Goal: Task Accomplishment & Management: Complete application form

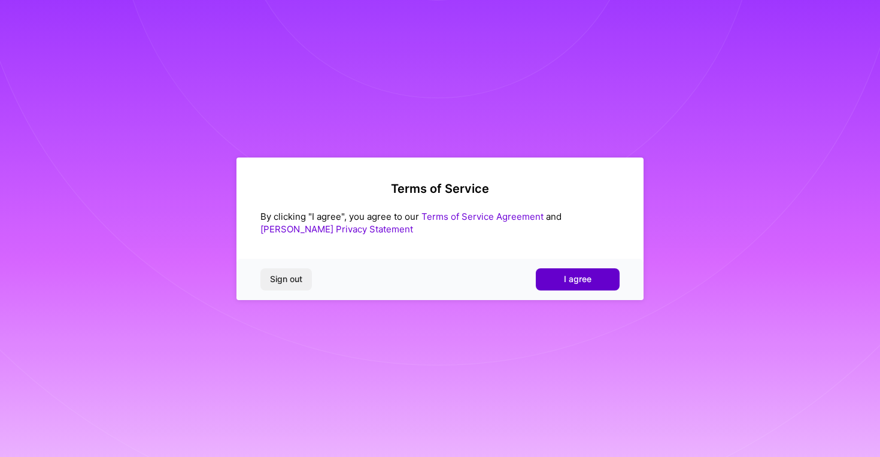
click at [585, 284] on span "I agree" at bounding box center [578, 279] width 28 height 12
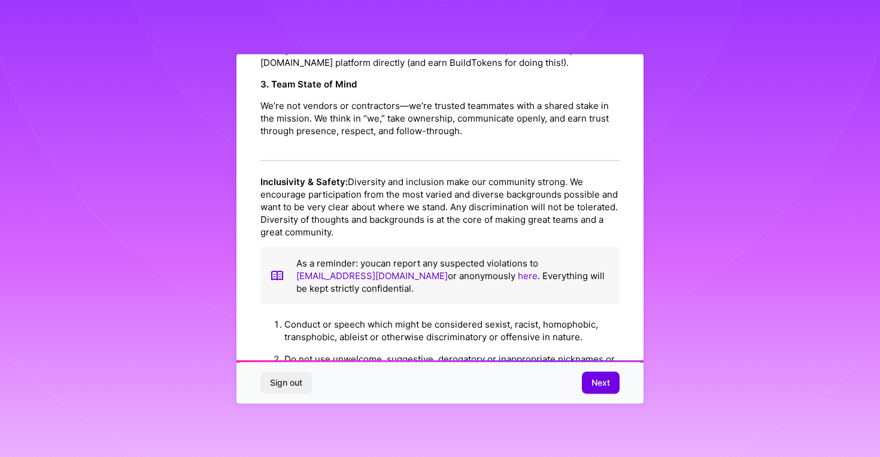
scroll to position [1348, 0]
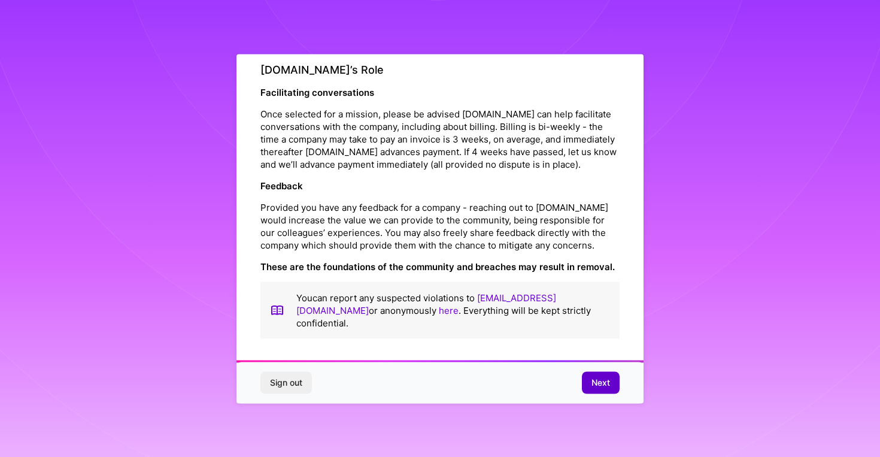
click at [595, 378] on span "Next" at bounding box center [601, 383] width 19 height 12
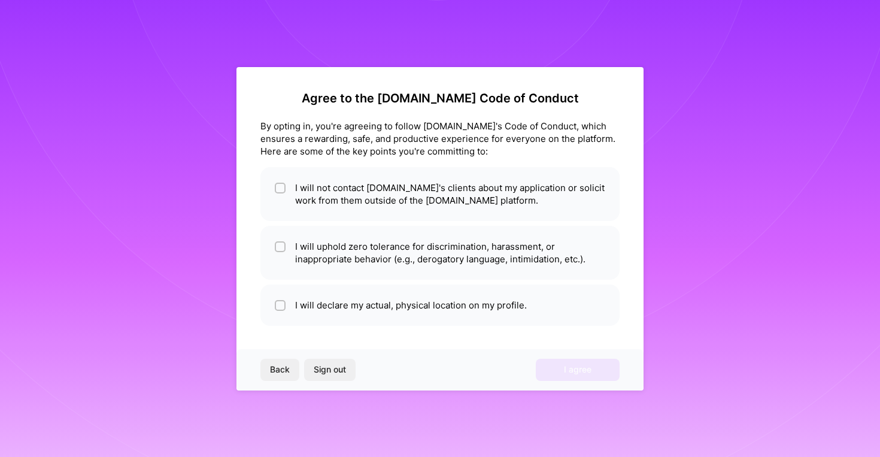
scroll to position [0, 0]
click at [313, 202] on li "I will not contact [DOMAIN_NAME]'s clients about my application or solicit work…" at bounding box center [440, 194] width 359 height 54
checkbox input "true"
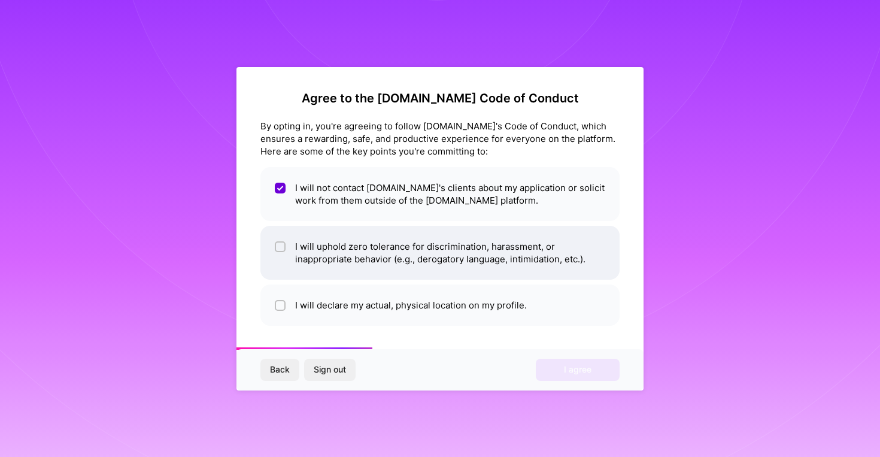
click at [323, 243] on li "I will uphold zero tolerance for discrimination, harassment, or inappropriate b…" at bounding box center [440, 253] width 359 height 54
checkbox input "true"
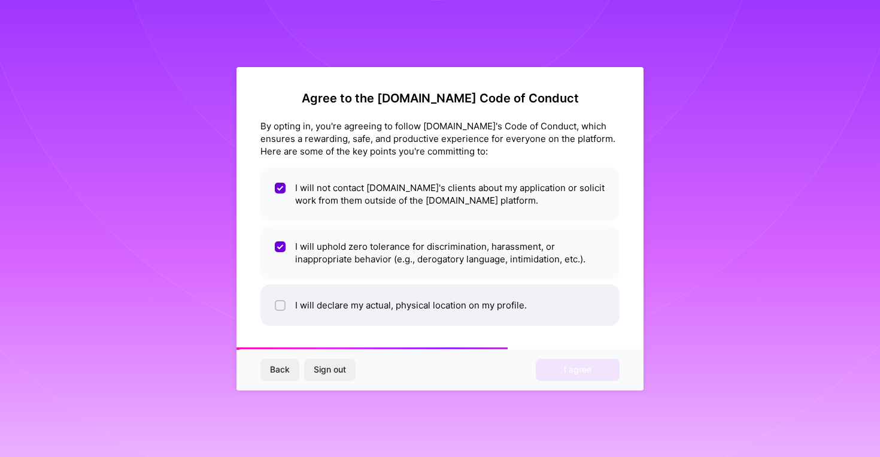
click at [337, 302] on li "I will declare my actual, physical location on my profile." at bounding box center [440, 304] width 359 height 41
checkbox input "true"
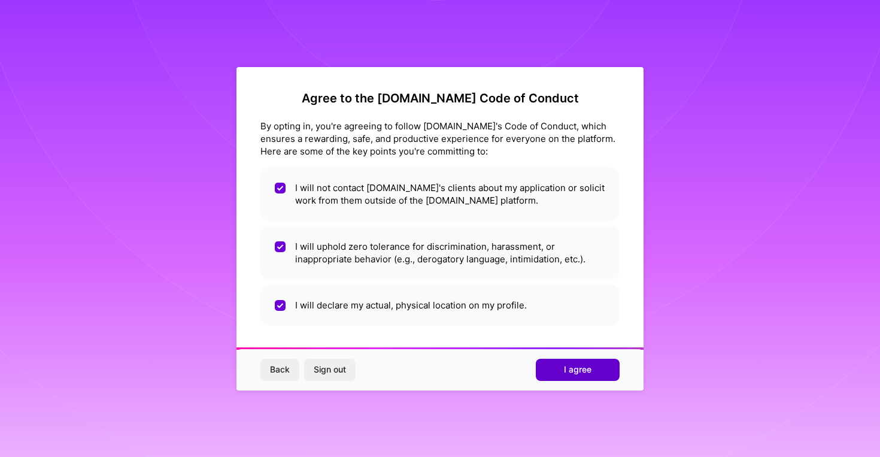
click at [606, 361] on button "I agree" at bounding box center [578, 370] width 84 height 22
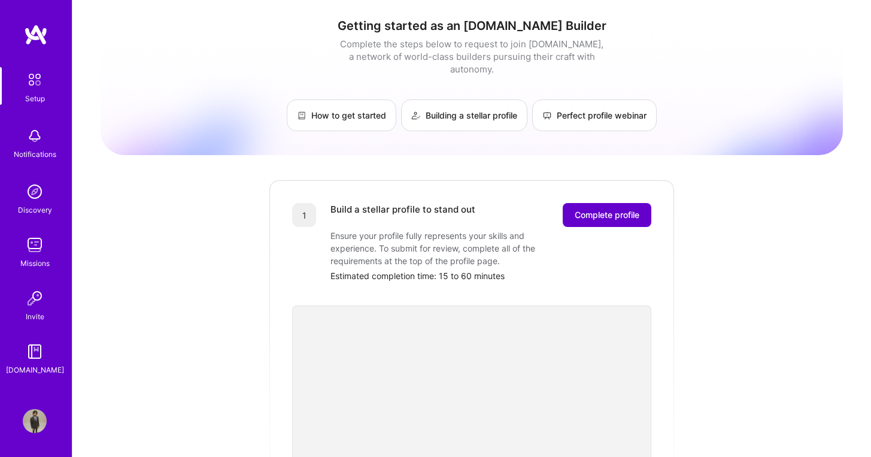
click at [627, 209] on span "Complete profile" at bounding box center [607, 215] width 65 height 12
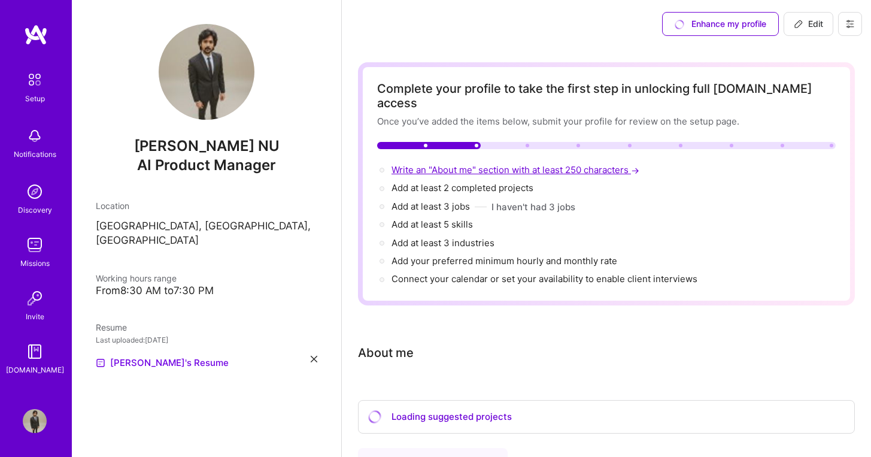
scroll to position [18, 0]
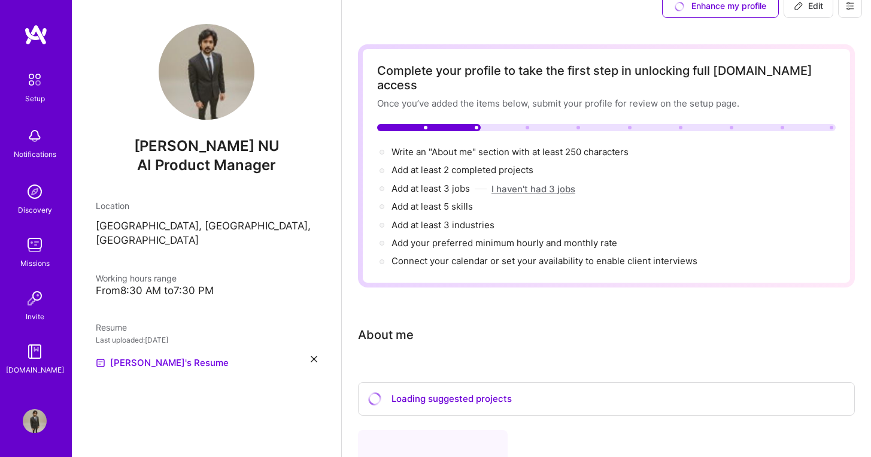
click at [549, 183] on button "I haven't had 3 jobs" at bounding box center [534, 189] width 84 height 13
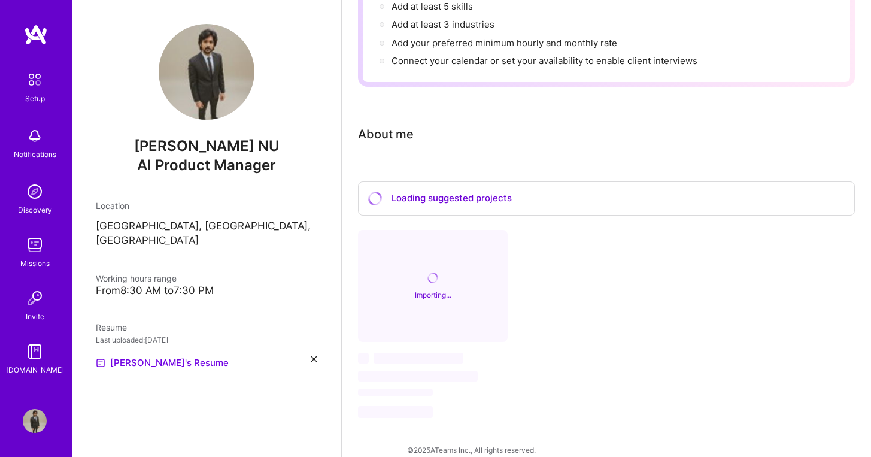
scroll to position [0, 0]
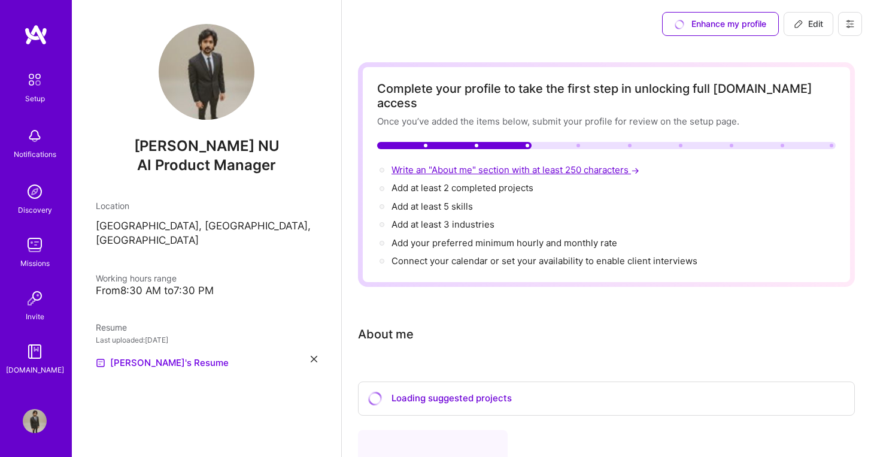
click at [435, 164] on span "Write an "About me" section with at least 250 characters →" at bounding box center [517, 169] width 250 height 11
select select "US"
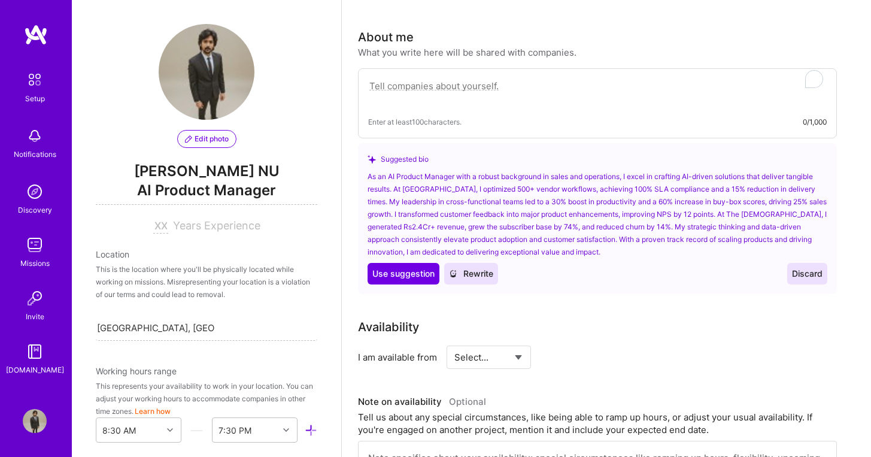
scroll to position [320, 0]
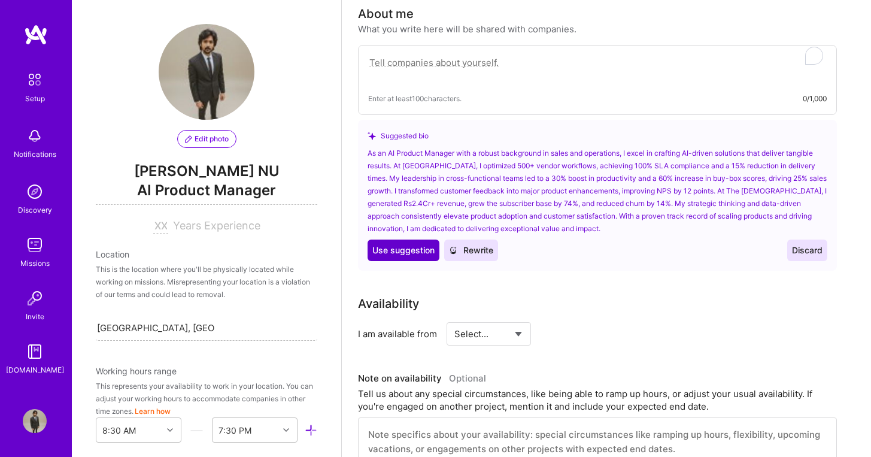
click at [412, 244] on span "Use suggestion" at bounding box center [404, 250] width 62 height 12
type textarea "As an AI Product Manager with a robust background in sales and operations, I ex…"
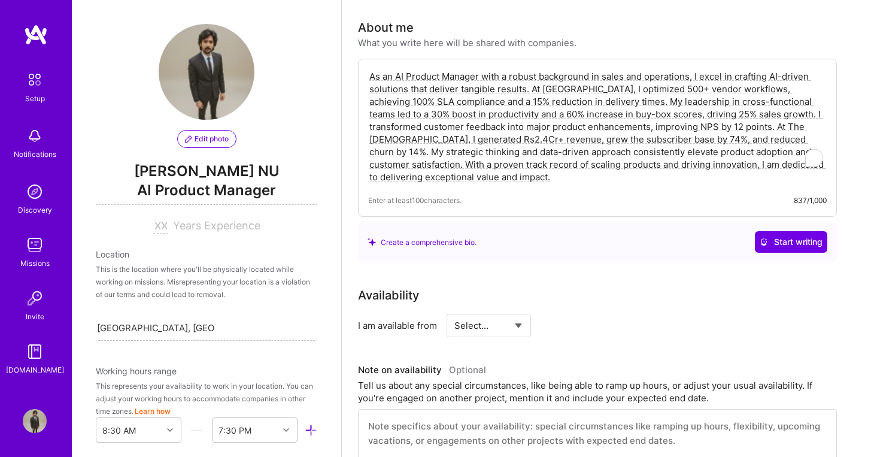
scroll to position [243, 0]
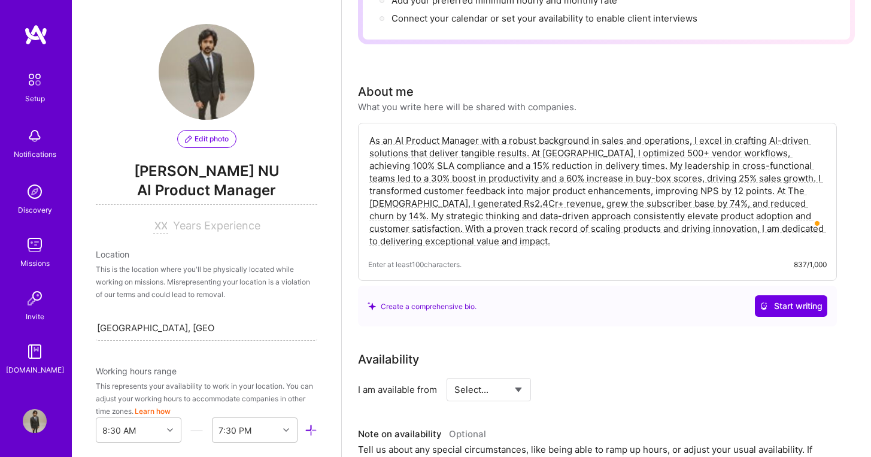
click at [487, 231] on textarea "As an AI Product Manager with a robust background in sales and operations, I ex…" at bounding box center [597, 191] width 459 height 116
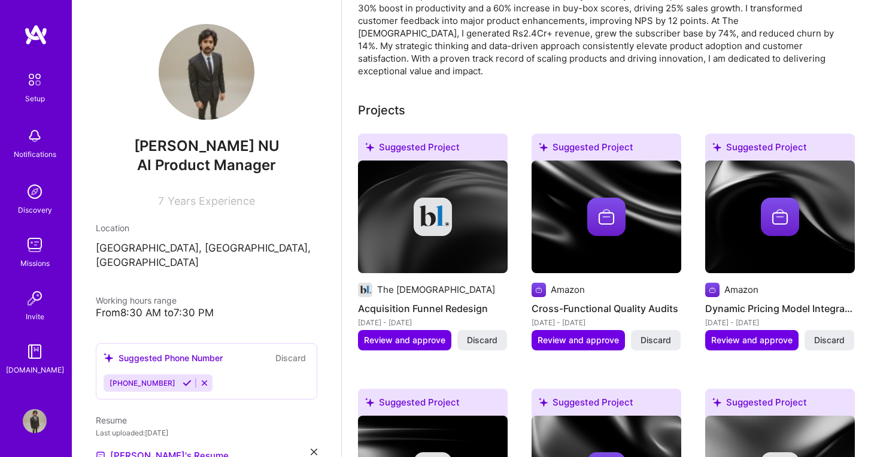
scroll to position [0, 0]
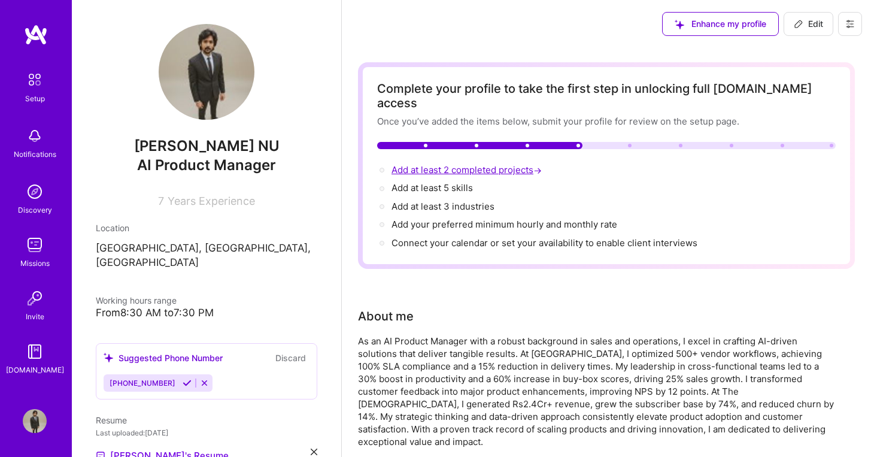
click at [472, 164] on span "Add at least 2 completed projects →" at bounding box center [468, 169] width 153 height 11
select select "US"
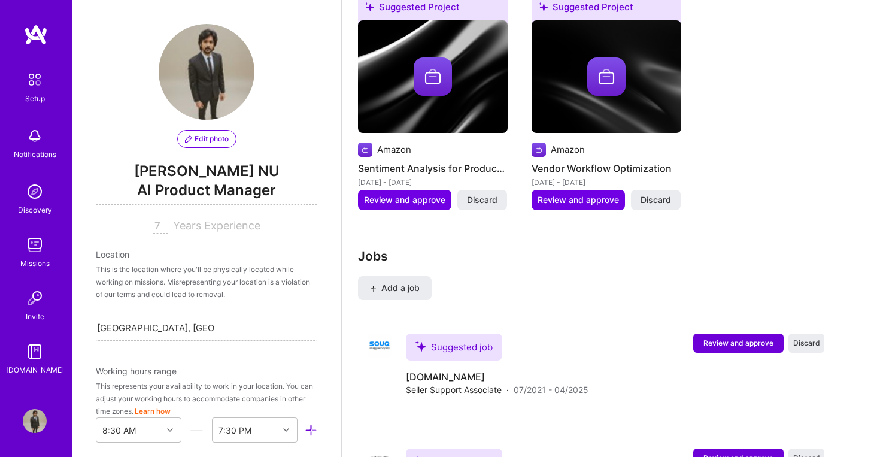
scroll to position [1939, 0]
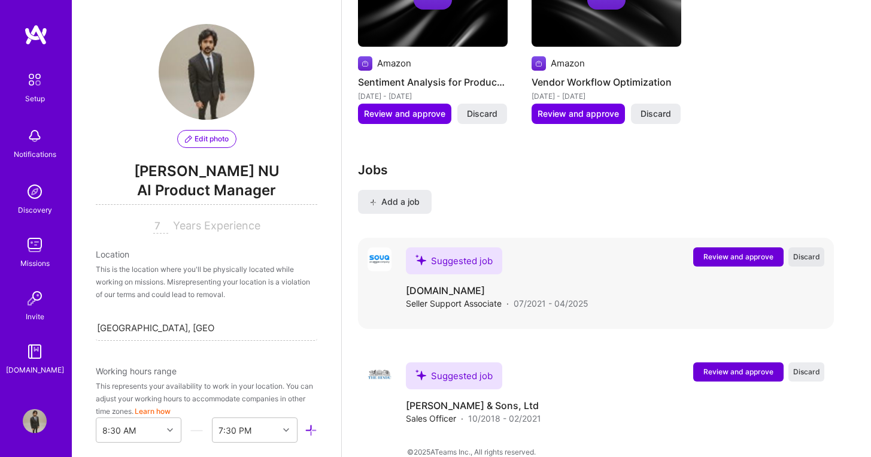
click at [821, 252] on span "Discard" at bounding box center [807, 257] width 27 height 10
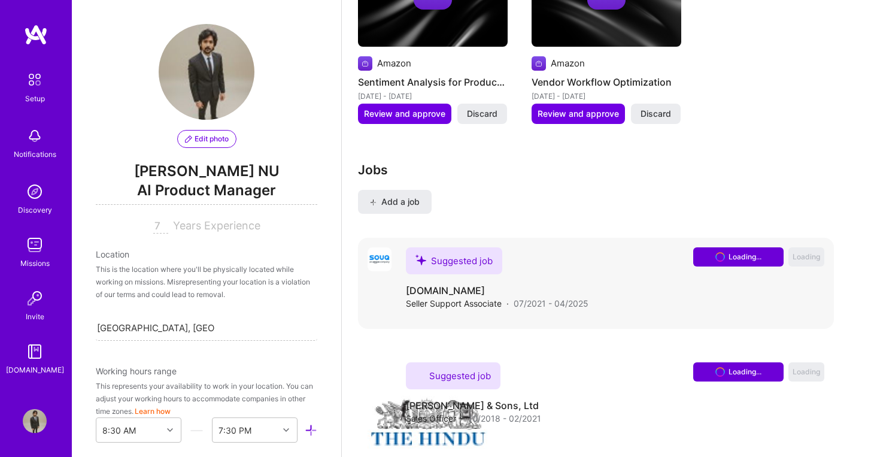
scroll to position [1825, 0]
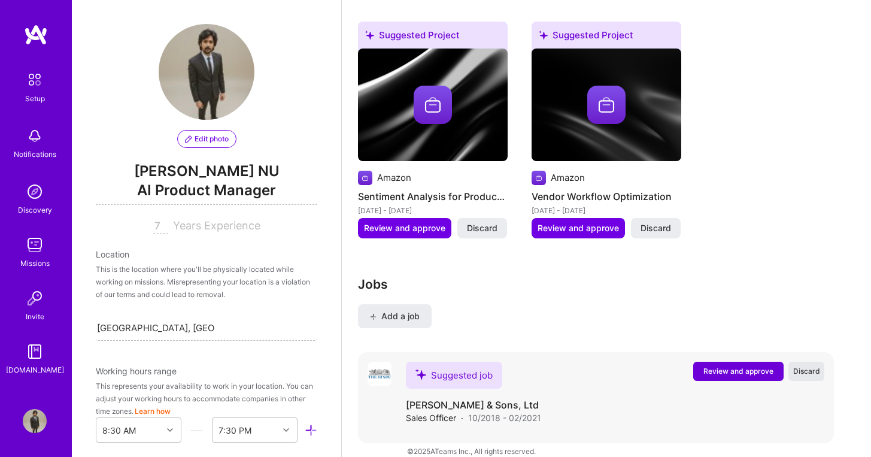
click at [821, 366] on span "Discard" at bounding box center [807, 371] width 27 height 10
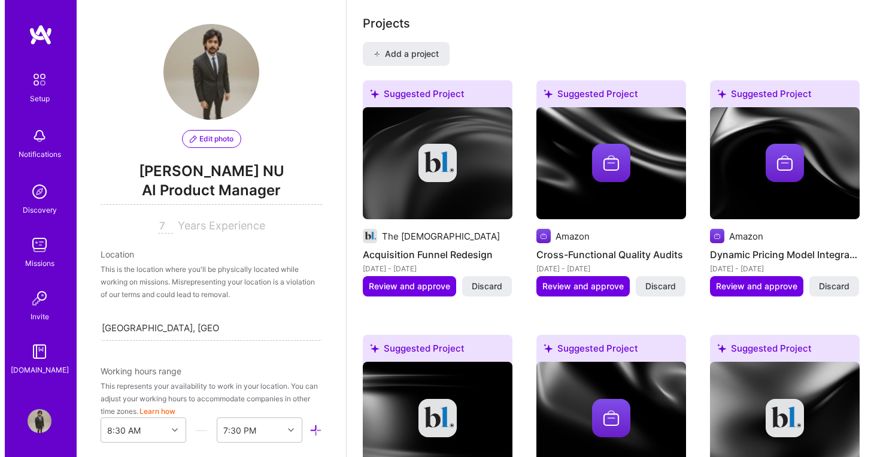
scroll to position [973, 0]
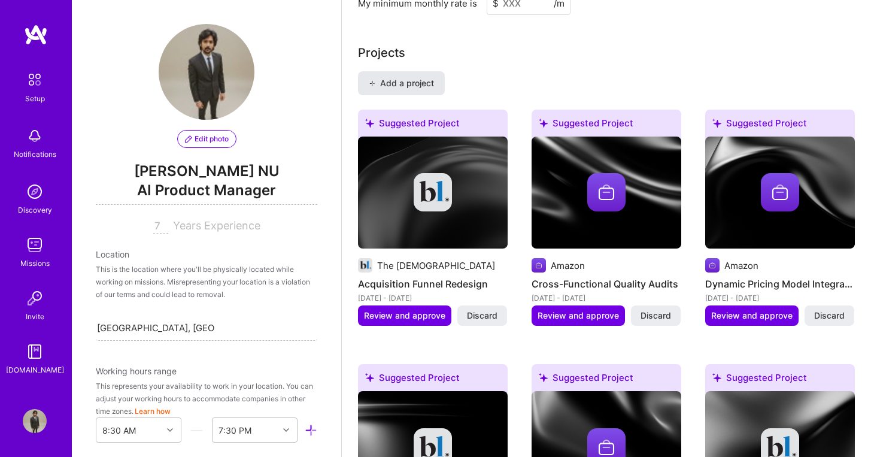
click at [416, 75] on button "Add a project" at bounding box center [401, 83] width 87 height 24
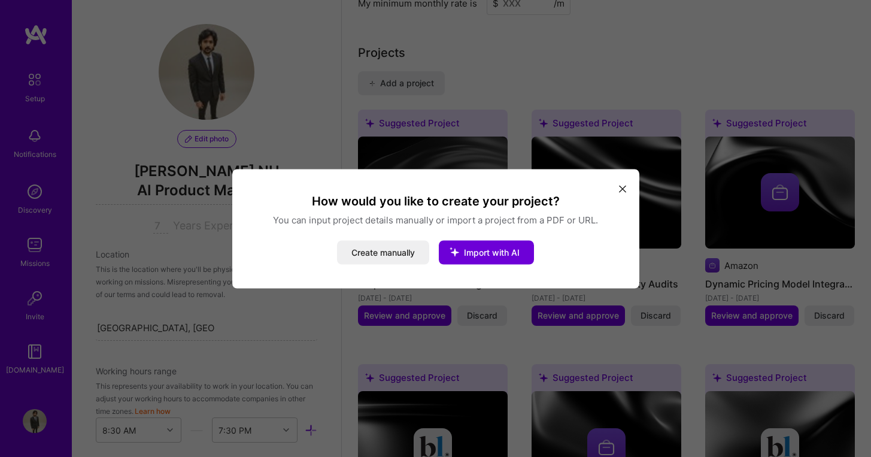
click at [625, 188] on icon "modal" at bounding box center [622, 189] width 7 height 7
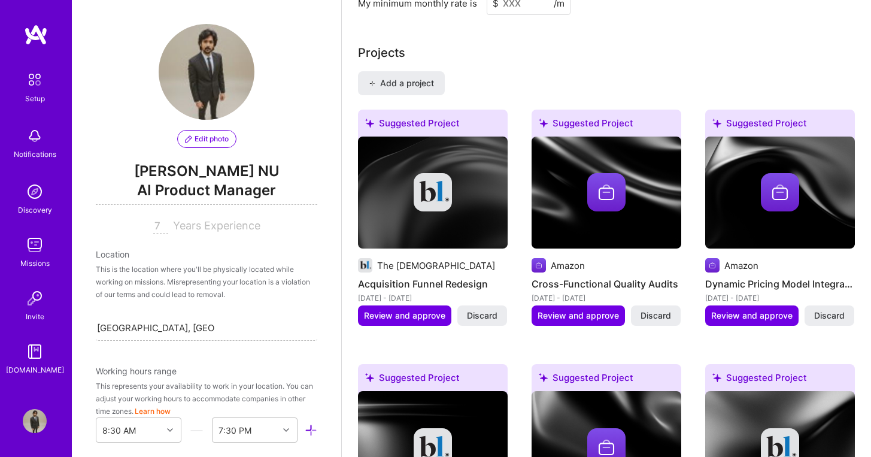
click at [480, 214] on img at bounding box center [433, 193] width 150 height 113
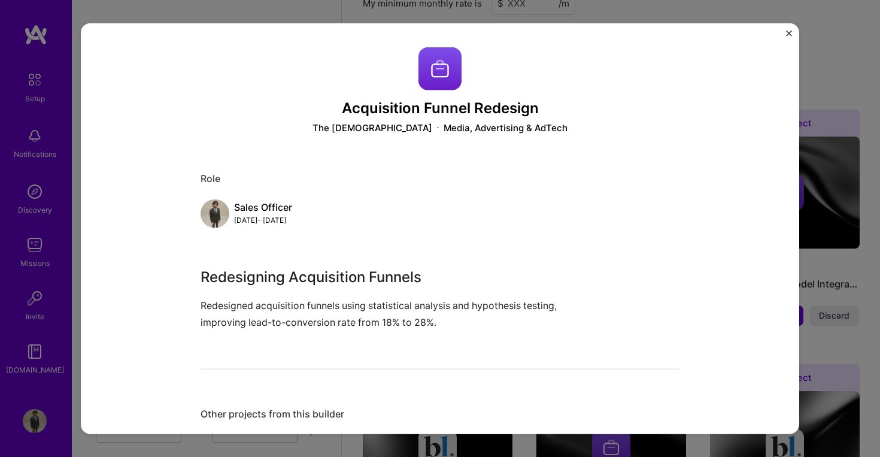
click at [792, 34] on img "Close" at bounding box center [789, 33] width 6 height 6
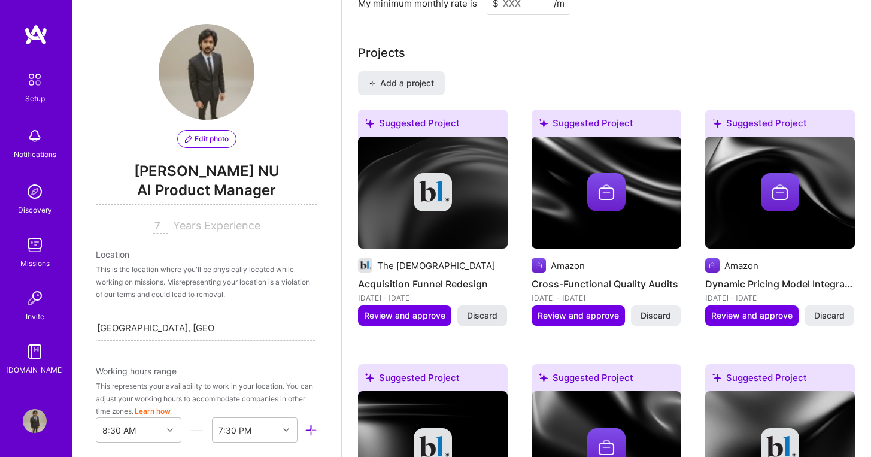
click at [495, 310] on span "Discard" at bounding box center [482, 316] width 31 height 12
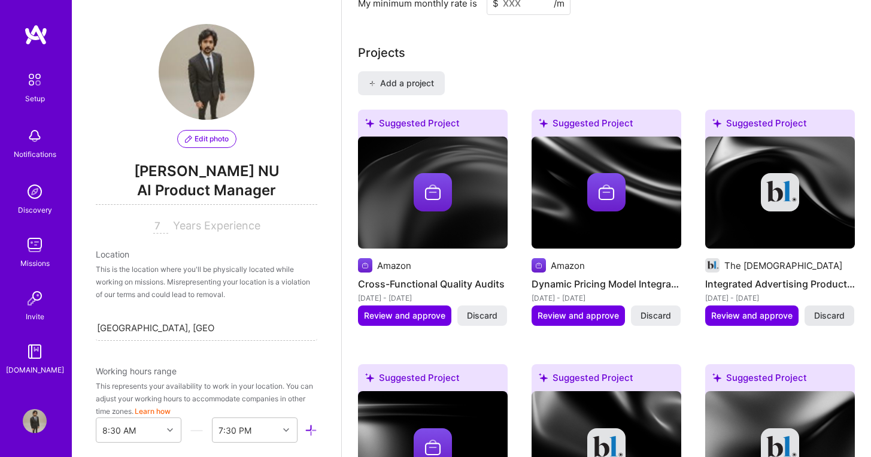
click at [822, 310] on span "Discard" at bounding box center [830, 316] width 31 height 12
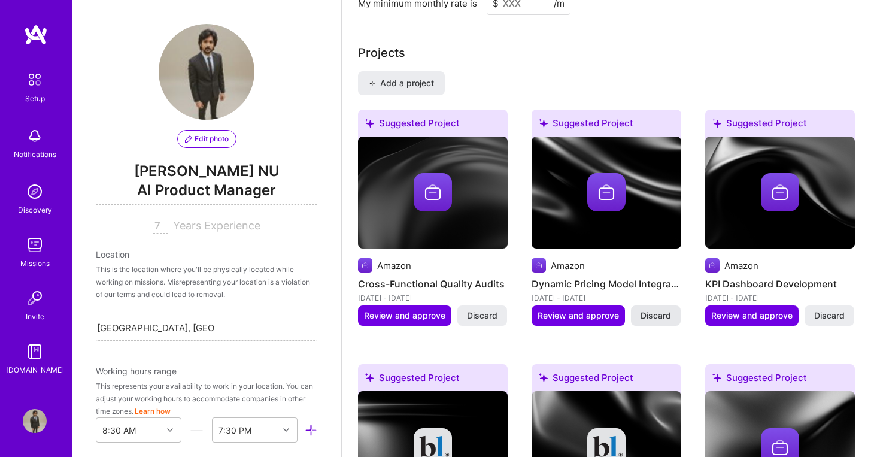
click at [664, 310] on span "Discard" at bounding box center [656, 316] width 31 height 12
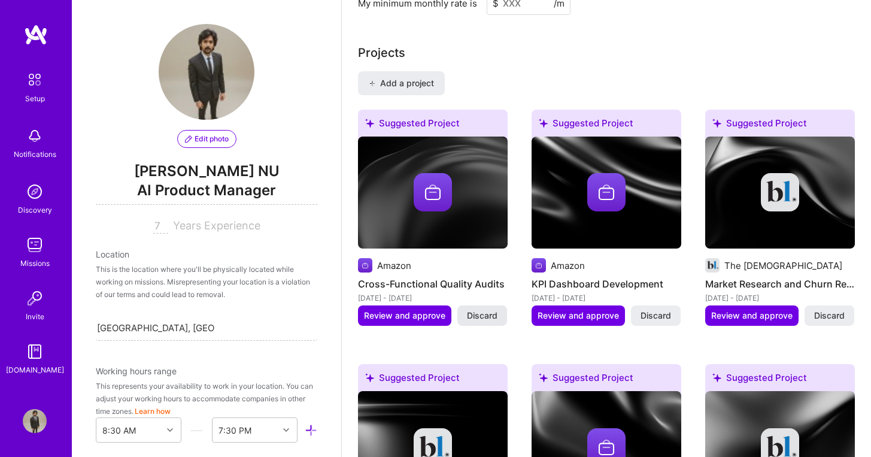
click at [482, 310] on span "Discard" at bounding box center [482, 316] width 31 height 12
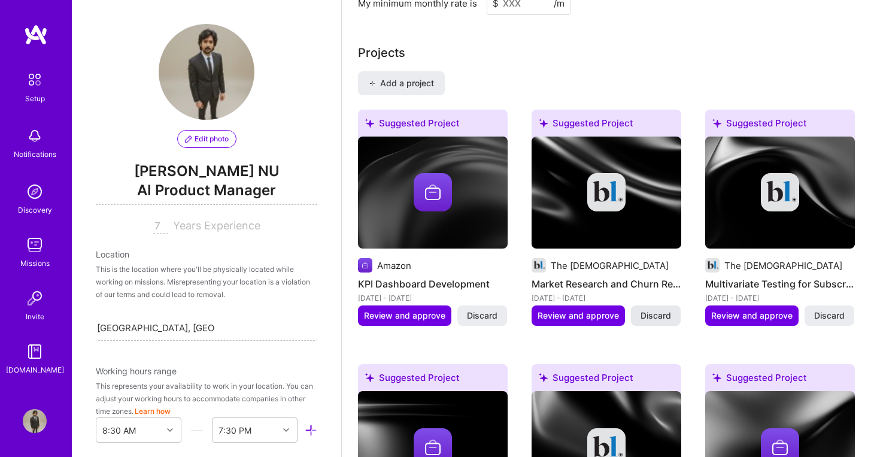
click at [660, 310] on span "Discard" at bounding box center [656, 316] width 31 height 12
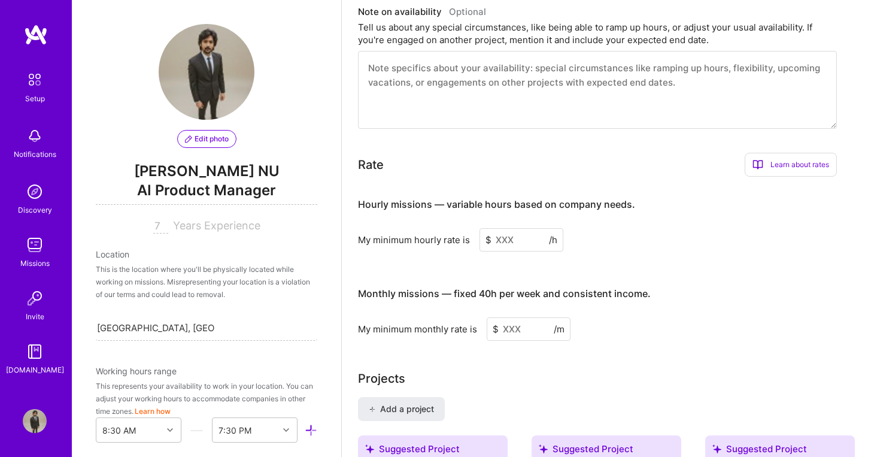
scroll to position [969, 0]
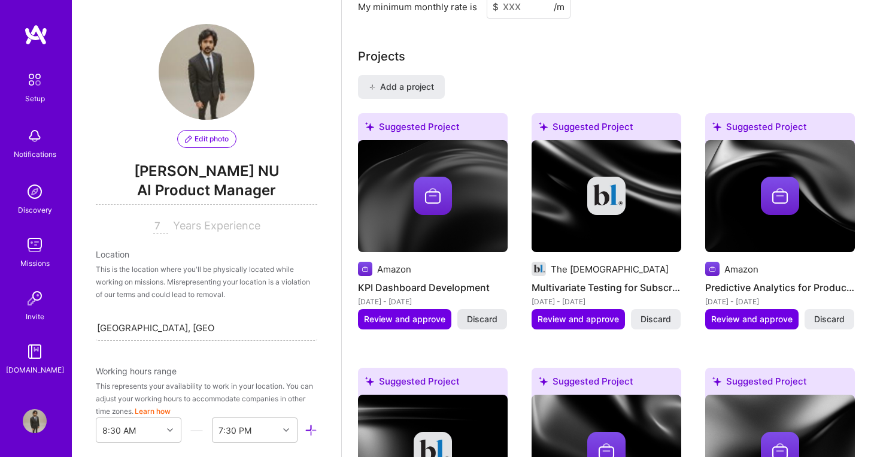
click at [491, 313] on span "Discard" at bounding box center [482, 319] width 31 height 12
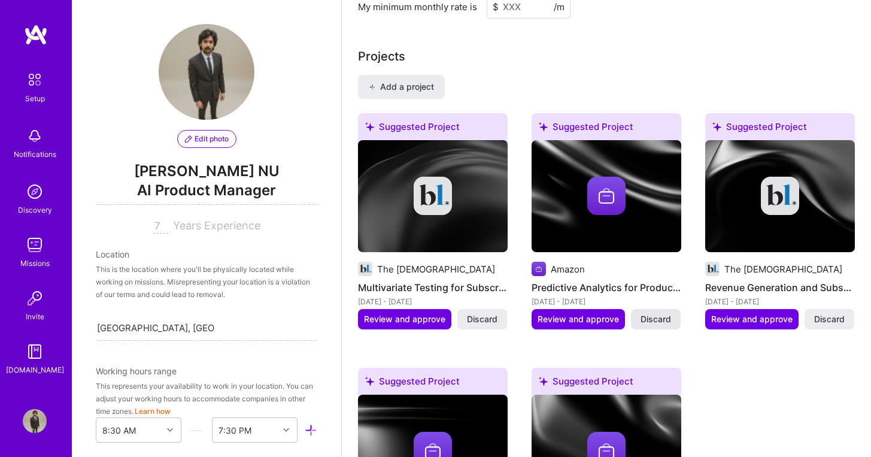
click at [652, 313] on span "Discard" at bounding box center [656, 319] width 31 height 12
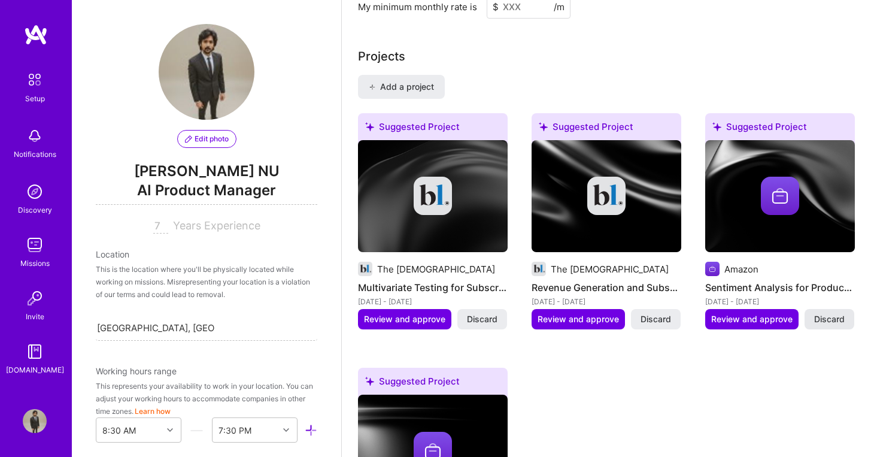
click at [836, 313] on span "Discard" at bounding box center [830, 319] width 31 height 12
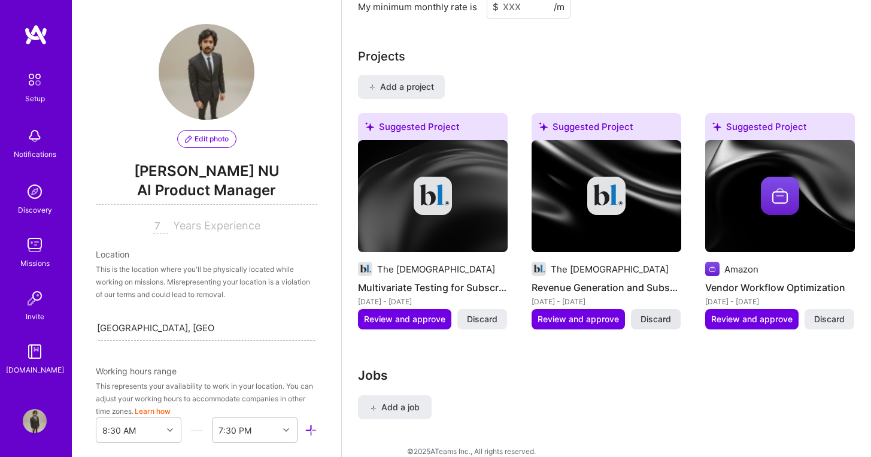
click at [656, 313] on span "Discard" at bounding box center [656, 319] width 31 height 12
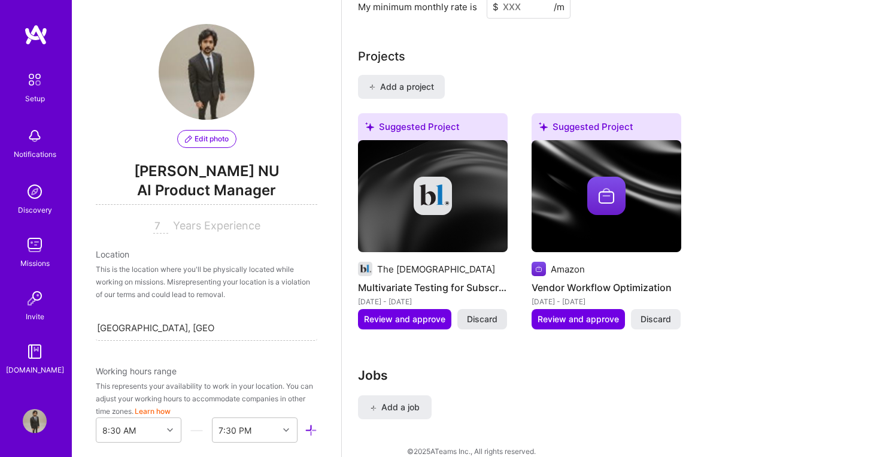
click at [488, 313] on span "Discard" at bounding box center [482, 319] width 31 height 12
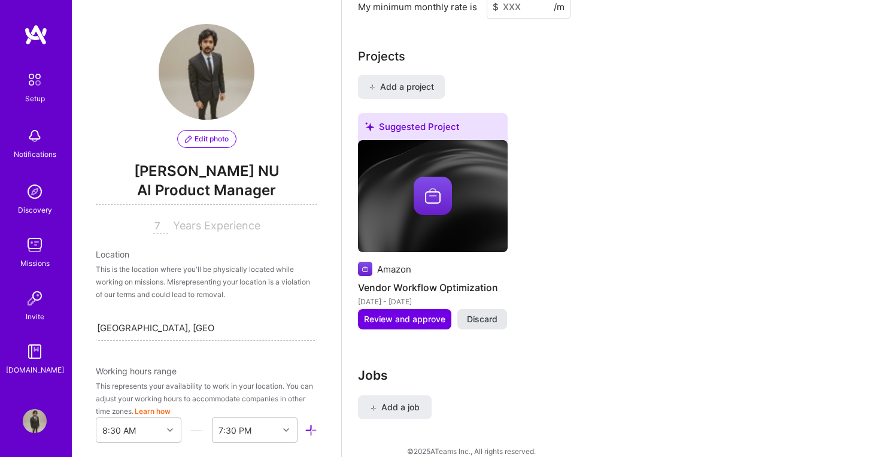
click at [483, 313] on span "Discard" at bounding box center [482, 319] width 31 height 12
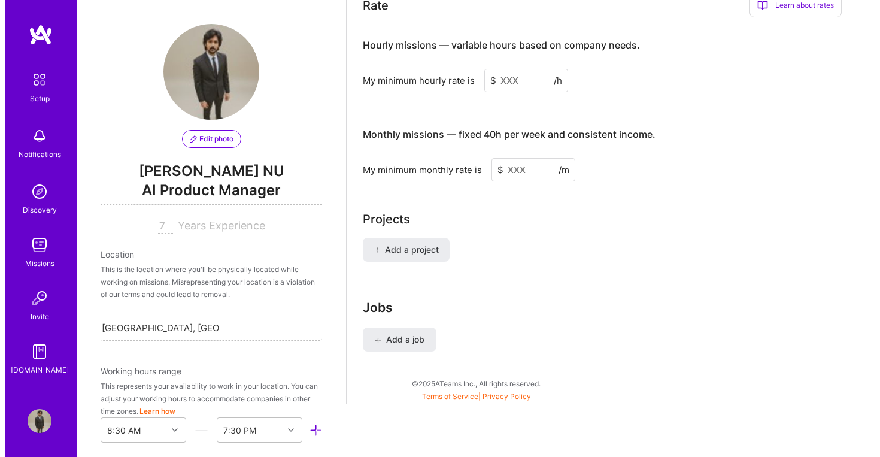
scroll to position [785, 0]
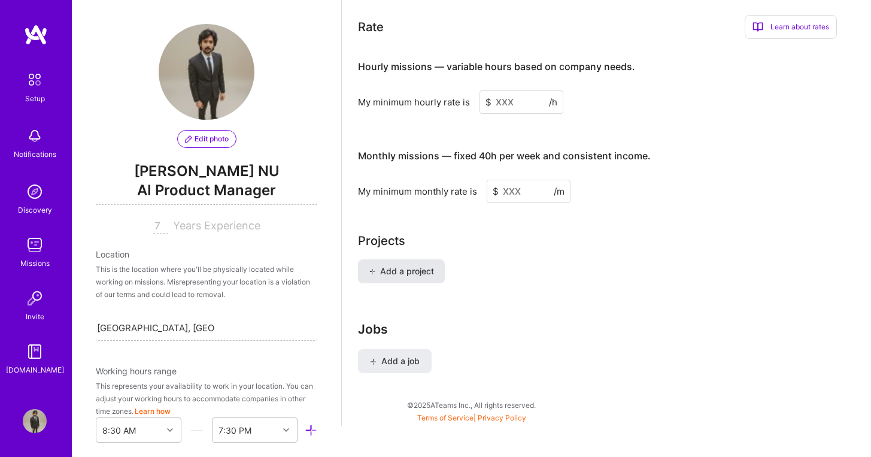
click at [422, 259] on button "Add a project" at bounding box center [401, 271] width 87 height 24
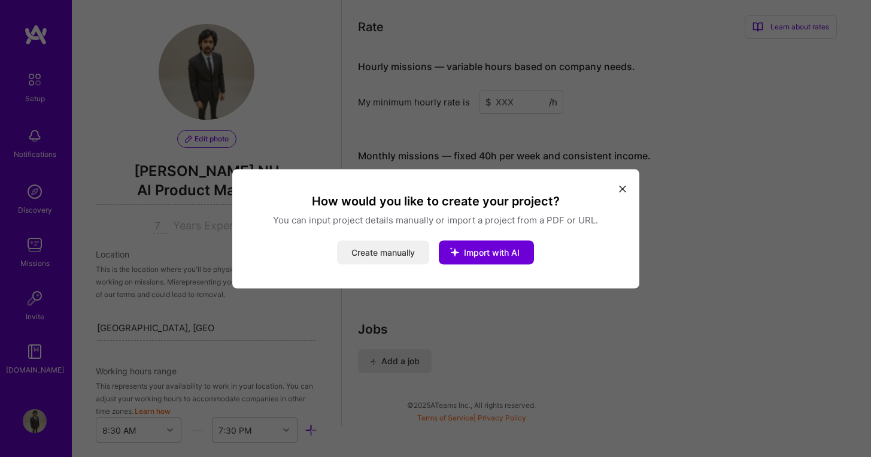
click at [362, 252] on button "Create manually" at bounding box center [383, 252] width 92 height 24
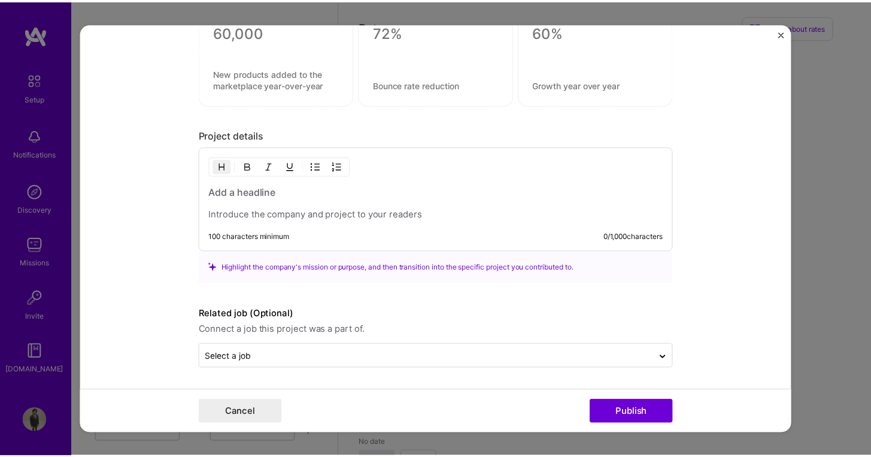
scroll to position [0, 0]
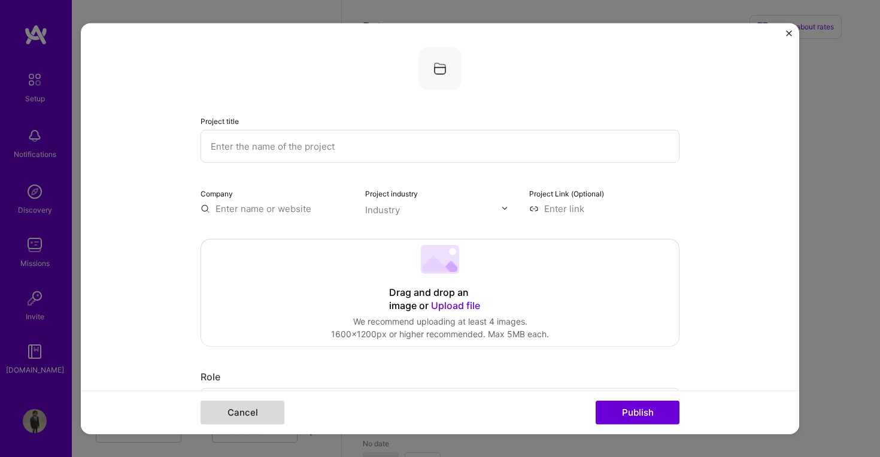
click at [265, 410] on button "Cancel" at bounding box center [243, 413] width 84 height 24
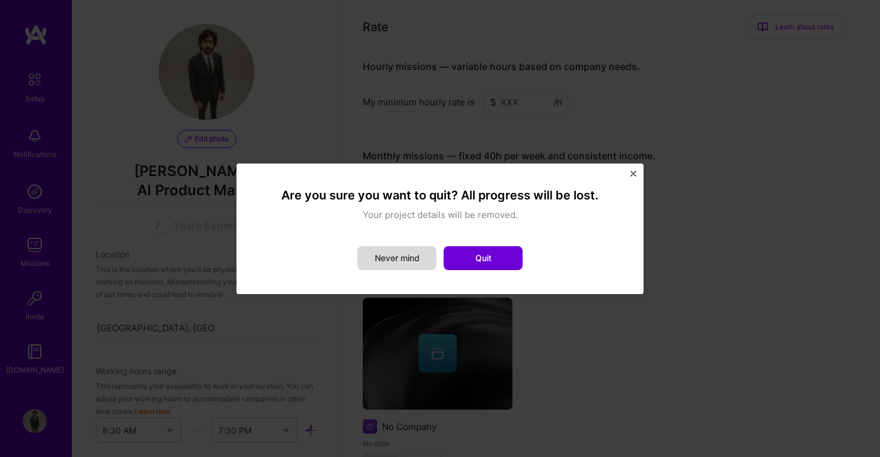
click at [423, 264] on button "Never mind" at bounding box center [397, 258] width 79 height 24
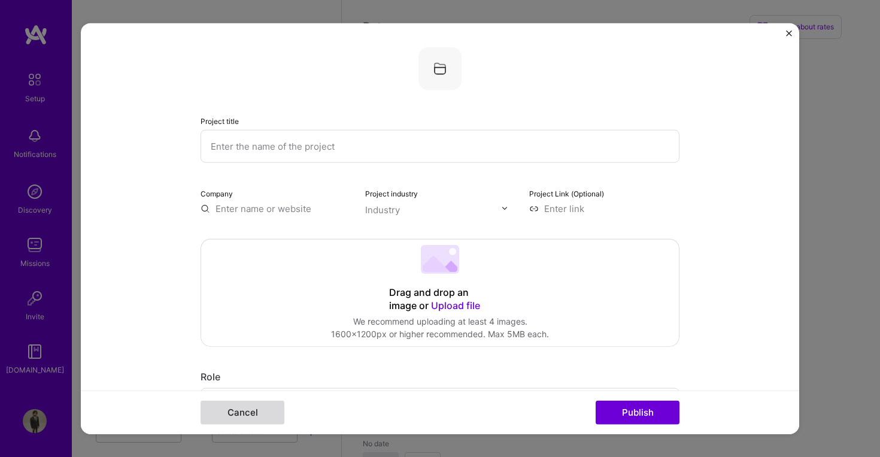
click at [250, 411] on button "Cancel" at bounding box center [243, 413] width 84 height 24
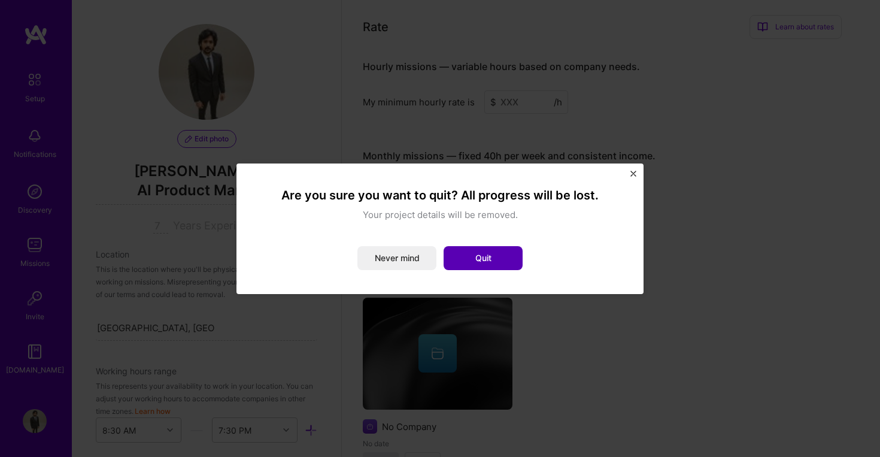
click at [500, 265] on button "Quit" at bounding box center [483, 258] width 79 height 24
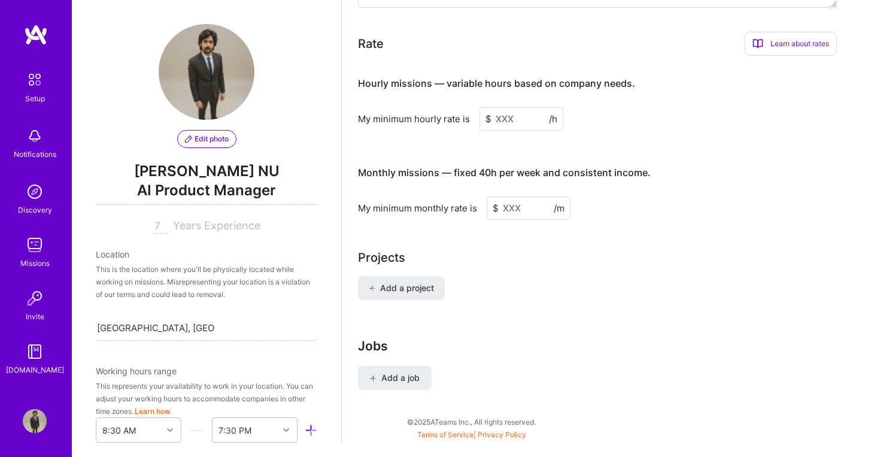
scroll to position [785, 0]
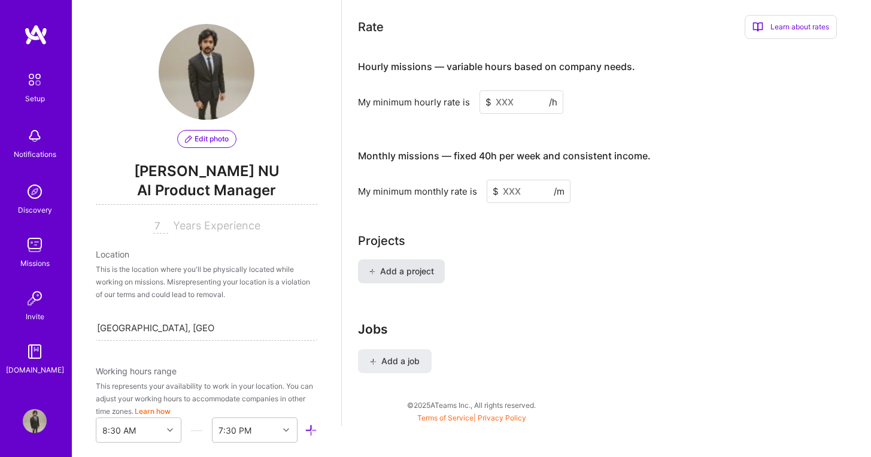
click at [438, 262] on button "Add a project" at bounding box center [401, 271] width 87 height 24
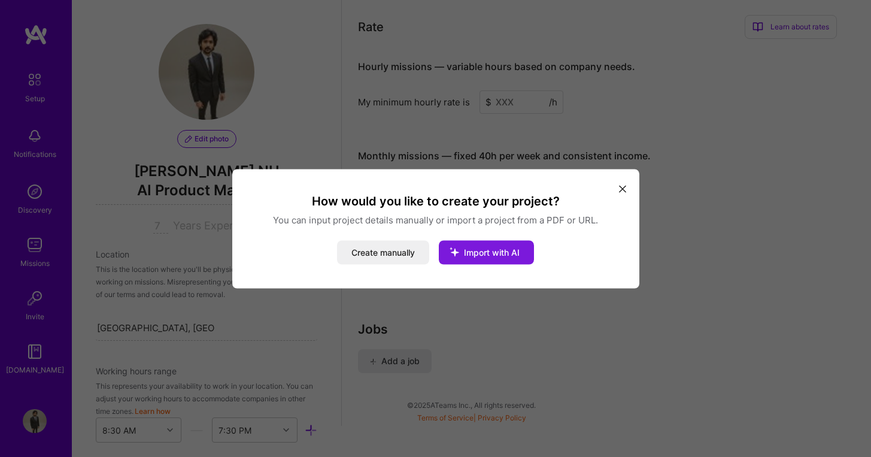
click at [483, 257] on button "Import with AI" at bounding box center [486, 252] width 95 height 24
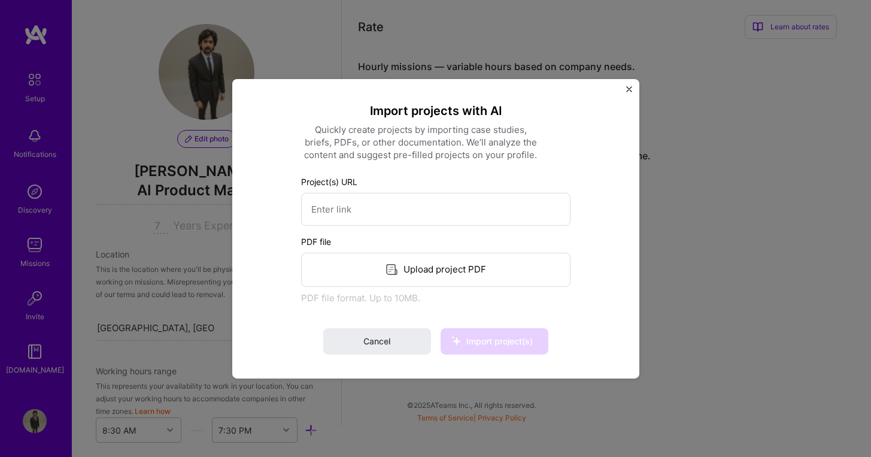
click at [448, 260] on div "Upload project PDF" at bounding box center [436, 269] width 270 height 34
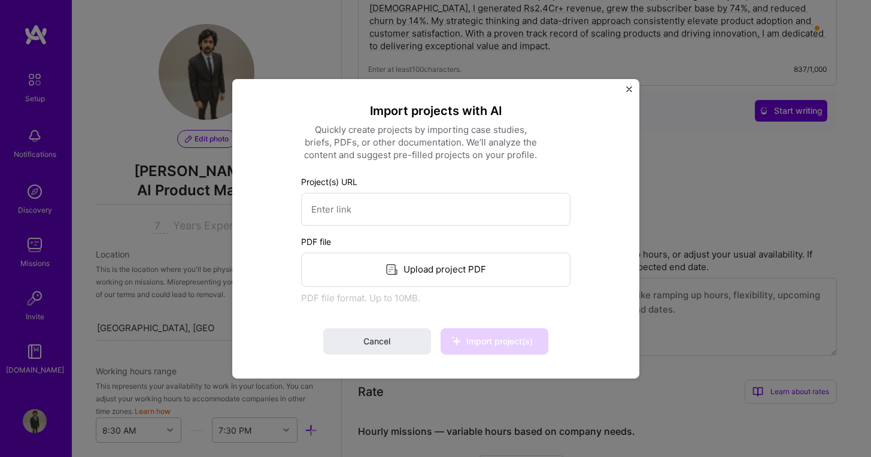
scroll to position [379, 0]
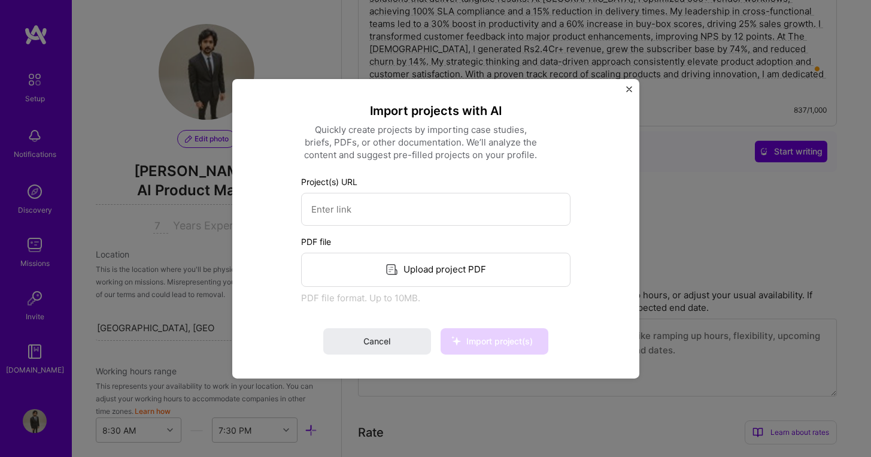
click at [444, 272] on div "Upload project PDF" at bounding box center [436, 269] width 270 height 34
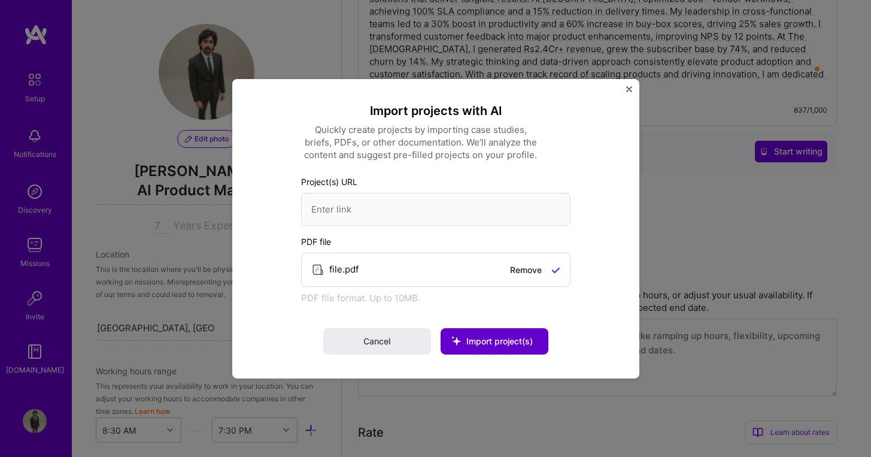
click at [488, 345] on span "Import project(s)" at bounding box center [500, 341] width 66 height 10
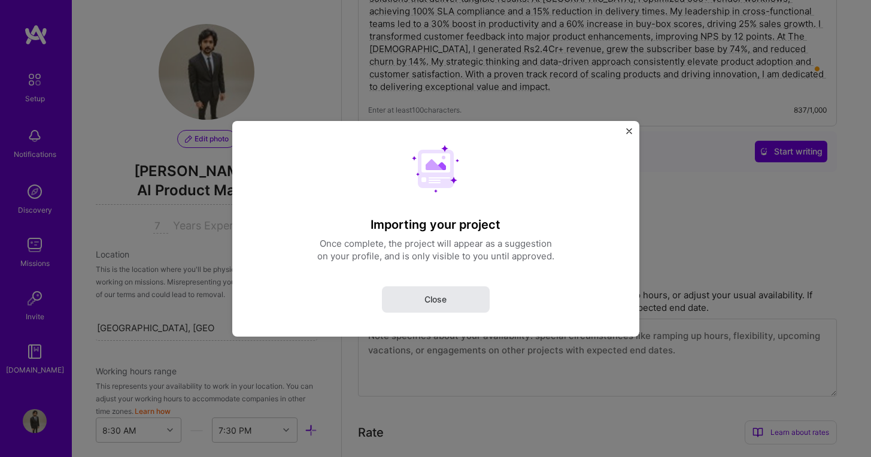
click at [448, 289] on button "Close" at bounding box center [436, 299] width 108 height 26
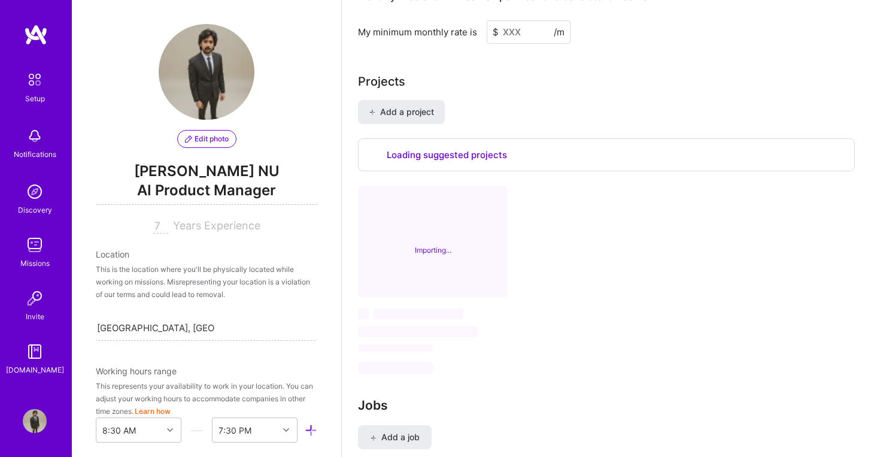
scroll to position [900, 0]
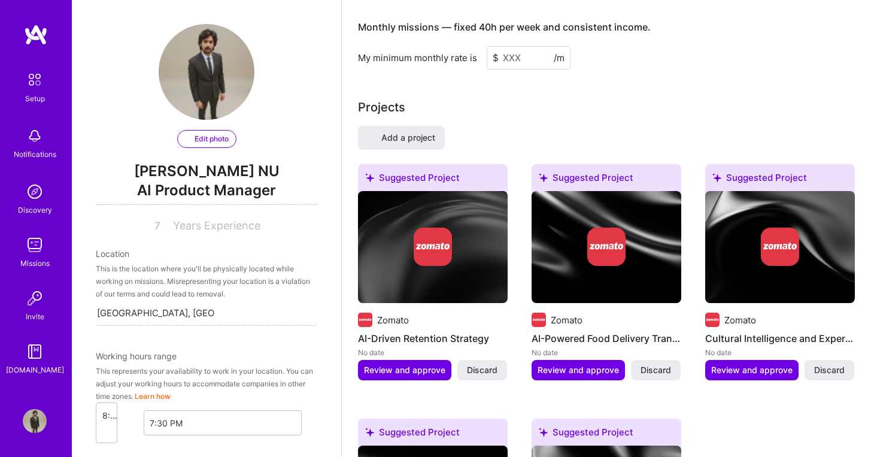
select select "US"
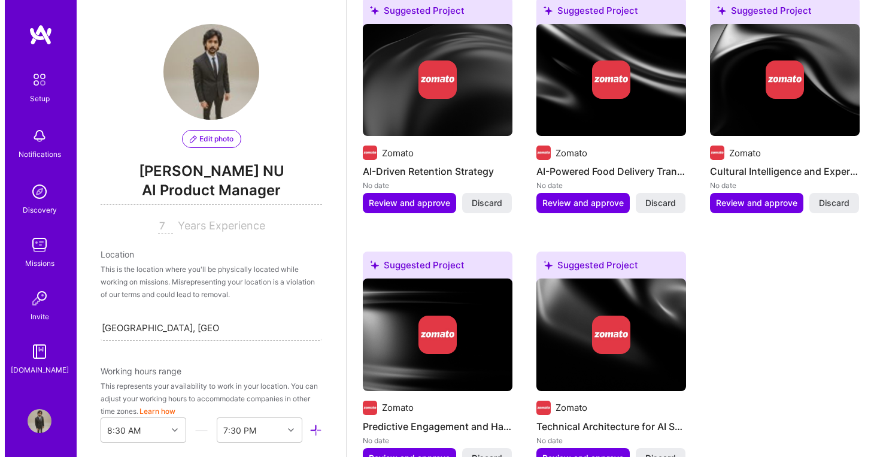
scroll to position [1063, 0]
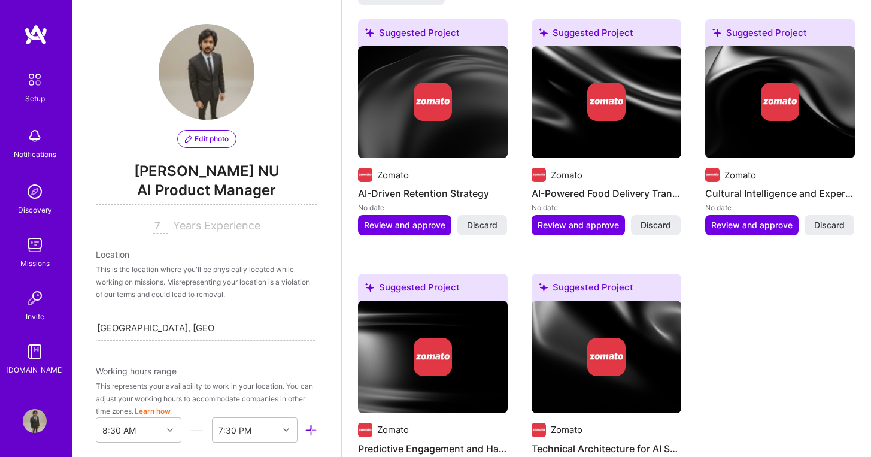
click at [414, 111] on img at bounding box center [433, 102] width 150 height 113
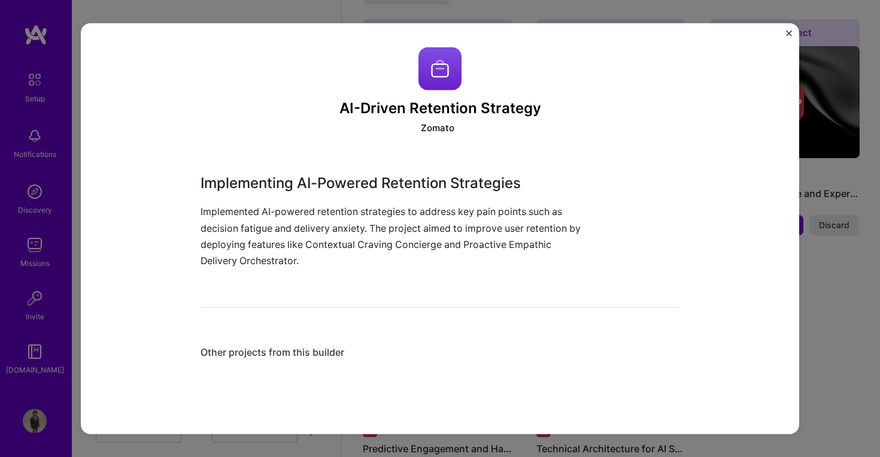
click at [286, 349] on div "Other projects from this builder" at bounding box center [440, 352] width 479 height 13
click at [213, 348] on div "Other projects from this builder" at bounding box center [440, 352] width 479 height 13
click at [788, 35] on img "Close" at bounding box center [789, 33] width 6 height 6
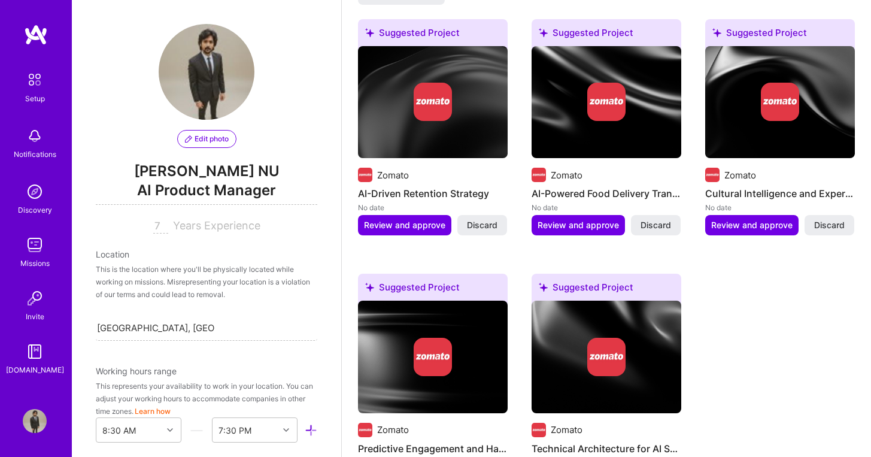
click at [585, 104] on div at bounding box center [607, 102] width 150 height 38
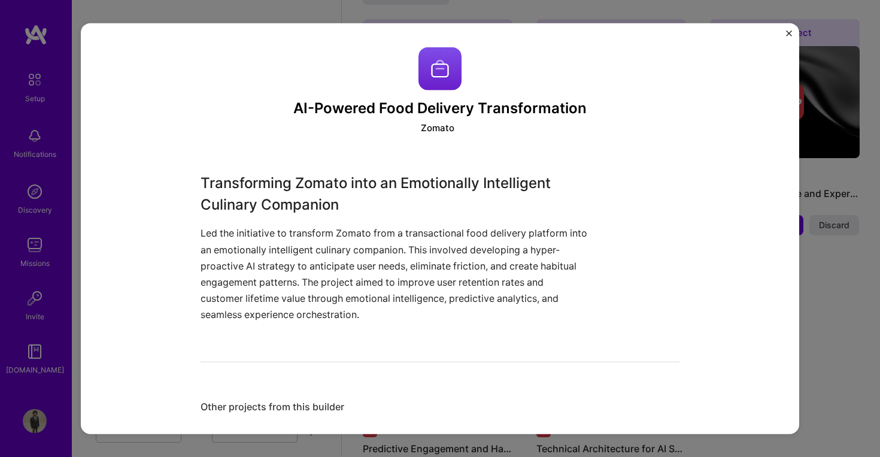
click at [788, 32] on img "Close" at bounding box center [789, 33] width 6 height 6
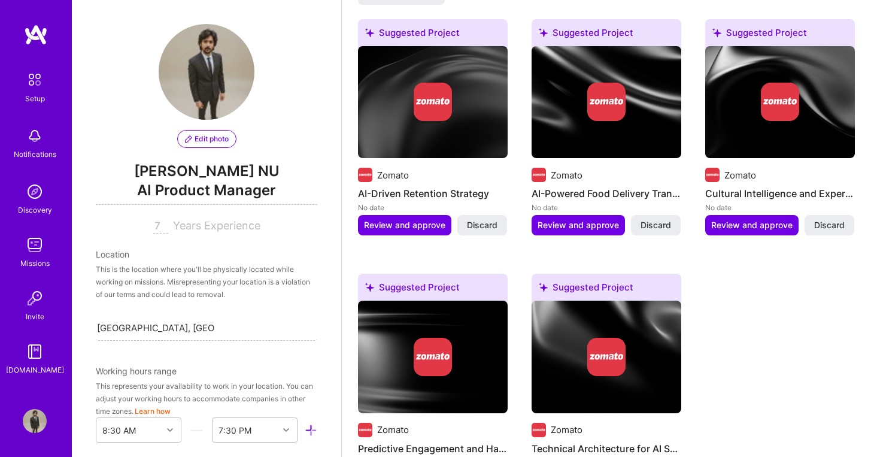
click at [781, 126] on img at bounding box center [781, 102] width 150 height 113
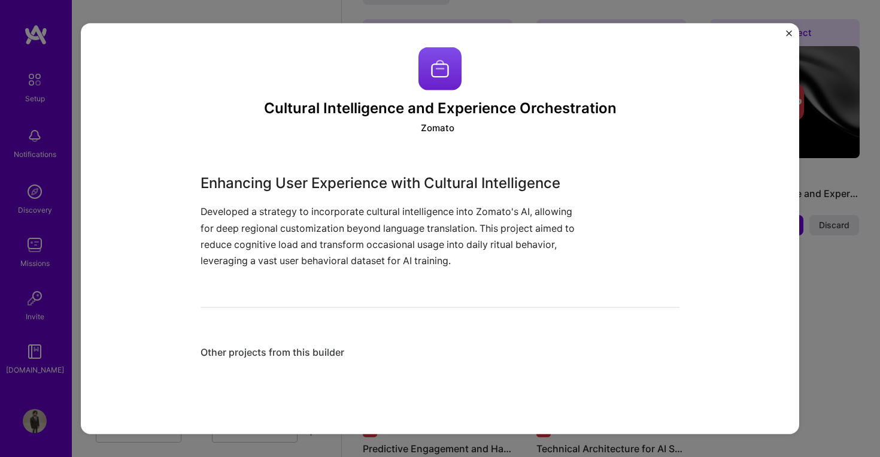
click at [791, 34] on img "Close" at bounding box center [789, 33] width 6 height 6
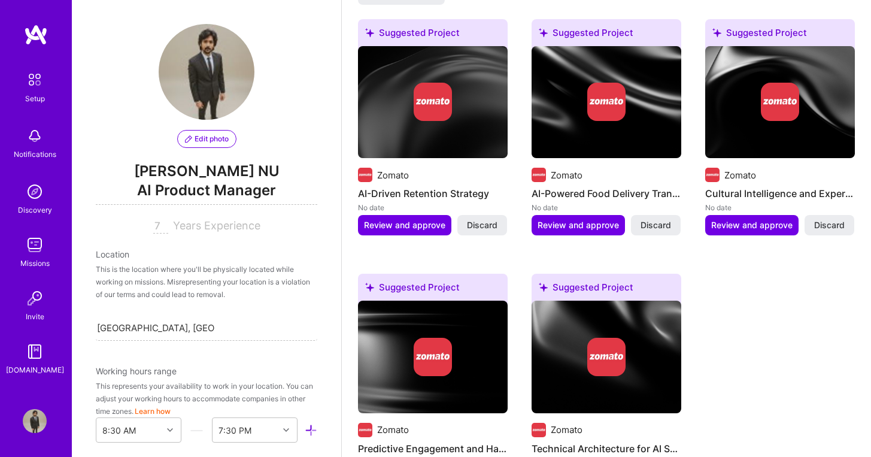
scroll to position [1213, 0]
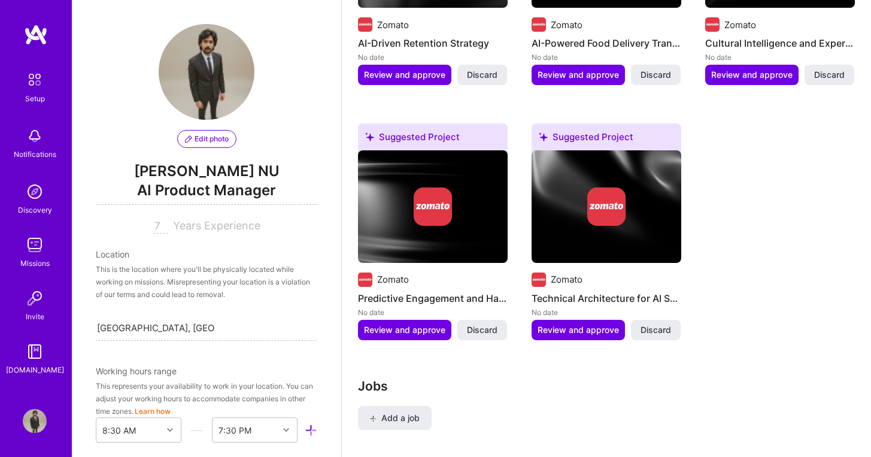
click at [461, 202] on div at bounding box center [433, 206] width 150 height 38
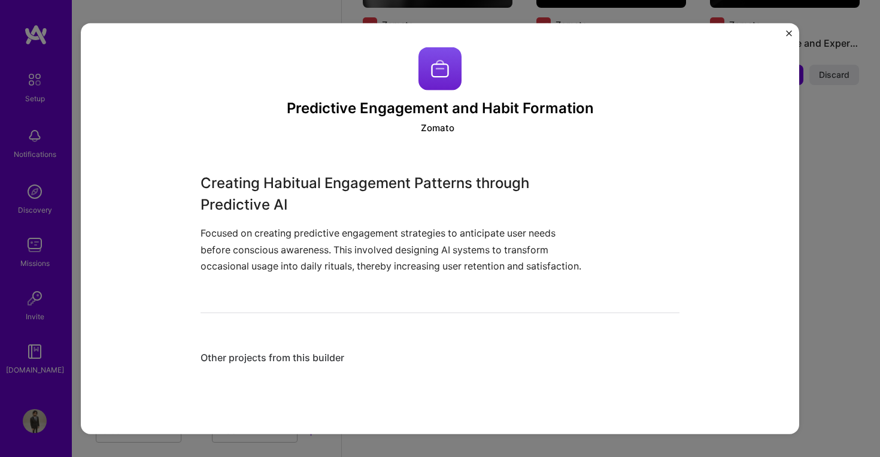
click at [790, 32] on img "Close" at bounding box center [789, 33] width 6 height 6
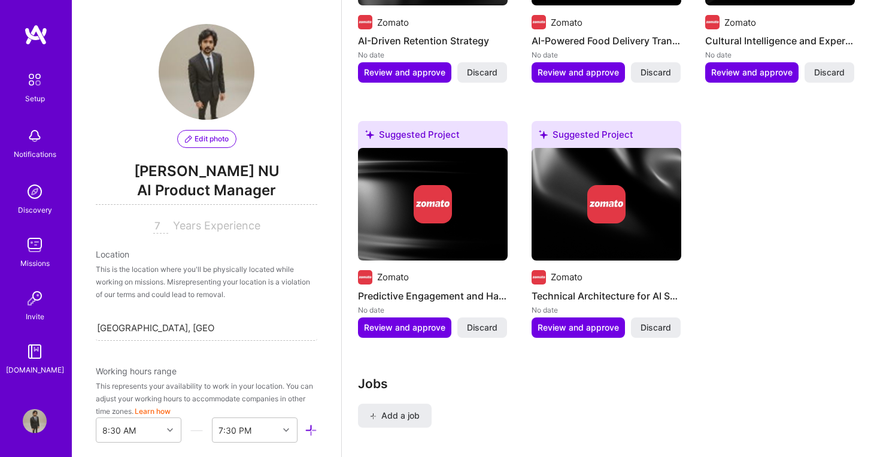
scroll to position [1224, 0]
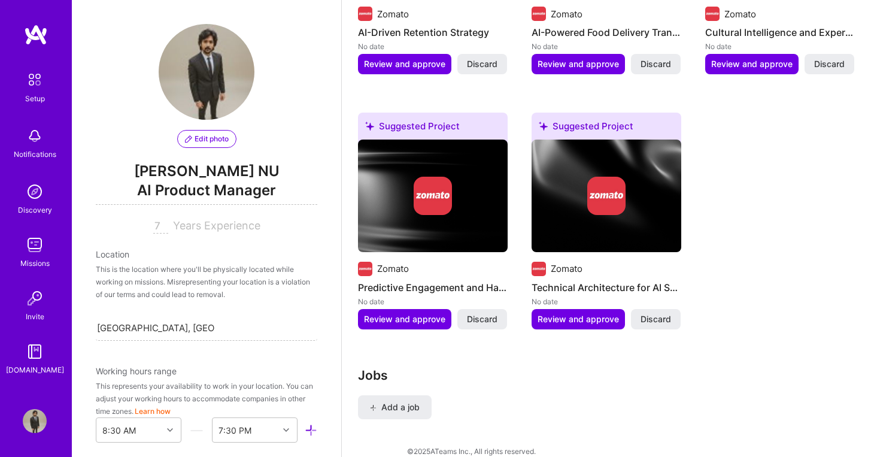
click at [517, 190] on div "Suggested Project Zomato AI-Driven Retention Strategy No date Review and approv…" at bounding box center [606, 101] width 497 height 486
click at [516, 188] on div "Suggested Project Zomato AI-Driven Retention Strategy No date Review and approv…" at bounding box center [606, 101] width 497 height 486
click at [516, 183] on div "Suggested Project Zomato AI-Driven Retention Strategy No date Review and approv…" at bounding box center [606, 101] width 497 height 486
click at [518, 170] on div "Suggested Project Zomato AI-Driven Retention Strategy No date Review and approv…" at bounding box center [606, 101] width 497 height 486
click at [518, 164] on div "Suggested Project Zomato AI-Driven Retention Strategy No date Review and approv…" at bounding box center [606, 101] width 497 height 486
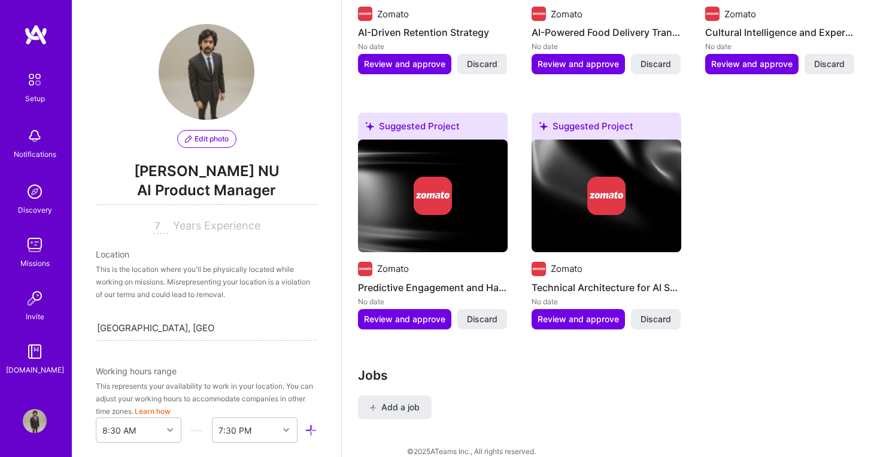
click at [518, 164] on div "Suggested Project Zomato AI-Driven Retention Strategy No date Review and approv…" at bounding box center [606, 101] width 497 height 486
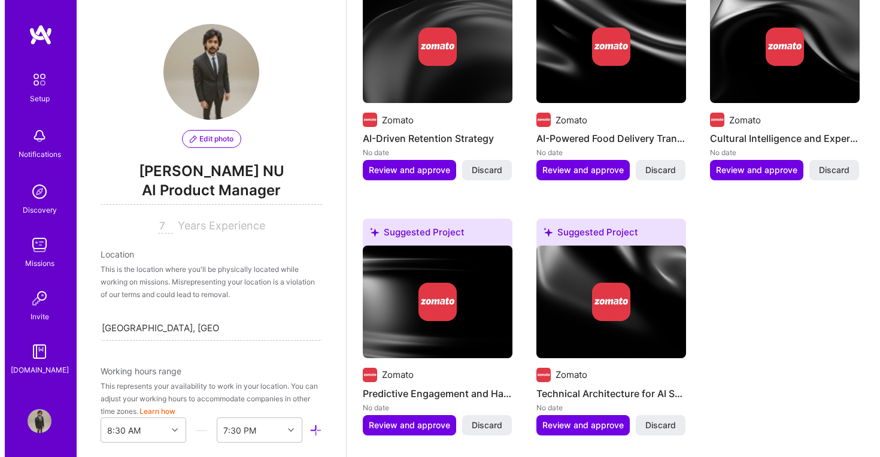
scroll to position [1048, 0]
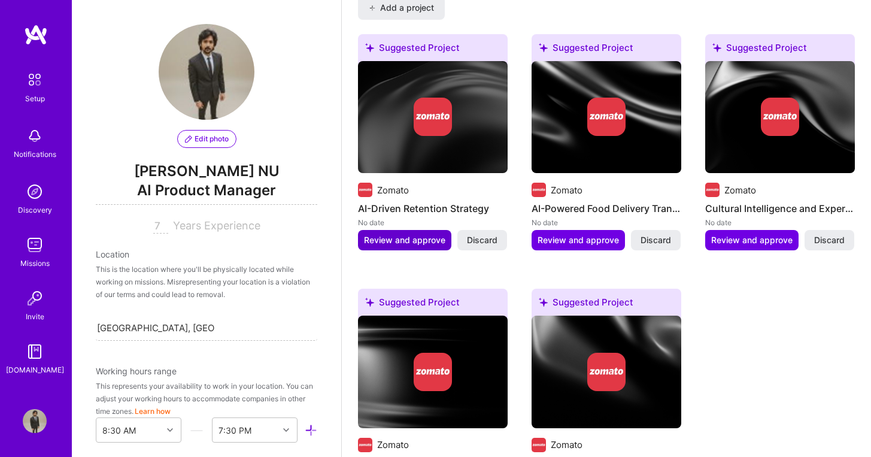
click at [416, 234] on span "Review and approve" at bounding box center [404, 240] width 81 height 12
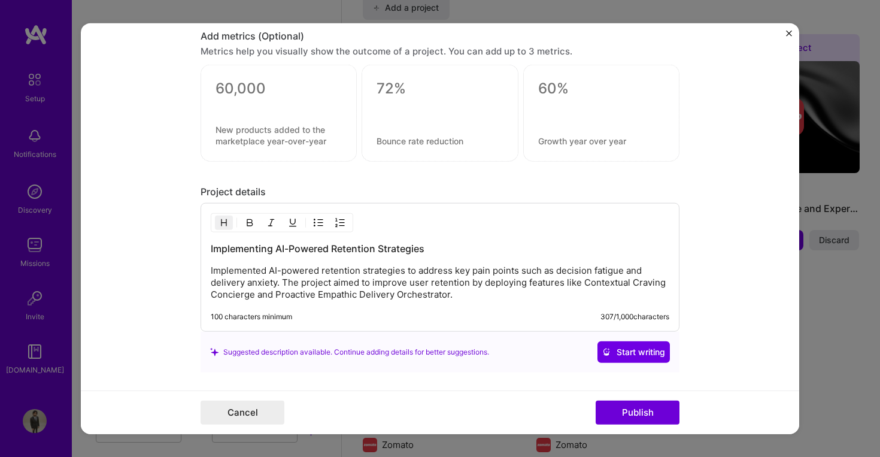
scroll to position [933, 0]
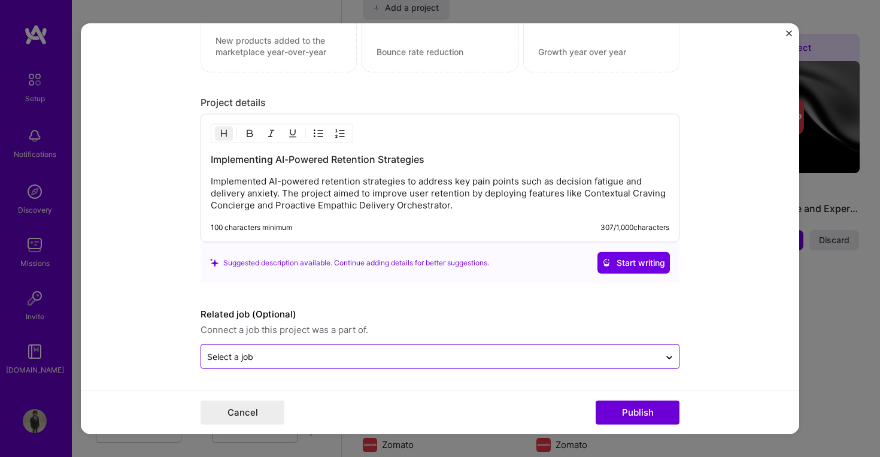
click at [350, 362] on input "text" at bounding box center [430, 356] width 447 height 13
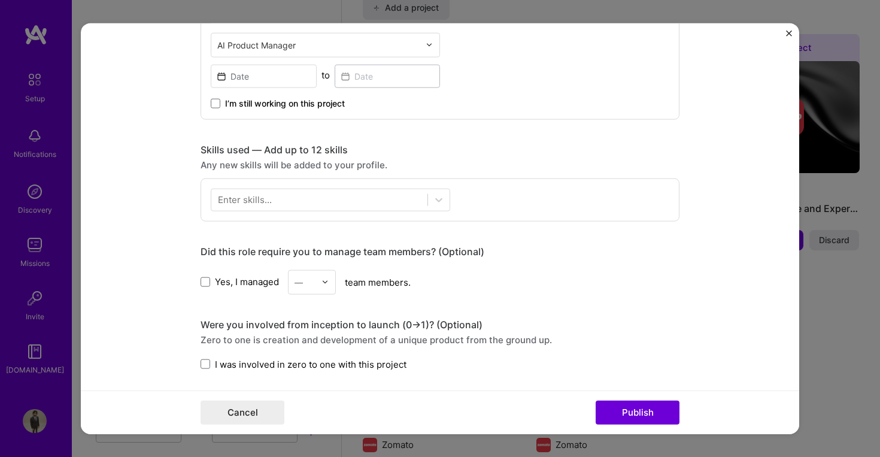
scroll to position [594, 0]
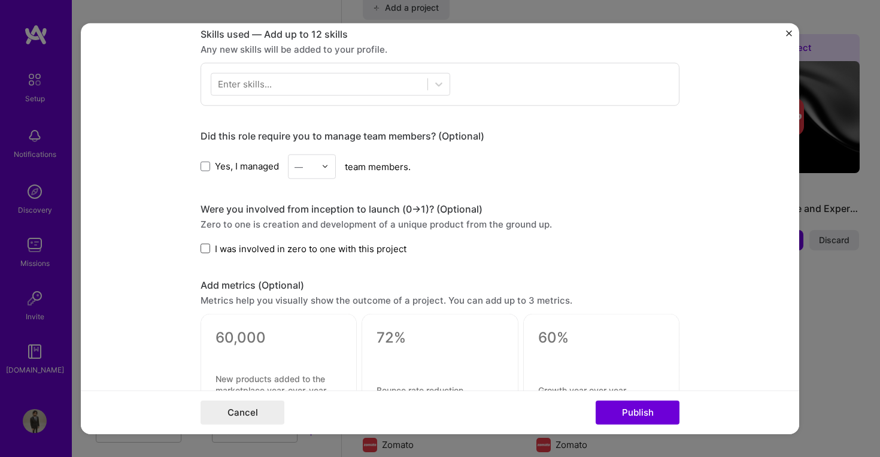
click at [201, 250] on span at bounding box center [206, 249] width 10 height 10
click at [0, 0] on input "I was involved in zero to one with this project" at bounding box center [0, 0] width 0 height 0
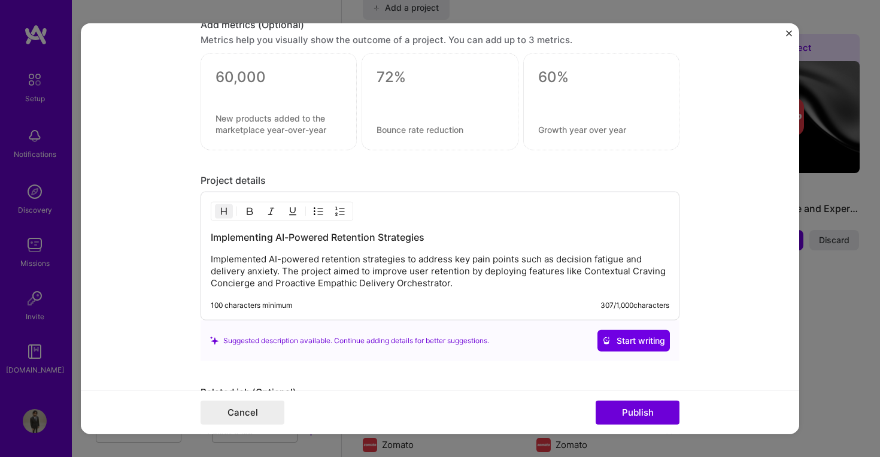
scroll to position [933, 0]
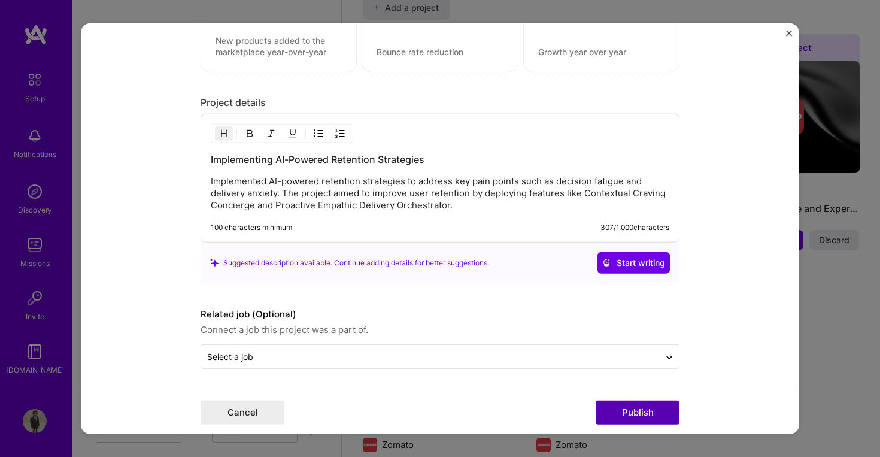
click at [628, 416] on button "Publish" at bounding box center [638, 413] width 84 height 24
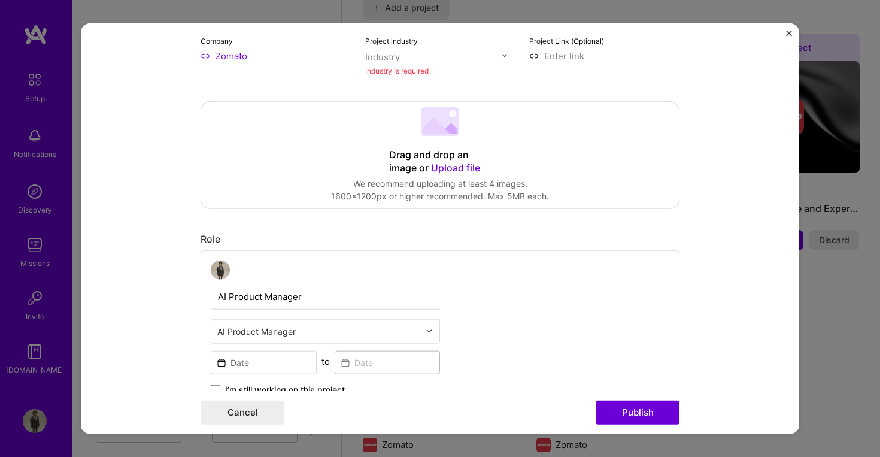
scroll to position [78, 0]
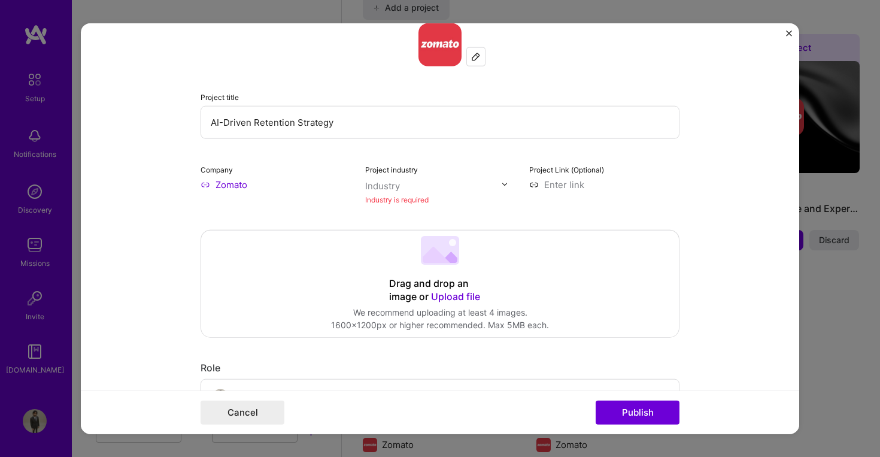
click at [408, 195] on div "Industry is required" at bounding box center [440, 199] width 150 height 13
click at [411, 184] on input "text" at bounding box center [433, 185] width 137 height 13
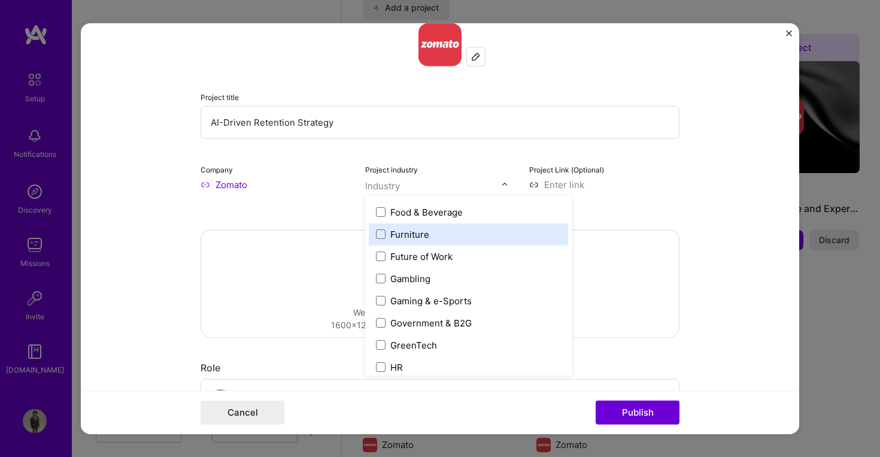
scroll to position [1325, 0]
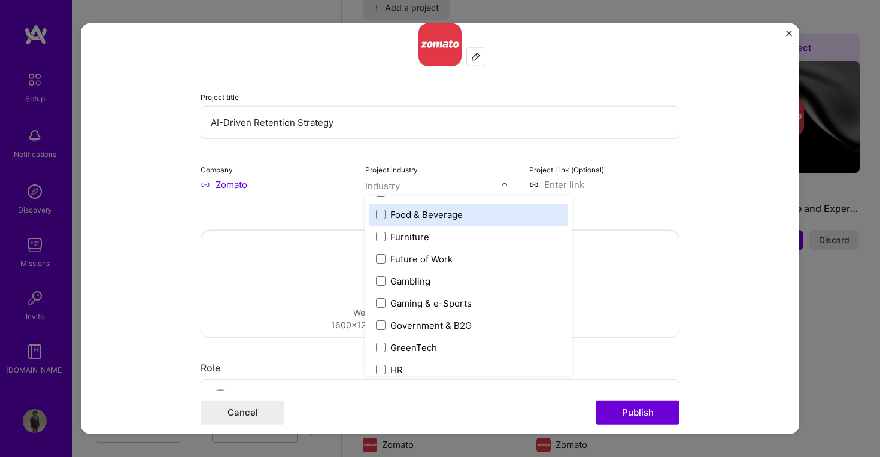
click at [455, 214] on div "Food & Beverage" at bounding box center [427, 214] width 72 height 13
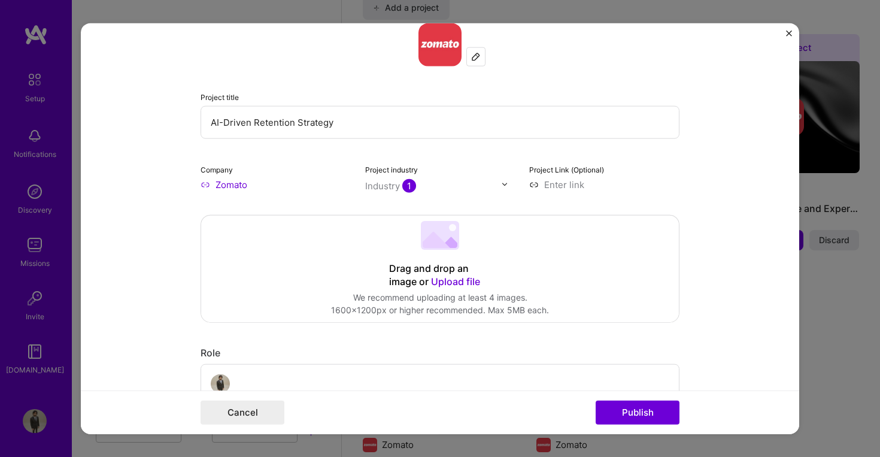
scroll to position [612, 0]
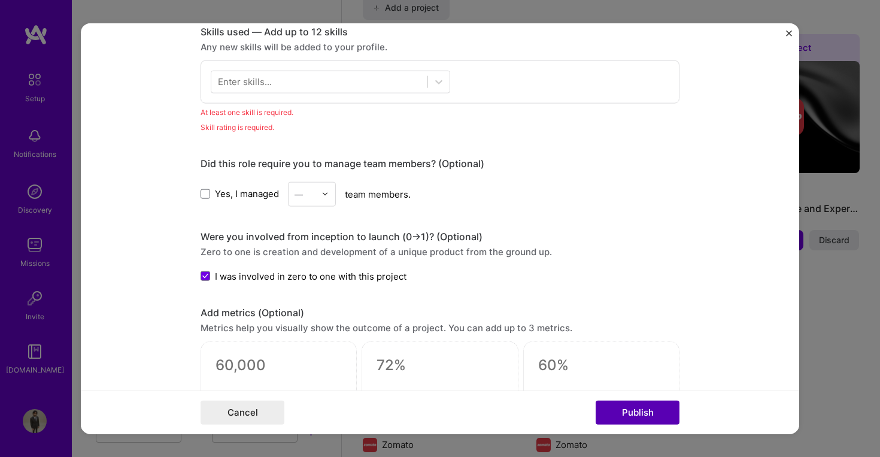
click at [658, 412] on button "Publish" at bounding box center [638, 413] width 84 height 24
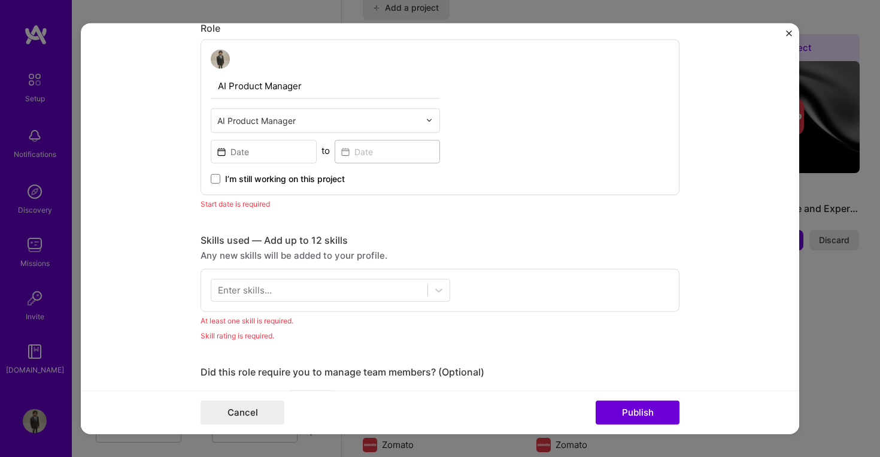
scroll to position [402, 0]
click at [247, 153] on input at bounding box center [264, 152] width 106 height 23
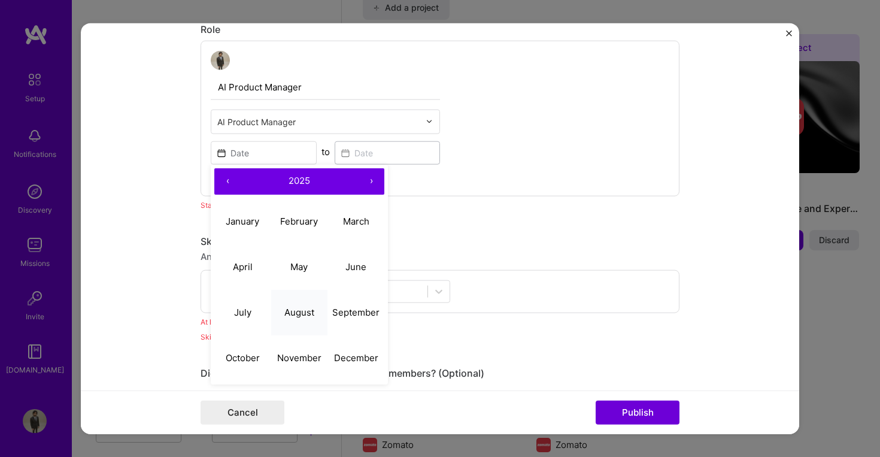
click at [308, 309] on abbr "August" at bounding box center [299, 312] width 30 height 11
type input "[DATE]"
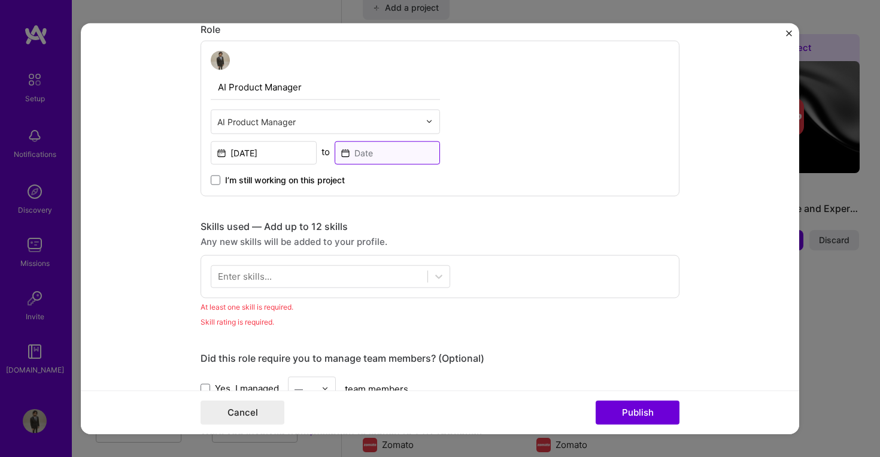
click at [364, 146] on input at bounding box center [388, 152] width 106 height 23
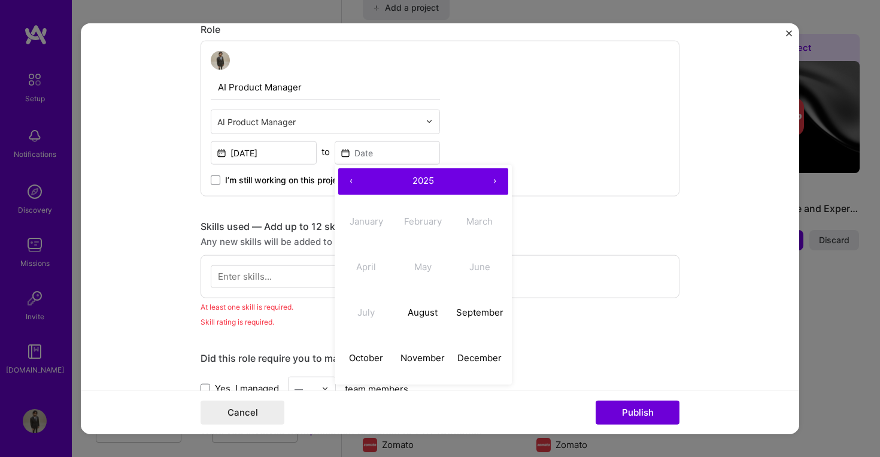
click at [429, 306] on button "August" at bounding box center [423, 313] width 57 height 46
type input "[DATE]"
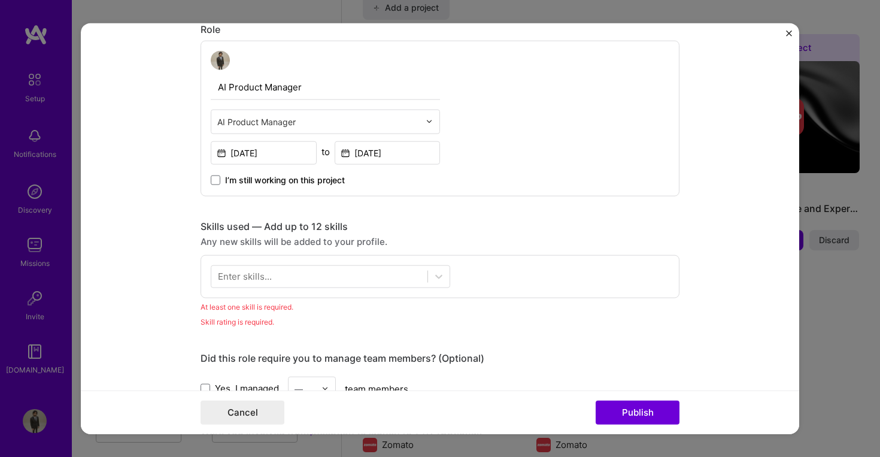
scroll to position [426, 0]
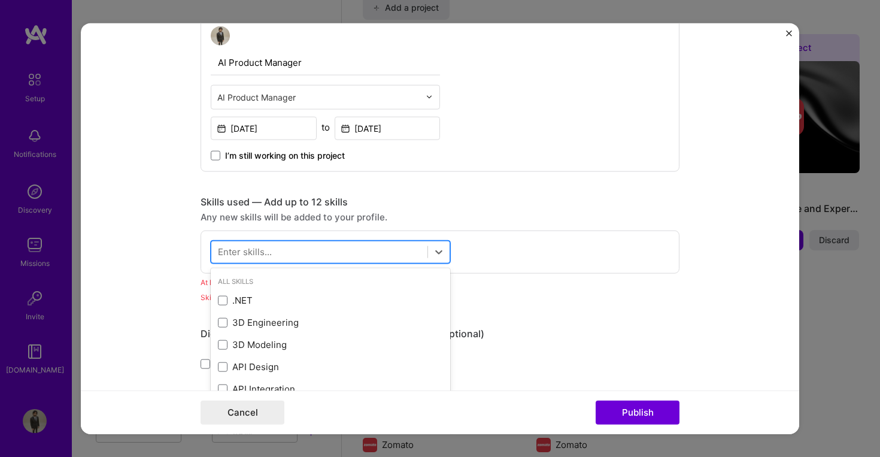
click at [272, 247] on div at bounding box center [319, 252] width 216 height 20
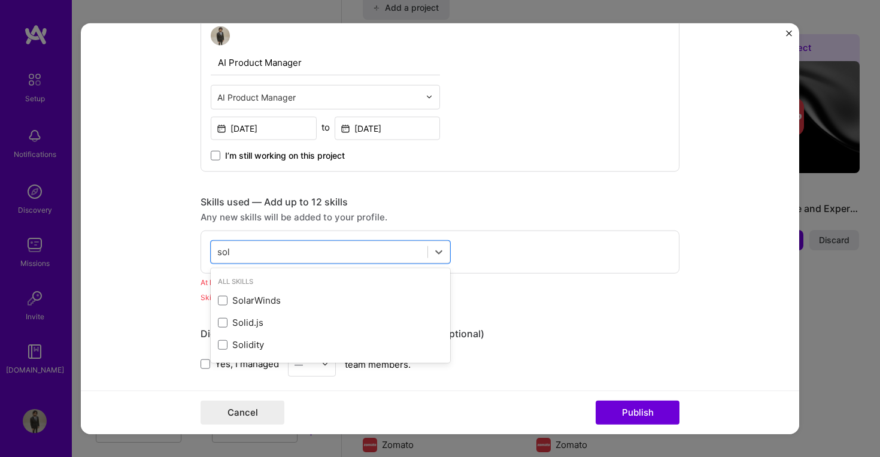
scroll to position [0, 0]
type input "s"
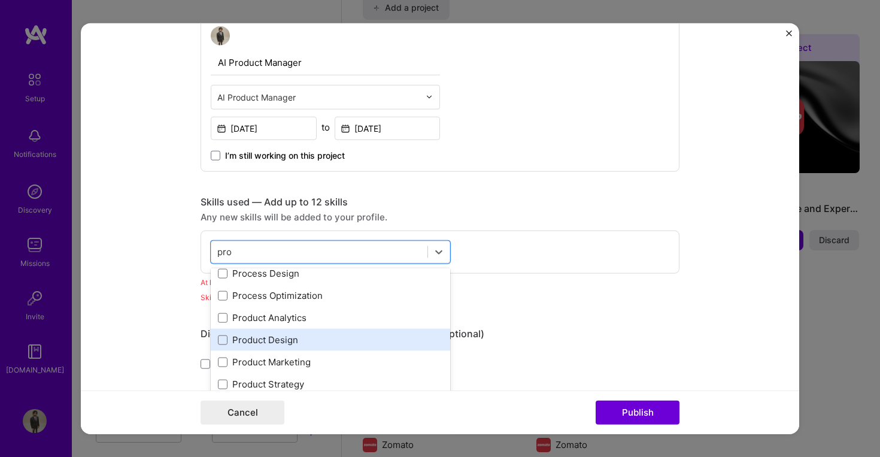
scroll to position [74, 0]
click at [219, 339] on span at bounding box center [223, 337] width 10 height 10
click at [0, 0] on input "checkbox" at bounding box center [0, 0] width 0 height 0
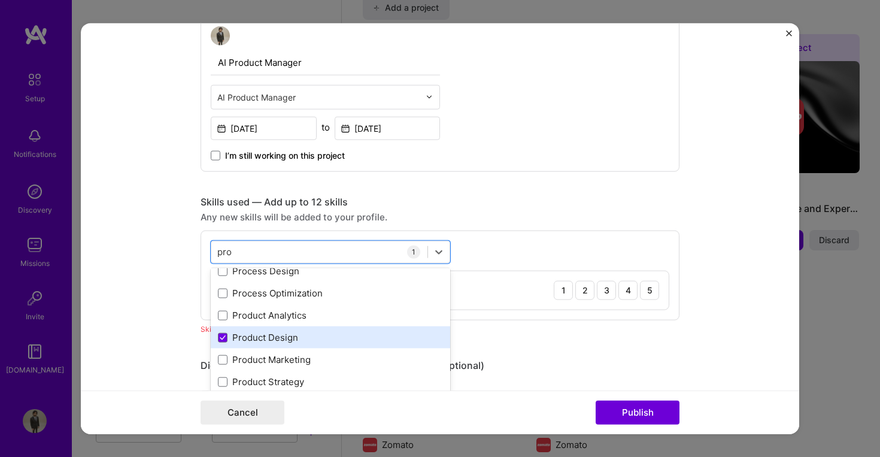
scroll to position [115, 0]
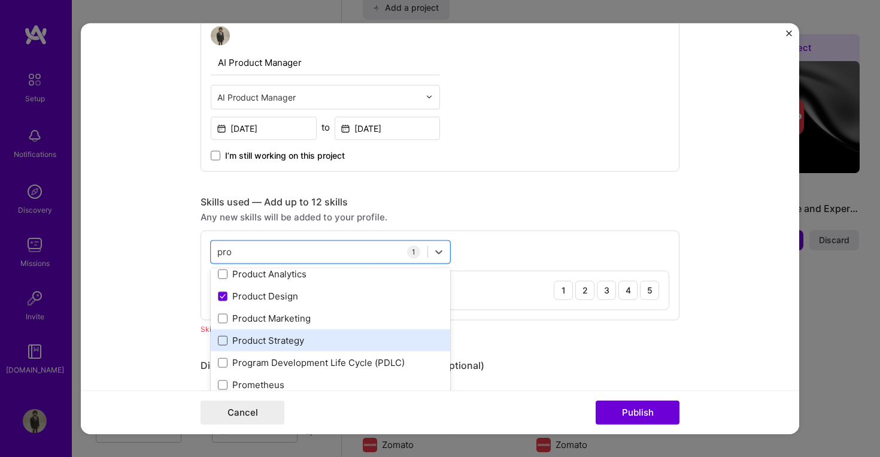
click at [220, 341] on span at bounding box center [223, 340] width 10 height 10
click at [0, 0] on input "checkbox" at bounding box center [0, 0] width 0 height 0
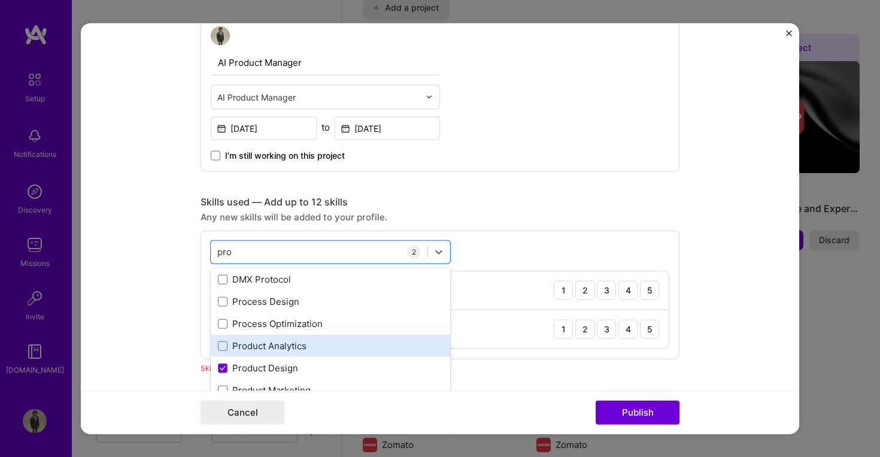
scroll to position [94, 0]
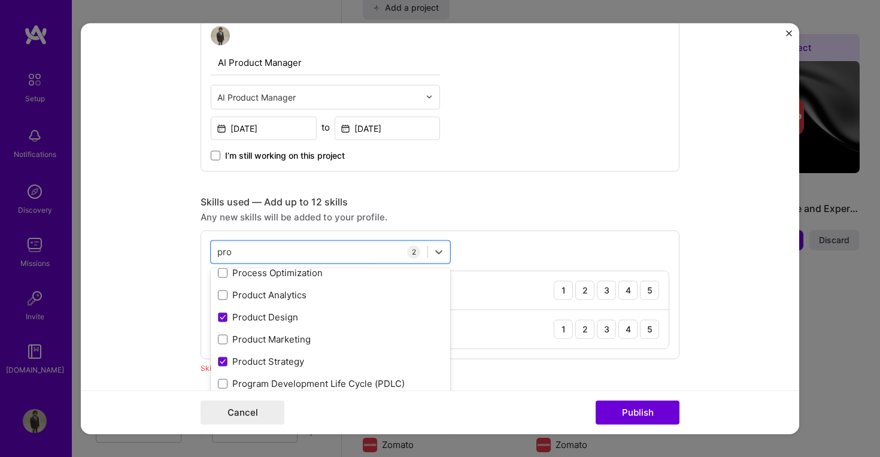
type input "pro"
click at [504, 214] on div "Any new skills will be added to your profile." at bounding box center [440, 216] width 479 height 13
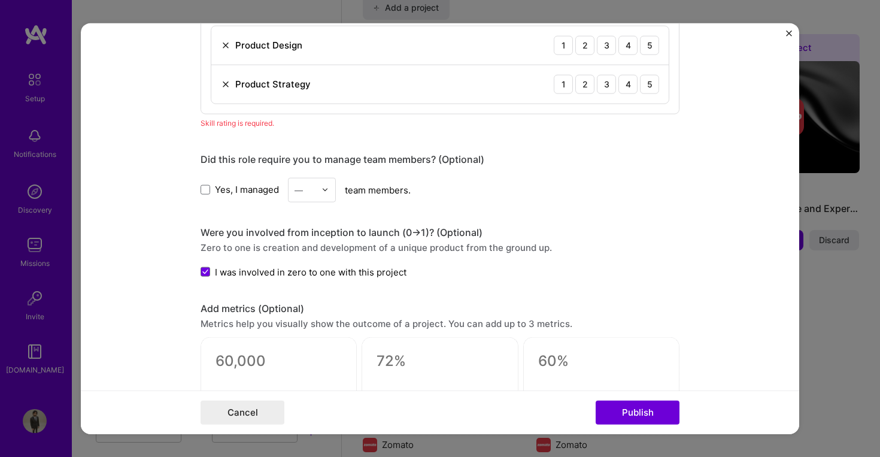
scroll to position [694, 0]
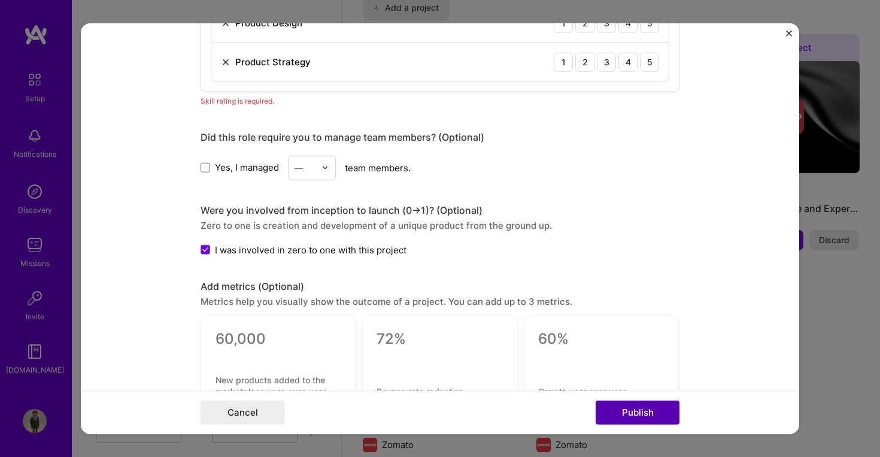
click at [655, 411] on button "Publish" at bounding box center [638, 413] width 84 height 24
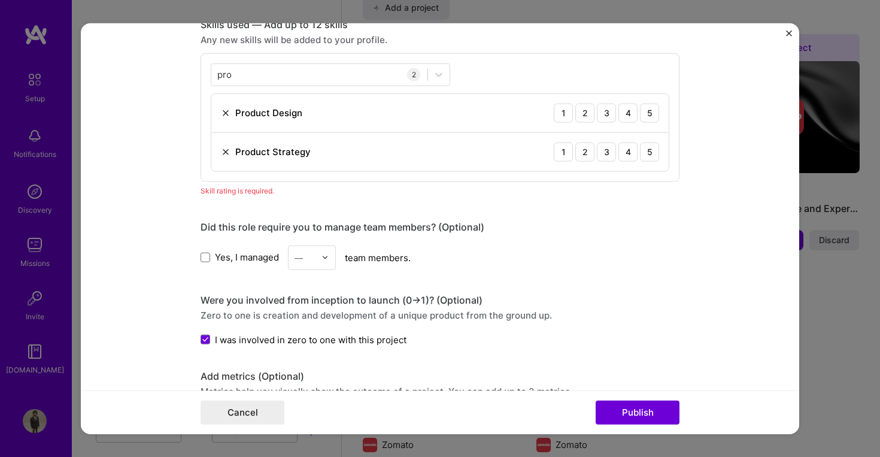
scroll to position [599, 0]
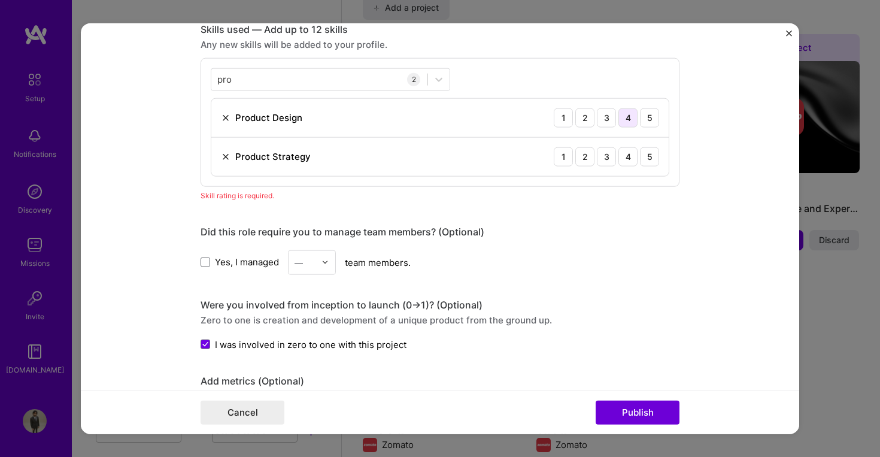
click at [622, 120] on div "4" at bounding box center [628, 117] width 19 height 19
click at [623, 152] on div "4" at bounding box center [628, 156] width 19 height 19
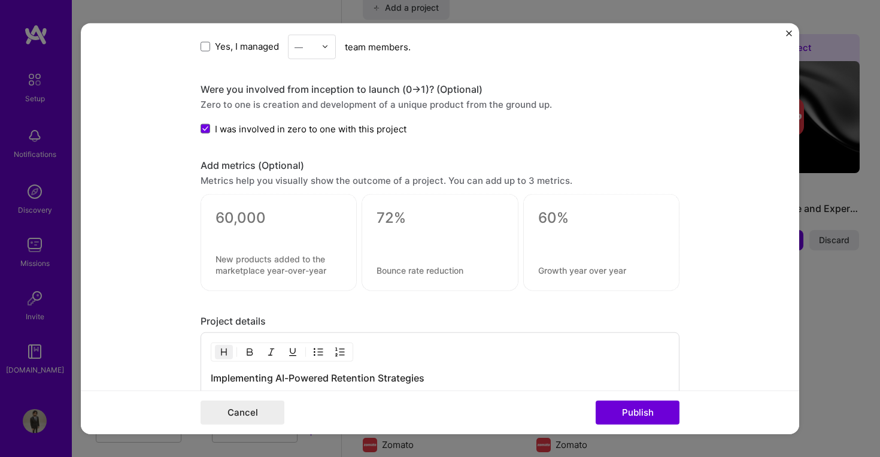
scroll to position [1018, 0]
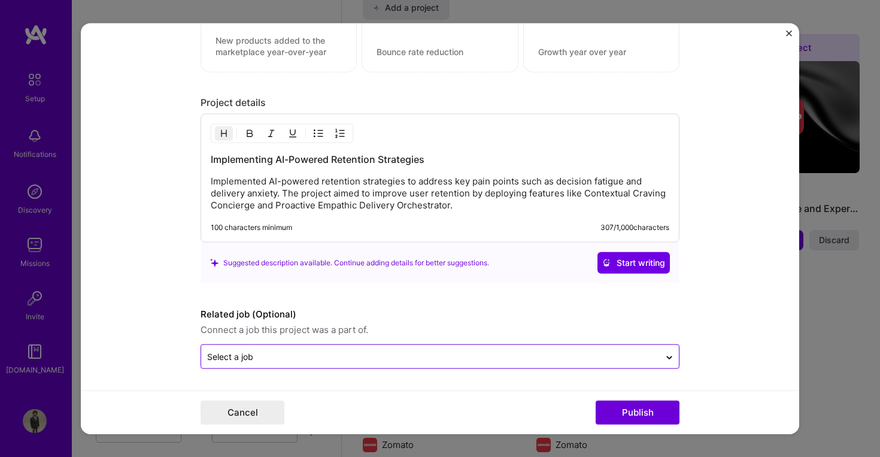
click at [586, 354] on input "text" at bounding box center [430, 356] width 447 height 13
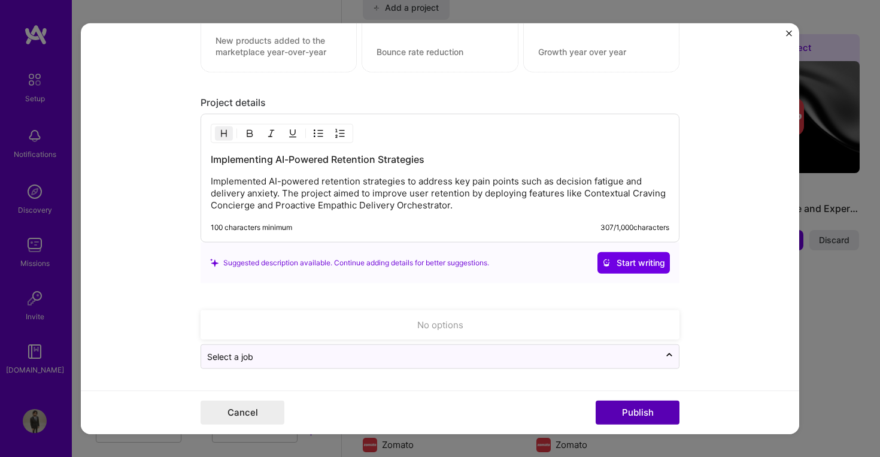
click at [610, 410] on button "Publish" at bounding box center [638, 413] width 84 height 24
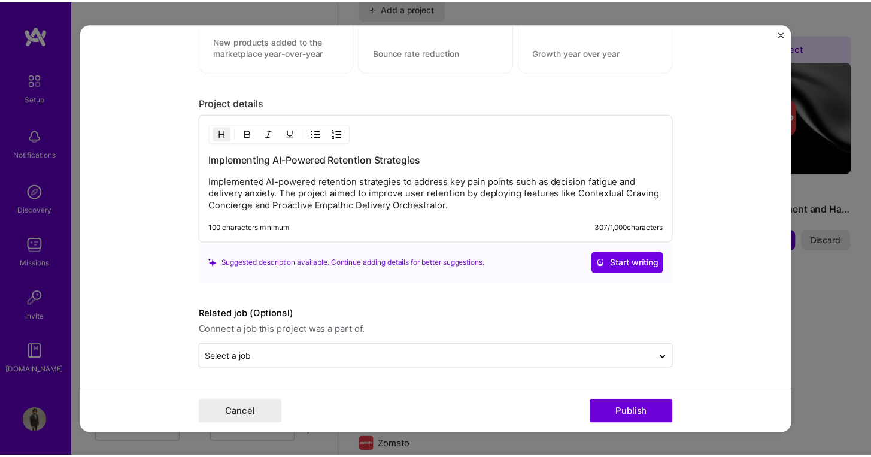
scroll to position [964, 0]
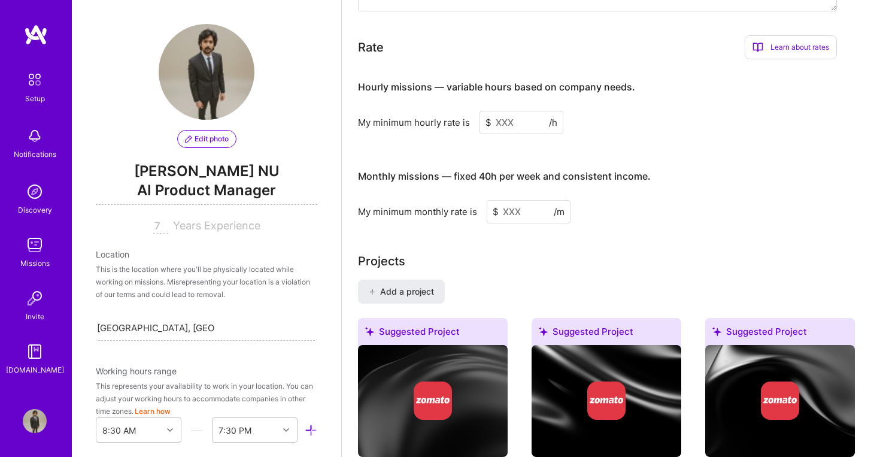
click at [558, 252] on div "Projects" at bounding box center [606, 261] width 497 height 18
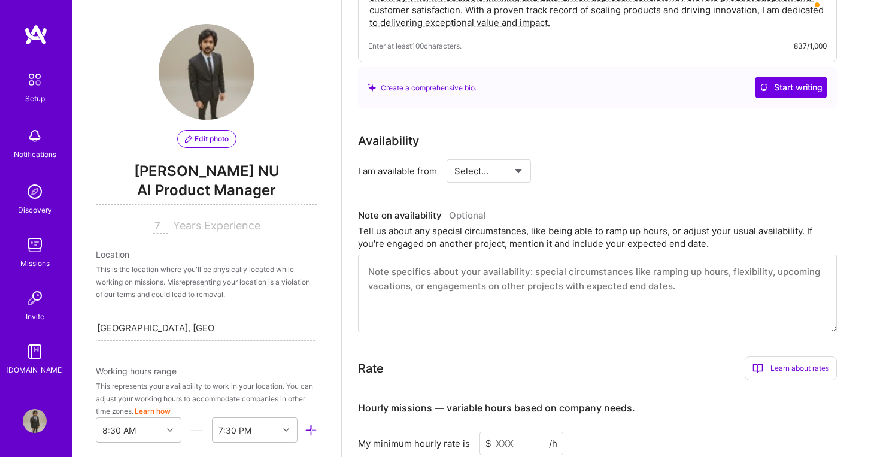
scroll to position [1224, 0]
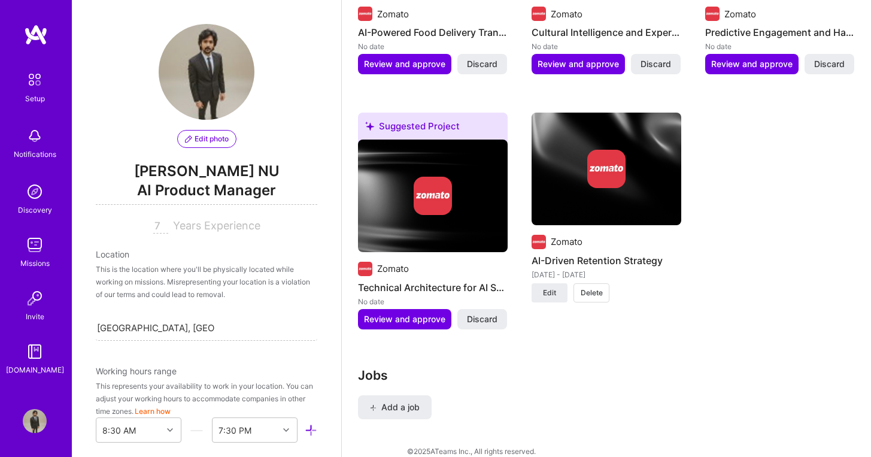
click at [589, 287] on span "Delete" at bounding box center [592, 292] width 22 height 11
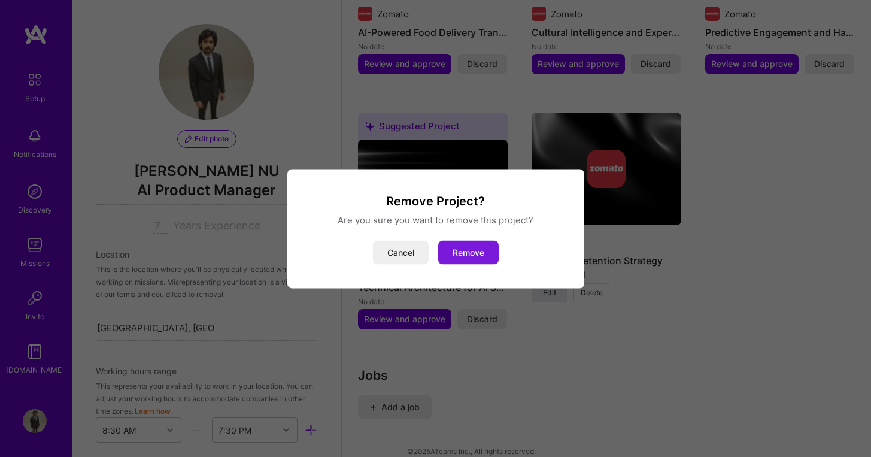
click at [480, 260] on button "Remove" at bounding box center [468, 252] width 60 height 24
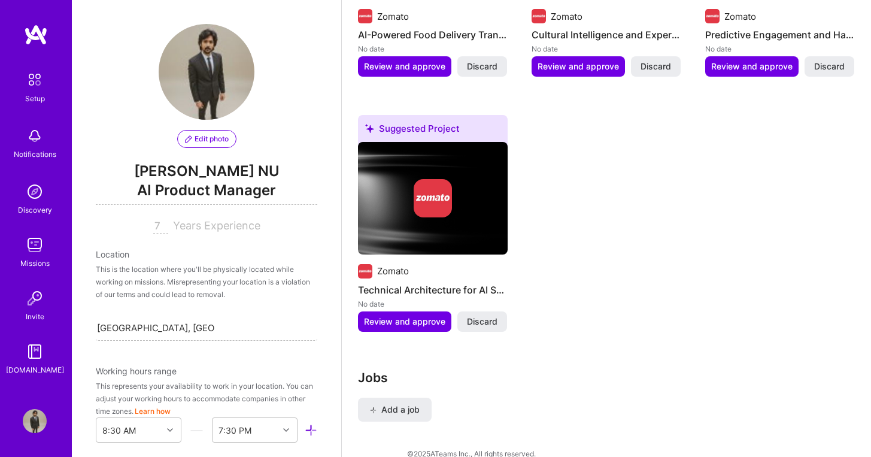
scroll to position [1219, 0]
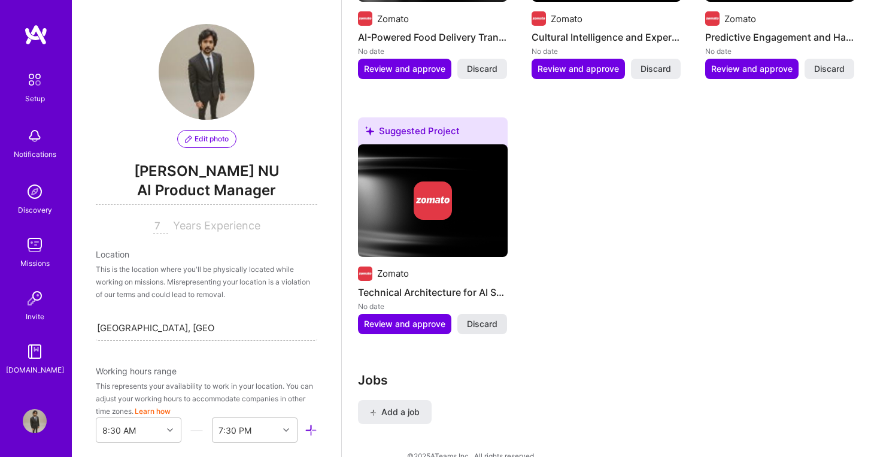
click at [491, 318] on span "Discard" at bounding box center [482, 324] width 31 height 12
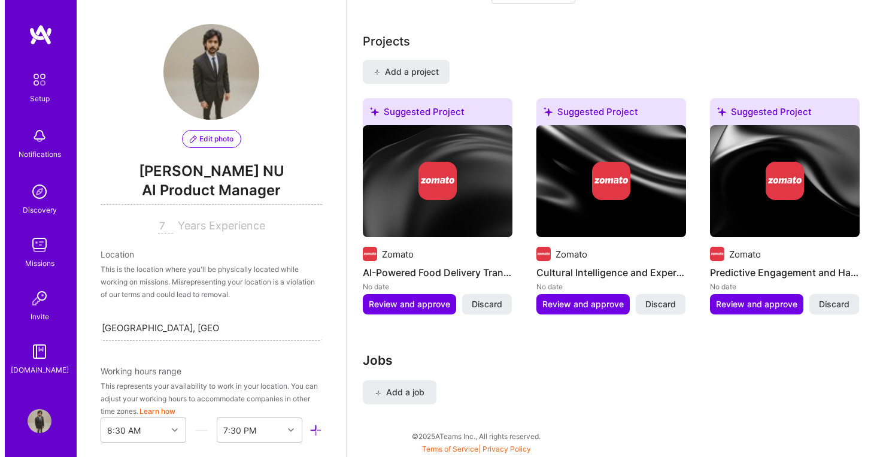
scroll to position [970, 0]
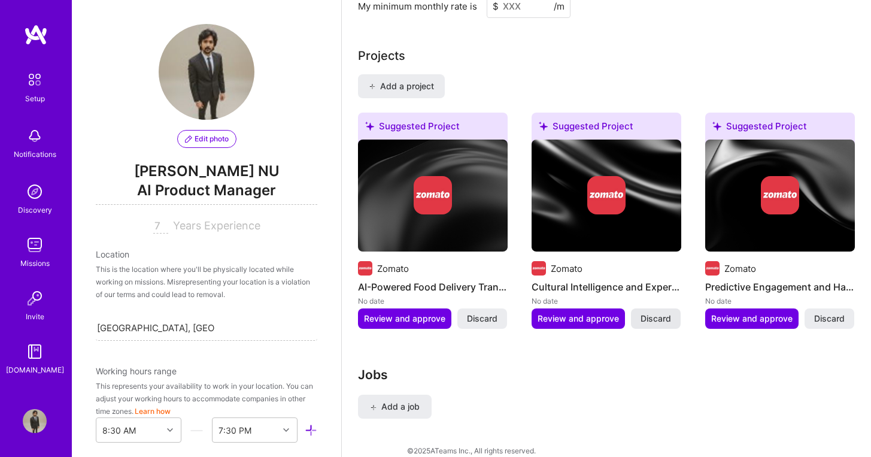
click at [669, 313] on span "Discard" at bounding box center [656, 319] width 31 height 12
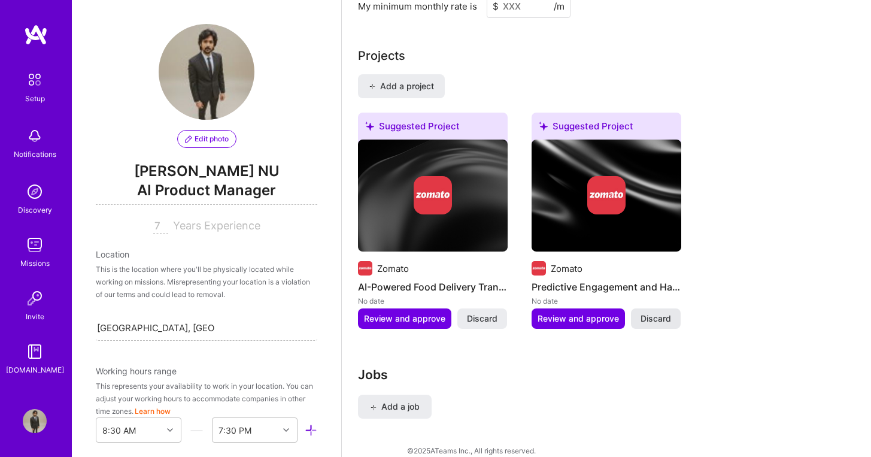
click at [670, 313] on span "Discard" at bounding box center [656, 319] width 31 height 12
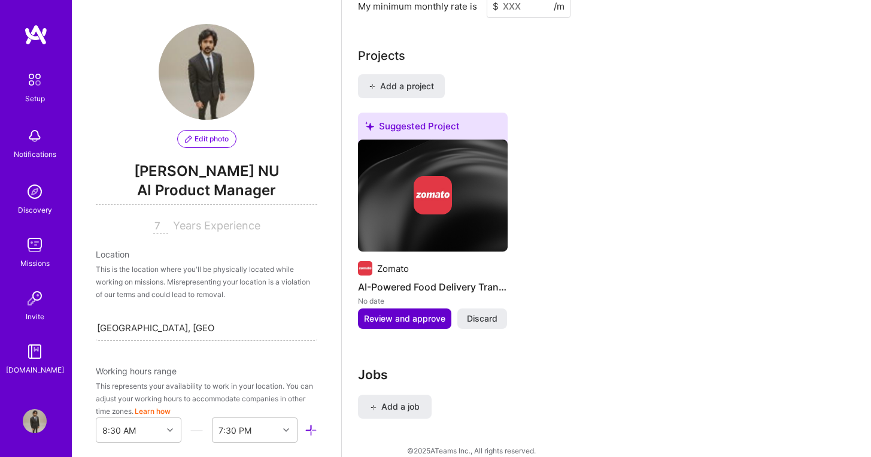
click at [392, 313] on span "Review and approve" at bounding box center [404, 319] width 81 height 12
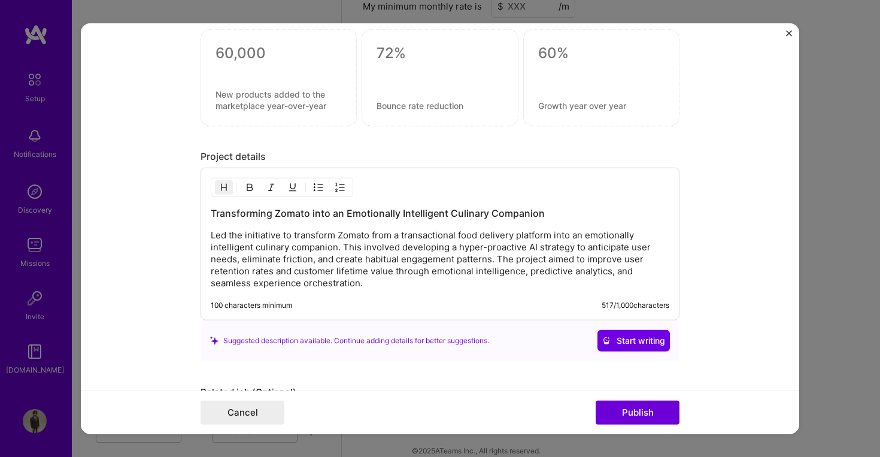
scroll to position [890, 0]
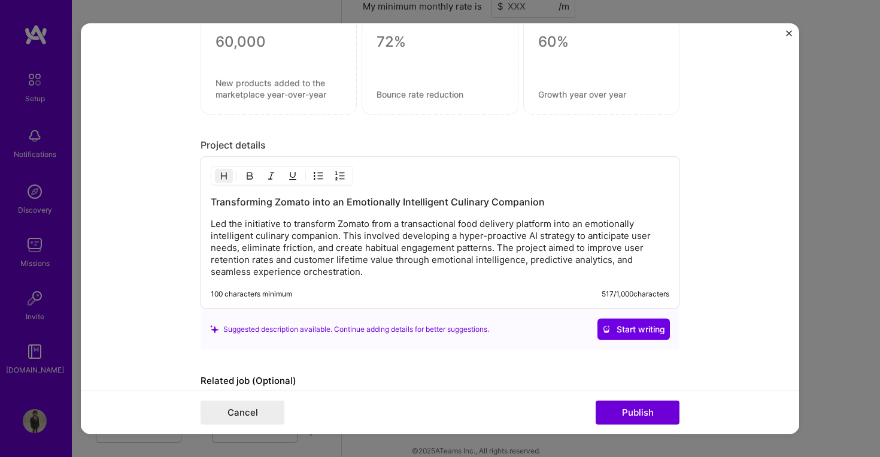
click at [364, 274] on p "Led the initiative to transform Zomato from a transactional food delivery platf…" at bounding box center [440, 248] width 459 height 60
click at [621, 412] on button "Publish" at bounding box center [638, 413] width 84 height 24
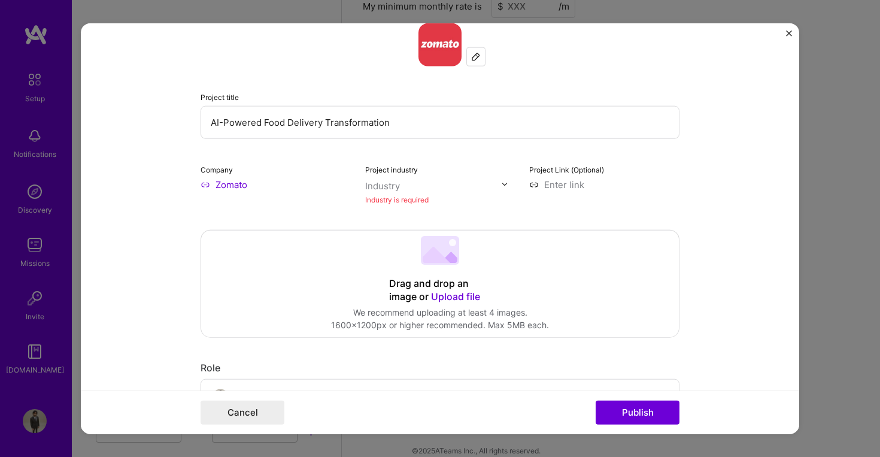
scroll to position [57, 0]
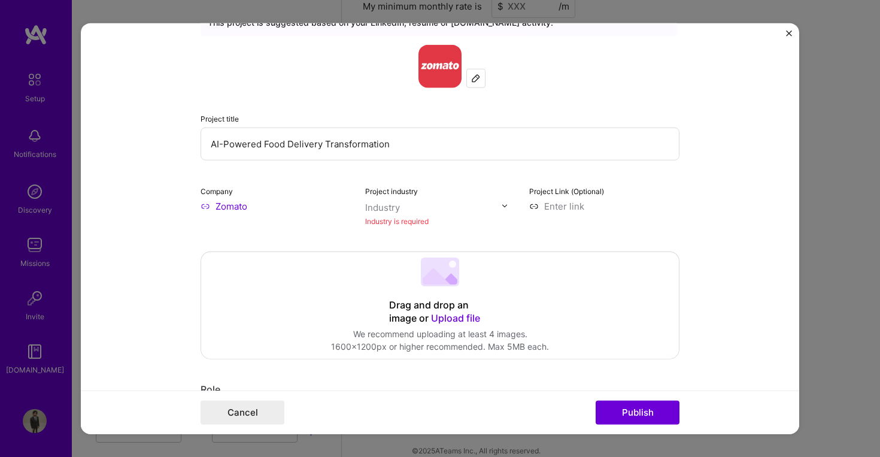
click at [786, 35] on img "Close" at bounding box center [789, 33] width 6 height 6
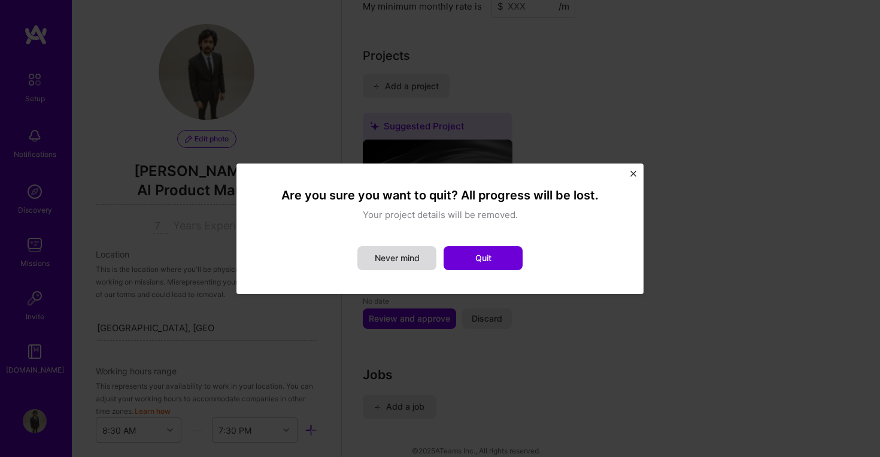
click at [420, 261] on button "Never mind" at bounding box center [397, 258] width 79 height 24
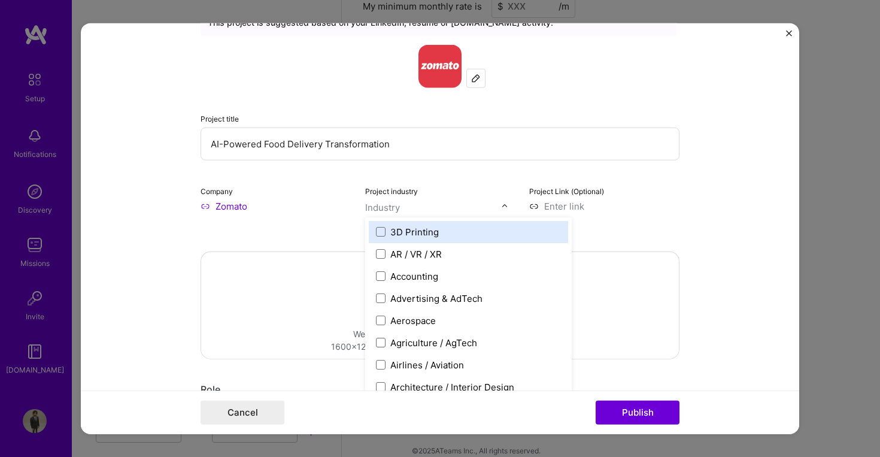
click at [401, 202] on input "text" at bounding box center [433, 207] width 137 height 13
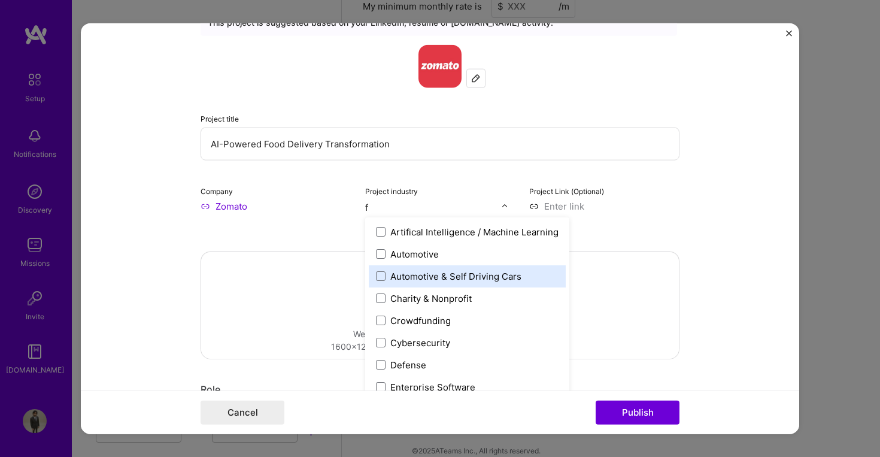
type input "fo"
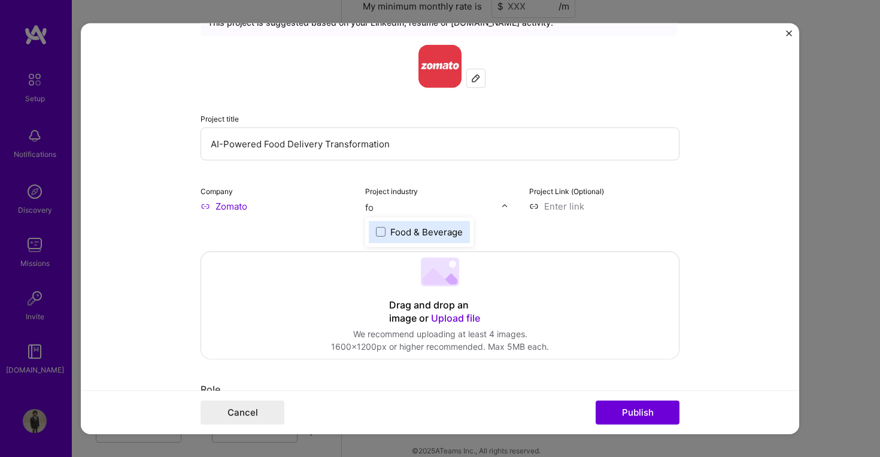
click at [410, 228] on div "Food & Beverage" at bounding box center [427, 231] width 72 height 13
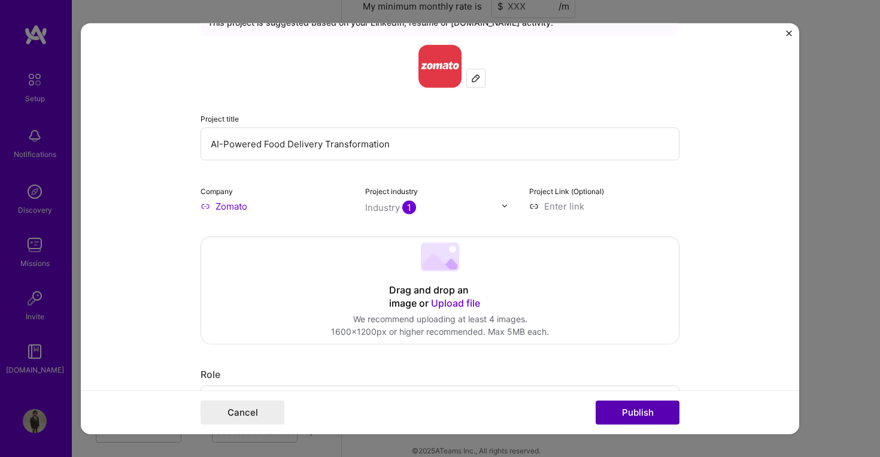
click at [636, 407] on button "Publish" at bounding box center [638, 413] width 84 height 24
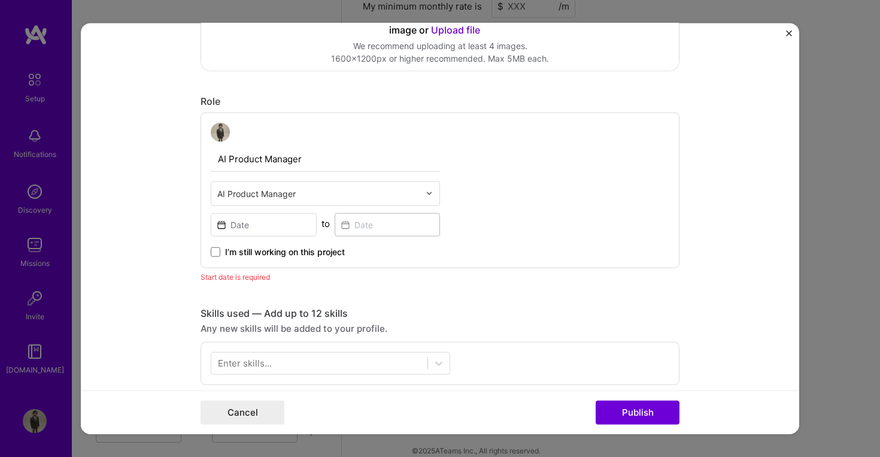
scroll to position [402, 0]
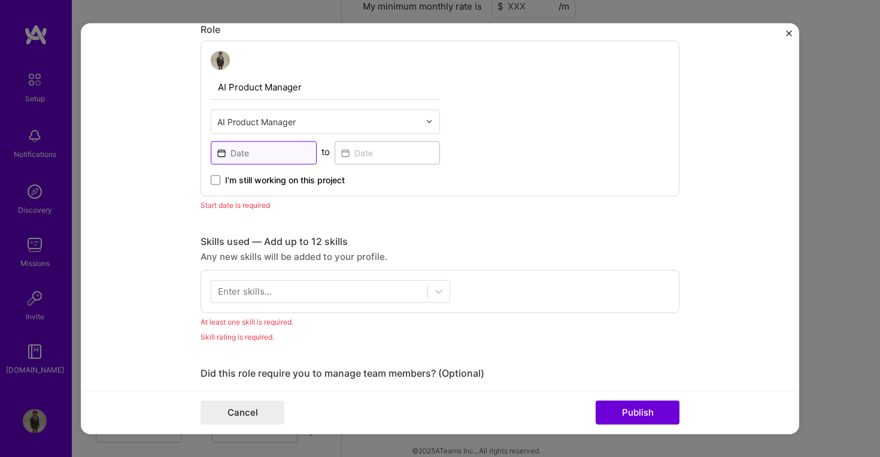
click at [245, 158] on input at bounding box center [264, 152] width 106 height 23
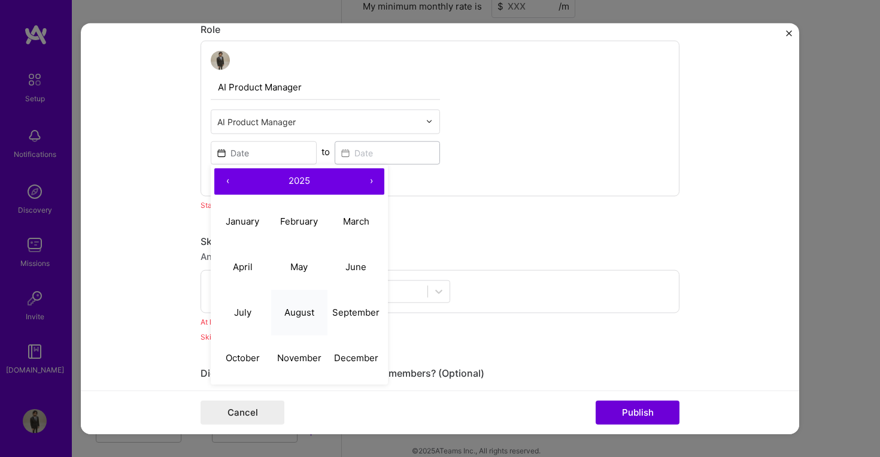
click at [297, 319] on button "August" at bounding box center [299, 313] width 57 height 46
type input "[DATE]"
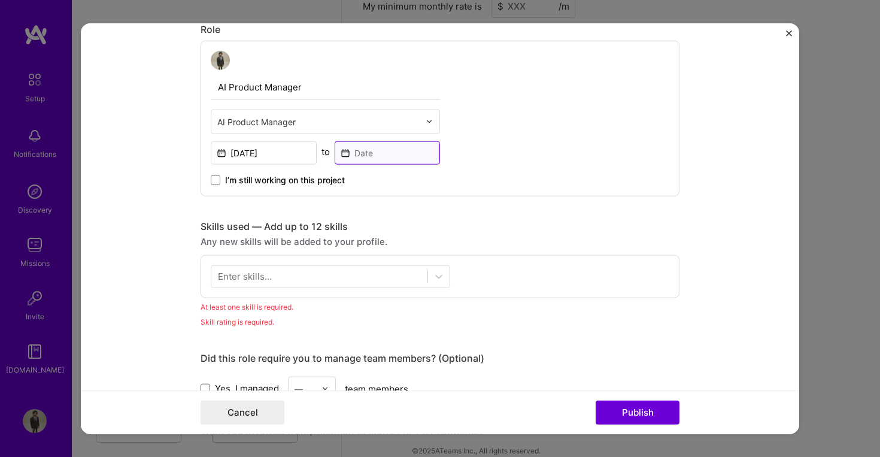
click at [368, 152] on input at bounding box center [388, 152] width 106 height 23
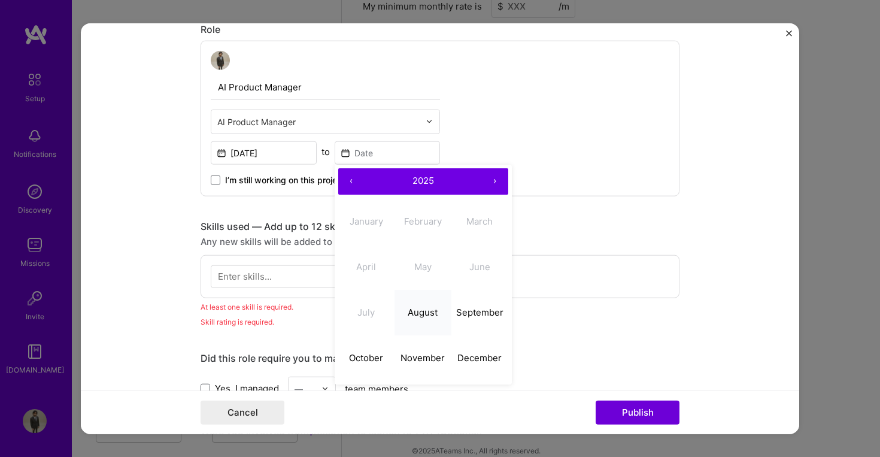
click at [422, 315] on abbr "August" at bounding box center [423, 312] width 30 height 11
type input "[DATE]"
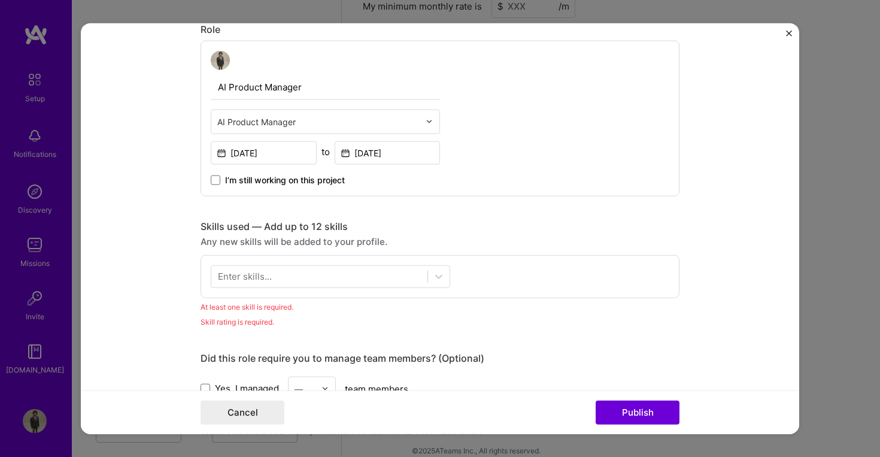
scroll to position [470, 0]
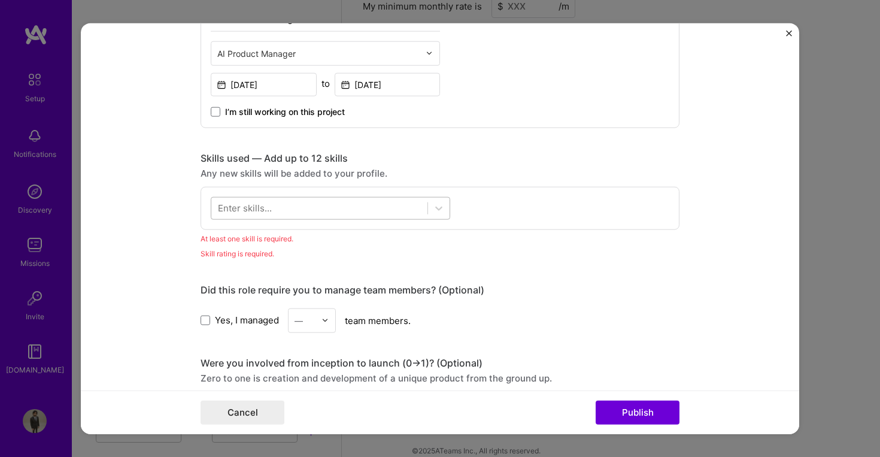
click at [274, 204] on div at bounding box center [319, 208] width 216 height 20
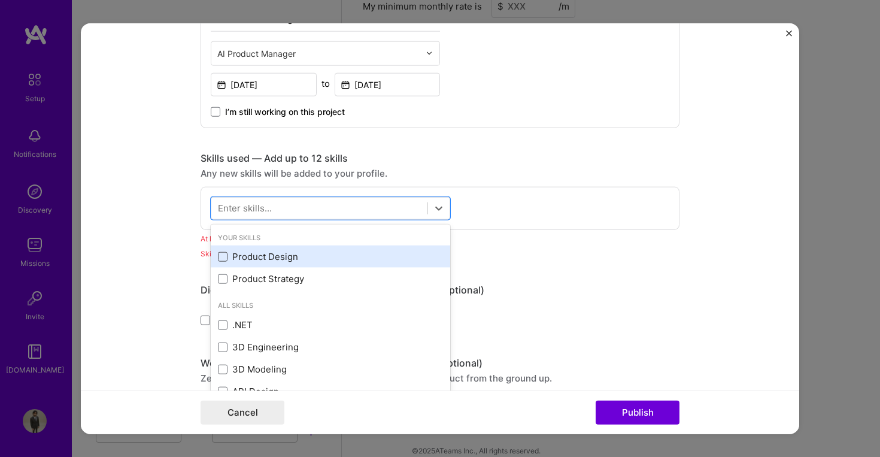
click at [218, 259] on span at bounding box center [223, 257] width 10 height 10
click at [0, 0] on input "checkbox" at bounding box center [0, 0] width 0 height 0
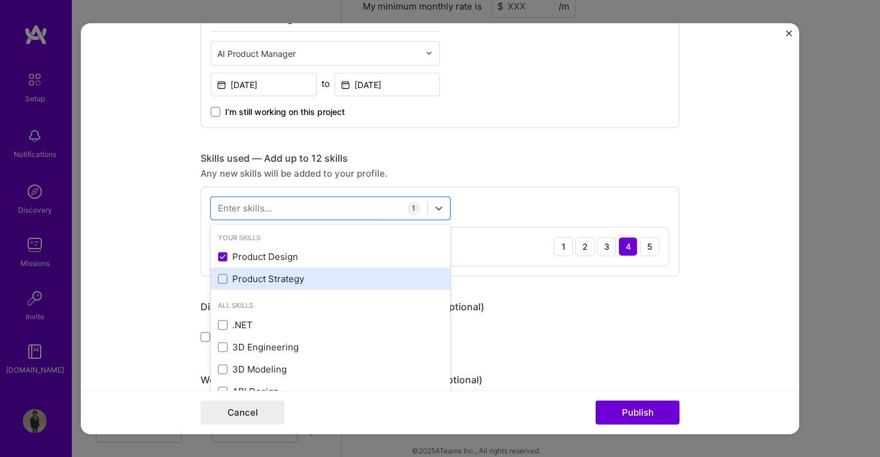
click at [222, 273] on div "Product Strategy" at bounding box center [330, 279] width 225 height 13
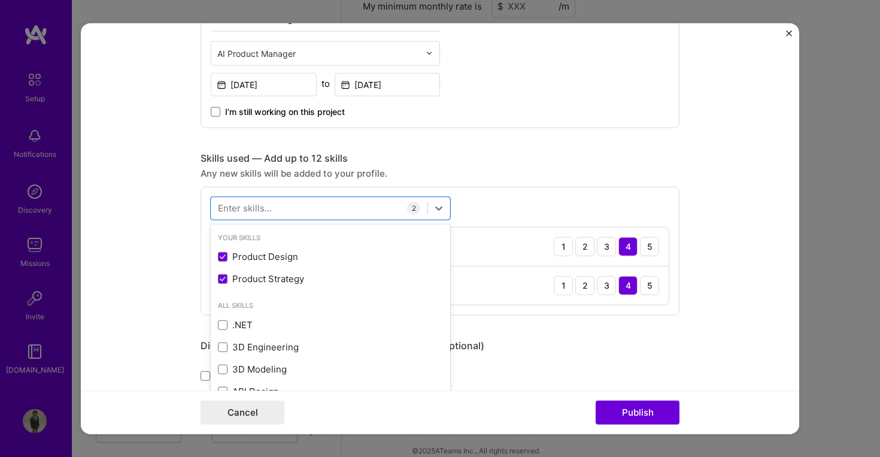
click at [549, 348] on div "Did this role require you to manage team members? (Optional)" at bounding box center [440, 345] width 479 height 13
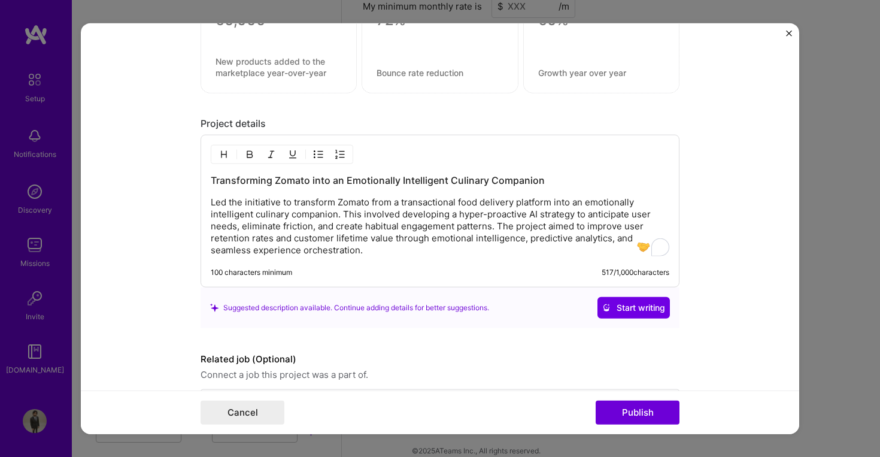
scroll to position [650, 0]
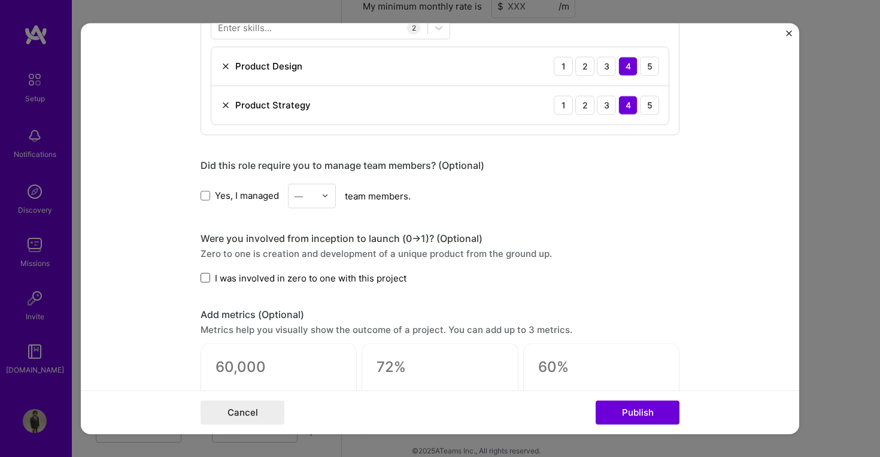
click at [204, 279] on span at bounding box center [206, 278] width 10 height 10
click at [0, 0] on input "I was involved in zero to one with this project" at bounding box center [0, 0] width 0 height 0
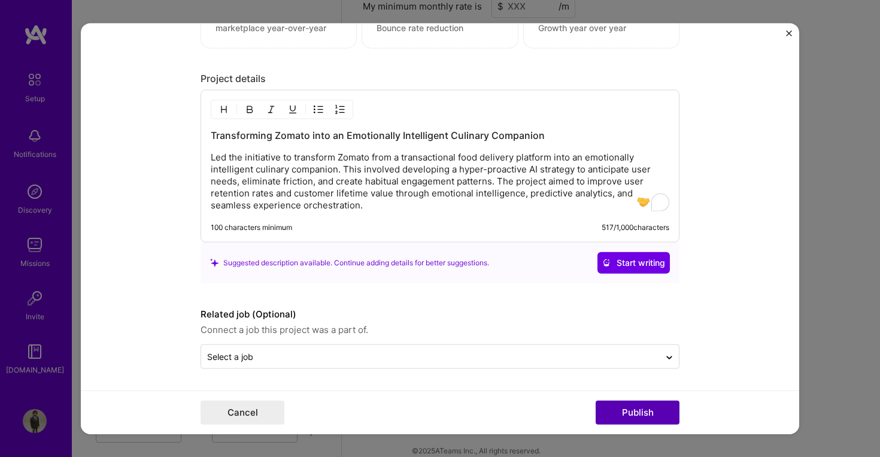
click at [659, 409] on button "Publish" at bounding box center [638, 413] width 84 height 24
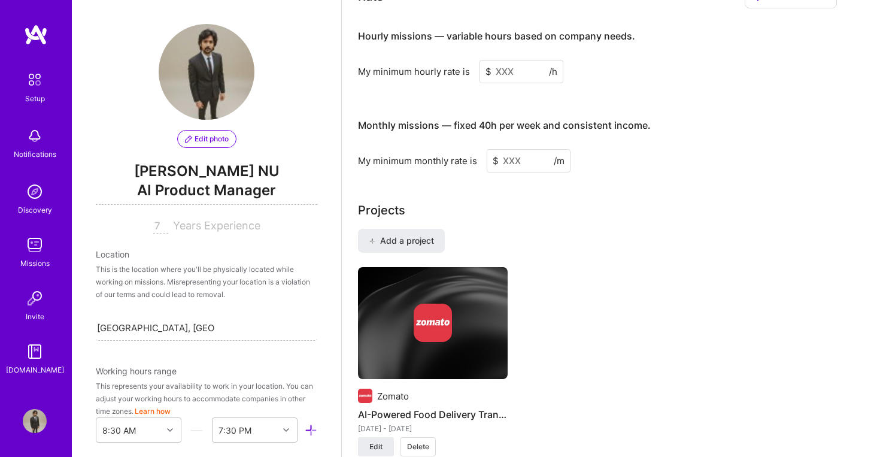
scroll to position [943, 0]
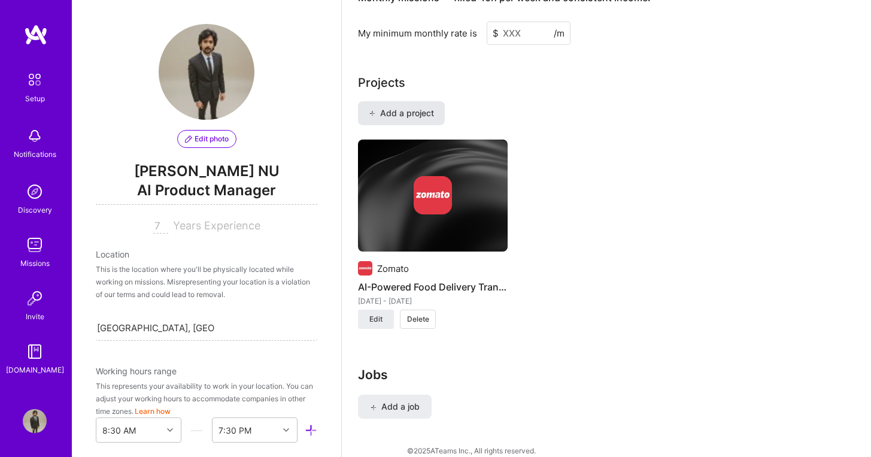
click at [404, 107] on span "Add a project" at bounding box center [401, 113] width 65 height 12
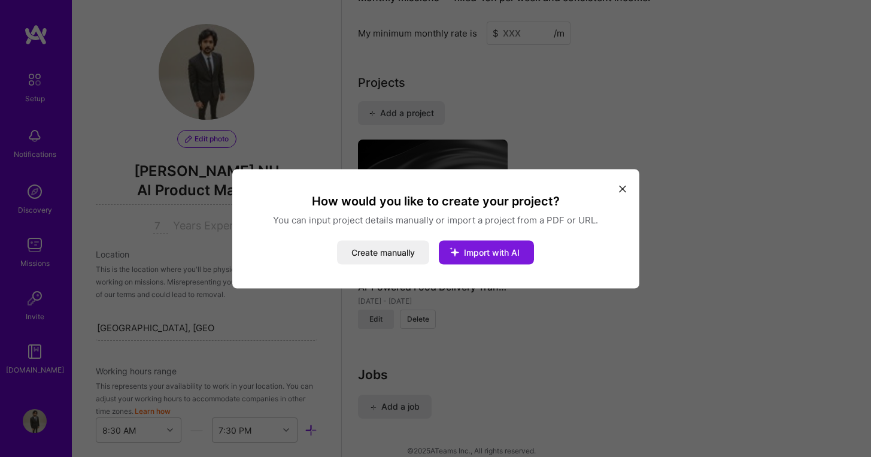
click at [500, 257] on button "Import with AI" at bounding box center [486, 252] width 95 height 24
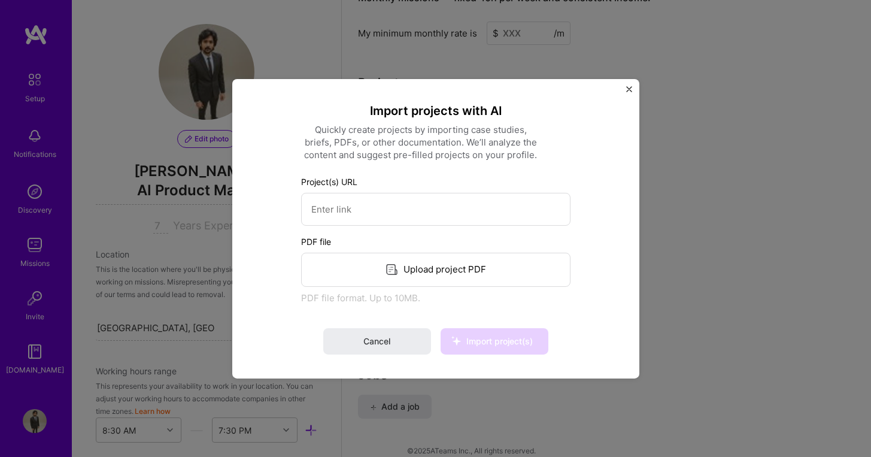
click at [413, 271] on div "Upload project PDF" at bounding box center [436, 269] width 270 height 34
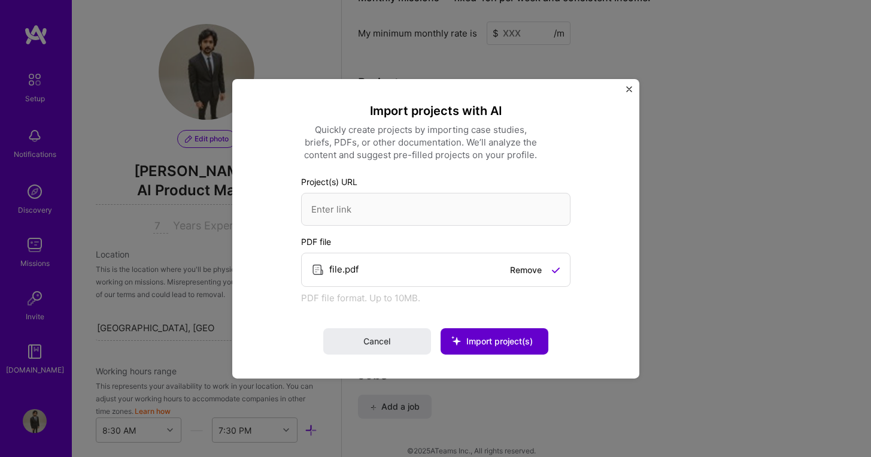
click at [501, 335] on span "Import project(s)" at bounding box center [494, 341] width 77 height 12
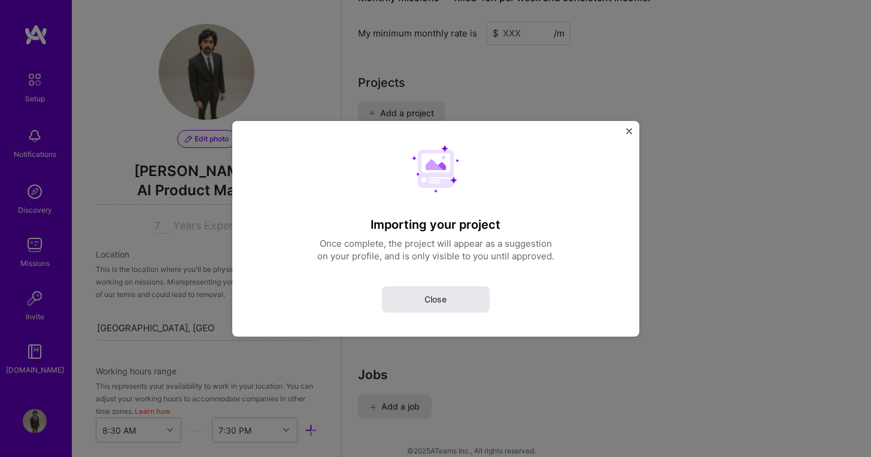
click at [454, 299] on button "Close" at bounding box center [436, 299] width 108 height 26
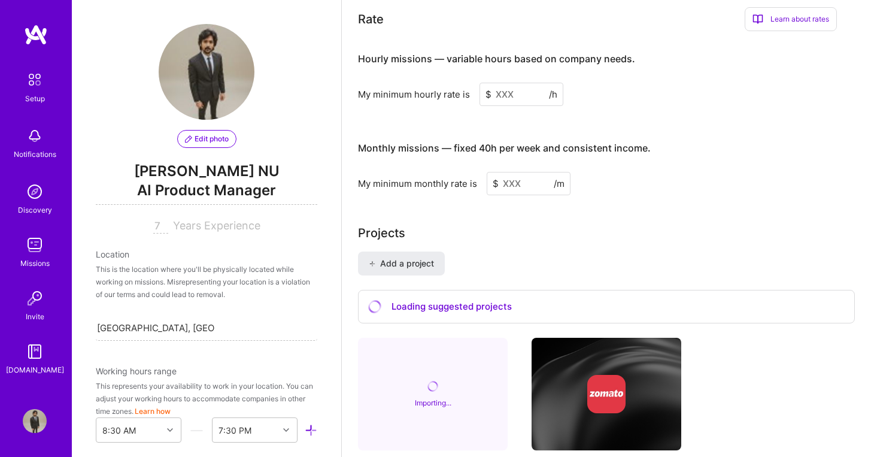
scroll to position [713, 0]
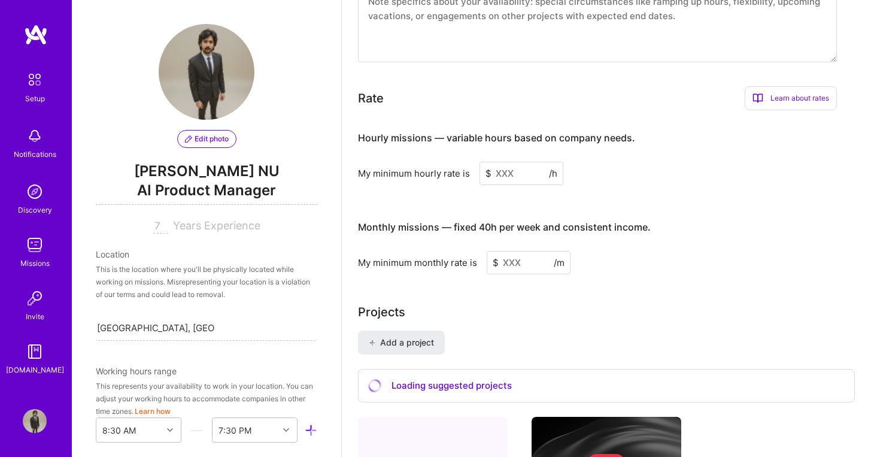
click at [506, 164] on input at bounding box center [522, 173] width 84 height 23
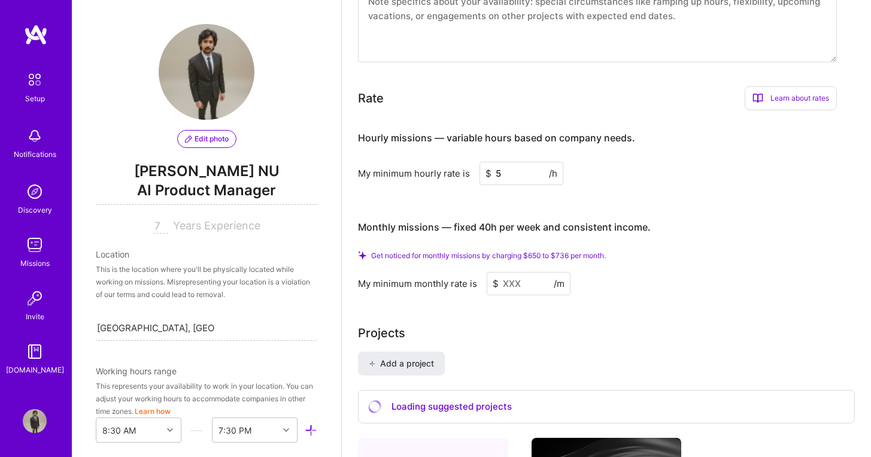
type input "50"
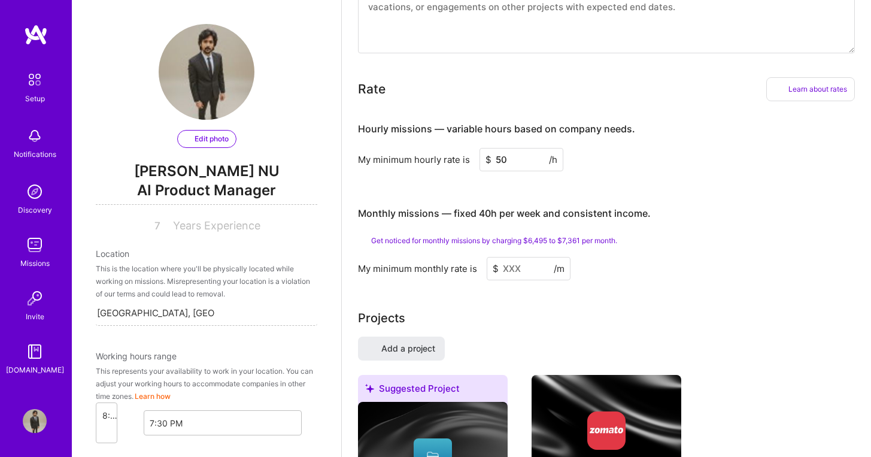
select select "US"
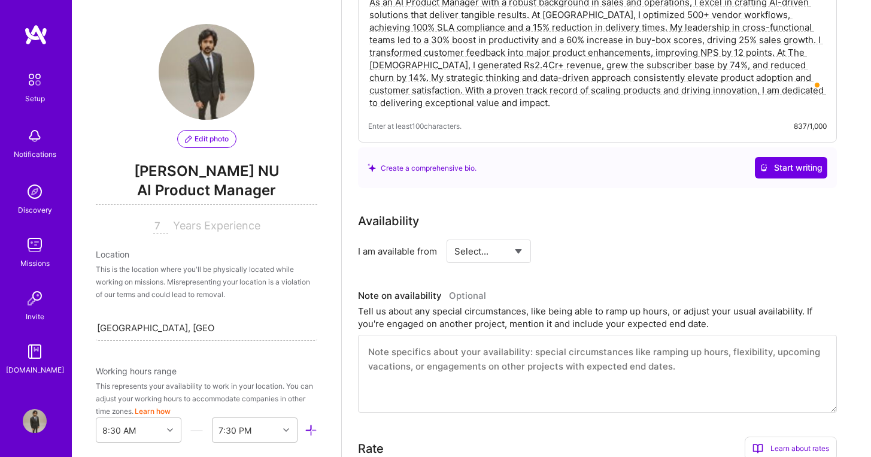
scroll to position [430, 0]
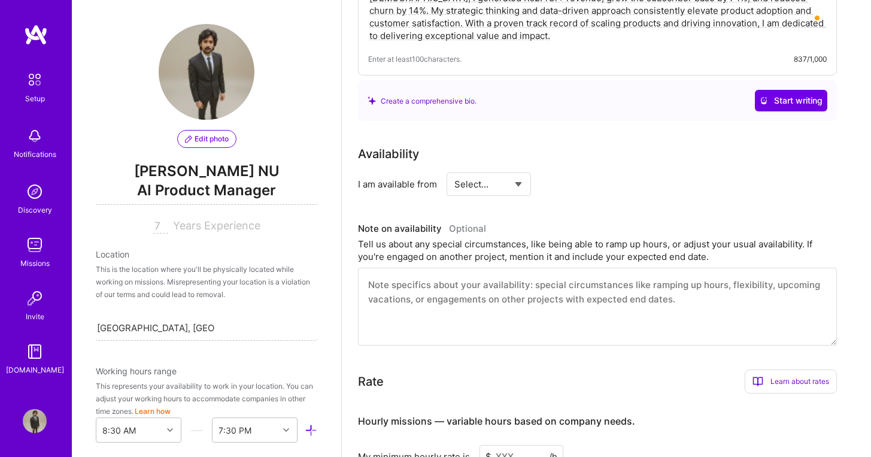
select select "Right Now"
click at [571, 172] on input at bounding box center [598, 183] width 72 height 23
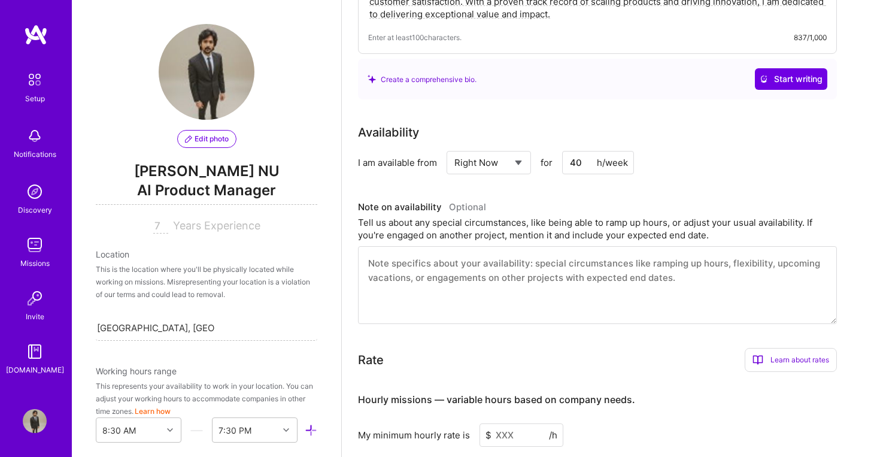
type input "40"
click at [411, 262] on textarea "To enrich screen reader interactions, please activate Accessibility in Grammarl…" at bounding box center [597, 285] width 479 height 78
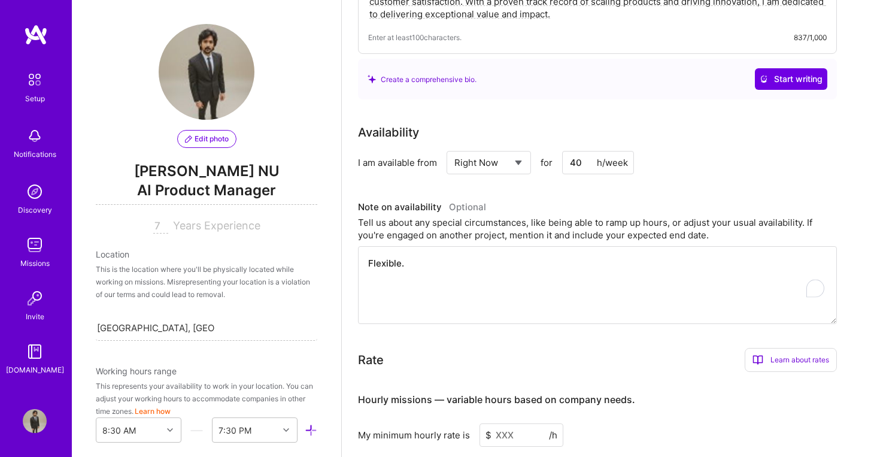
type textarea "Flexible."
click at [529, 348] on div "Rate Learn about rates Hourly Rate What is hourly rate? This model involves pay…" at bounding box center [597, 360] width 479 height 24
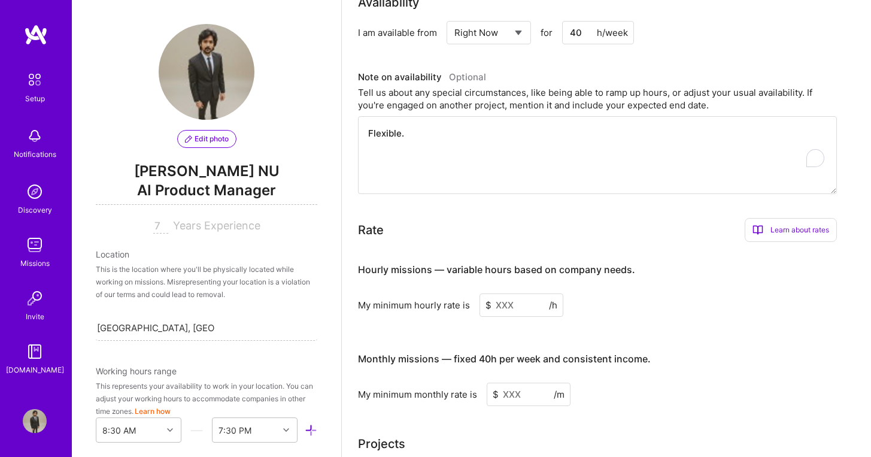
scroll to position [607, 0]
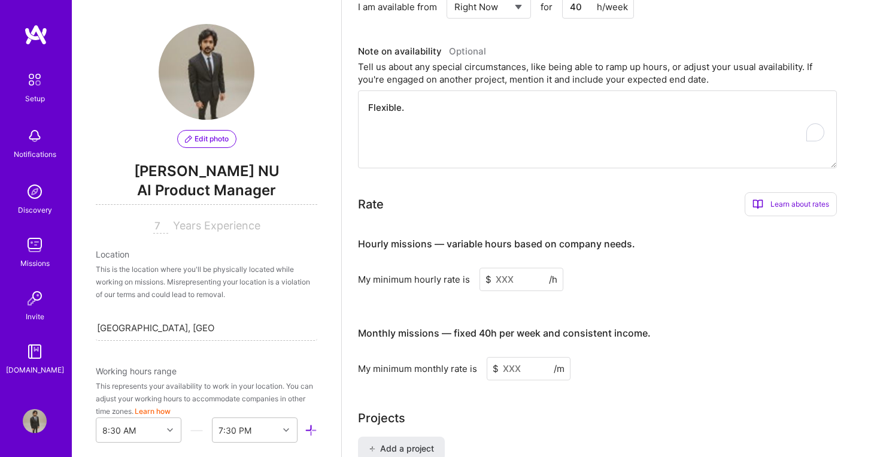
click at [507, 268] on input at bounding box center [522, 279] width 84 height 23
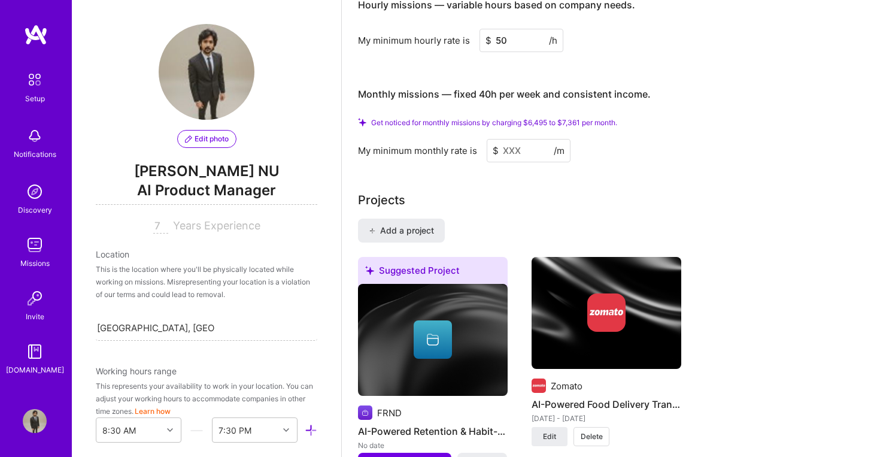
scroll to position [825, 0]
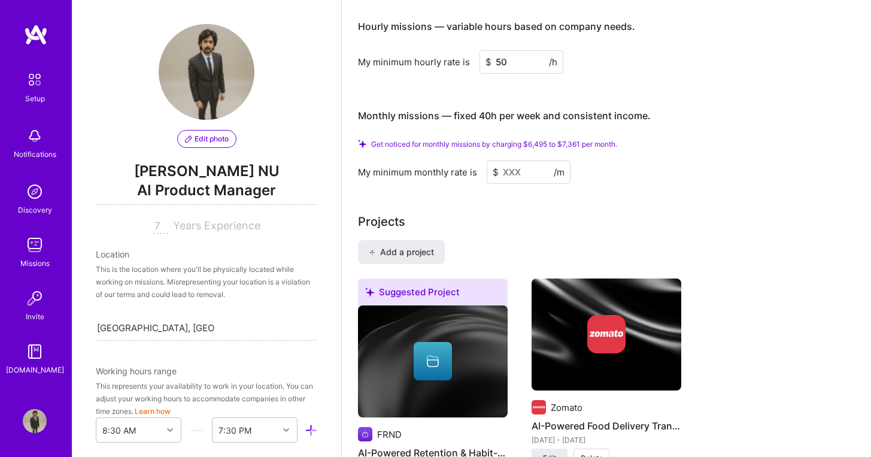
type input "5"
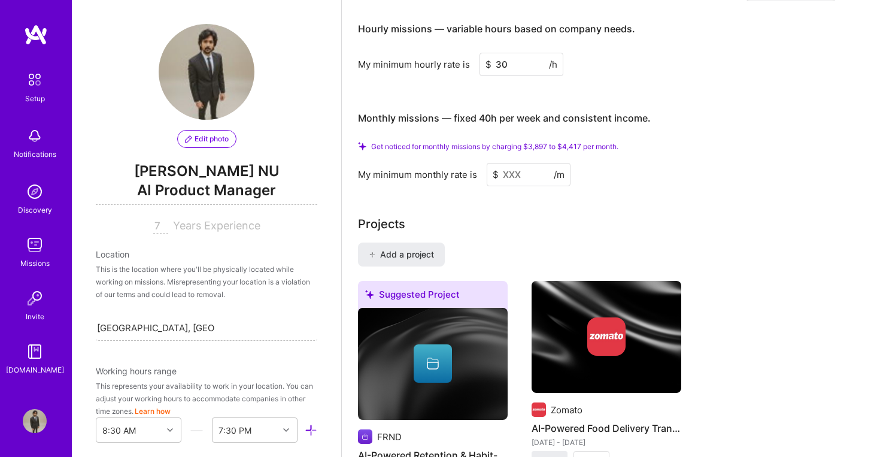
type input "30"
click at [514, 163] on input at bounding box center [529, 174] width 84 height 23
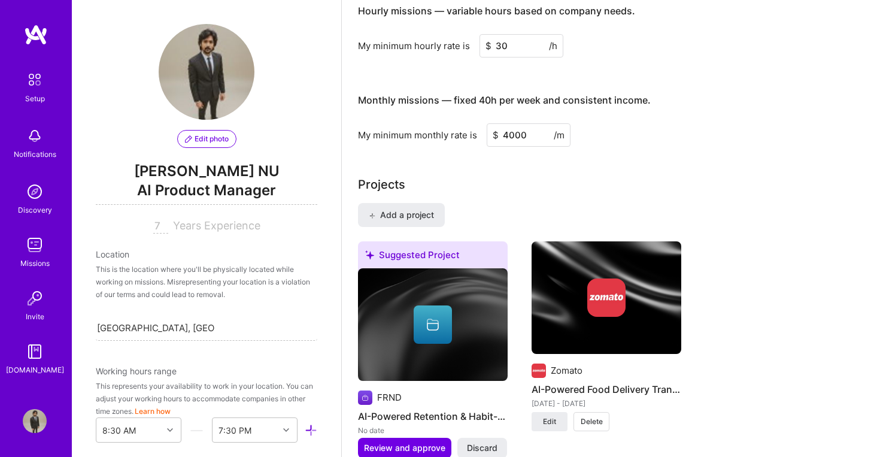
type input "4000"
click at [625, 123] on div "My minimum monthly rate is $ 4000 /m" at bounding box center [597, 134] width 479 height 23
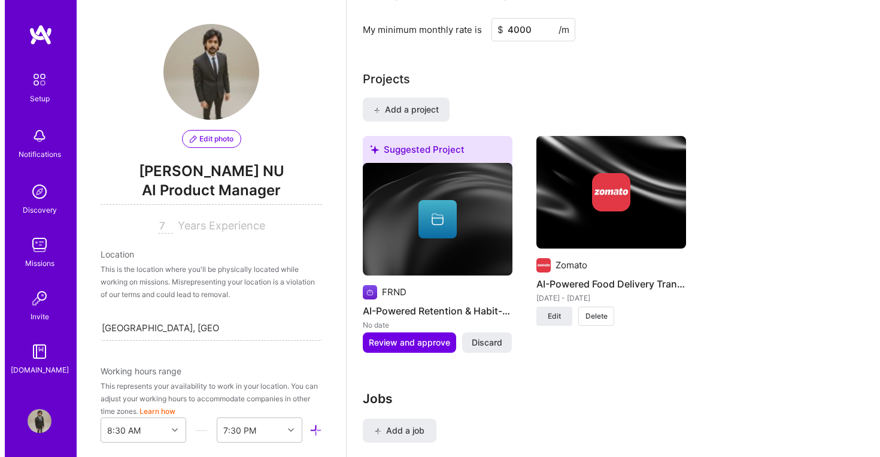
scroll to position [951, 0]
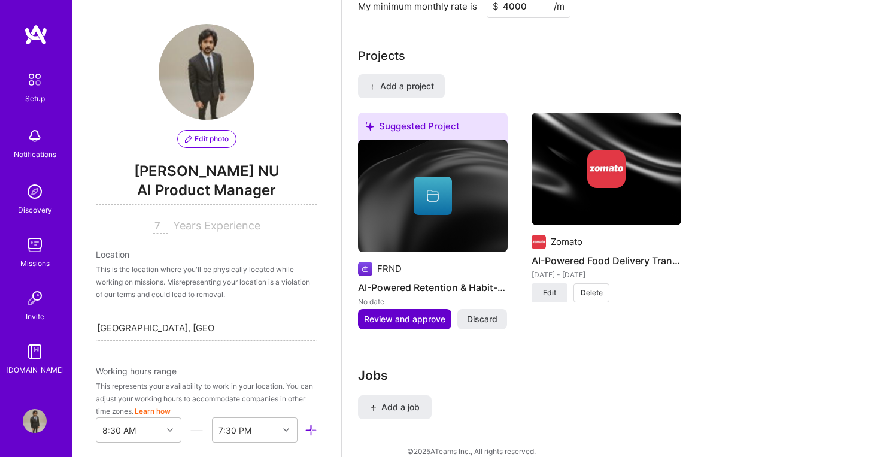
click at [426, 313] on span "Review and approve" at bounding box center [404, 319] width 81 height 12
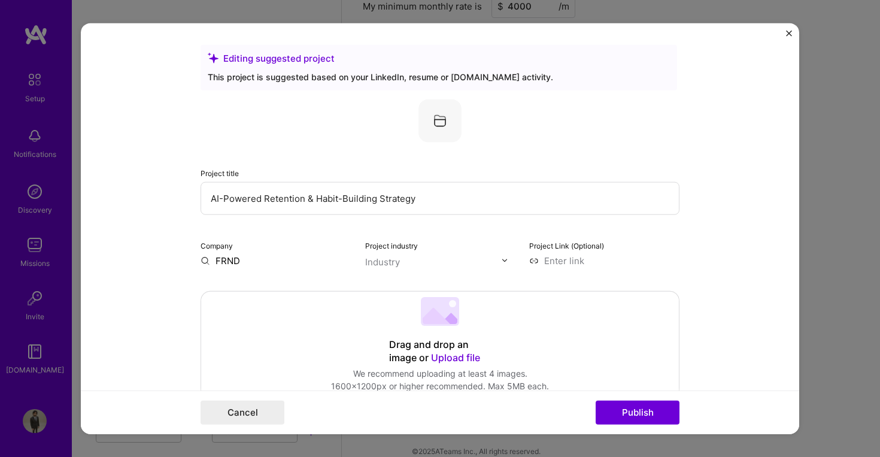
scroll to position [51, 0]
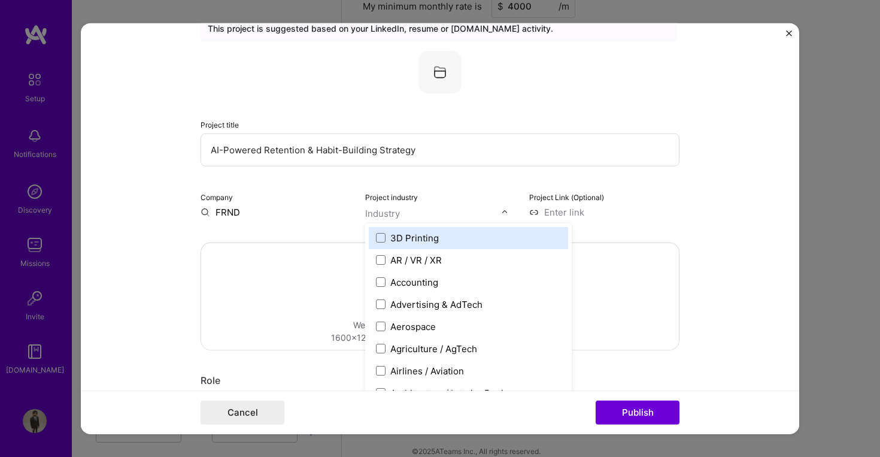
click at [398, 213] on input "text" at bounding box center [433, 213] width 137 height 13
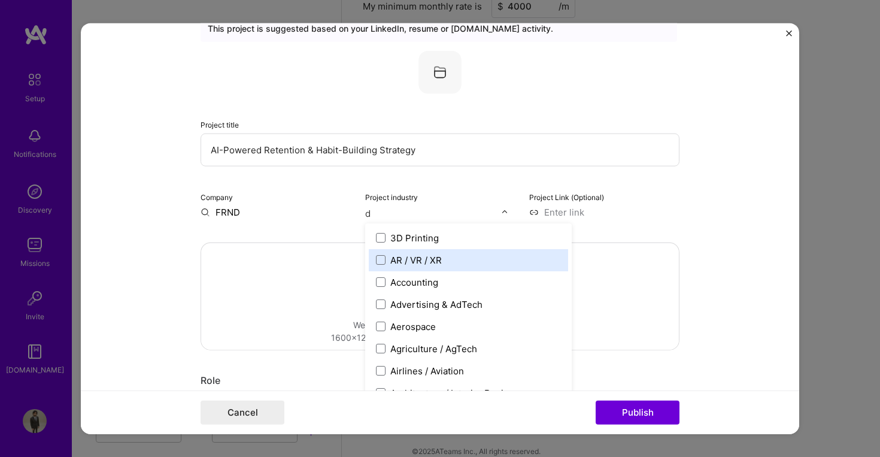
type input "da"
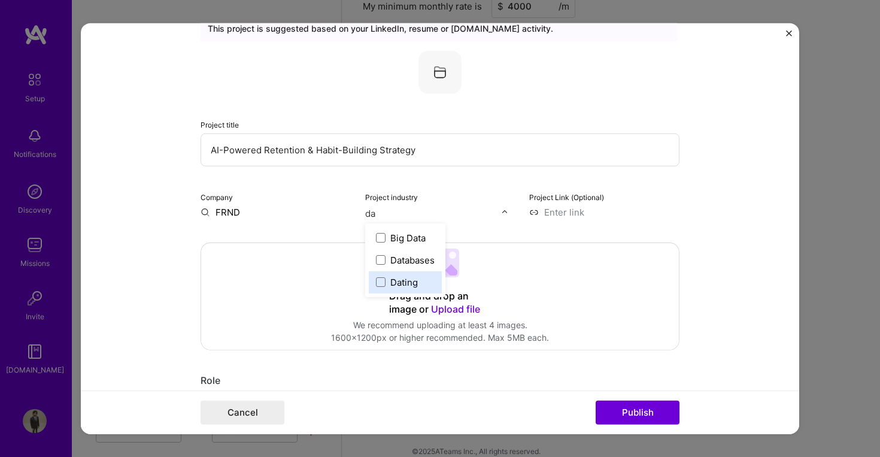
click at [409, 277] on div "Dating" at bounding box center [405, 282] width 28 height 13
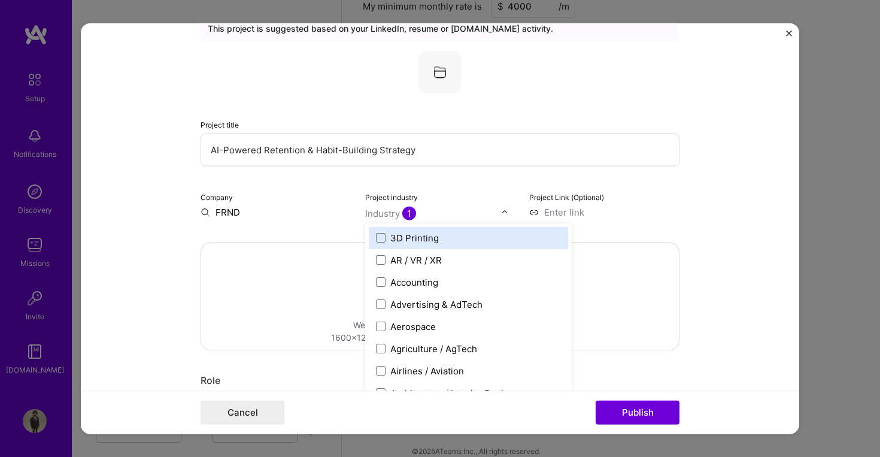
click at [454, 187] on div "Project title AI-Powered Retention & Habit-Building Strategy Company FRND Proje…" at bounding box center [440, 134] width 479 height 168
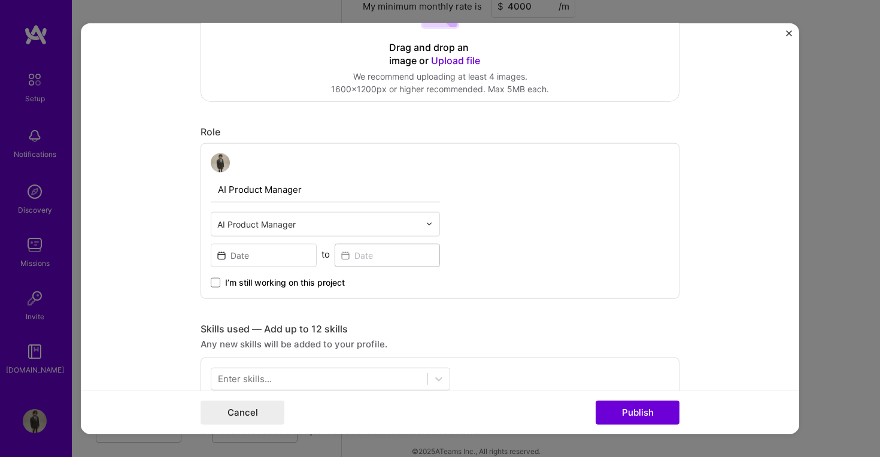
scroll to position [329, 0]
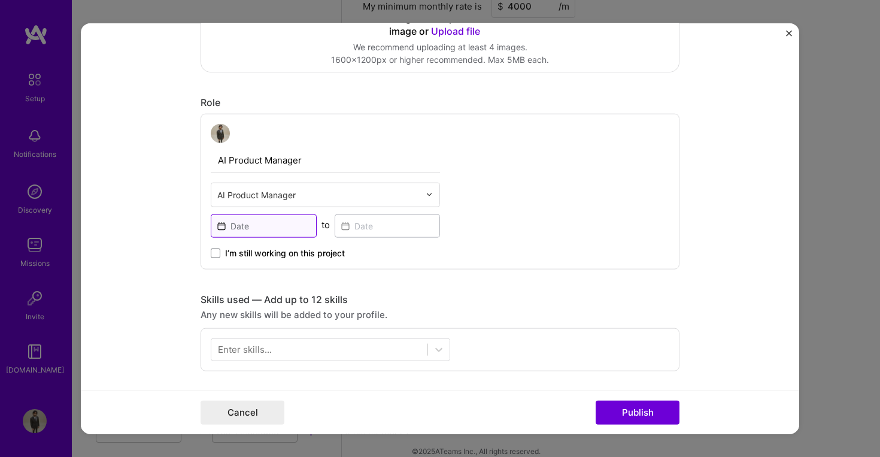
click at [293, 225] on input at bounding box center [264, 225] width 106 height 23
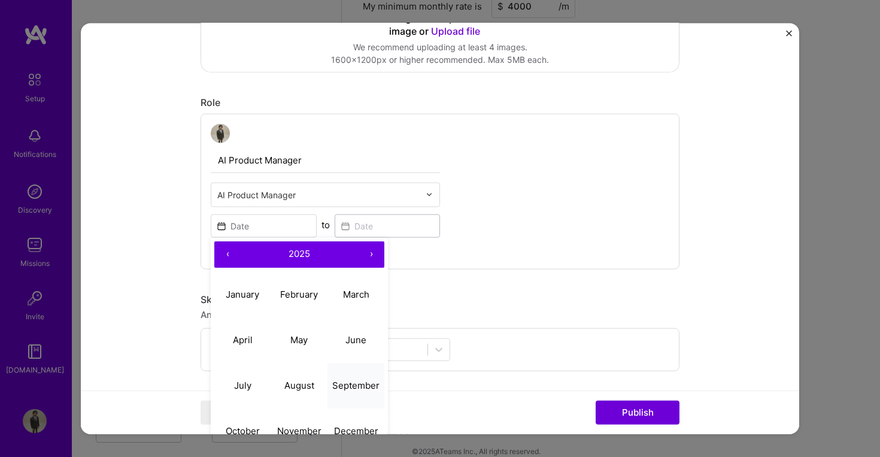
click at [361, 374] on button "September" at bounding box center [356, 386] width 57 height 46
type input "[DATE]"
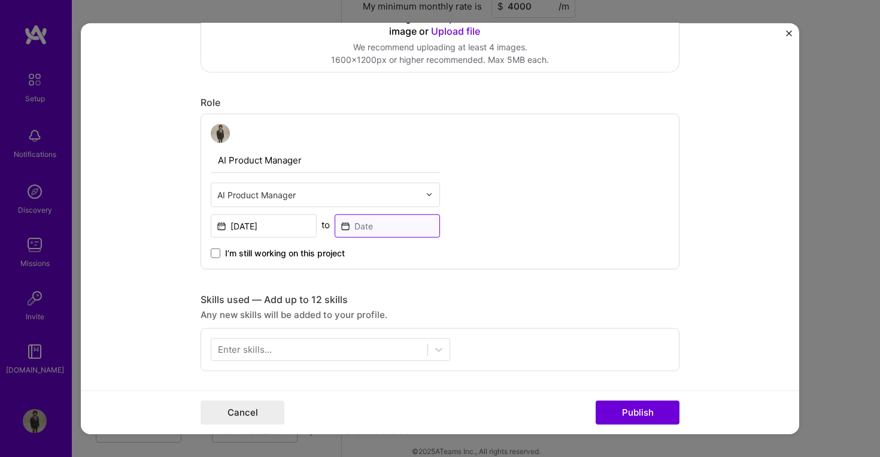
click at [367, 226] on input at bounding box center [388, 225] width 106 height 23
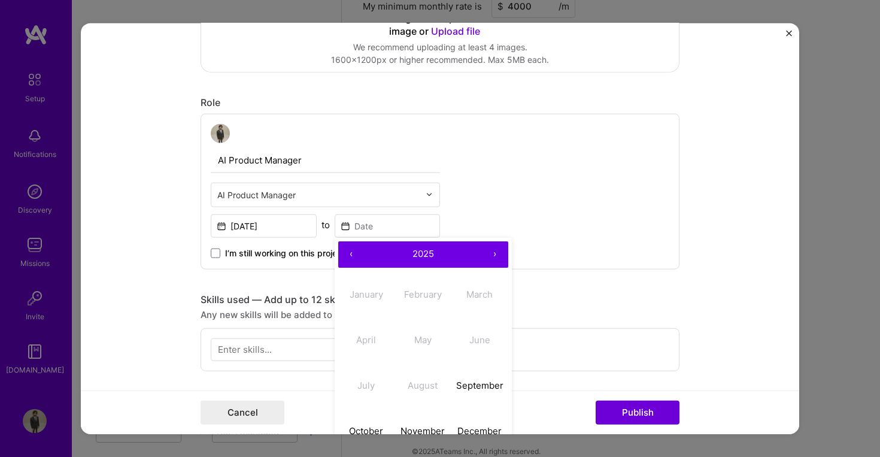
click at [476, 390] on abbr "September" at bounding box center [479, 385] width 47 height 11
type input "[DATE]"
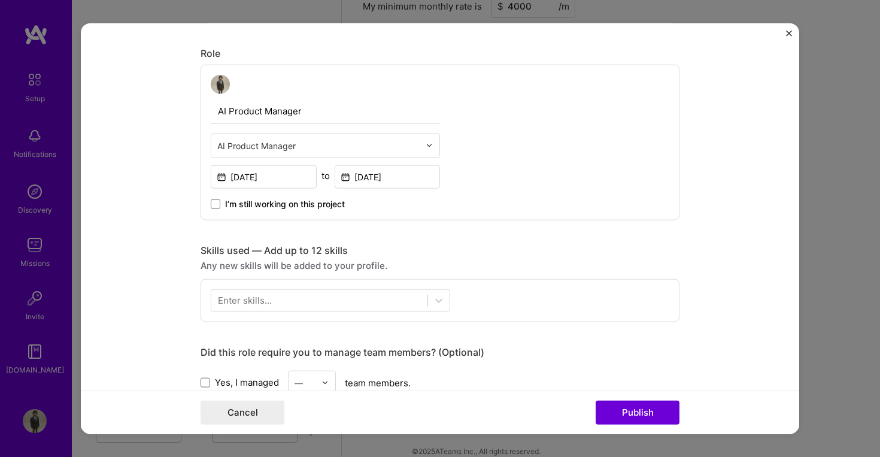
scroll to position [445, 0]
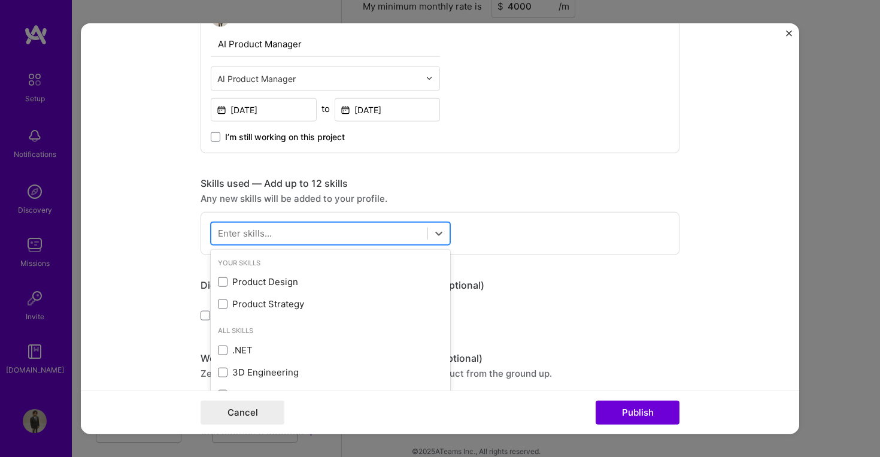
click at [288, 231] on div at bounding box center [319, 233] width 216 height 20
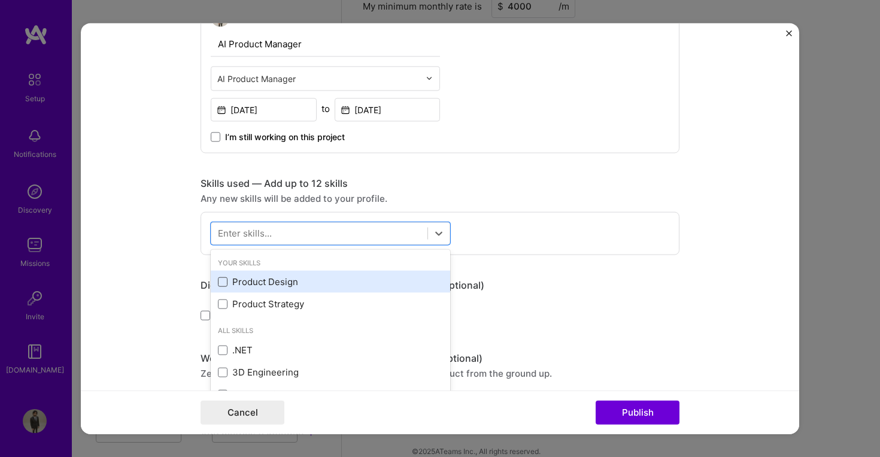
click at [219, 284] on span at bounding box center [223, 282] width 10 height 10
click at [0, 0] on input "checkbox" at bounding box center [0, 0] width 0 height 0
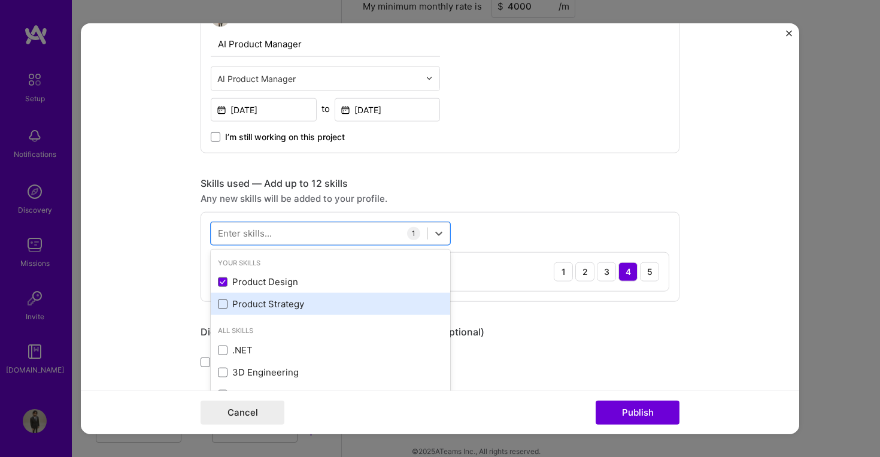
click at [218, 303] on span at bounding box center [223, 304] width 10 height 10
click at [0, 0] on input "checkbox" at bounding box center [0, 0] width 0 height 0
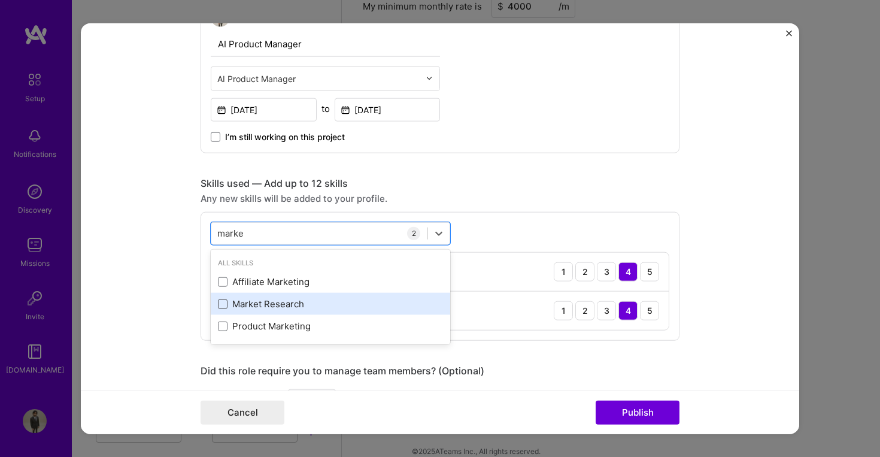
click at [219, 305] on span at bounding box center [223, 304] width 10 height 10
click at [0, 0] on input "checkbox" at bounding box center [0, 0] width 0 height 0
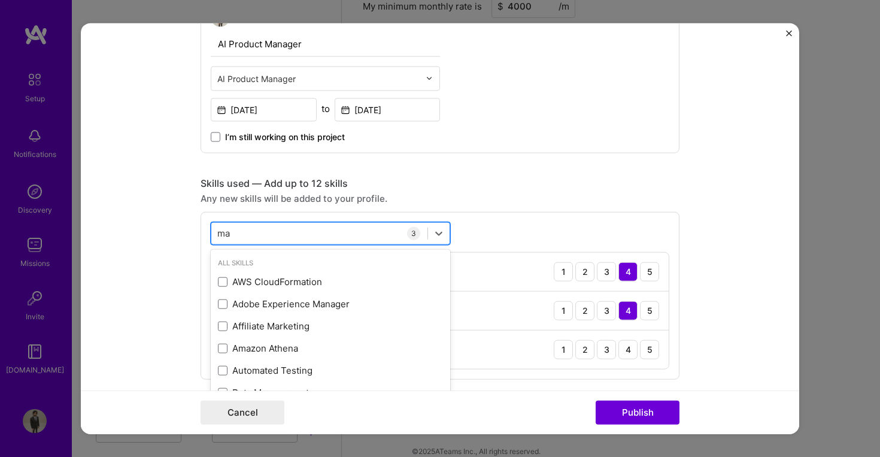
type input "m"
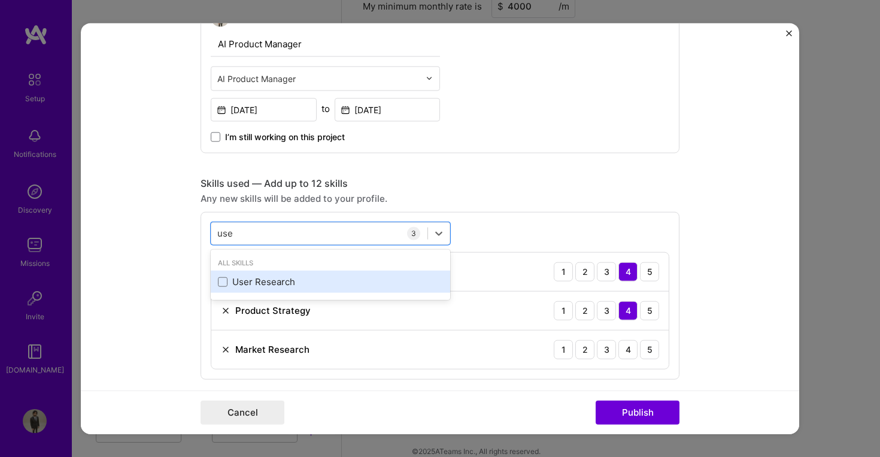
click at [246, 284] on div "User Research" at bounding box center [330, 282] width 225 height 13
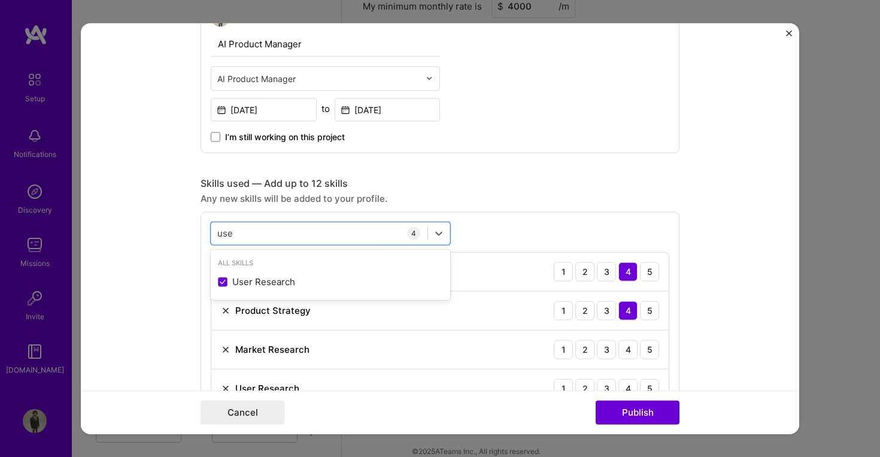
type input "use"
click at [156, 268] on form "Editing suggested project This project is suggested based on your LinkedIn, res…" at bounding box center [440, 228] width 719 height 411
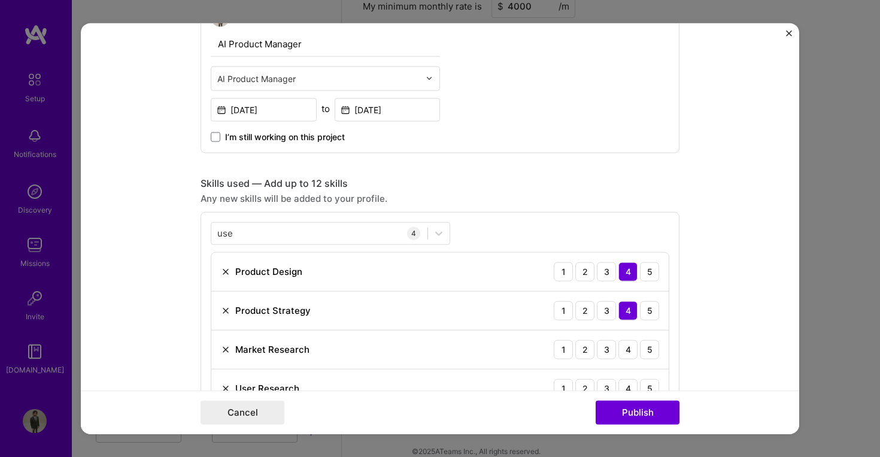
scroll to position [764, 0]
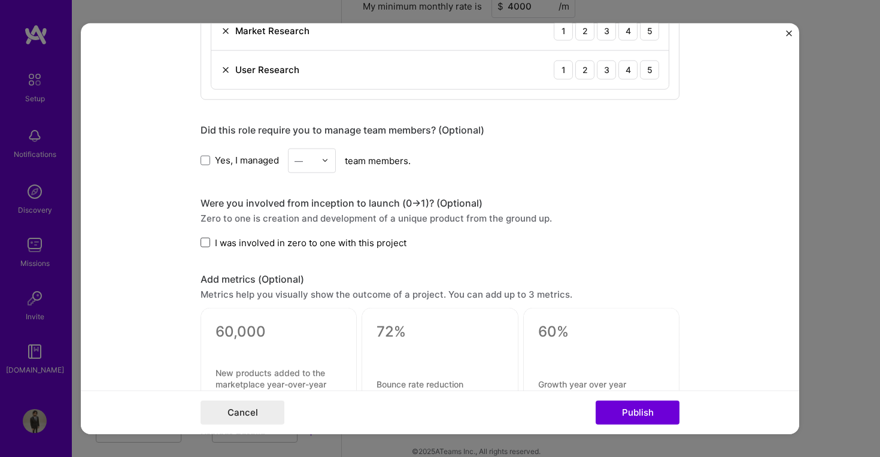
click at [201, 243] on span at bounding box center [206, 243] width 10 height 10
click at [0, 0] on input "I was involved in zero to one with this project" at bounding box center [0, 0] width 0 height 0
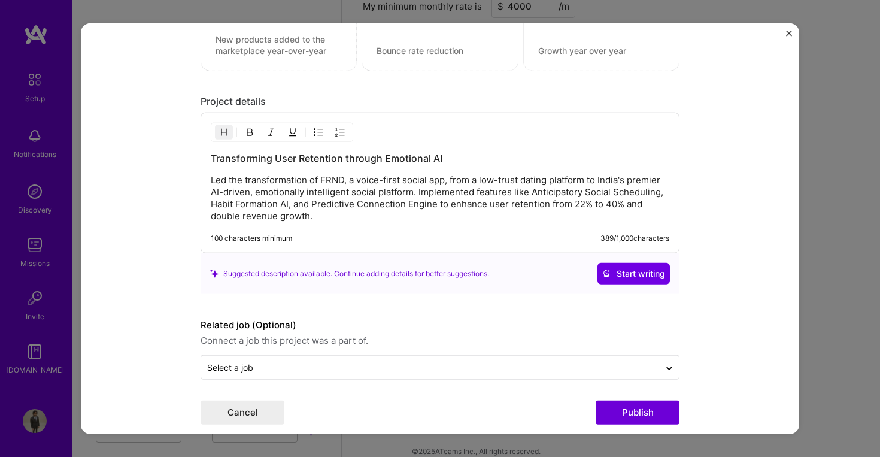
scroll to position [1108, 0]
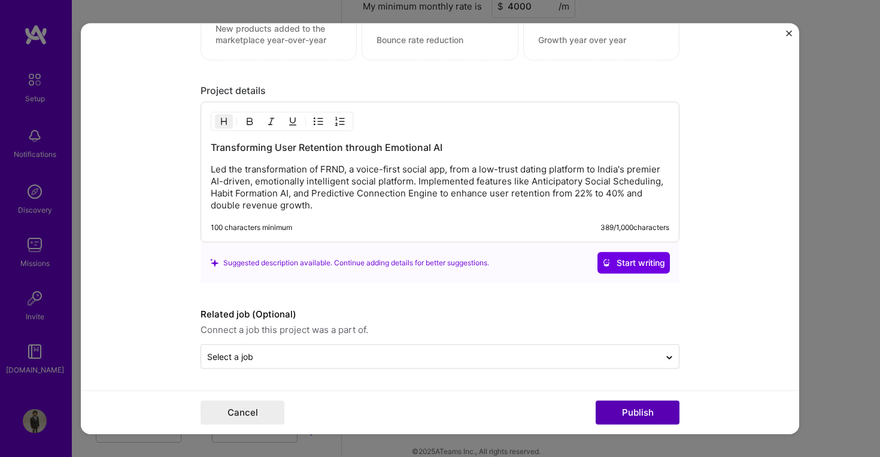
click at [641, 416] on button "Publish" at bounding box center [638, 413] width 84 height 24
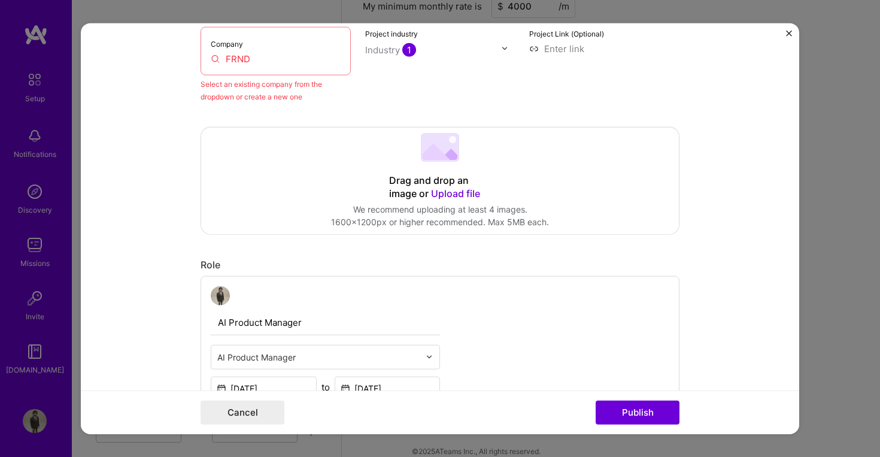
scroll to position [78, 0]
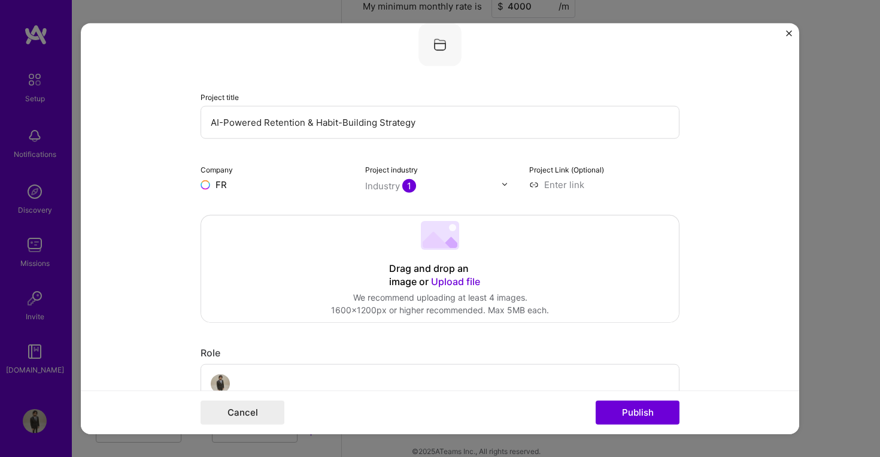
type input "F"
click at [220, 186] on input "FFrnd" at bounding box center [276, 184] width 150 height 13
click at [244, 186] on input "Frnd" at bounding box center [276, 184] width 150 height 13
type input "Frnd"
click at [273, 211] on div "Frnd" at bounding box center [282, 211] width 29 height 21
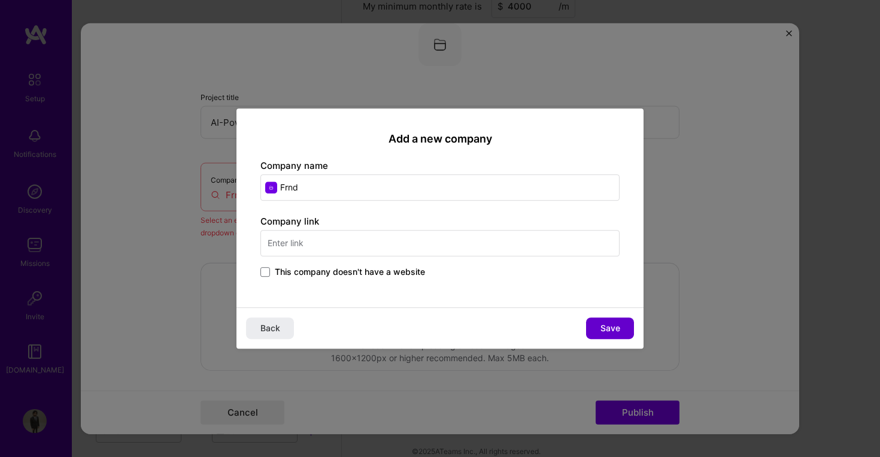
click at [607, 332] on span "Save" at bounding box center [611, 328] width 20 height 12
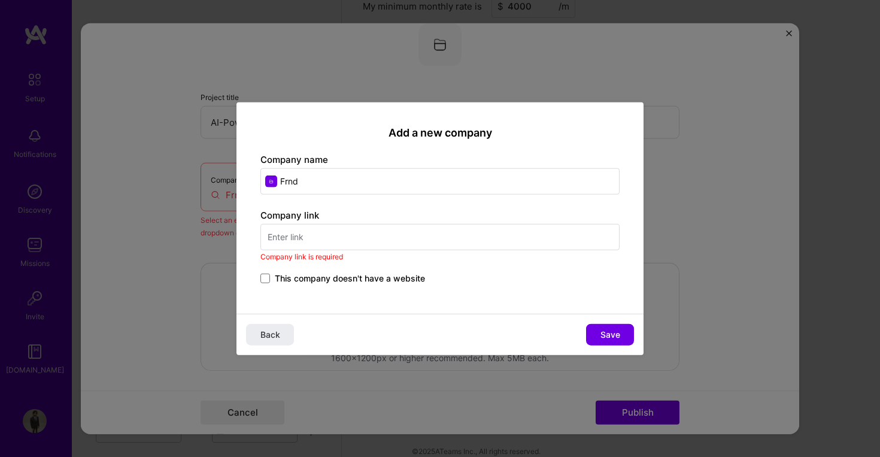
click at [383, 243] on input "text" at bounding box center [440, 237] width 359 height 26
paste input "[URL][DOMAIN_NAME]"
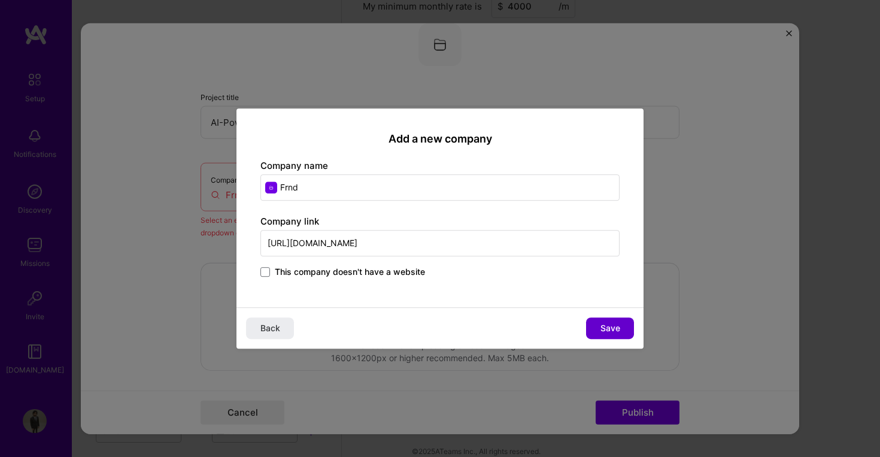
type input "[URL][DOMAIN_NAME]"
click at [621, 331] on button "Save" at bounding box center [610, 328] width 48 height 22
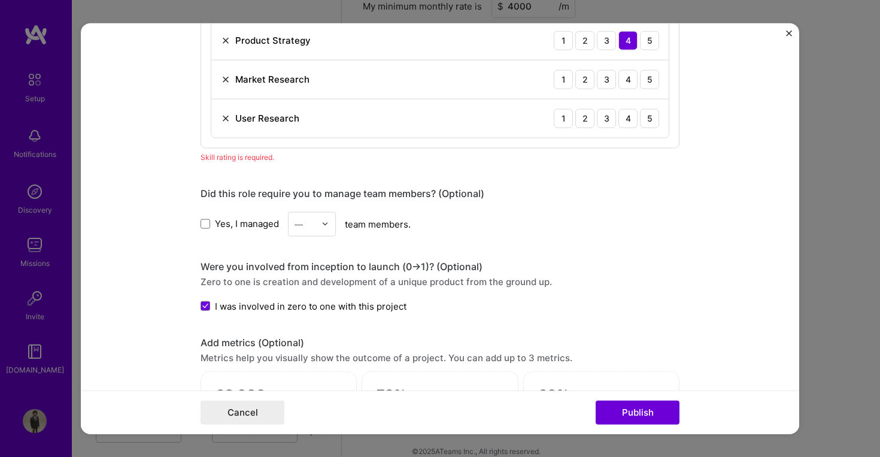
scroll to position [577, 0]
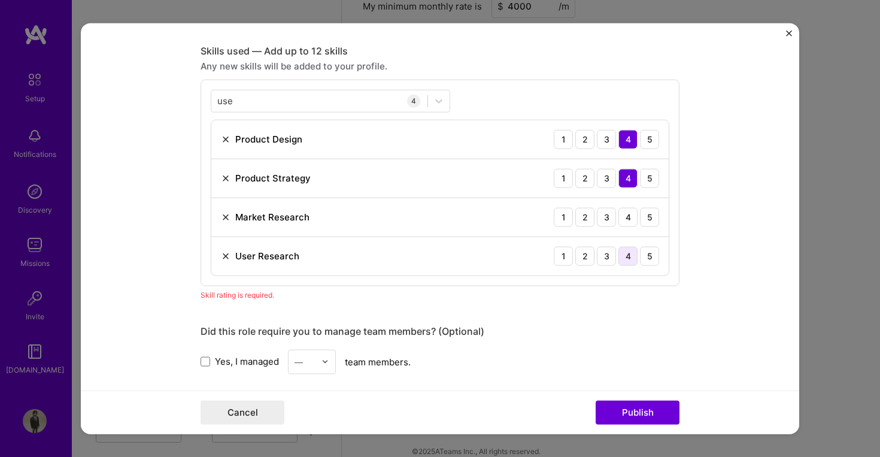
click at [620, 256] on div "4" at bounding box center [628, 255] width 19 height 19
click at [640, 256] on div "5" at bounding box center [649, 255] width 19 height 19
click at [626, 222] on div "4" at bounding box center [628, 216] width 19 height 19
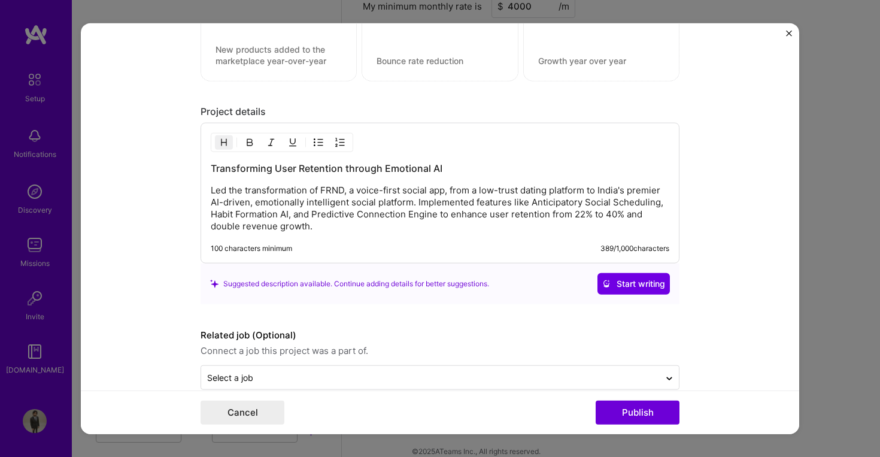
scroll to position [1108, 0]
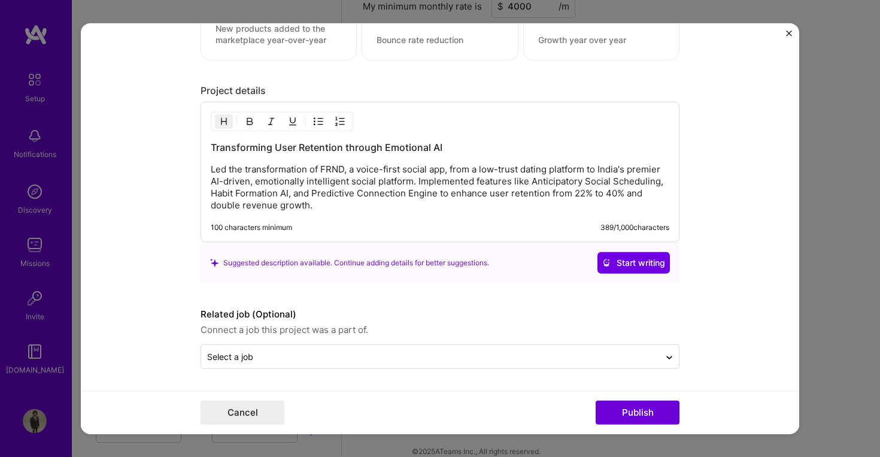
click at [629, 428] on div "Cancel Publish" at bounding box center [440, 413] width 719 height 44
click at [627, 417] on button "Publish" at bounding box center [638, 413] width 84 height 24
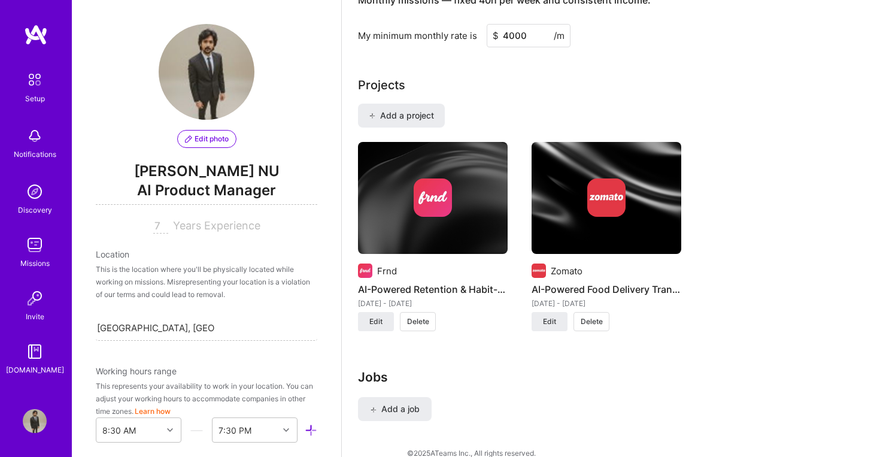
scroll to position [892, 0]
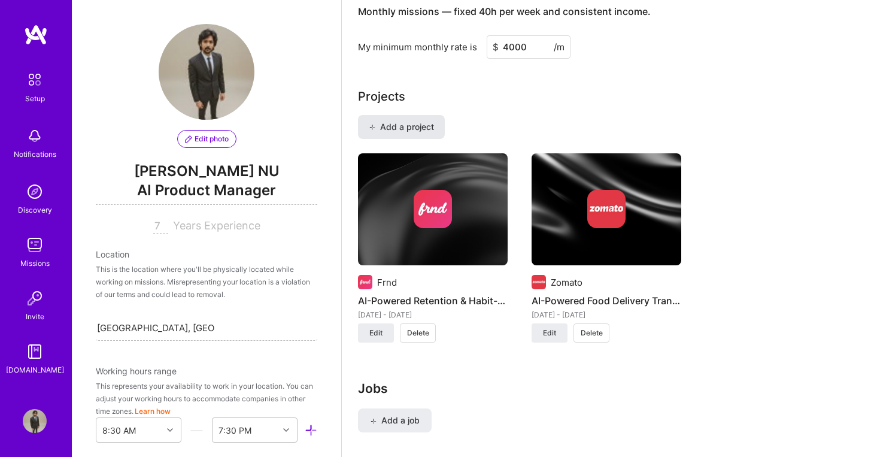
click at [407, 121] on span "Add a project" at bounding box center [401, 127] width 65 height 12
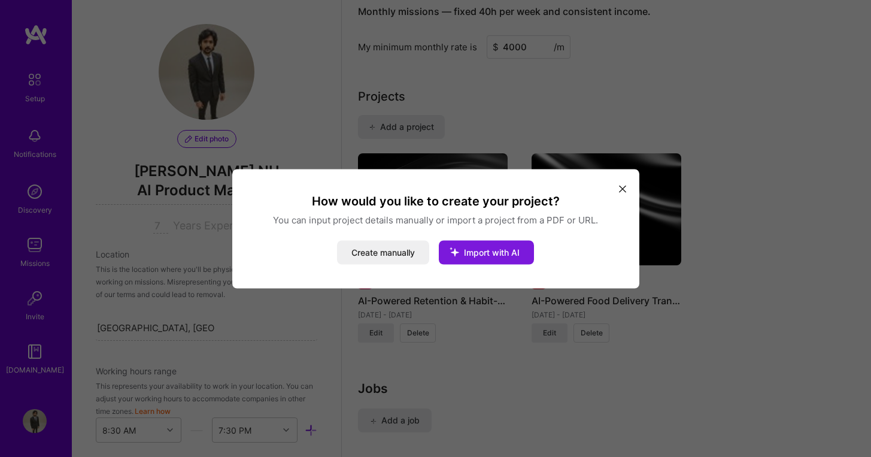
click at [472, 256] on span "Import with AI" at bounding box center [492, 252] width 56 height 10
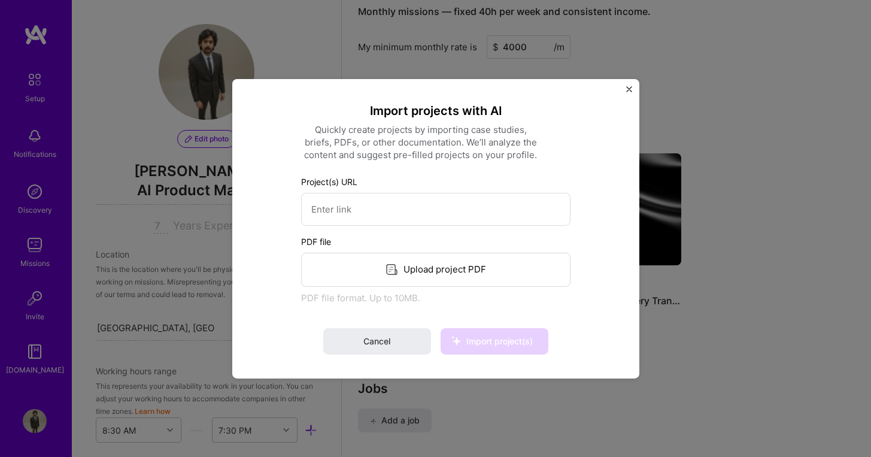
click at [447, 277] on div "Upload project PDF" at bounding box center [436, 269] width 270 height 34
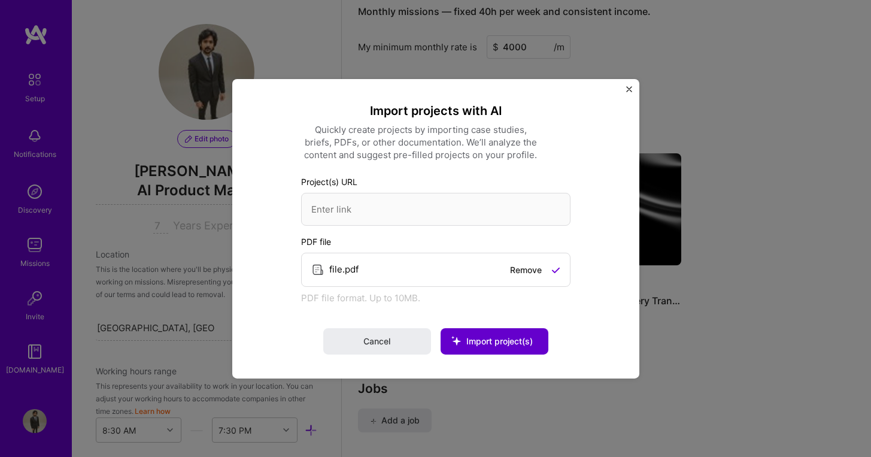
click at [506, 340] on span "Import project(s)" at bounding box center [500, 341] width 66 height 10
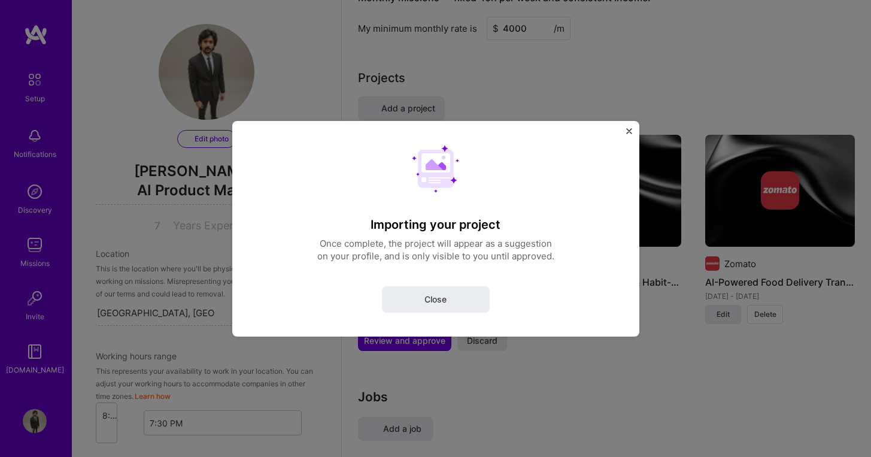
select select "US"
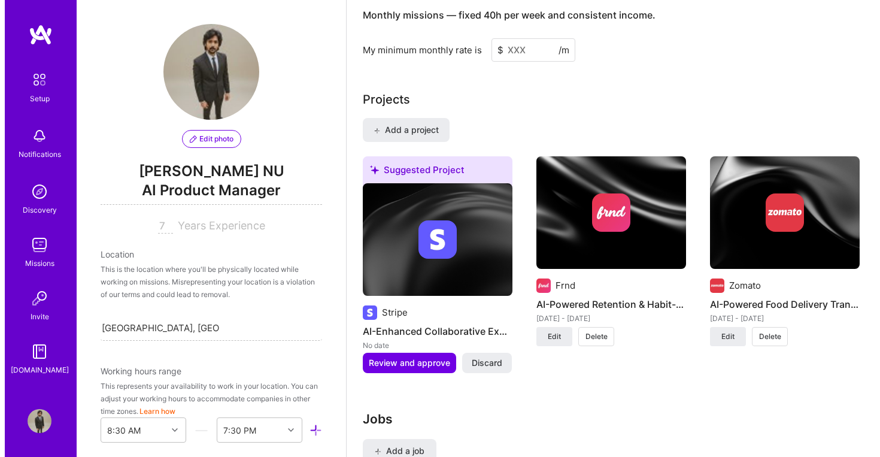
scroll to position [933, 0]
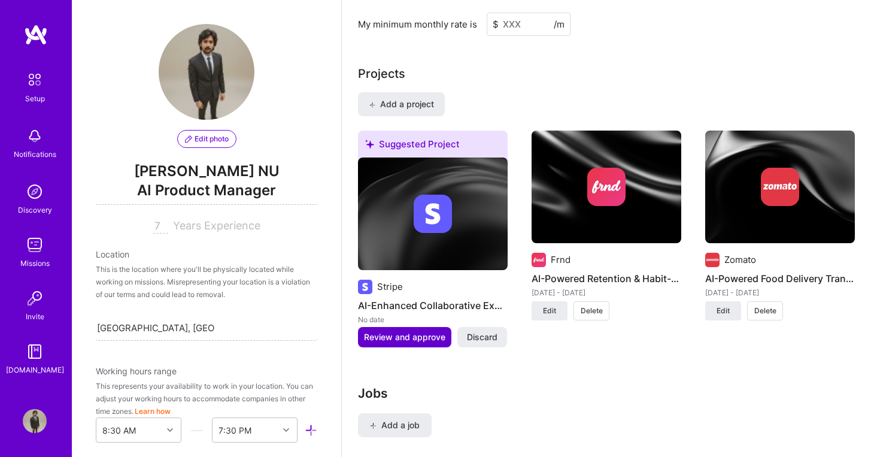
click at [440, 331] on span "Review and approve" at bounding box center [404, 337] width 81 height 12
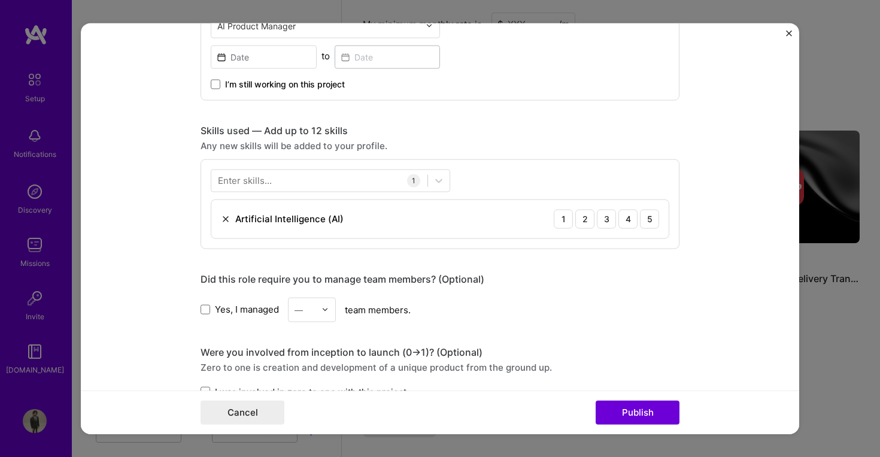
scroll to position [347, 0]
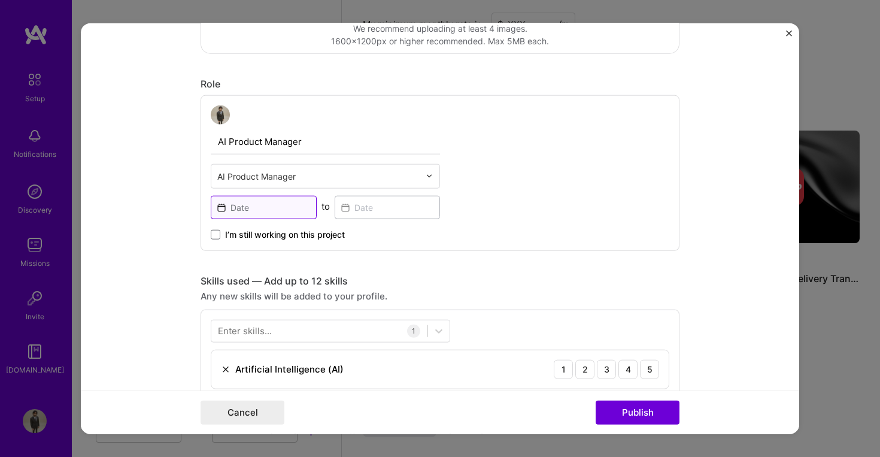
click at [281, 210] on input at bounding box center [264, 206] width 106 height 23
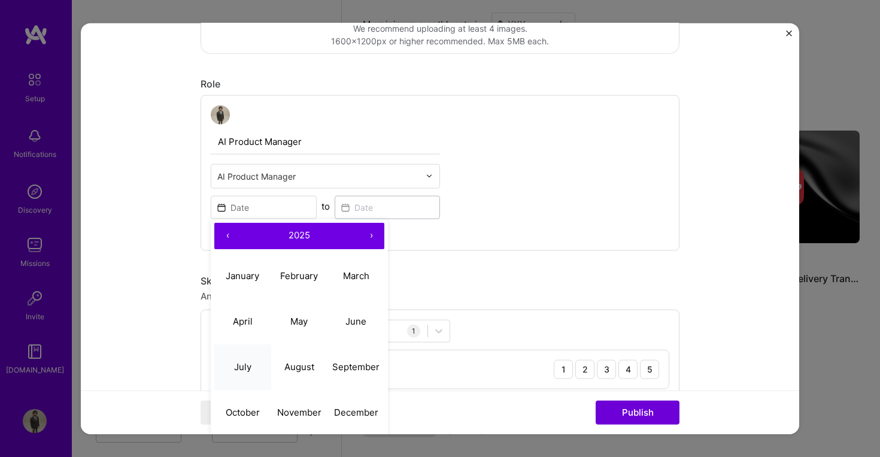
click at [245, 372] on abbr "July" at bounding box center [242, 366] width 17 height 11
type input "[DATE]"
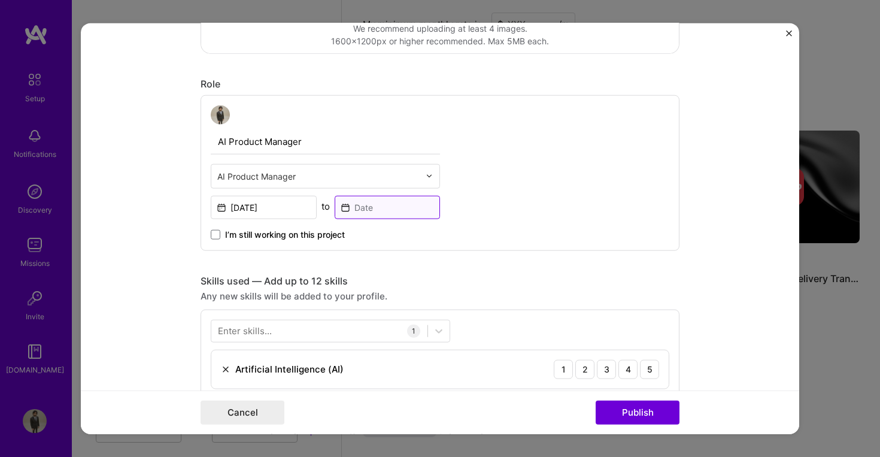
click at [379, 207] on input at bounding box center [388, 206] width 106 height 23
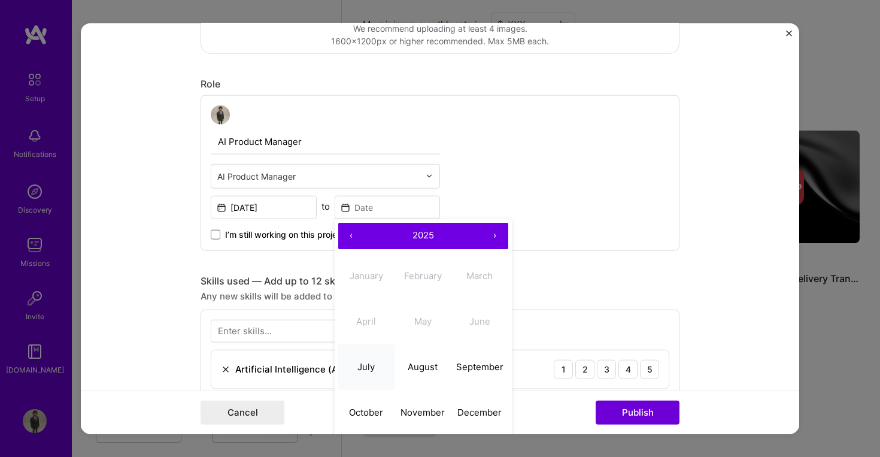
click at [367, 368] on abbr "July" at bounding box center [366, 366] width 17 height 11
type input "[DATE]"
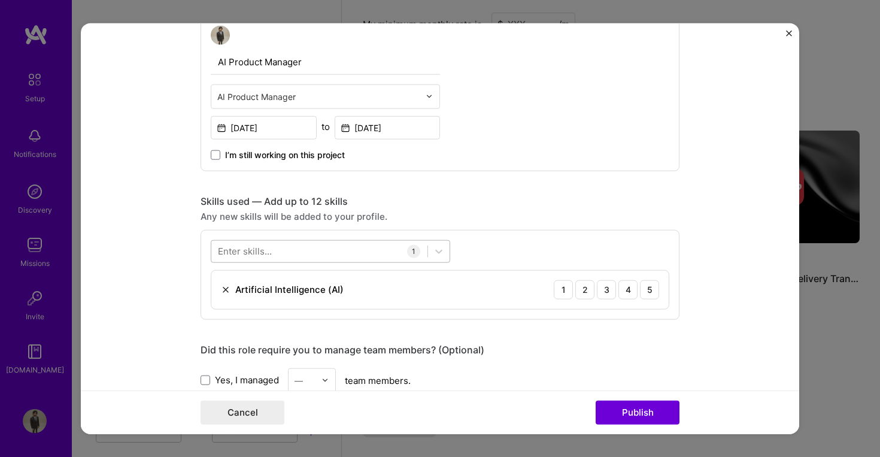
scroll to position [429, 0]
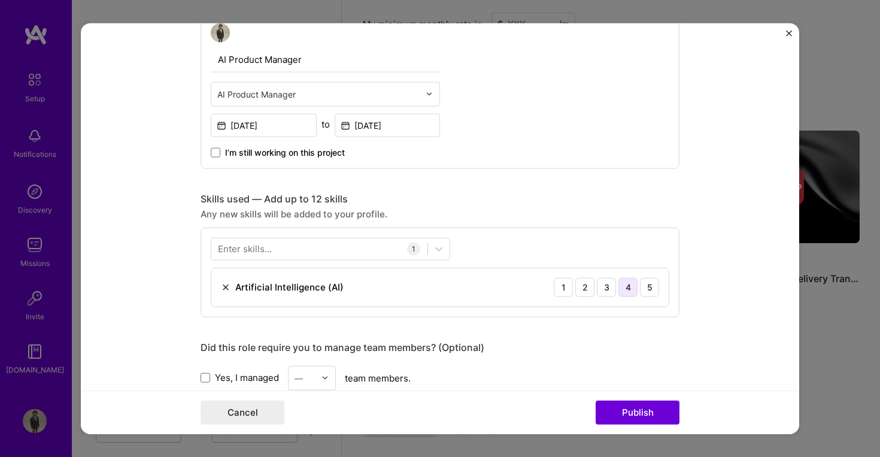
click at [619, 287] on div "4" at bounding box center [628, 286] width 19 height 19
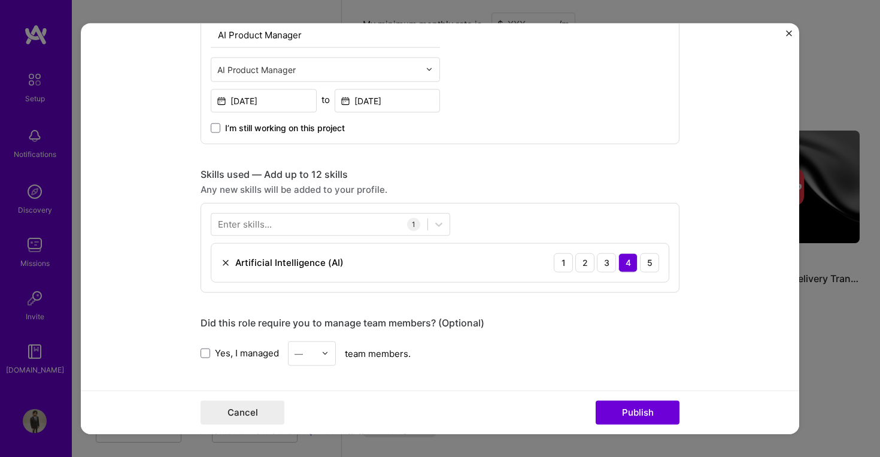
scroll to position [528, 0]
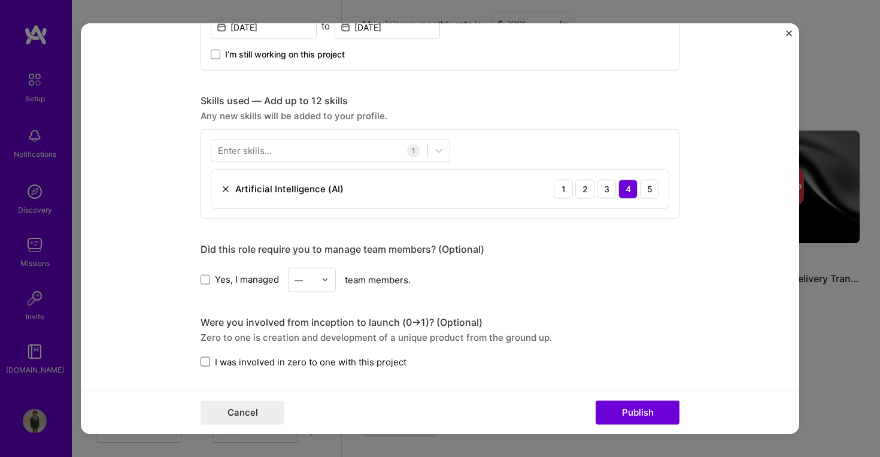
click at [202, 363] on span at bounding box center [206, 362] width 10 height 10
click at [0, 0] on input "I was involved in zero to one with this project" at bounding box center [0, 0] width 0 height 0
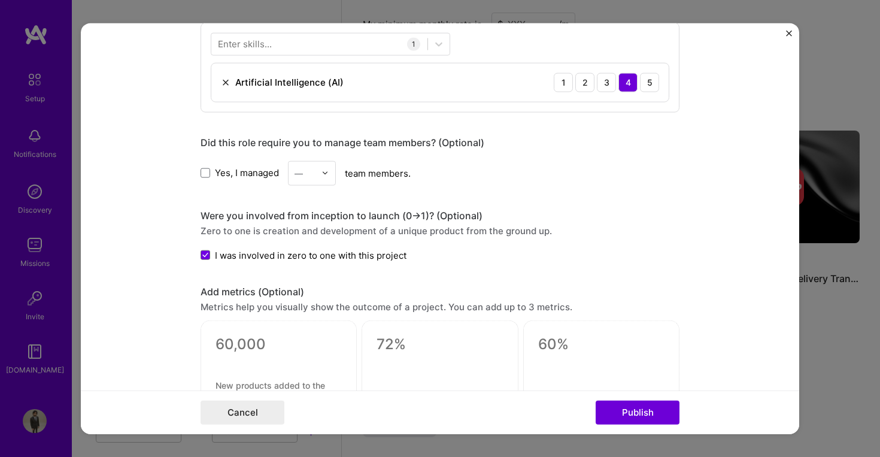
scroll to position [612, 0]
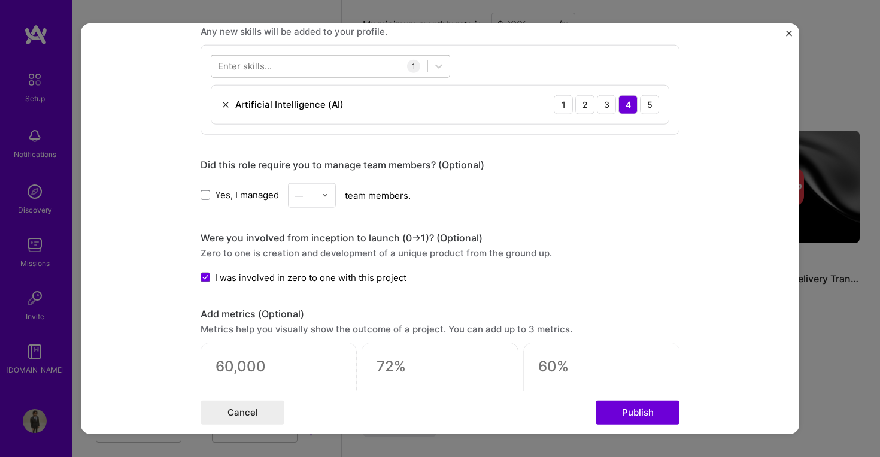
click at [308, 65] on div at bounding box center [319, 66] width 216 height 20
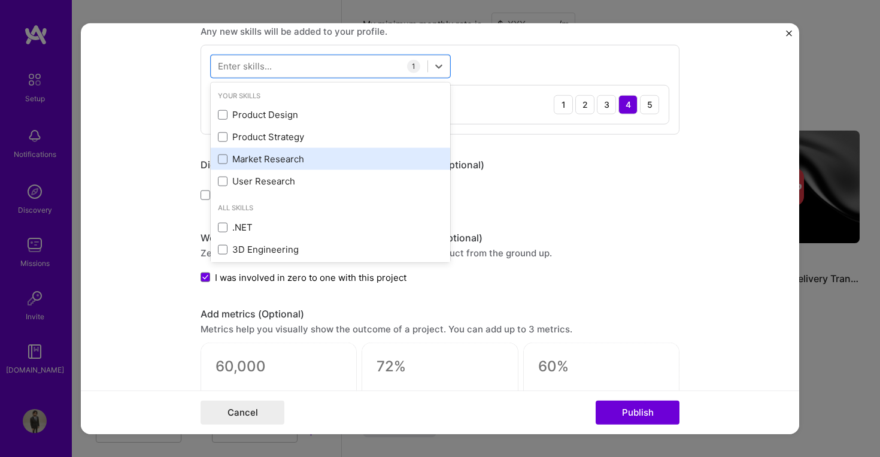
click at [268, 162] on div "Market Research" at bounding box center [330, 159] width 225 height 13
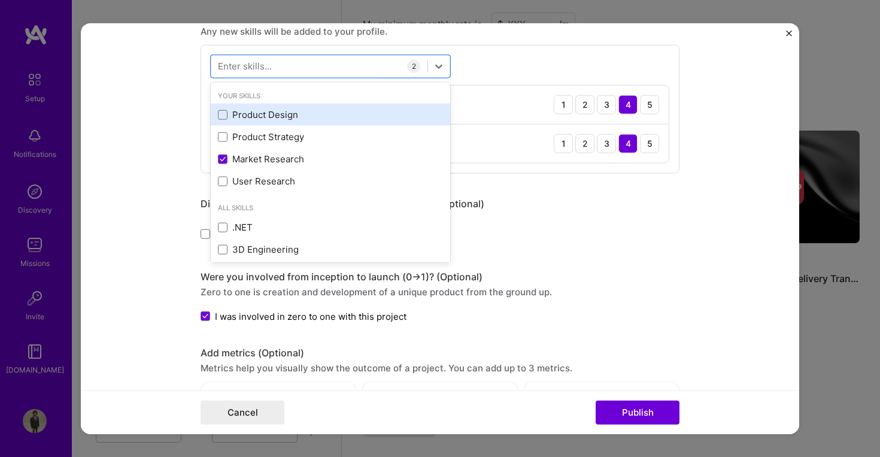
click at [292, 117] on div "Product Design" at bounding box center [330, 114] width 225 height 13
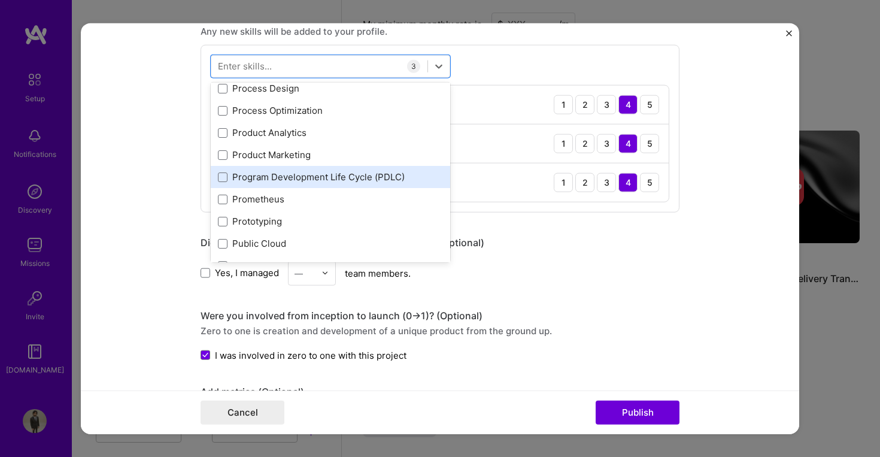
scroll to position [5584, 0]
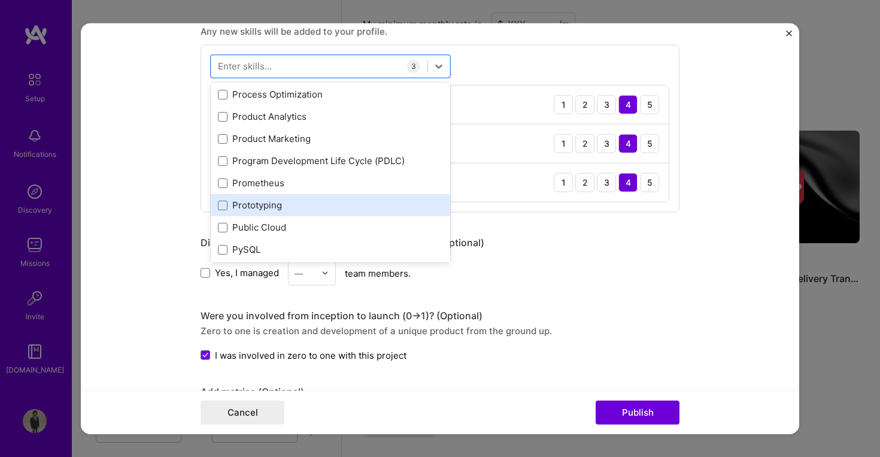
click at [302, 199] on div "Prototyping" at bounding box center [330, 205] width 225 height 13
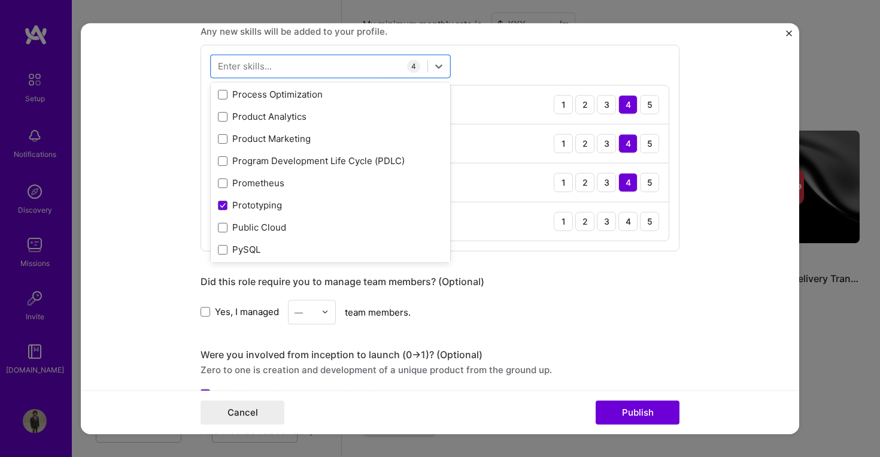
click at [520, 262] on div "Editing suggested project This project is suggested based on your LinkedIn, res…" at bounding box center [440, 144] width 479 height 1418
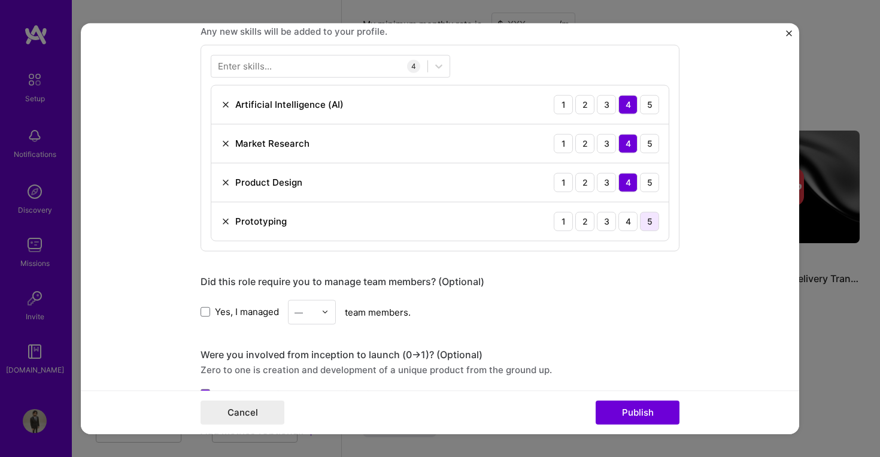
click at [651, 225] on div "5" at bounding box center [649, 220] width 19 height 19
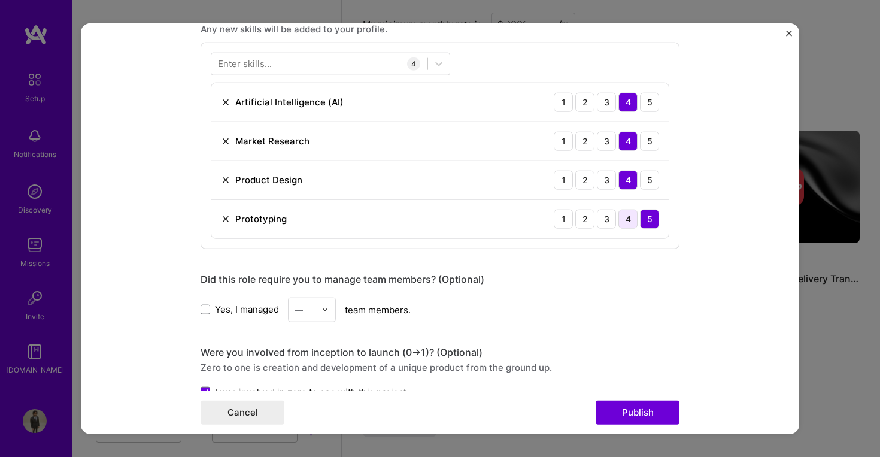
click at [627, 220] on div "4" at bounding box center [628, 218] width 19 height 19
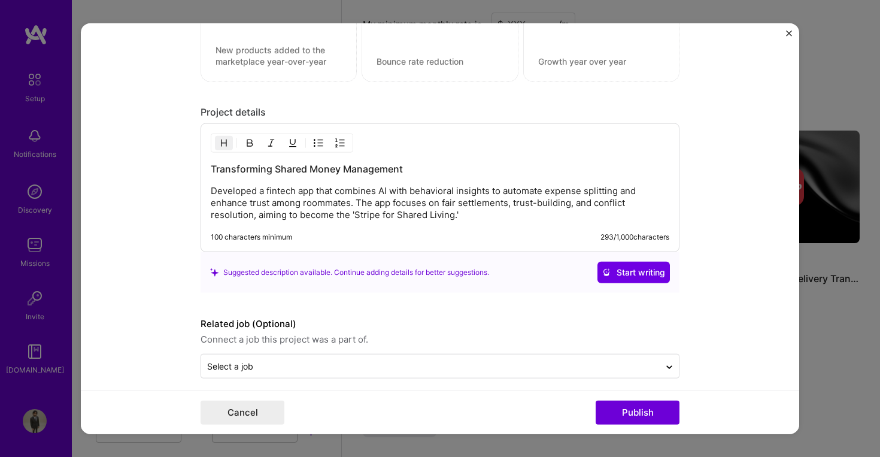
scroll to position [1096, 0]
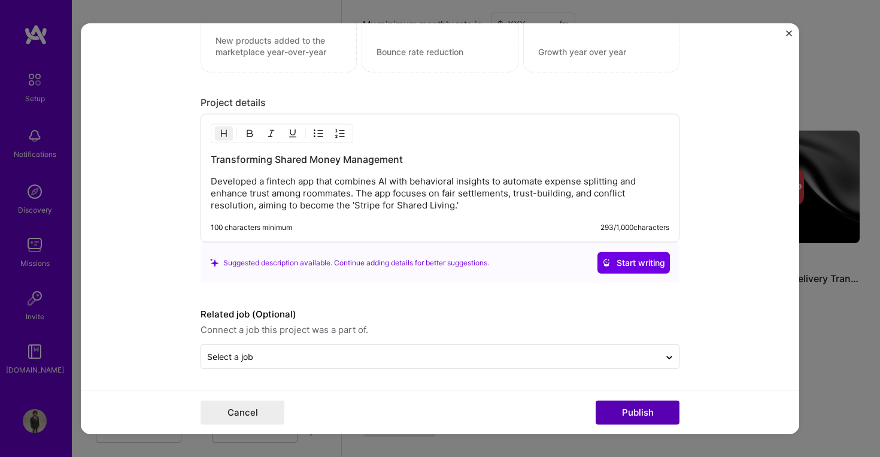
click at [613, 405] on button "Publish" at bounding box center [638, 413] width 84 height 24
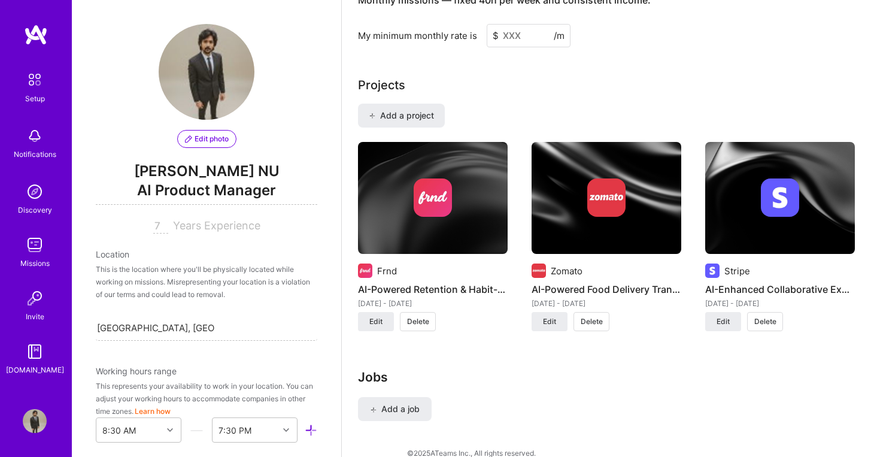
scroll to position [901, 0]
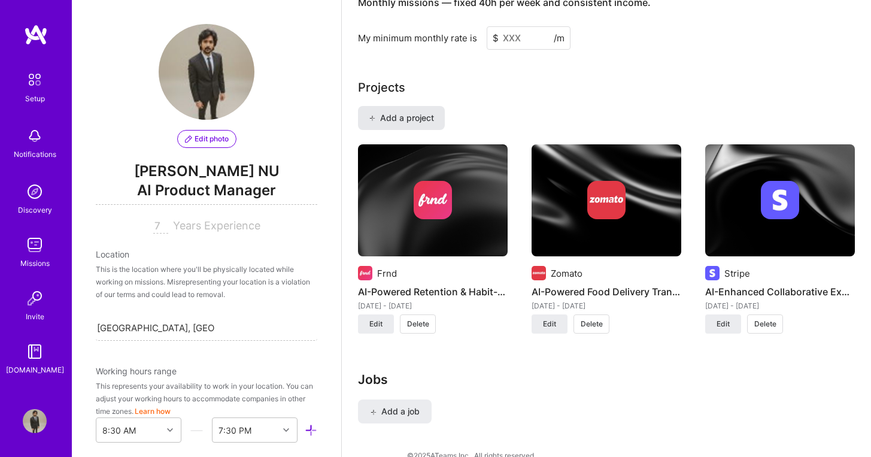
click at [406, 112] on span "Add a project" at bounding box center [401, 118] width 65 height 12
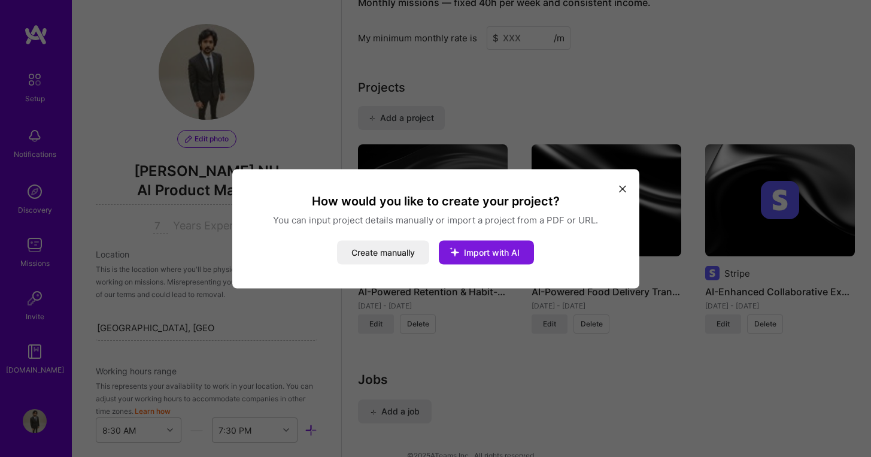
click at [453, 252] on icon "modal" at bounding box center [454, 251] width 31 height 31
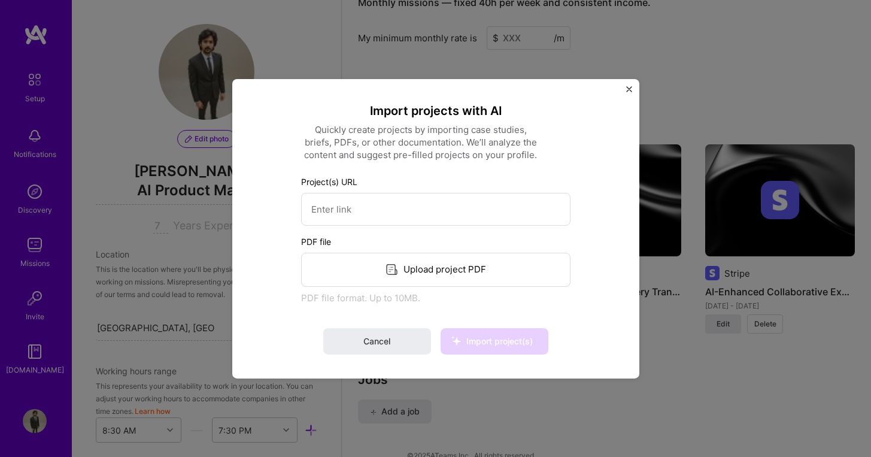
click at [416, 256] on div "Upload project PDF" at bounding box center [436, 269] width 270 height 34
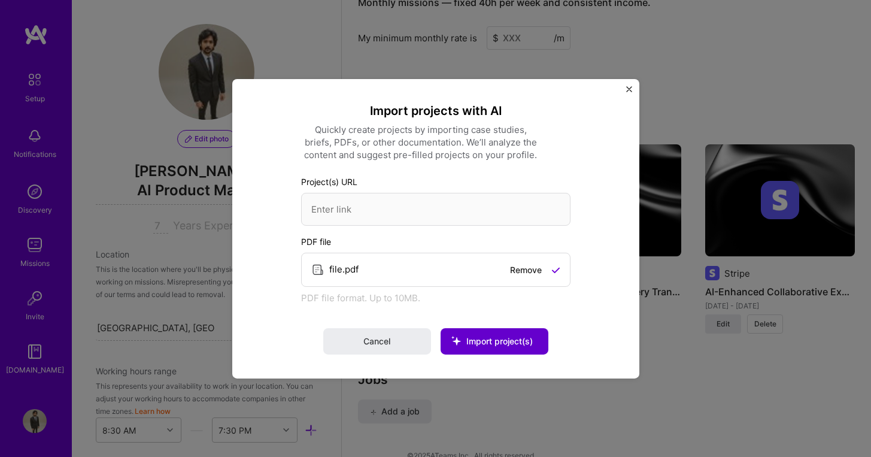
click at [495, 343] on span "Import project(s)" at bounding box center [500, 341] width 66 height 10
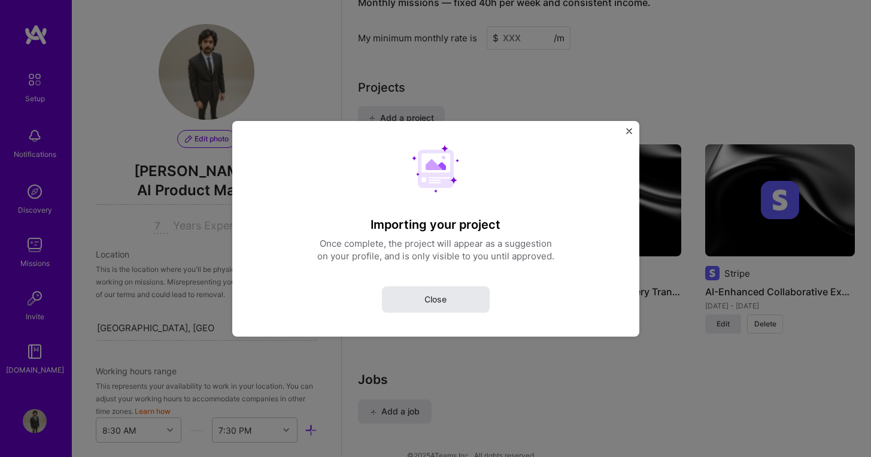
click at [454, 306] on button "Close" at bounding box center [436, 299] width 108 height 26
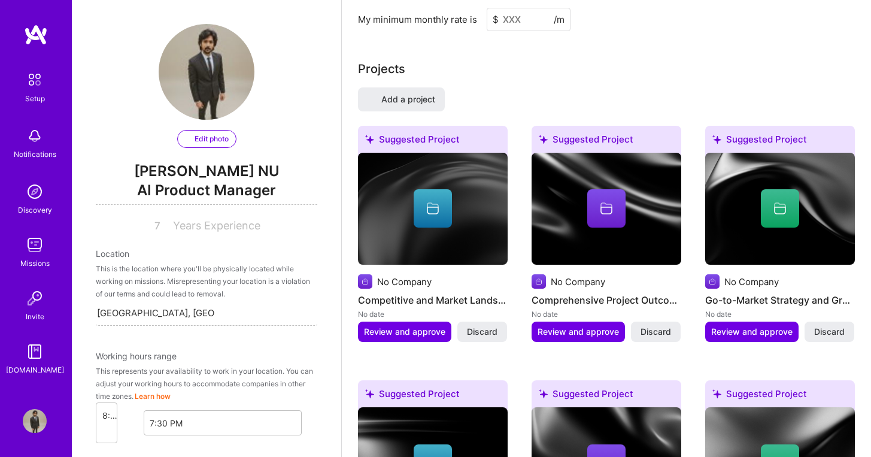
select select "US"
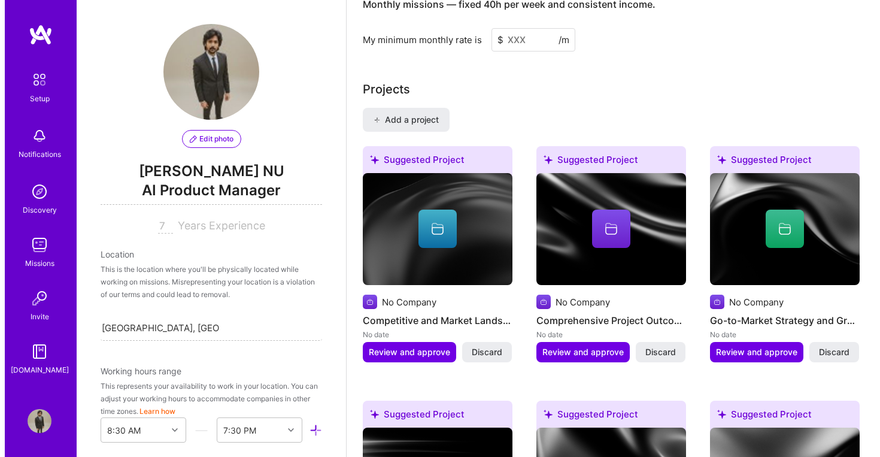
scroll to position [915, 0]
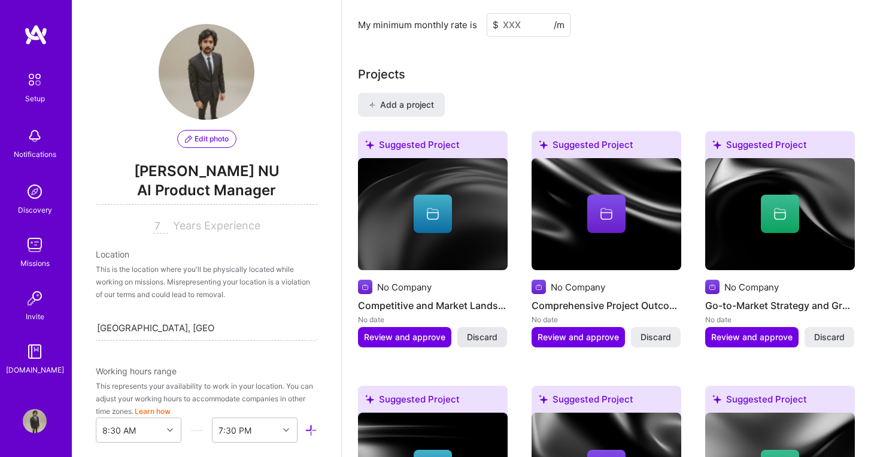
click at [488, 331] on span "Discard" at bounding box center [482, 337] width 31 height 12
click at [666, 331] on span "Discard" at bounding box center [656, 337] width 31 height 12
click at [488, 331] on span "Discard" at bounding box center [482, 337] width 31 height 12
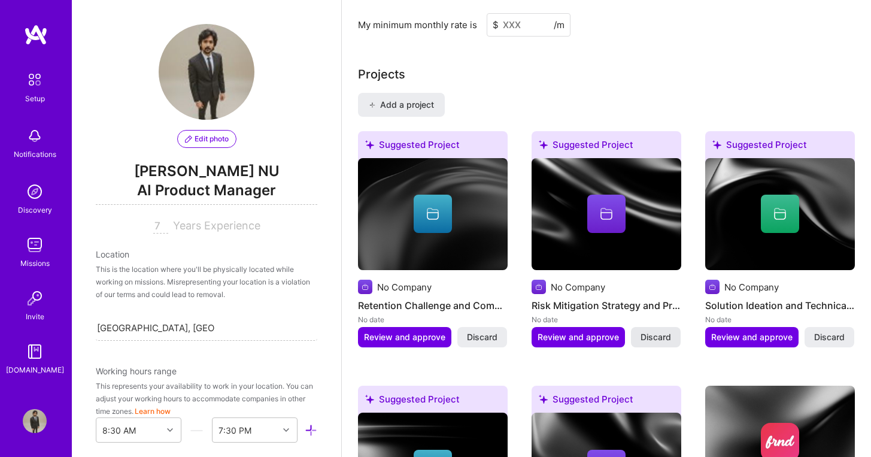
click at [657, 331] on span "Discard" at bounding box center [656, 337] width 31 height 12
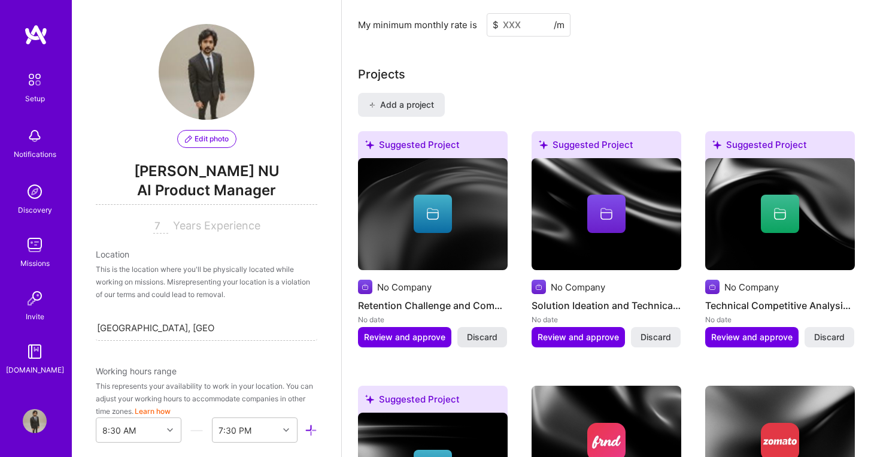
click at [480, 331] on span "Discard" at bounding box center [482, 337] width 31 height 12
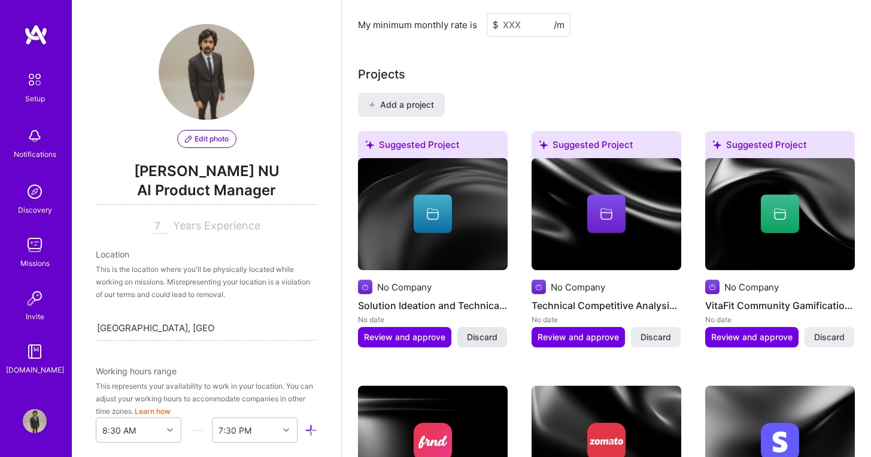
click at [488, 331] on span "Discard" at bounding box center [482, 337] width 31 height 12
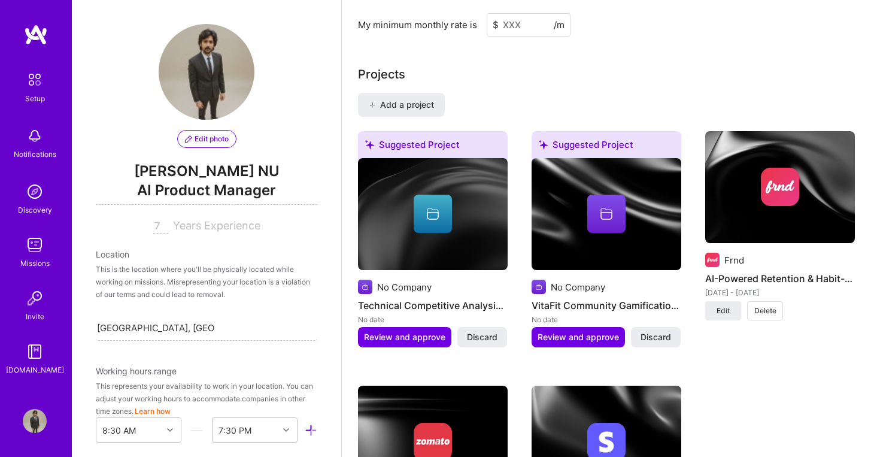
click at [488, 331] on span "Discard" at bounding box center [482, 337] width 31 height 12
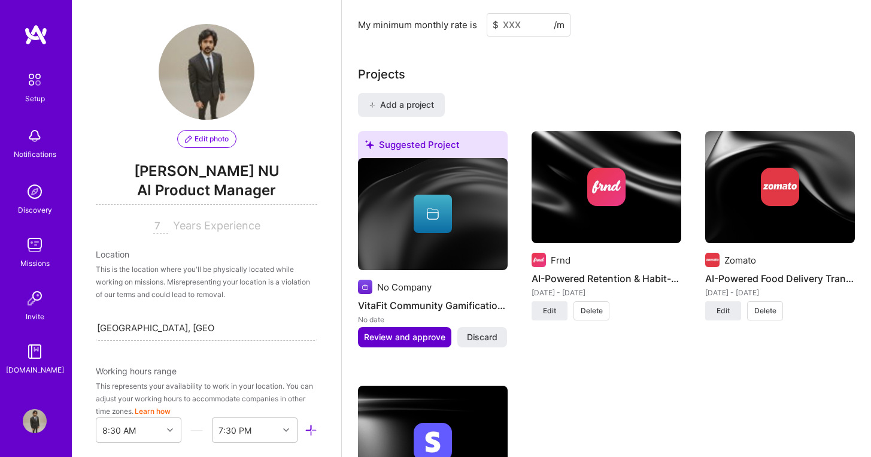
click at [413, 331] on span "Review and approve" at bounding box center [404, 337] width 81 height 12
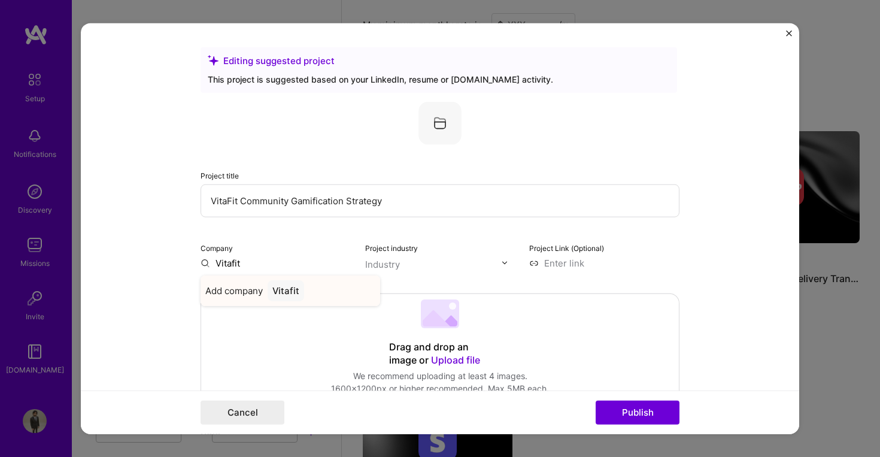
type input "Vitafit"
click at [279, 284] on div "Vitafit" at bounding box center [286, 290] width 37 height 21
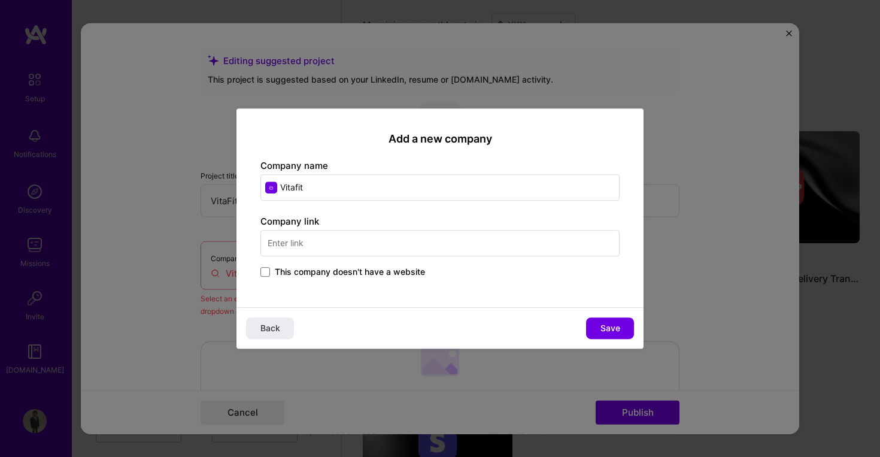
click at [419, 245] on input "text" at bounding box center [440, 243] width 359 height 26
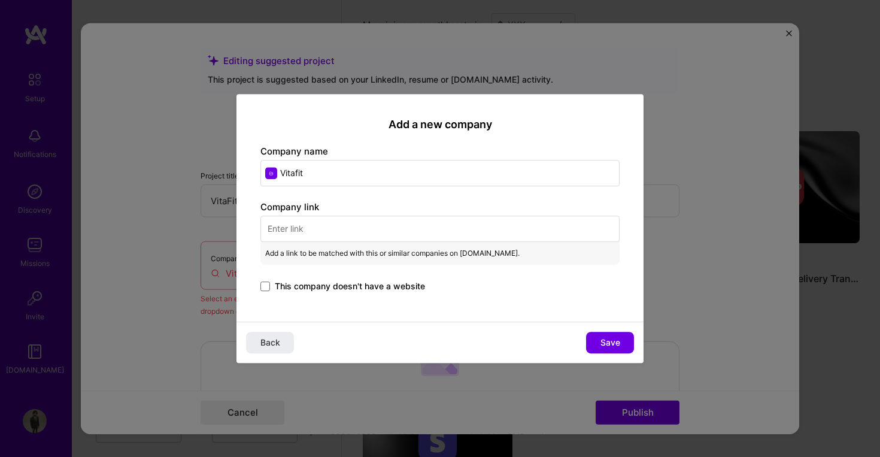
paste input "[URL][DOMAIN_NAME]"
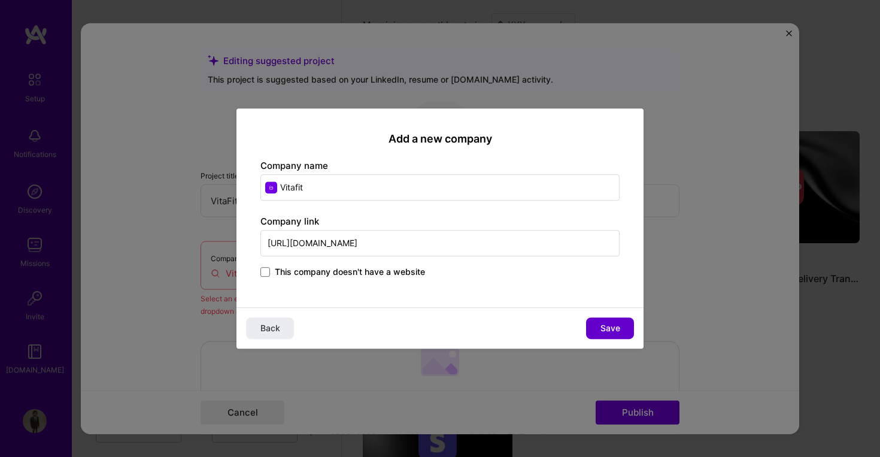
type input "[URL][DOMAIN_NAME]"
click at [625, 329] on button "Save" at bounding box center [610, 328] width 48 height 22
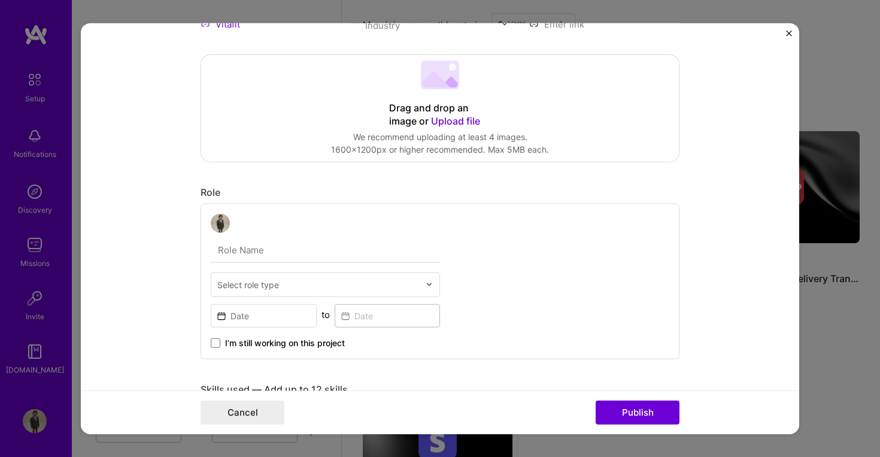
scroll to position [368, 0]
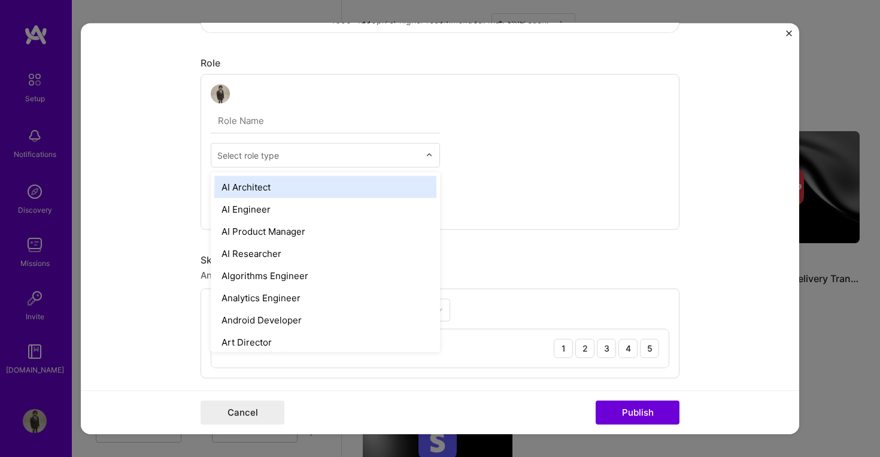
click at [296, 156] on input "text" at bounding box center [318, 155] width 202 height 13
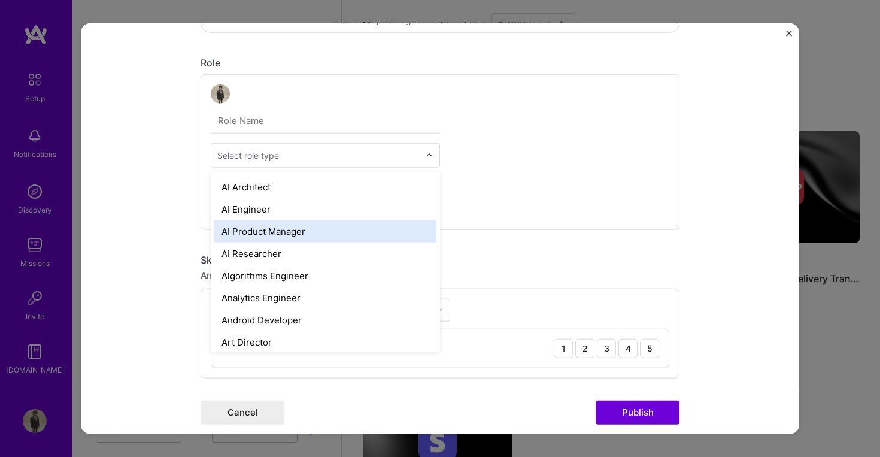
click at [295, 229] on div "AI Product Manager" at bounding box center [325, 231] width 222 height 22
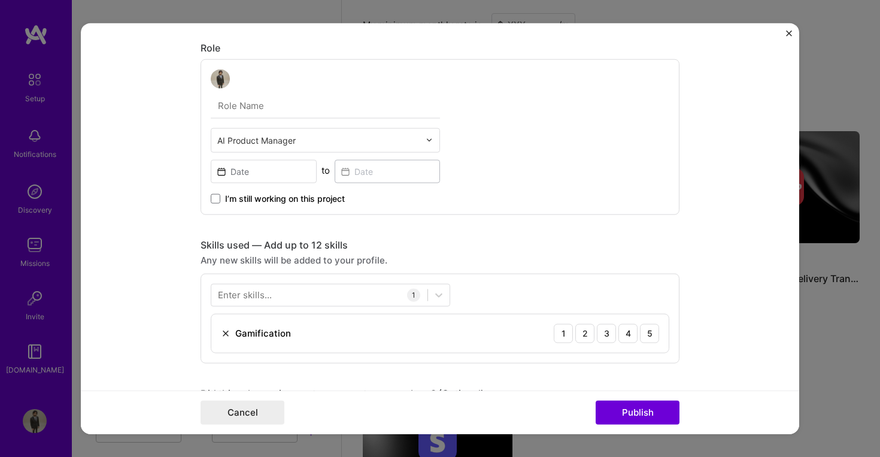
scroll to position [511, 0]
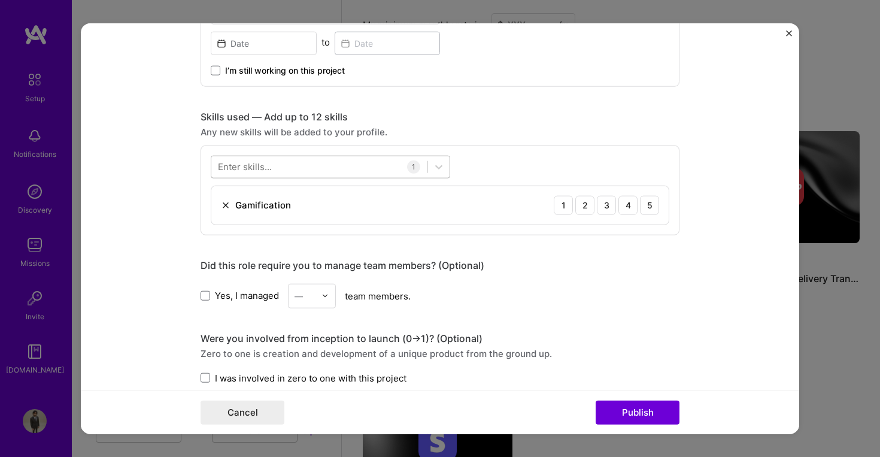
click at [338, 165] on div at bounding box center [319, 167] width 216 height 20
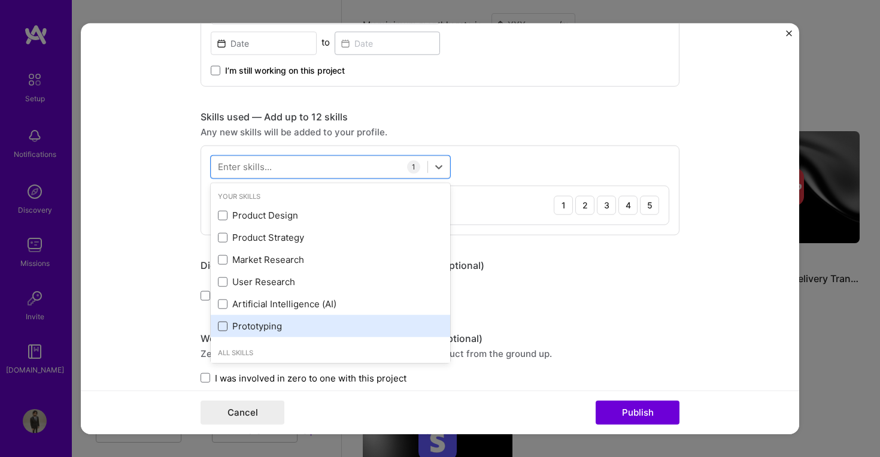
click at [220, 325] on span at bounding box center [223, 326] width 10 height 10
click at [0, 0] on input "checkbox" at bounding box center [0, 0] width 0 height 0
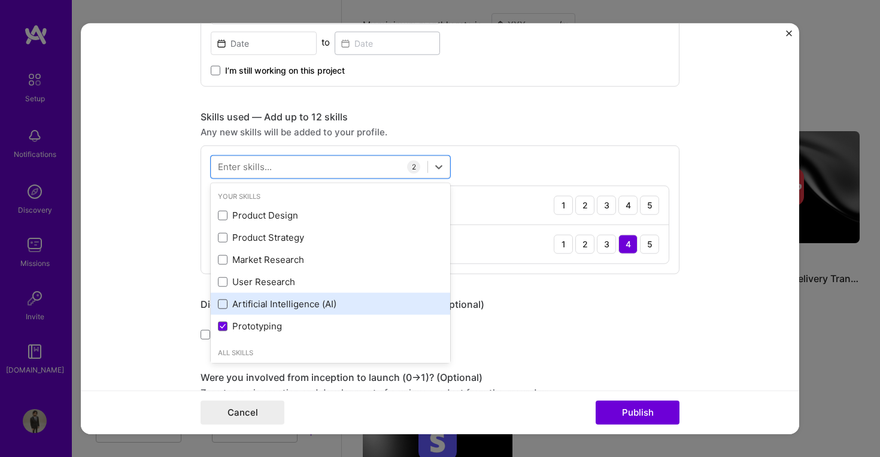
click at [218, 304] on span at bounding box center [223, 304] width 10 height 10
click at [0, 0] on input "checkbox" at bounding box center [0, 0] width 0 height 0
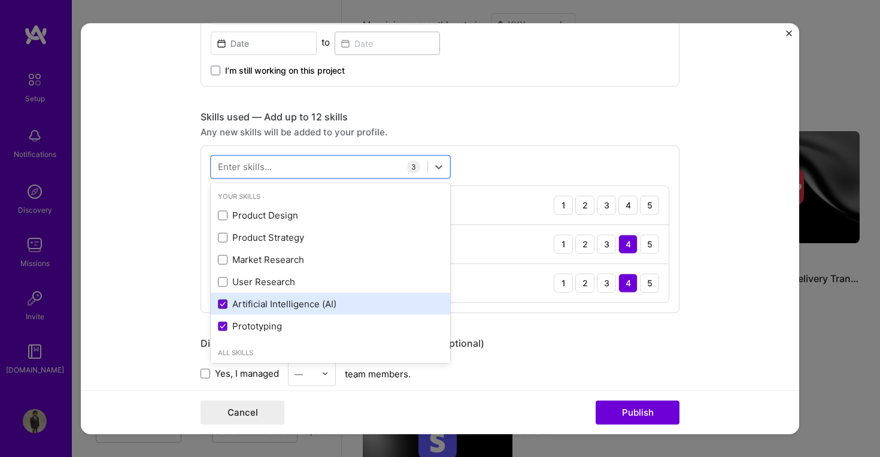
click at [220, 304] on icon at bounding box center [223, 303] width 6 height 5
click at [0, 0] on input "checkbox" at bounding box center [0, 0] width 0 height 0
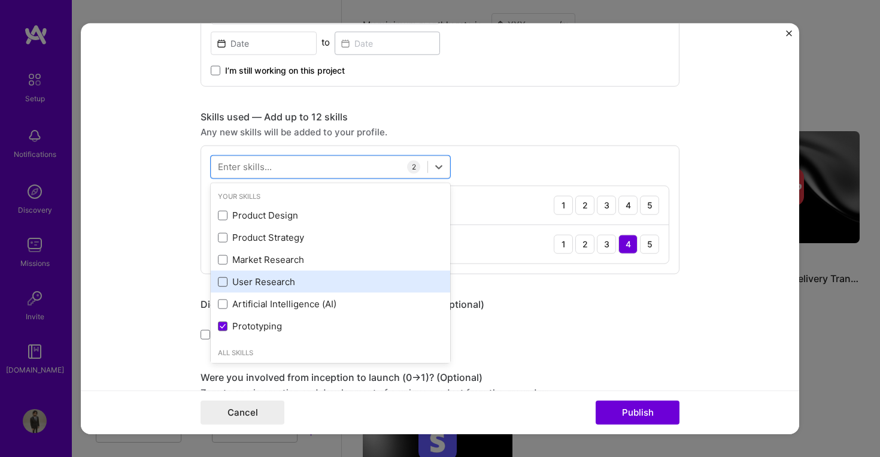
click at [220, 281] on span at bounding box center [223, 282] width 10 height 10
click at [0, 0] on input "checkbox" at bounding box center [0, 0] width 0 height 0
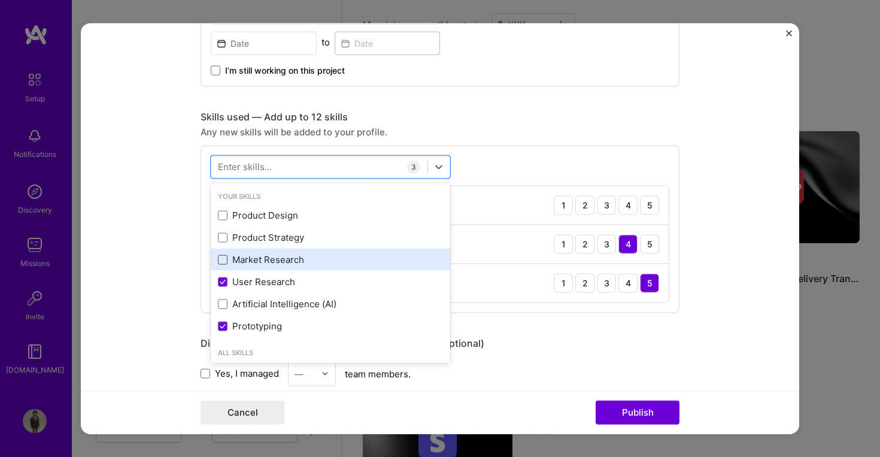
click at [220, 259] on span at bounding box center [223, 260] width 10 height 10
click at [0, 0] on input "checkbox" at bounding box center [0, 0] width 0 height 0
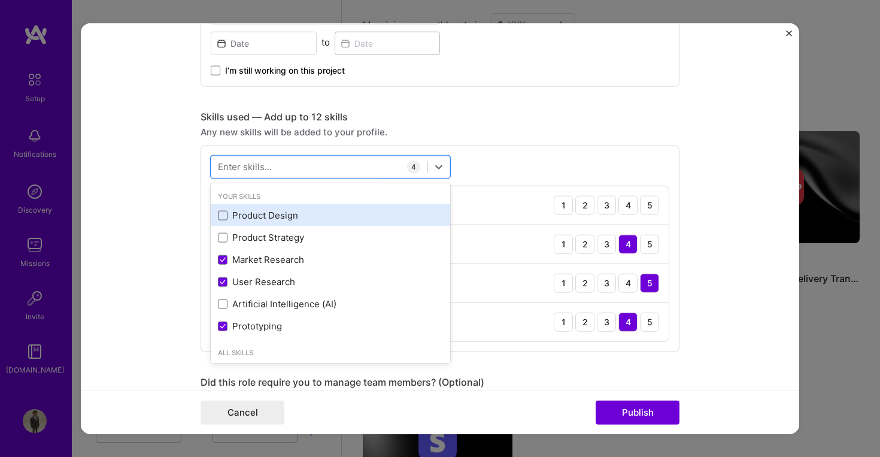
click at [218, 216] on span at bounding box center [223, 215] width 10 height 10
click at [0, 0] on input "checkbox" at bounding box center [0, 0] width 0 height 0
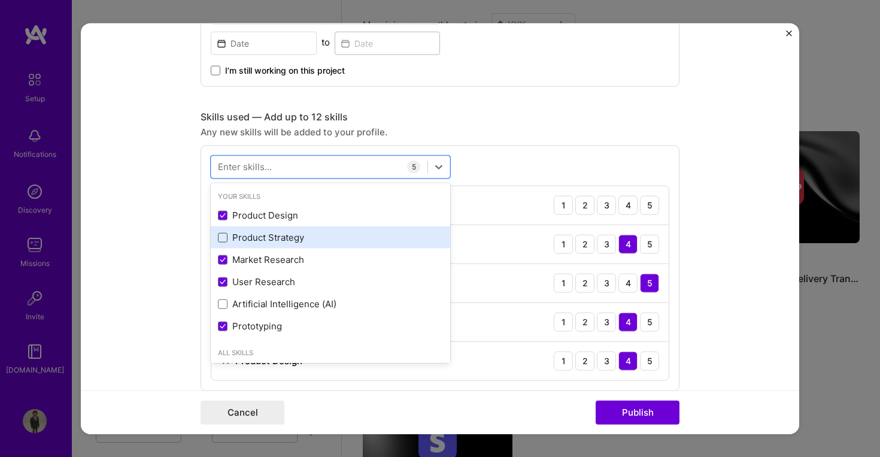
click at [220, 238] on span at bounding box center [223, 237] width 10 height 10
click at [0, 0] on input "checkbox" at bounding box center [0, 0] width 0 height 0
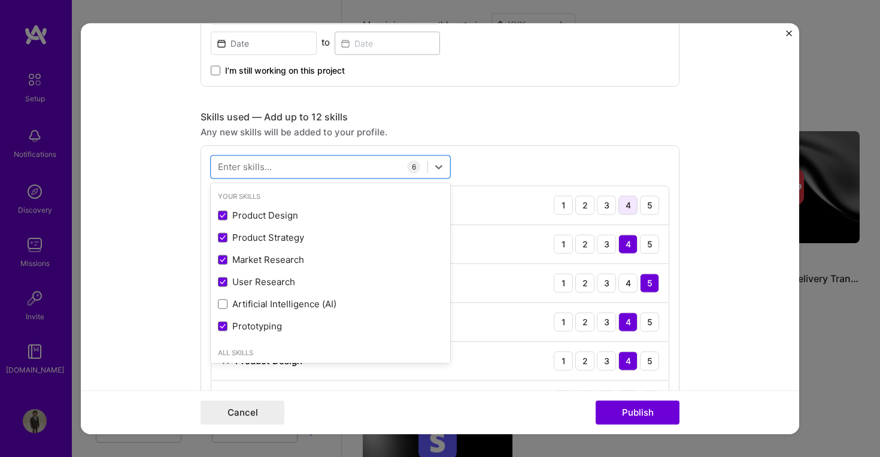
click at [625, 206] on div "4" at bounding box center [628, 204] width 19 height 19
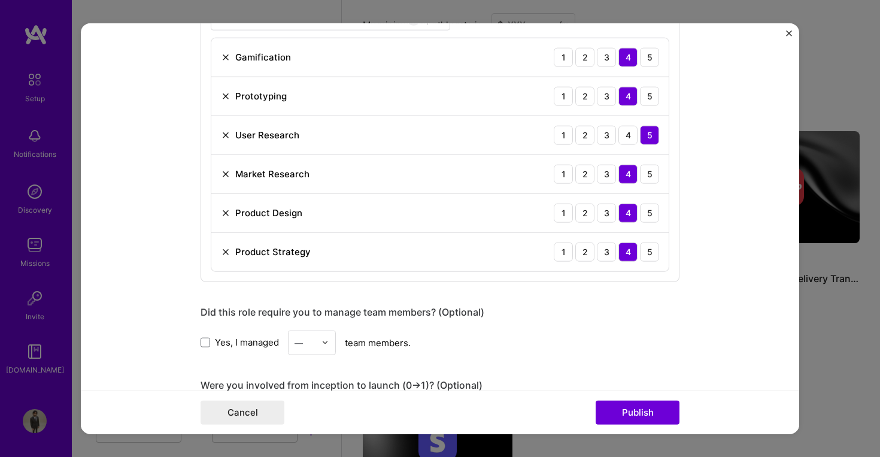
scroll to position [773, 0]
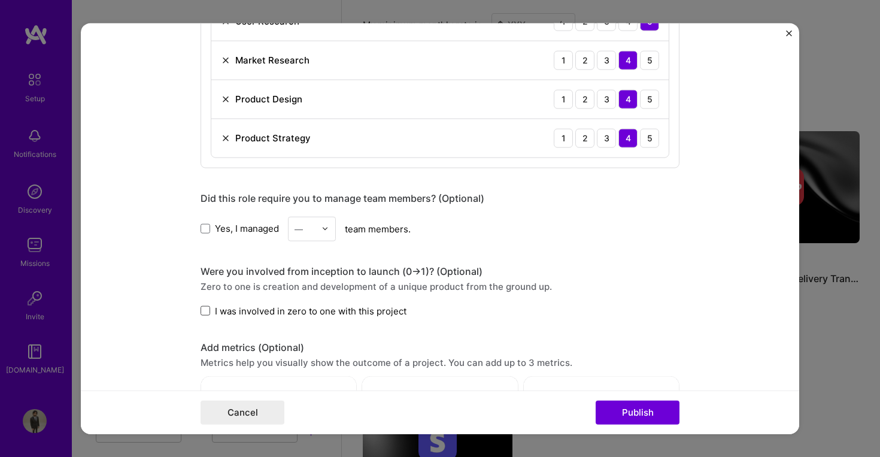
click at [201, 311] on span at bounding box center [206, 311] width 10 height 10
click at [0, 0] on input "I was involved in zero to one with this project" at bounding box center [0, 0] width 0 height 0
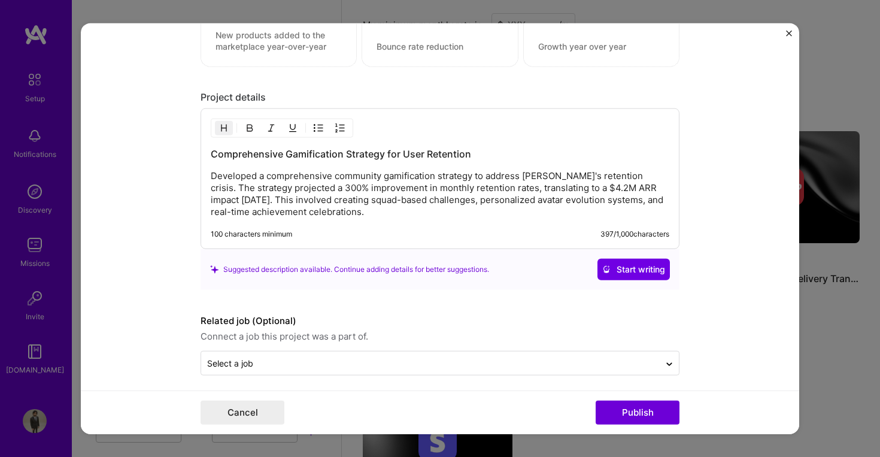
scroll to position [1186, 0]
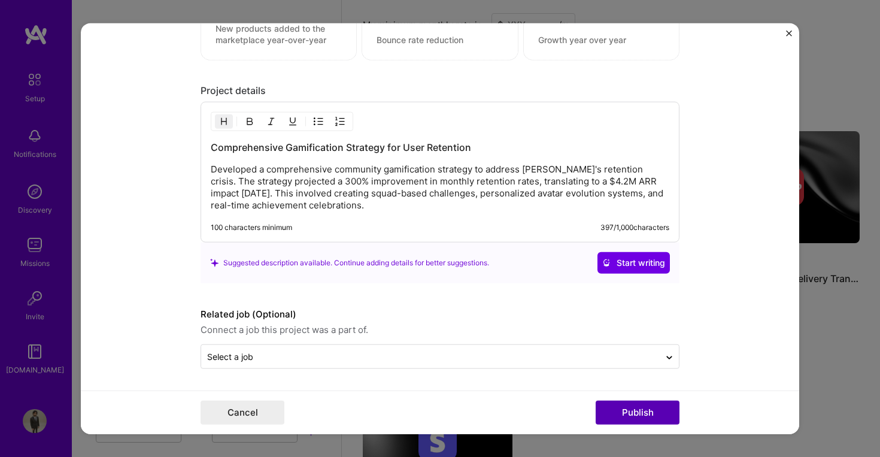
click at [627, 410] on button "Publish" at bounding box center [638, 413] width 84 height 24
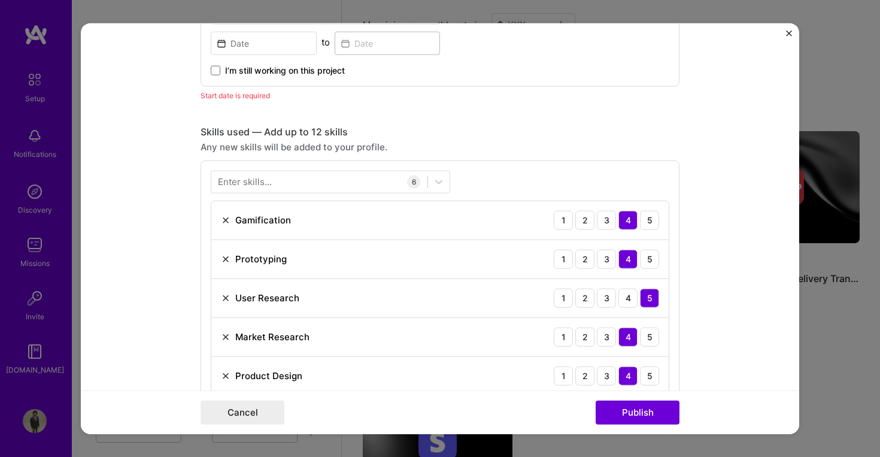
scroll to position [402, 0]
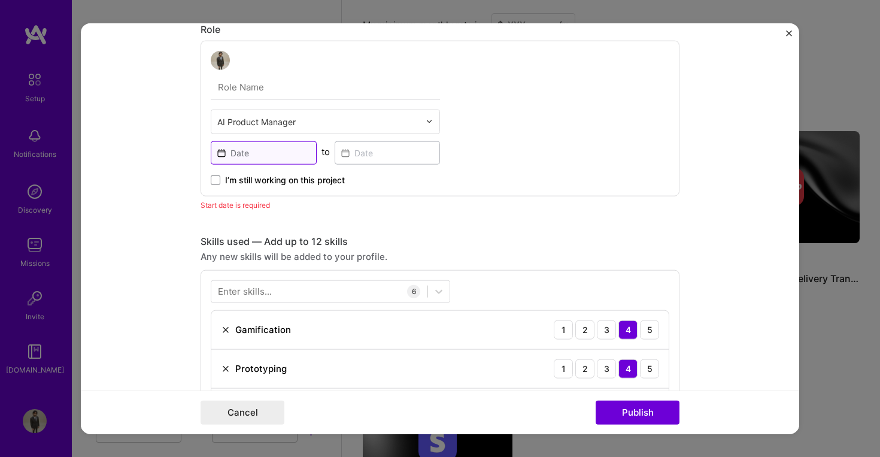
click at [265, 153] on input at bounding box center [264, 152] width 106 height 23
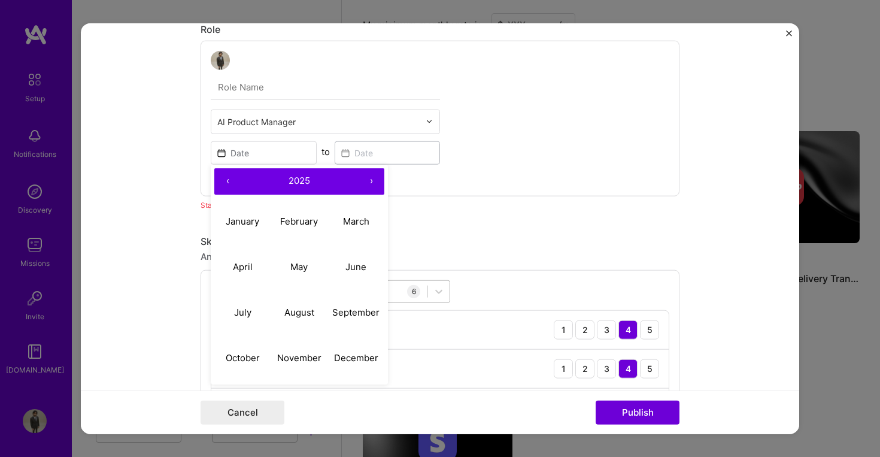
click at [339, 267] on button "June" at bounding box center [356, 267] width 57 height 46
type input "[DATE]"
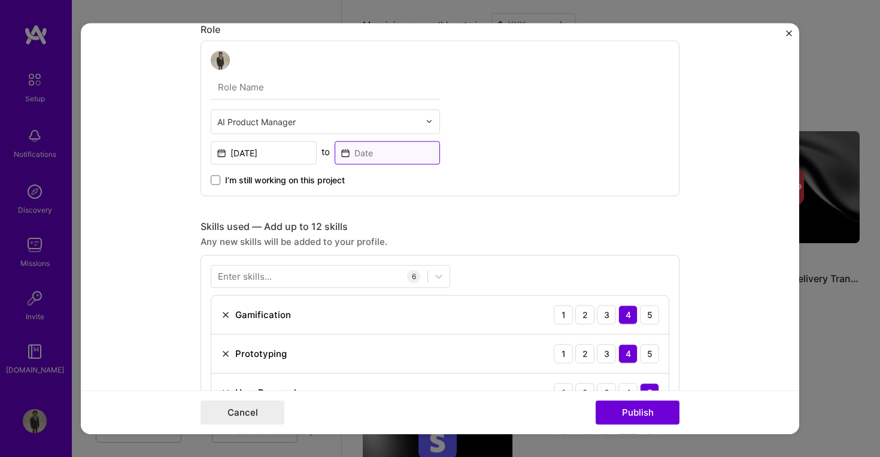
click at [340, 153] on input at bounding box center [388, 152] width 106 height 23
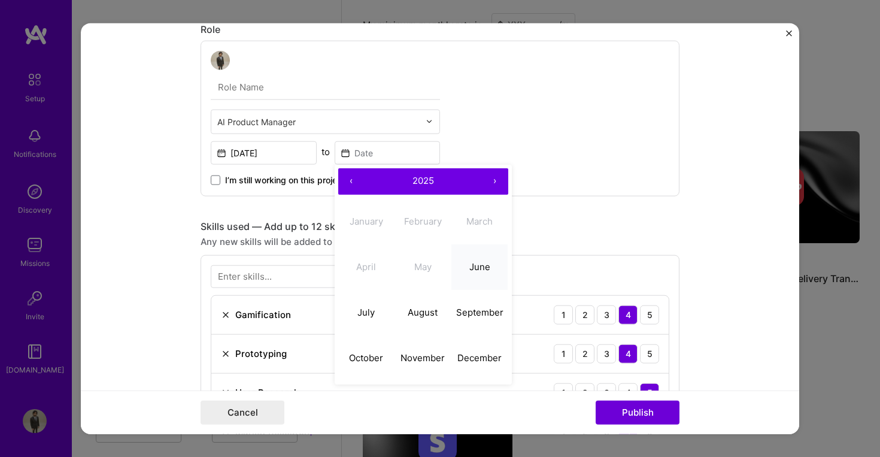
click at [475, 266] on abbr "June" at bounding box center [480, 266] width 21 height 11
type input "[DATE]"
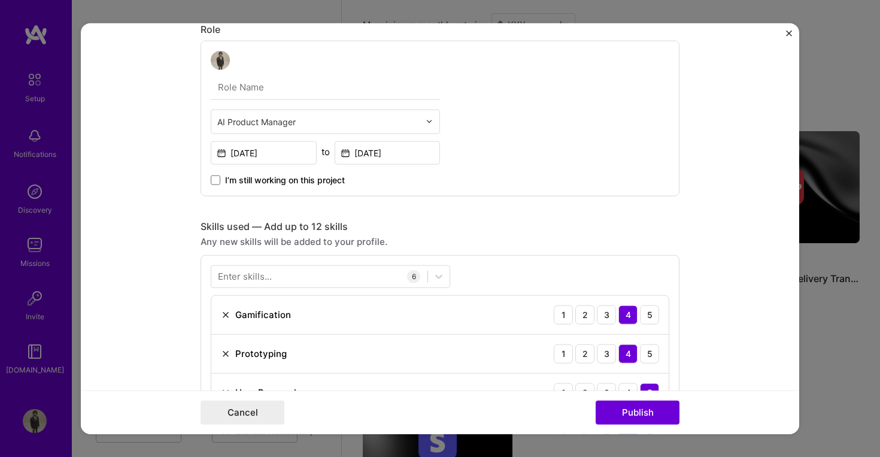
scroll to position [1186, 0]
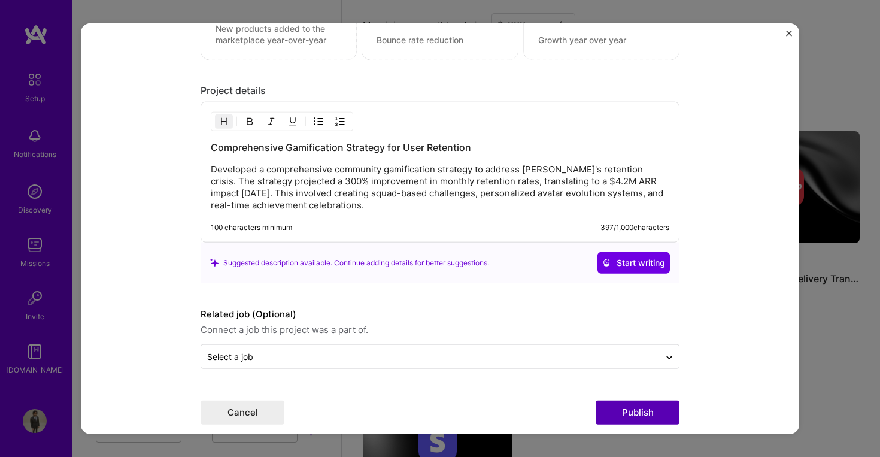
click at [623, 420] on button "Publish" at bounding box center [638, 413] width 84 height 24
click at [655, 417] on button "Publish" at bounding box center [638, 413] width 84 height 24
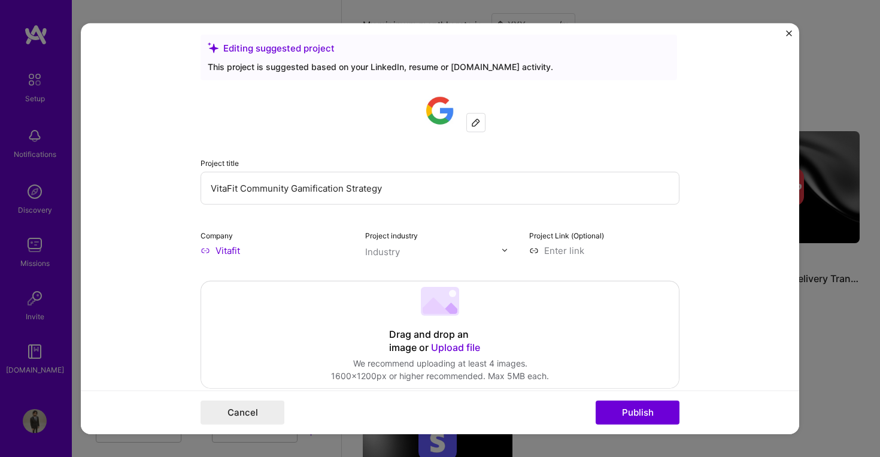
scroll to position [0, 0]
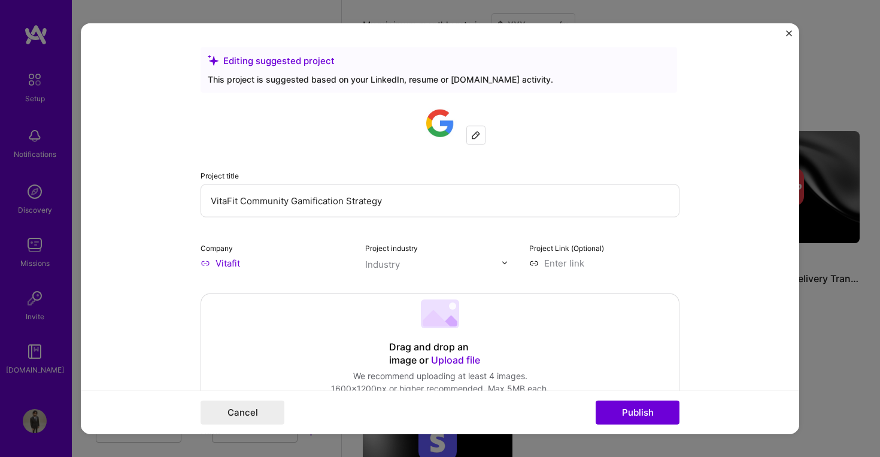
click at [473, 159] on div "Project title VitaFit Community Gamification Strategy Company Vitafit Project i…" at bounding box center [440, 185] width 479 height 168
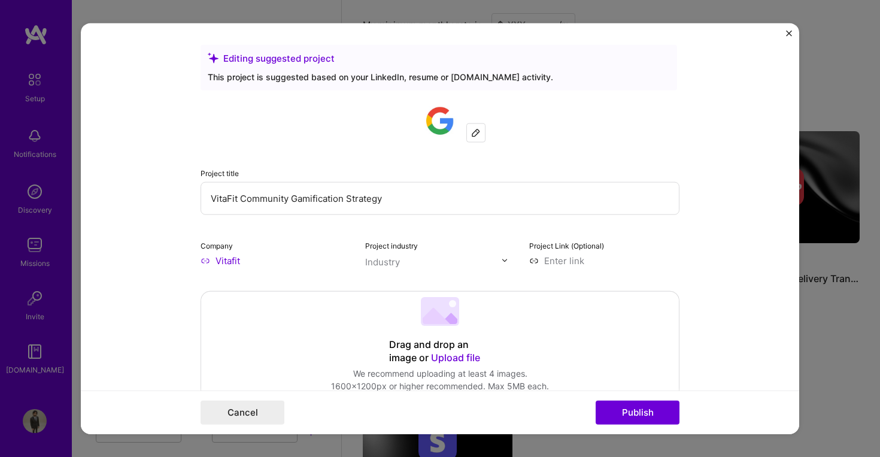
scroll to position [44, 0]
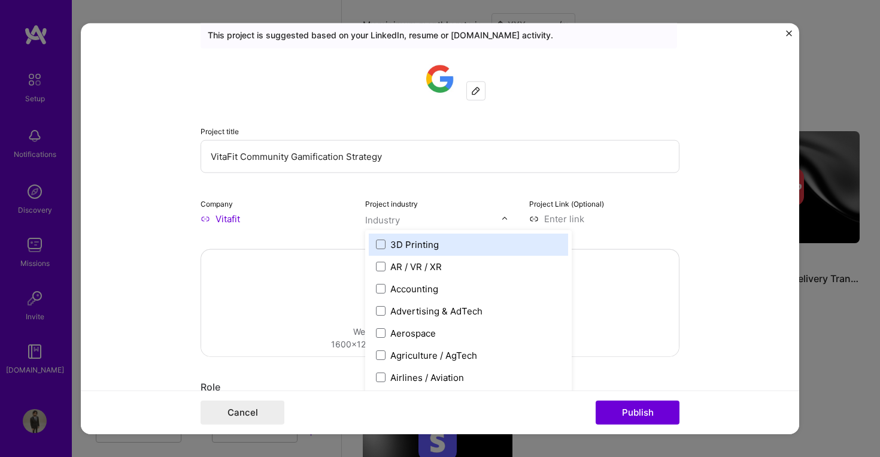
click at [379, 217] on div "Industry" at bounding box center [382, 219] width 35 height 13
type input "we"
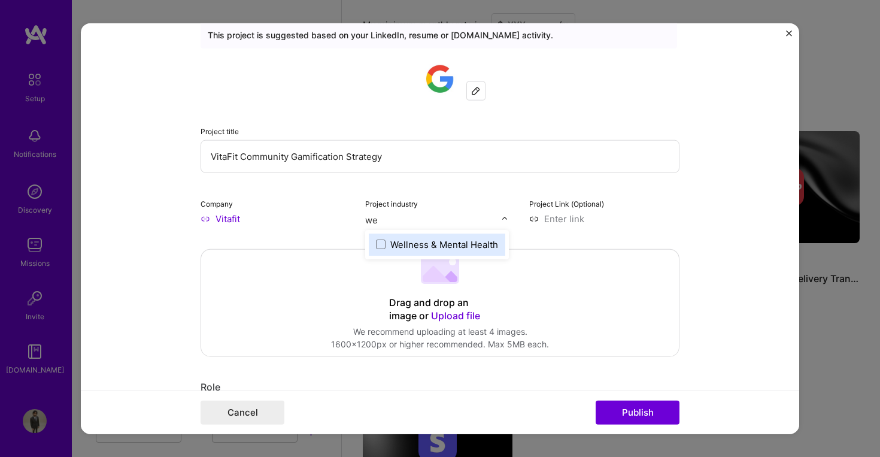
click at [422, 247] on div "Wellness & Mental Health" at bounding box center [445, 244] width 108 height 13
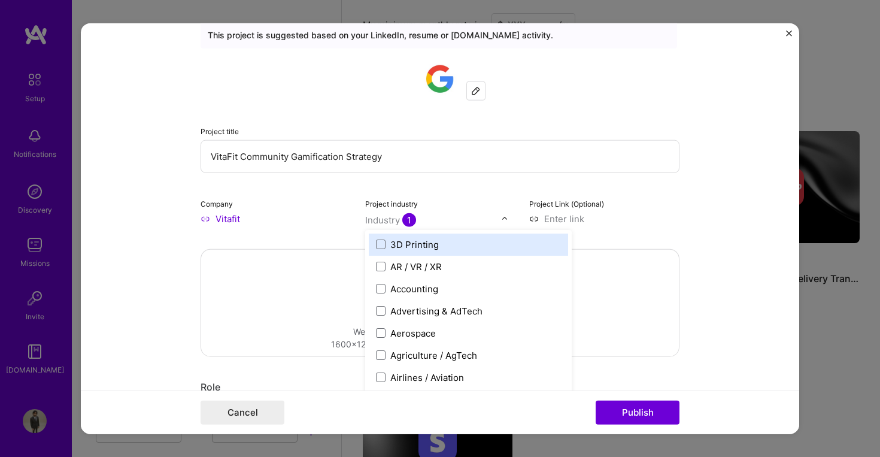
click at [634, 220] on input at bounding box center [604, 218] width 150 height 13
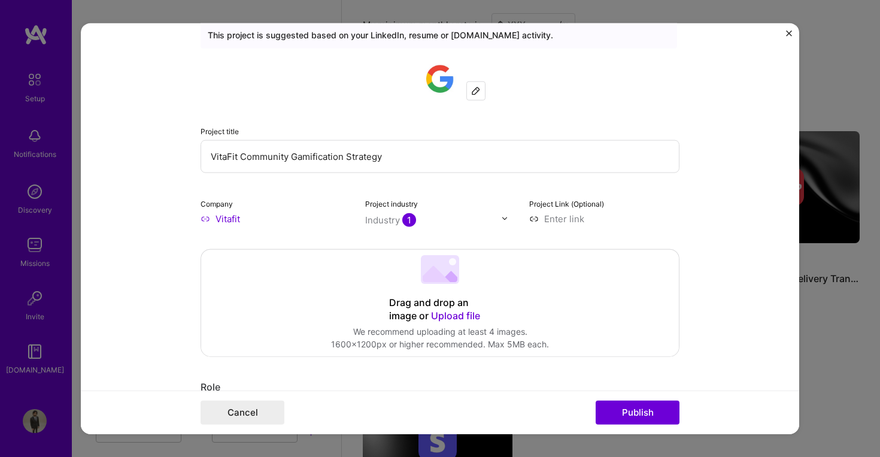
scroll to position [1120, 0]
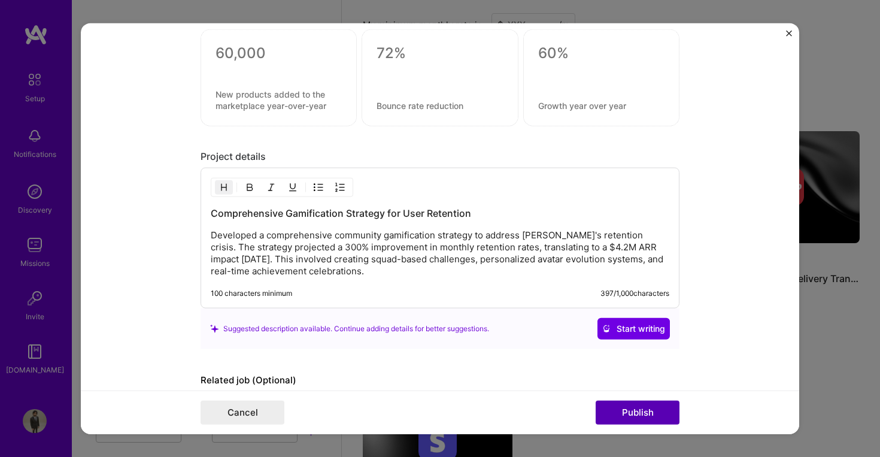
click at [650, 410] on button "Publish" at bounding box center [638, 413] width 84 height 24
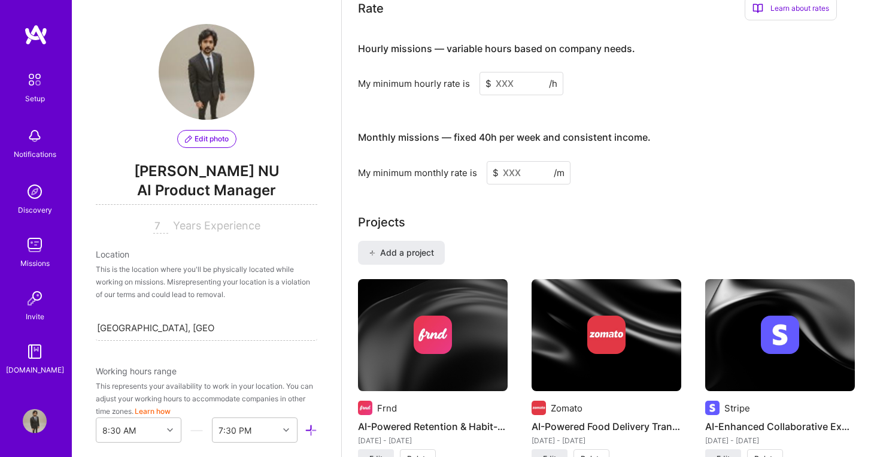
scroll to position [802, 0]
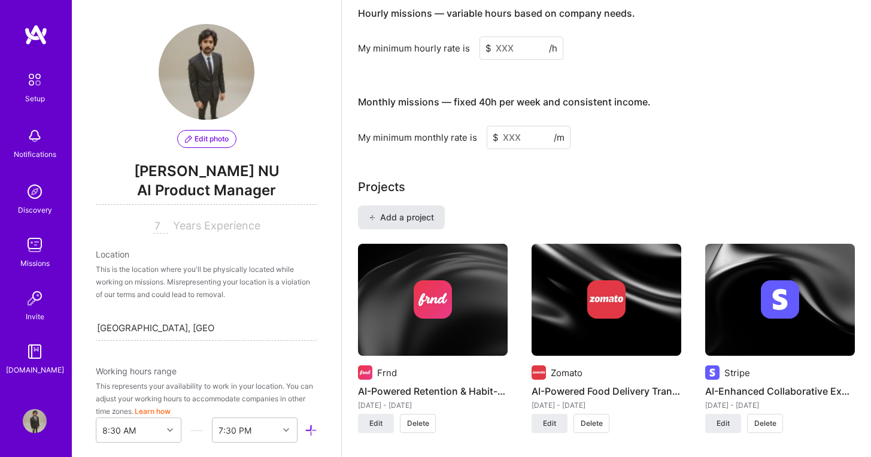
click at [380, 211] on span "Add a project" at bounding box center [401, 217] width 65 height 12
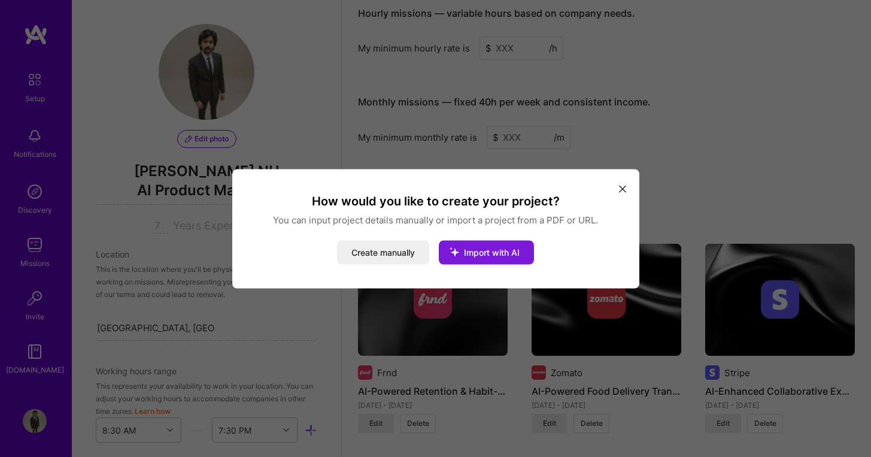
click at [483, 251] on span "Import with AI" at bounding box center [492, 252] width 56 height 10
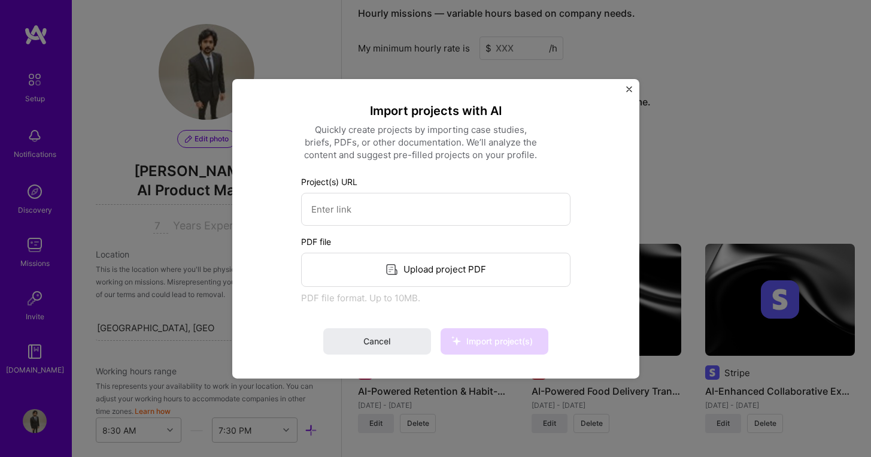
click at [426, 270] on div "Upload project PDF" at bounding box center [436, 269] width 270 height 34
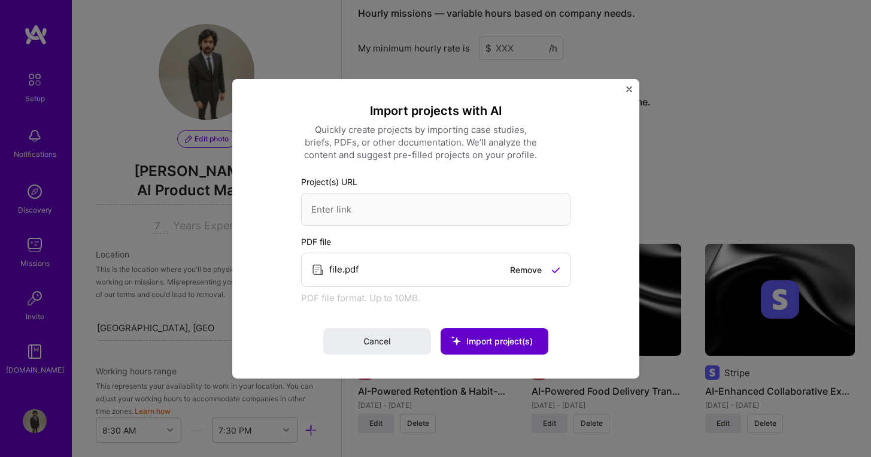
click at [485, 340] on span "Import project(s)" at bounding box center [500, 341] width 66 height 10
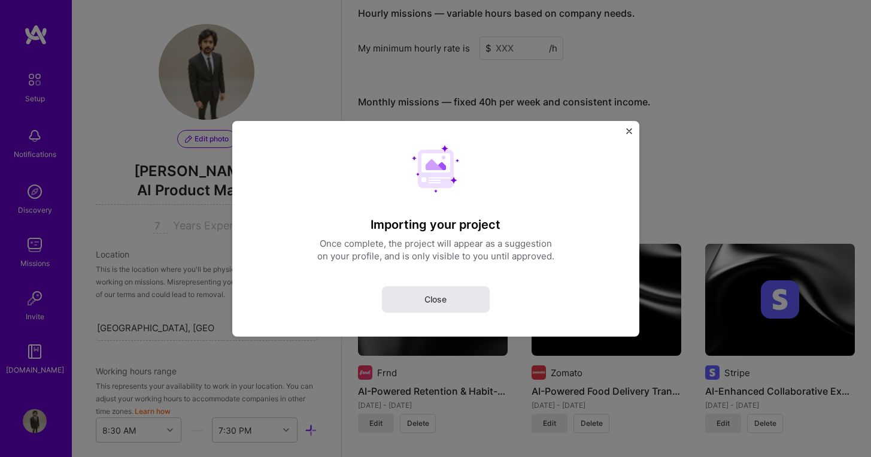
click at [447, 310] on button "Close" at bounding box center [436, 299] width 108 height 26
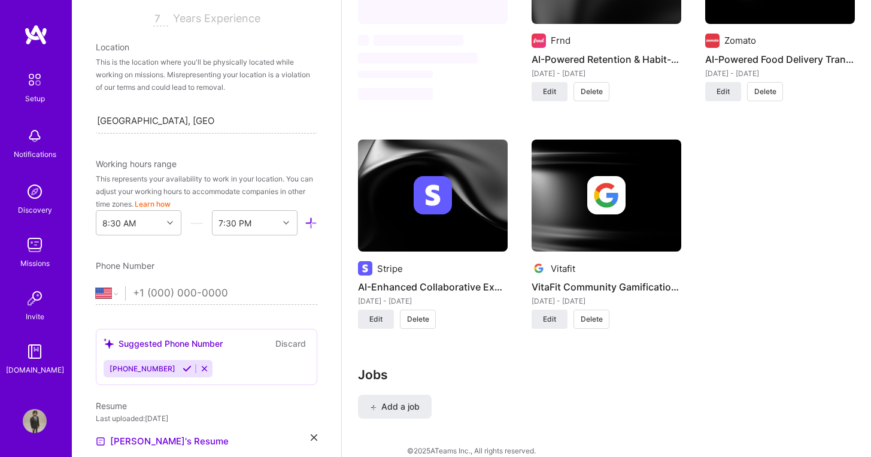
scroll to position [338, 0]
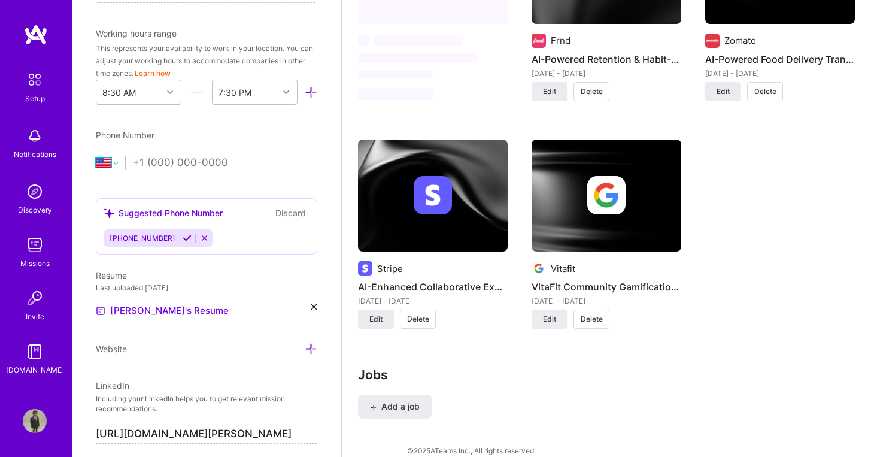
select select "IN"
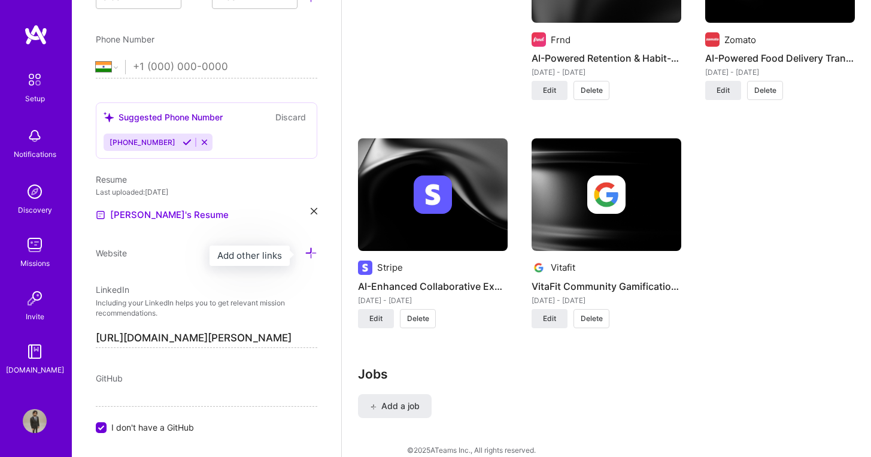
scroll to position [1134, 0]
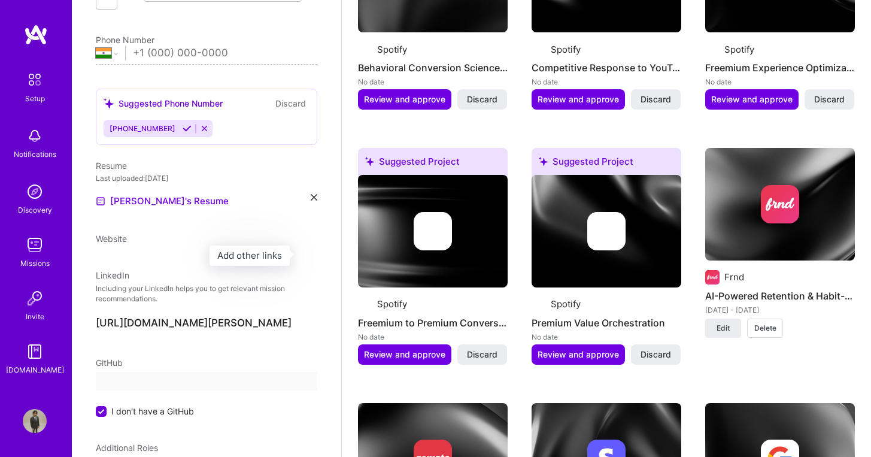
select select "US"
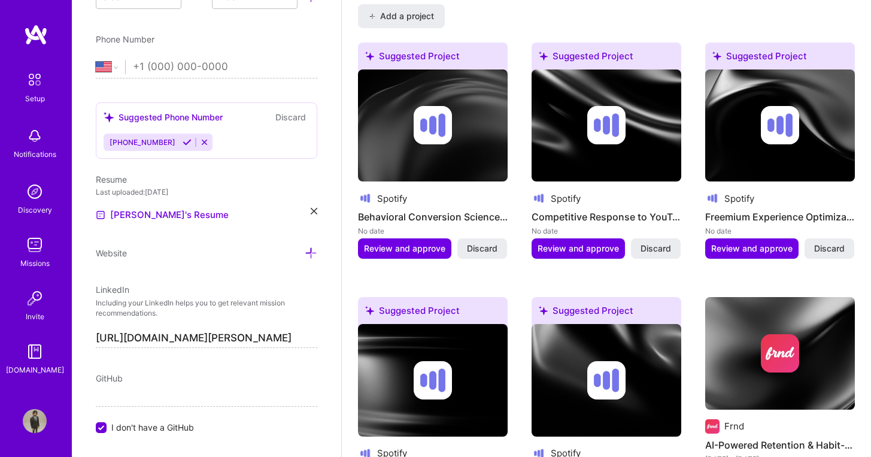
scroll to position [1031, 0]
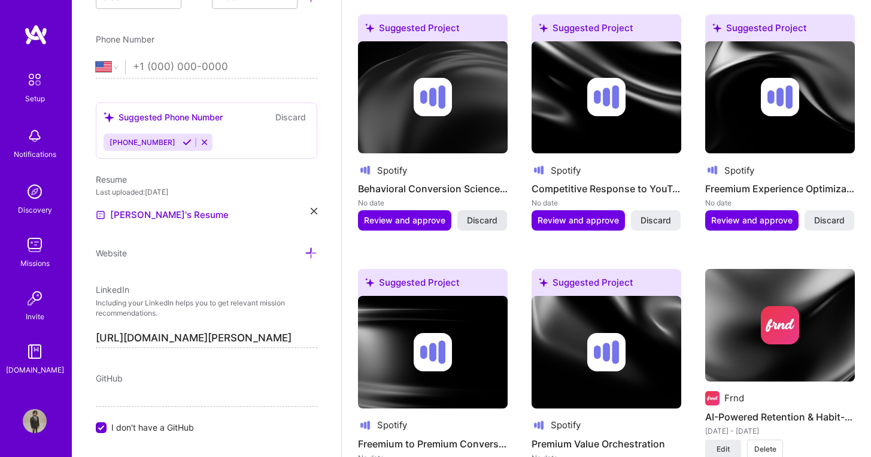
click at [489, 214] on span "Discard" at bounding box center [482, 220] width 31 height 12
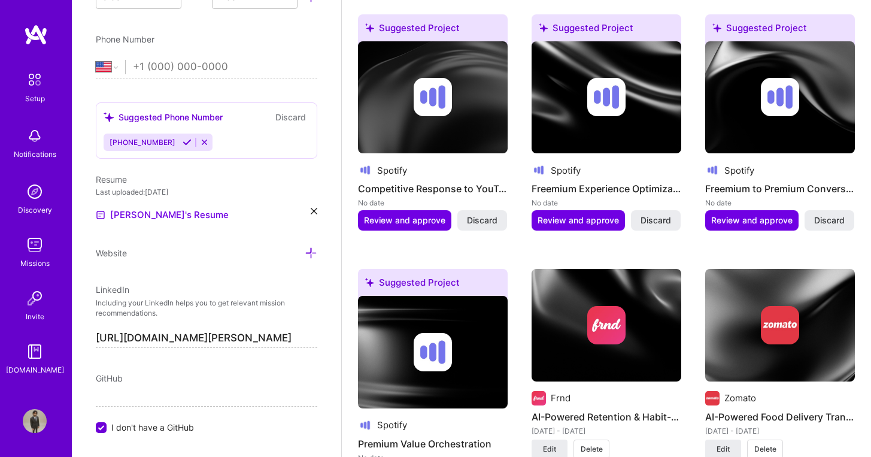
click at [489, 214] on span "Discard" at bounding box center [482, 220] width 31 height 12
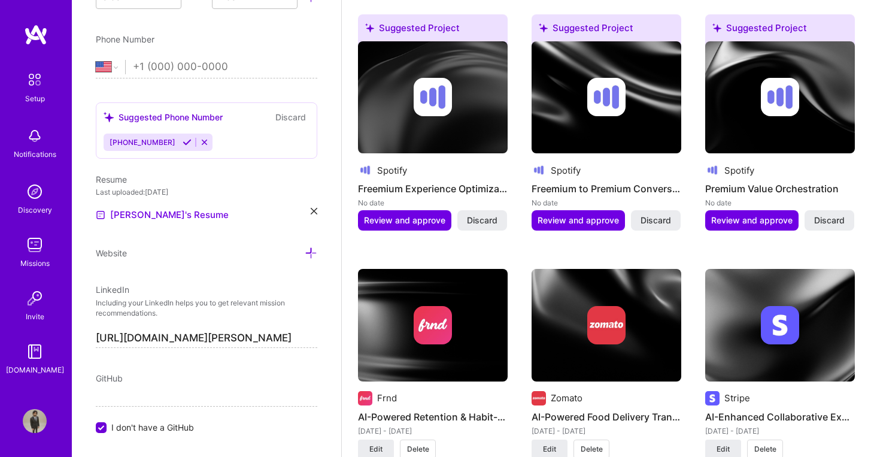
click at [489, 214] on span "Discard" at bounding box center [482, 220] width 31 height 12
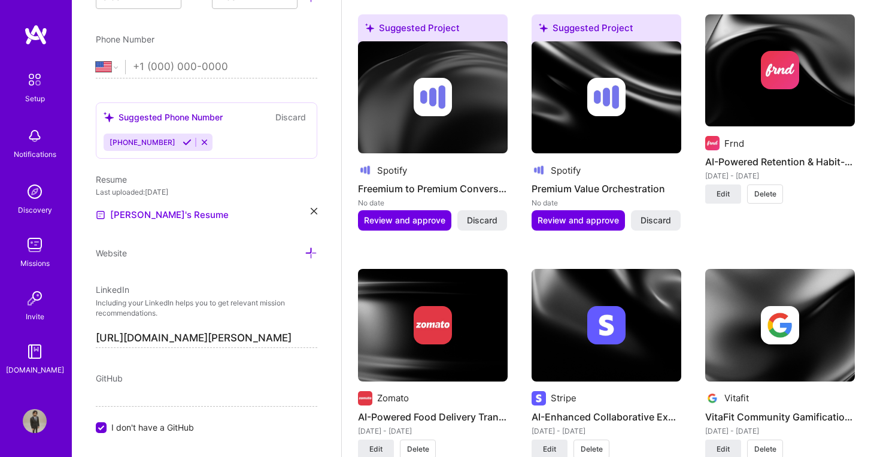
click at [489, 214] on span "Discard" at bounding box center [482, 220] width 31 height 12
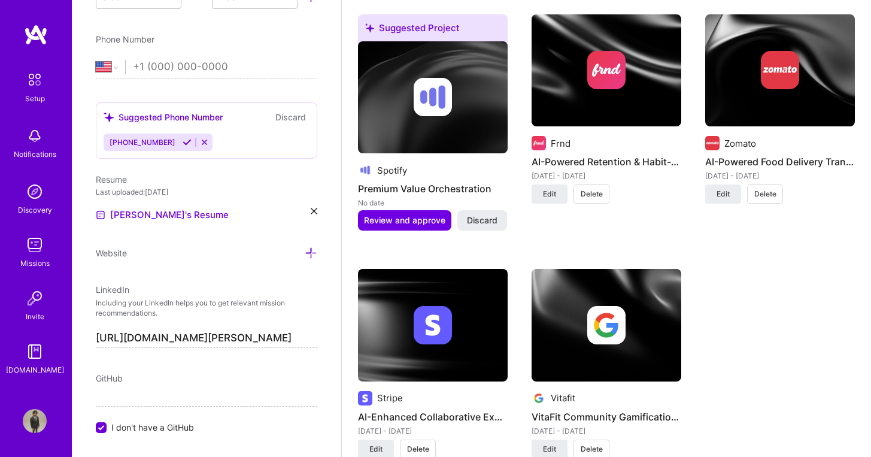
click at [489, 214] on span "Discard" at bounding box center [482, 220] width 31 height 12
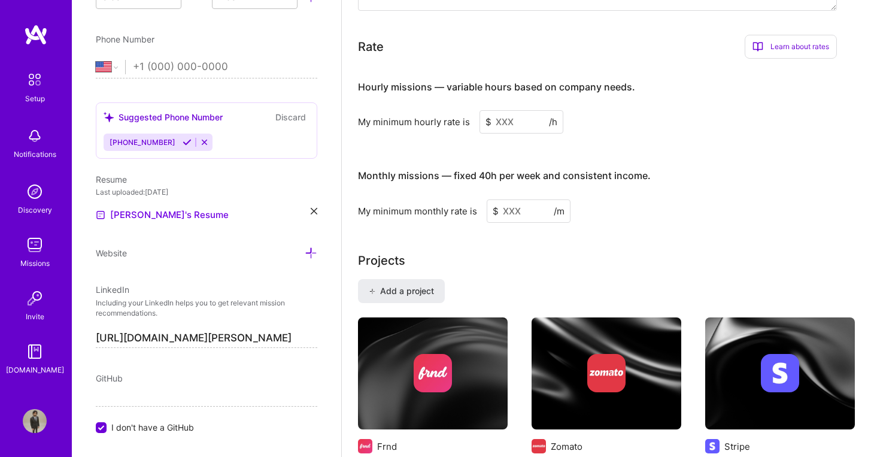
scroll to position [844, 0]
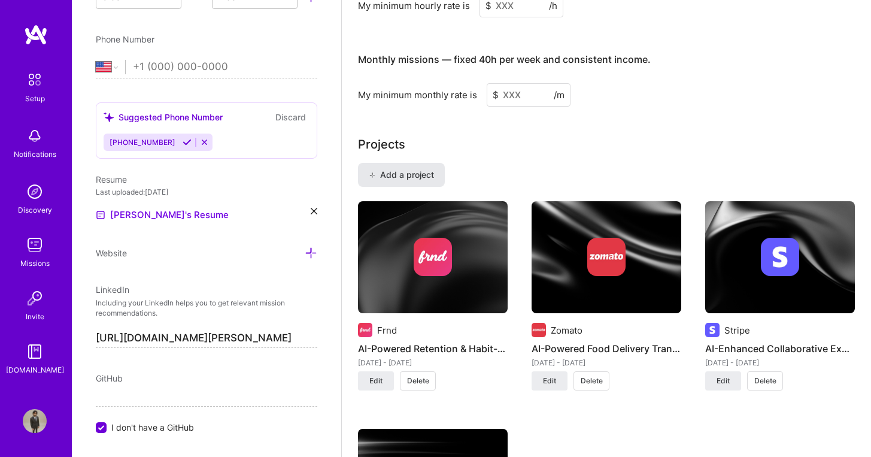
click at [423, 169] on span "Add a project" at bounding box center [401, 175] width 65 height 12
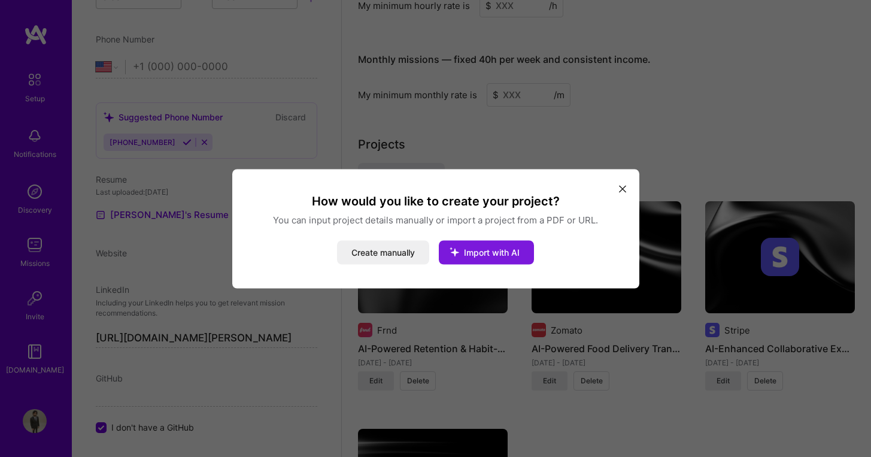
click at [498, 247] on span "Import with AI" at bounding box center [492, 252] width 56 height 10
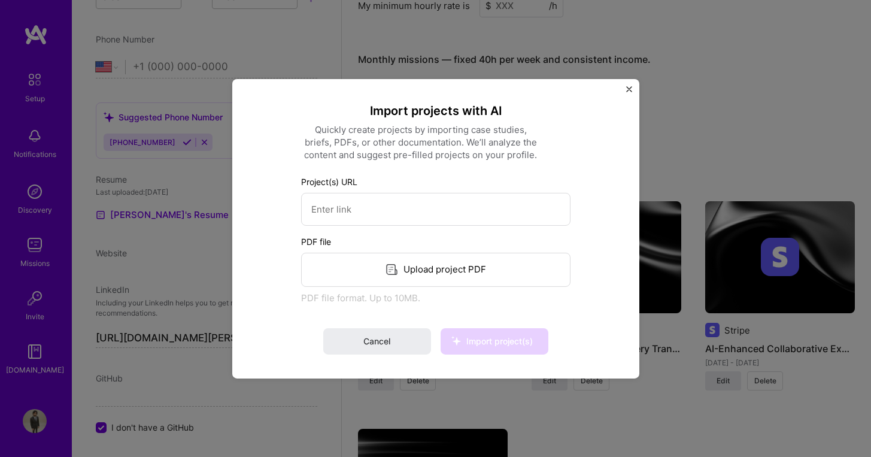
click at [493, 266] on div "Upload project PDF" at bounding box center [436, 269] width 270 height 34
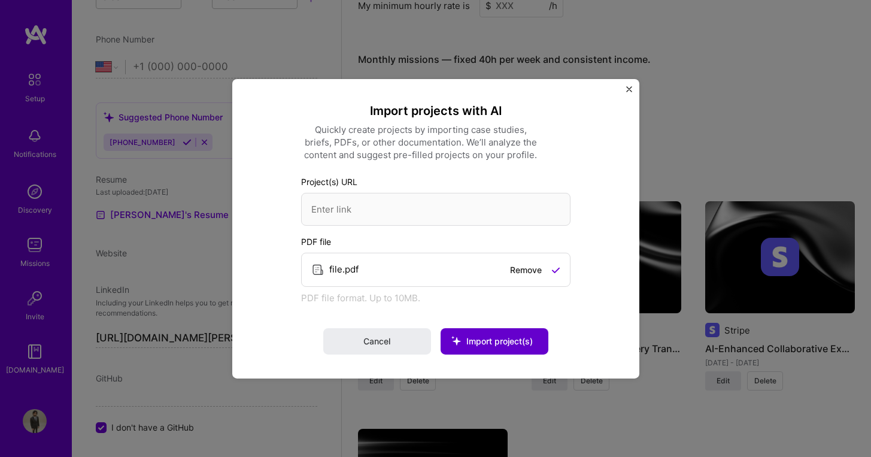
click at [505, 337] on span "Import project(s)" at bounding box center [500, 341] width 66 height 10
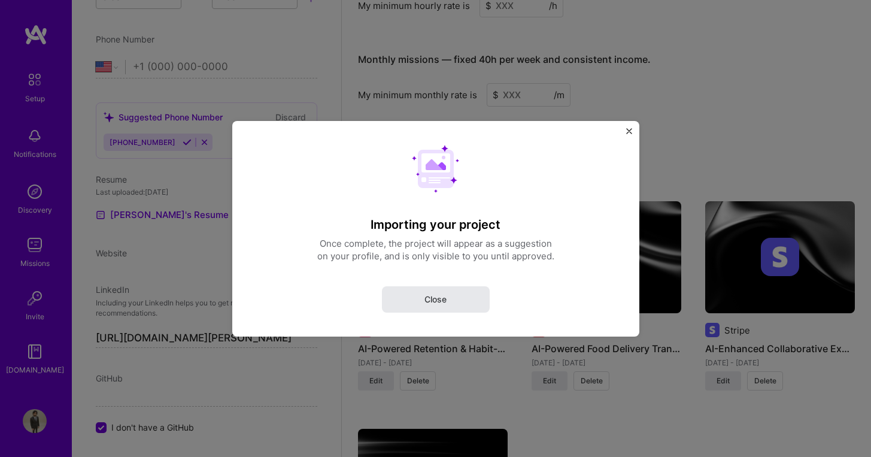
click at [441, 299] on span "Close" at bounding box center [436, 299] width 22 height 12
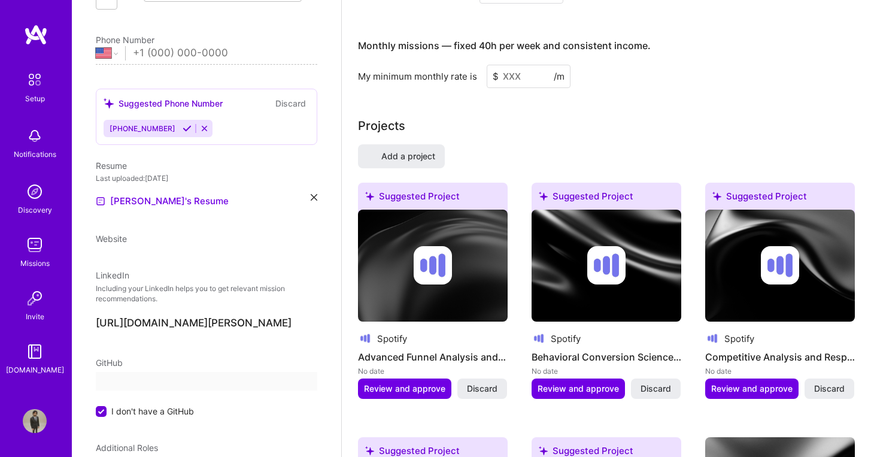
select select "US"
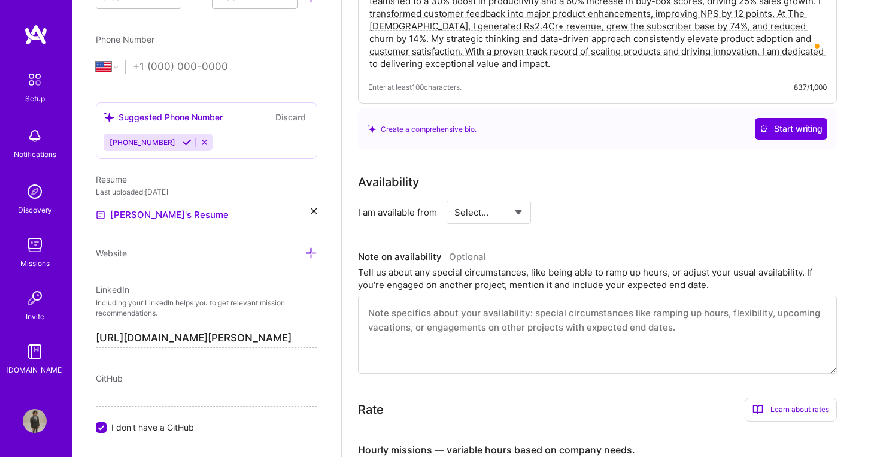
scroll to position [368, 0]
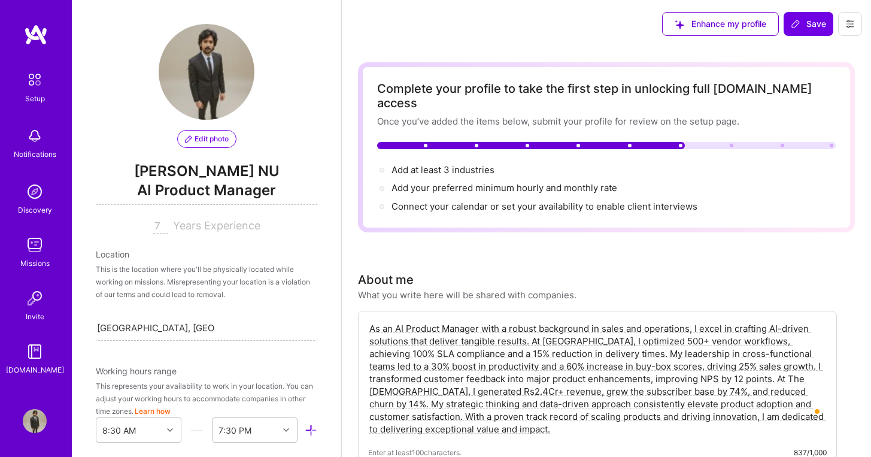
select select "US"
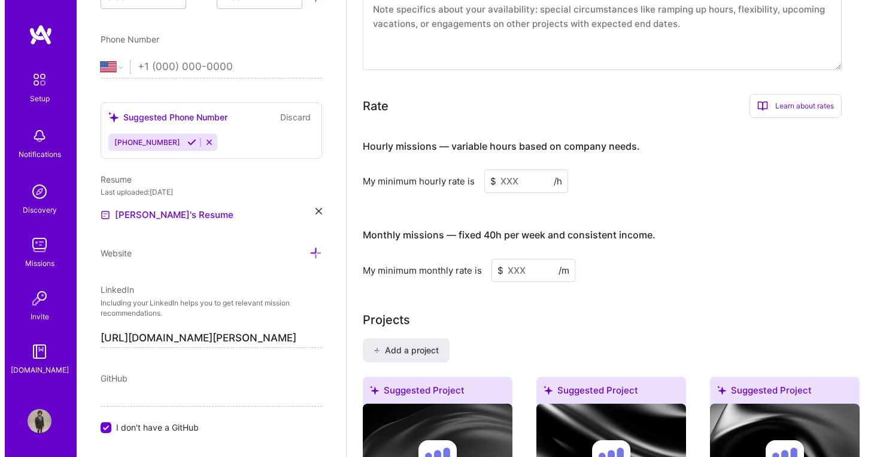
scroll to position [995, 0]
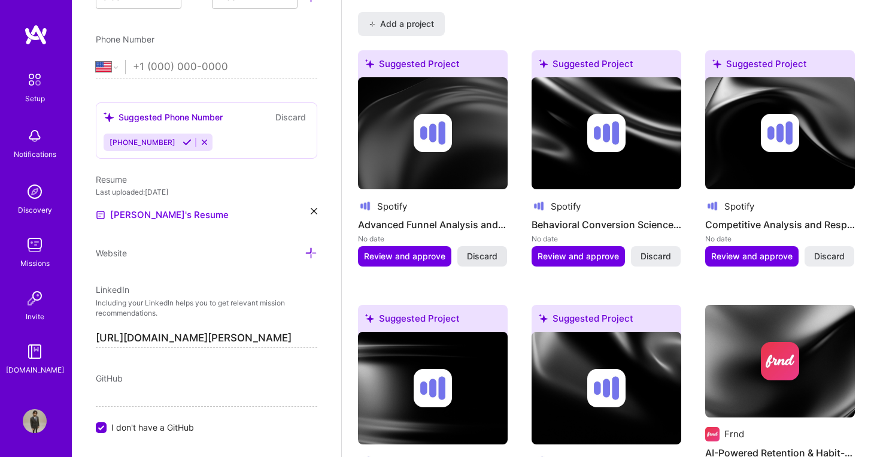
click at [458, 246] on button "Discard" at bounding box center [483, 256] width 50 height 20
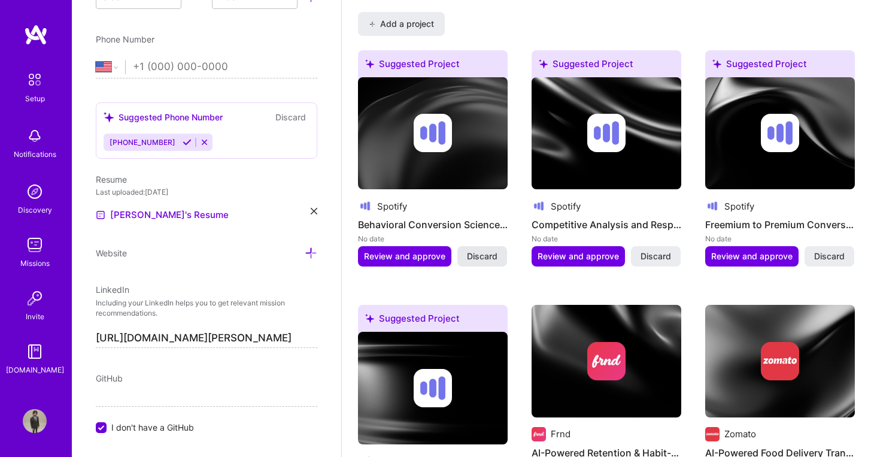
click at [470, 250] on span "Discard" at bounding box center [482, 256] width 31 height 12
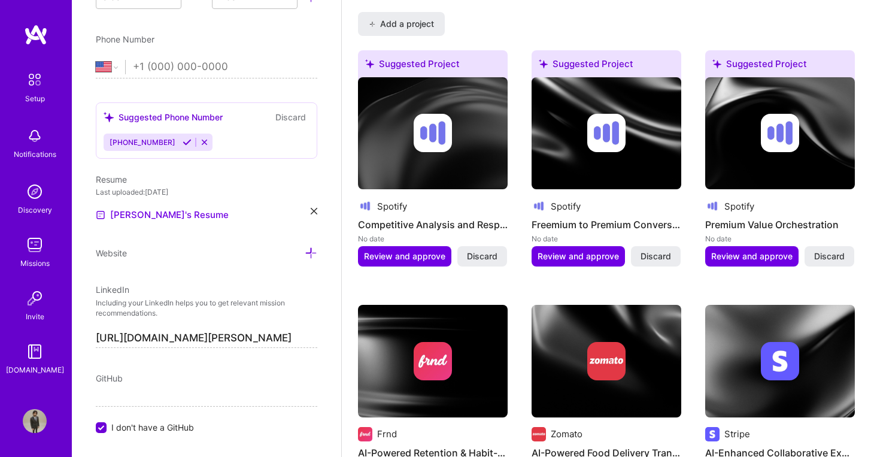
click at [470, 250] on span "Discard" at bounding box center [482, 256] width 31 height 12
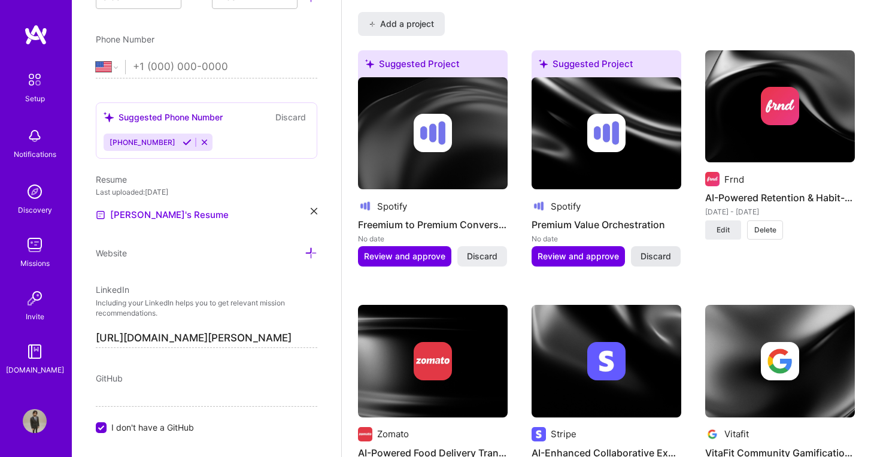
click at [651, 250] on span "Discard" at bounding box center [656, 256] width 31 height 12
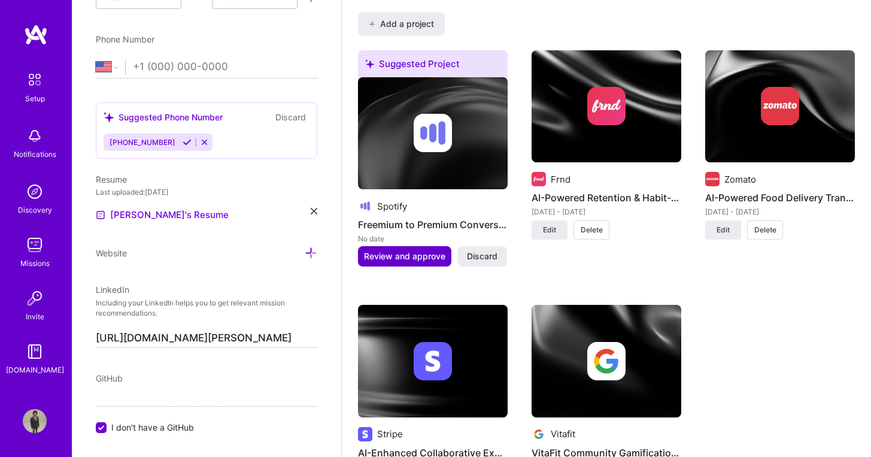
click at [401, 250] on span "Review and approve" at bounding box center [404, 256] width 81 height 12
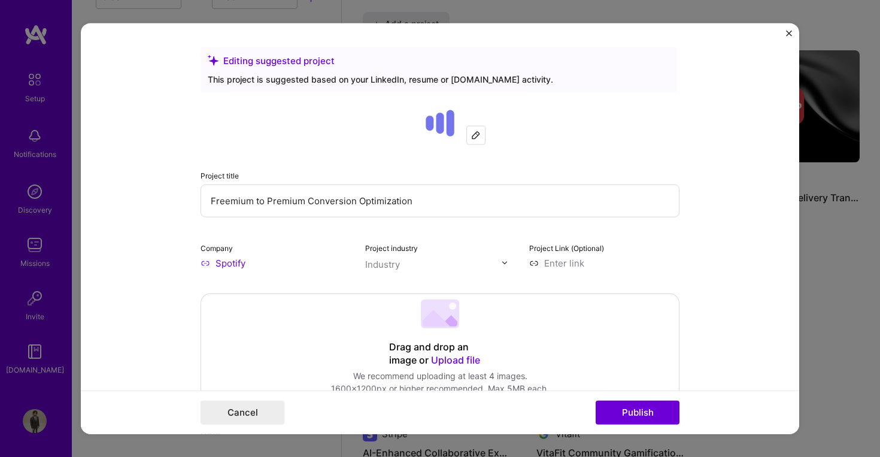
click at [382, 264] on div "Industry" at bounding box center [382, 264] width 35 height 13
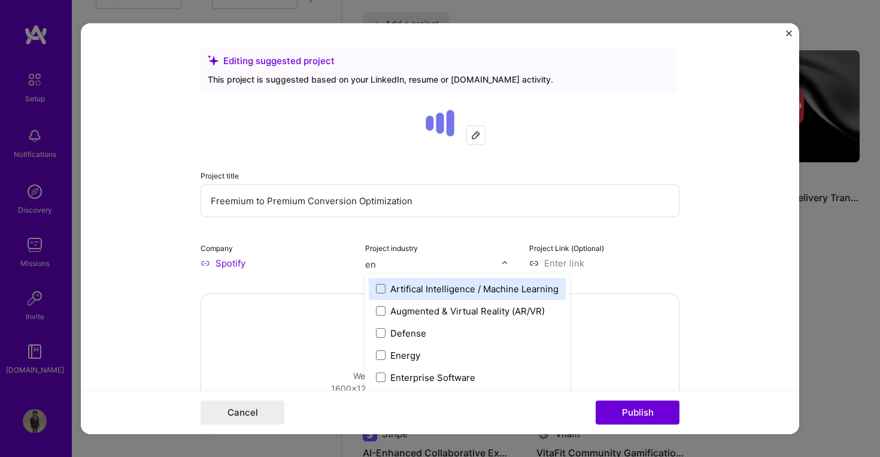
type input "ent"
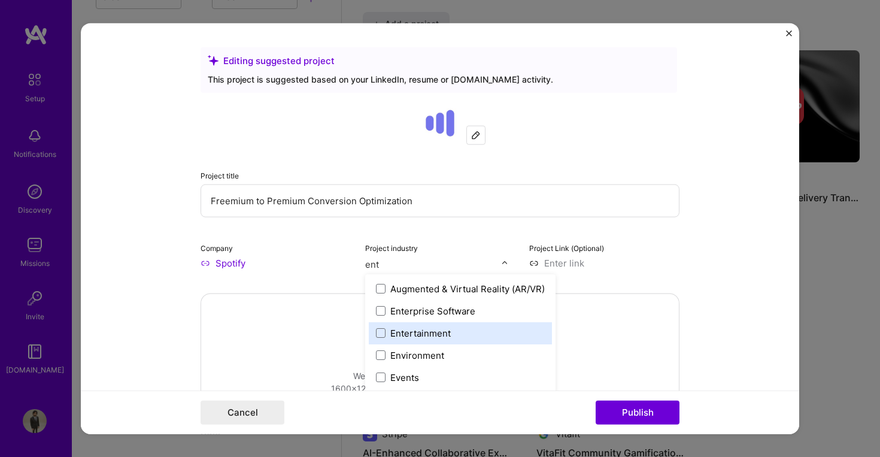
click at [416, 334] on div "Entertainment" at bounding box center [421, 332] width 60 height 13
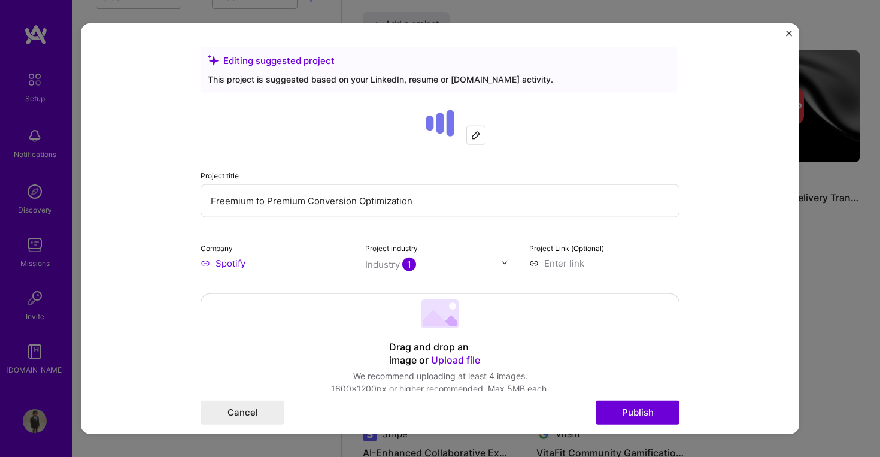
click at [308, 235] on div "Project title Freemium to Premium Conversion Optimization Company Spotify Proje…" at bounding box center [440, 185] width 479 height 168
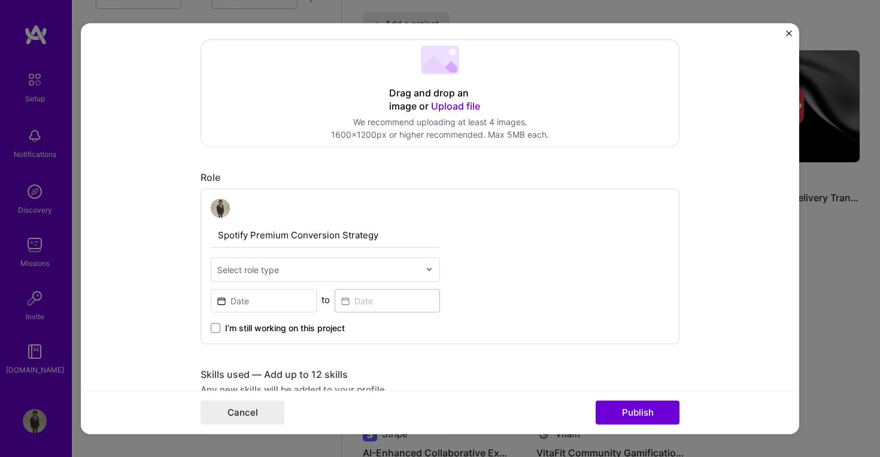
scroll to position [280, 0]
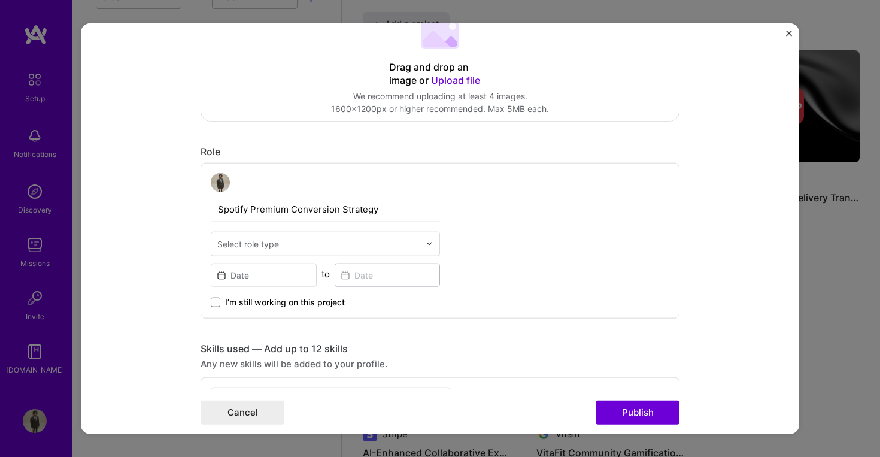
click at [274, 241] on div "Select role type" at bounding box center [248, 243] width 62 height 13
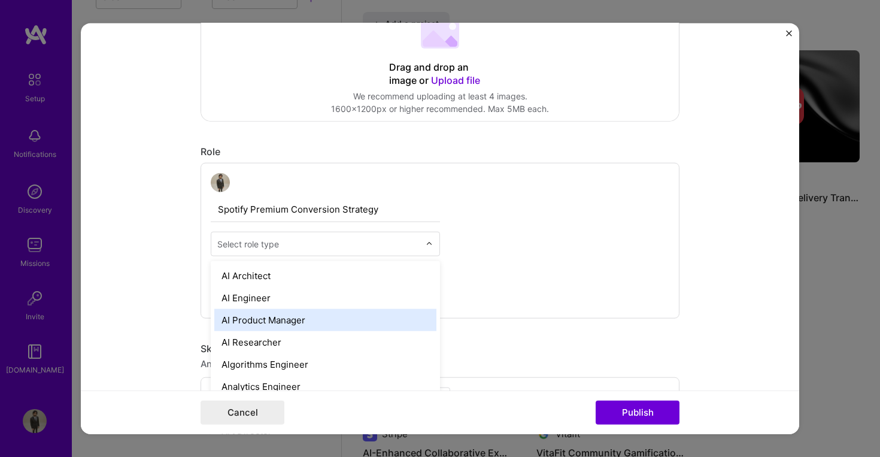
click at [287, 314] on div "AI Product Manager" at bounding box center [325, 319] width 222 height 22
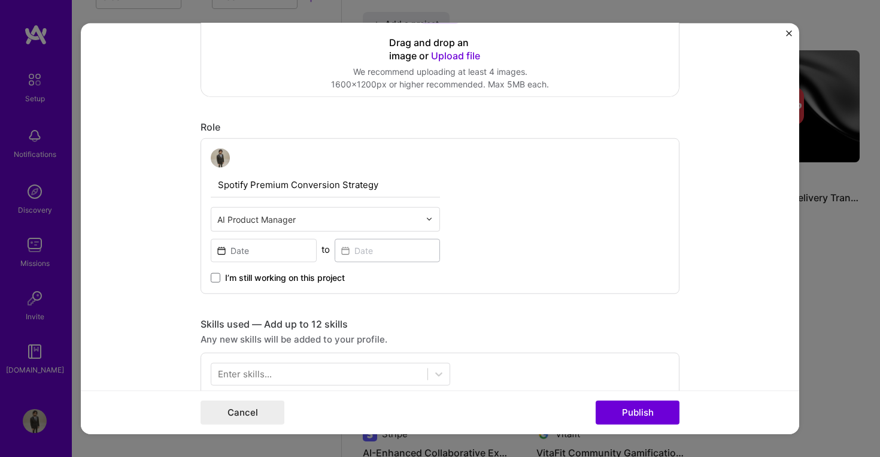
scroll to position [362, 0]
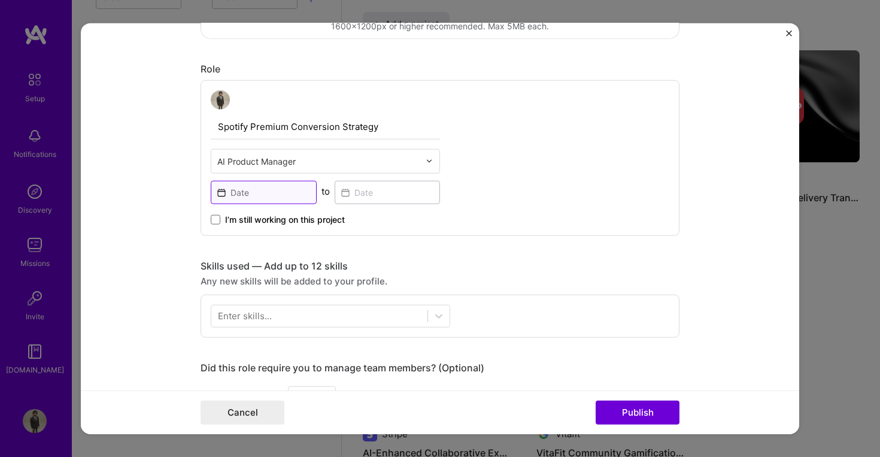
click at [271, 193] on input at bounding box center [264, 191] width 106 height 23
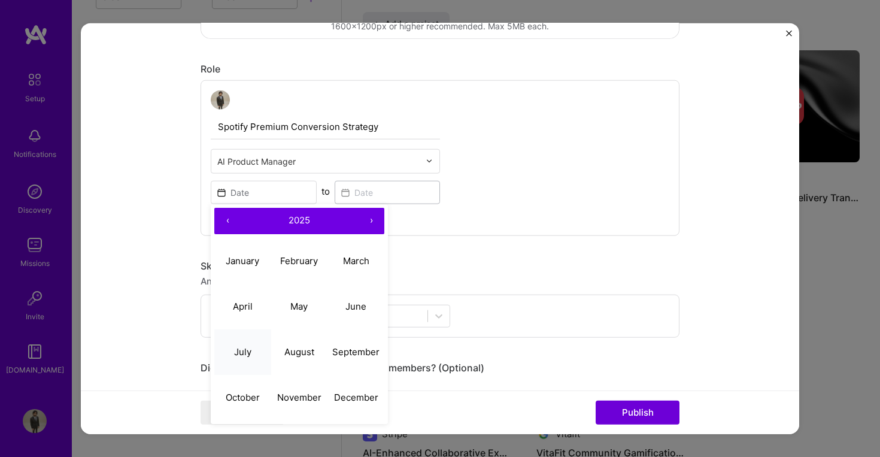
click at [245, 350] on abbr "July" at bounding box center [242, 351] width 17 height 11
type input "[DATE]"
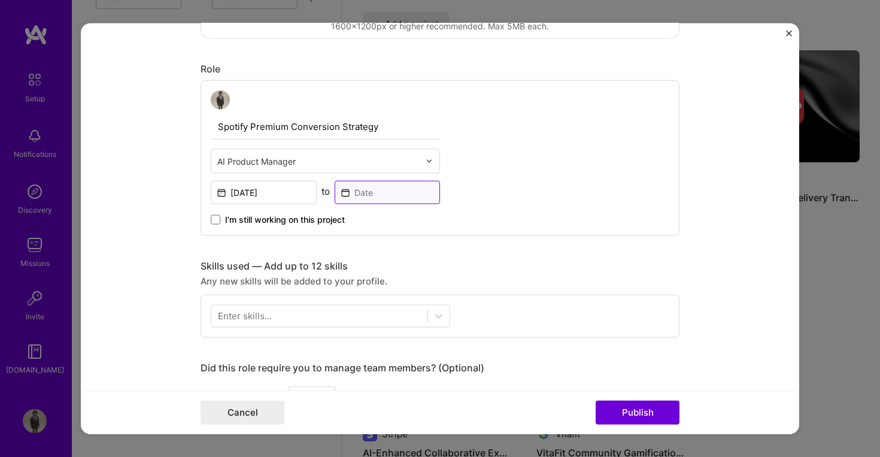
click at [358, 191] on input at bounding box center [388, 191] width 106 height 23
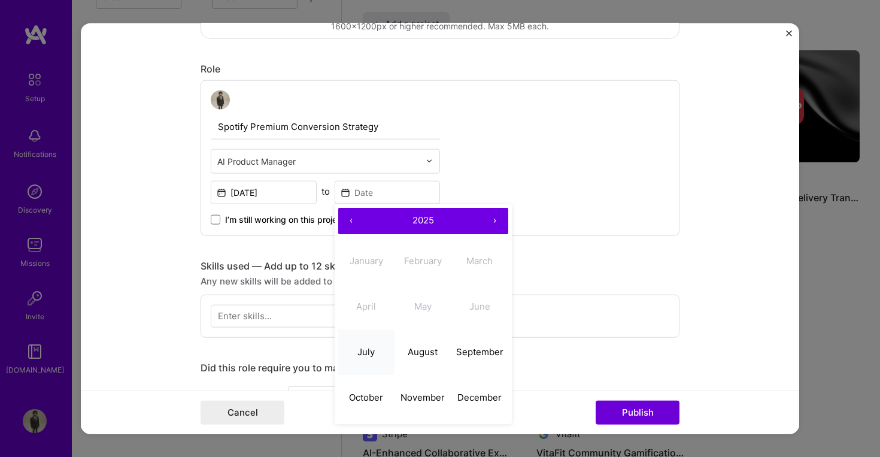
click at [358, 351] on abbr "July" at bounding box center [366, 351] width 17 height 11
type input "[DATE]"
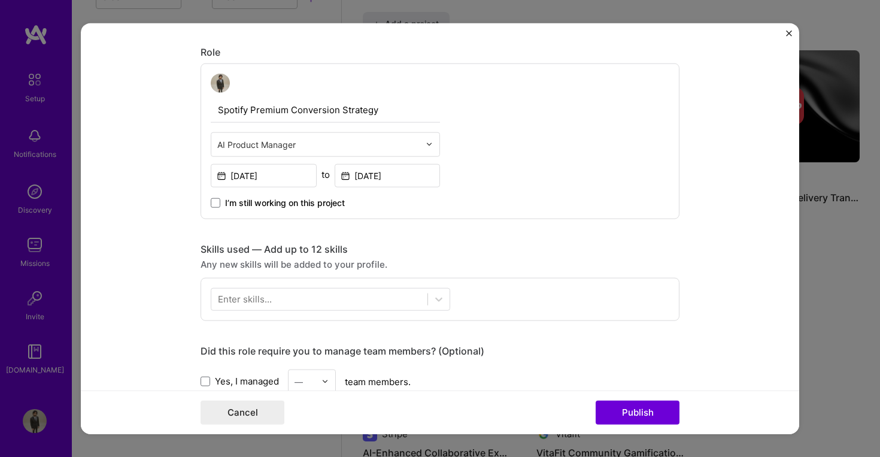
scroll to position [382, 0]
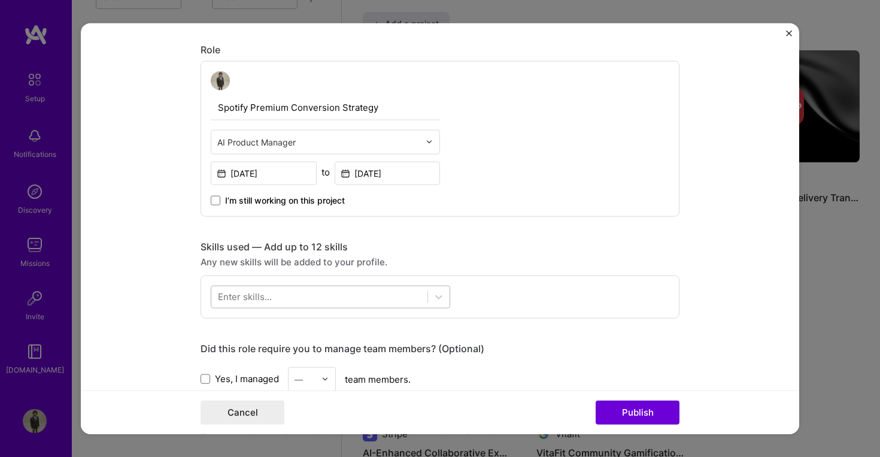
click at [247, 285] on div "Enter skills..." at bounding box center [440, 296] width 479 height 43
click at [247, 290] on div "Enter skills..." at bounding box center [245, 296] width 54 height 13
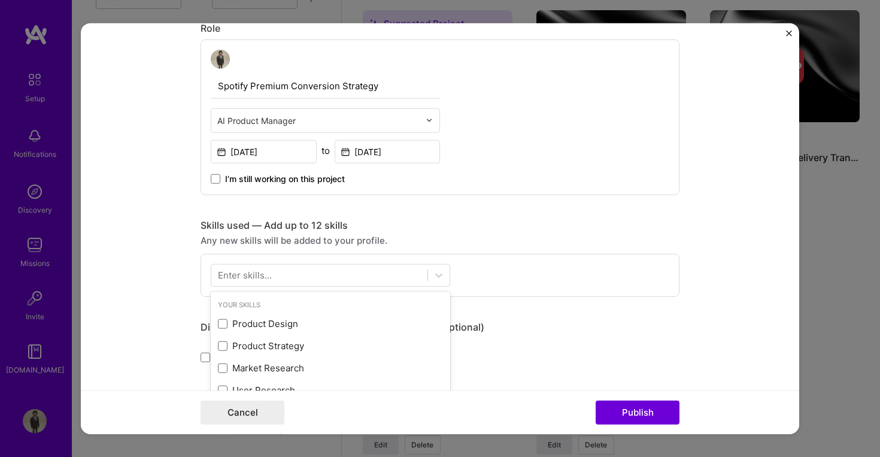
scroll to position [436, 0]
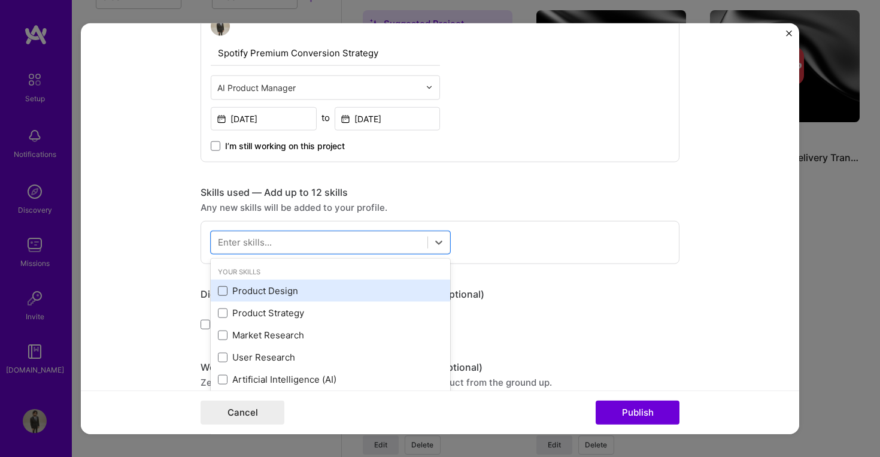
click at [220, 293] on span at bounding box center [223, 291] width 10 height 10
click at [0, 0] on input "checkbox" at bounding box center [0, 0] width 0 height 0
click at [222, 292] on span at bounding box center [223, 291] width 10 height 10
click at [0, 0] on input "checkbox" at bounding box center [0, 0] width 0 height 0
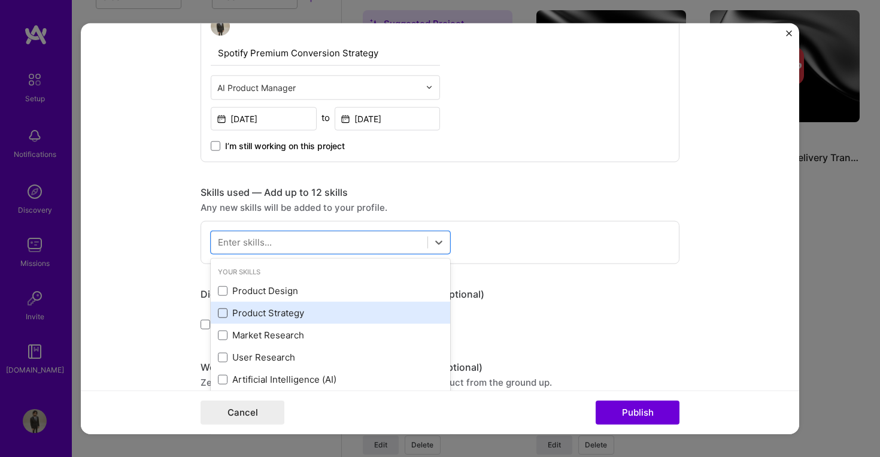
click at [220, 312] on span at bounding box center [223, 313] width 10 height 10
click at [0, 0] on input "checkbox" at bounding box center [0, 0] width 0 height 0
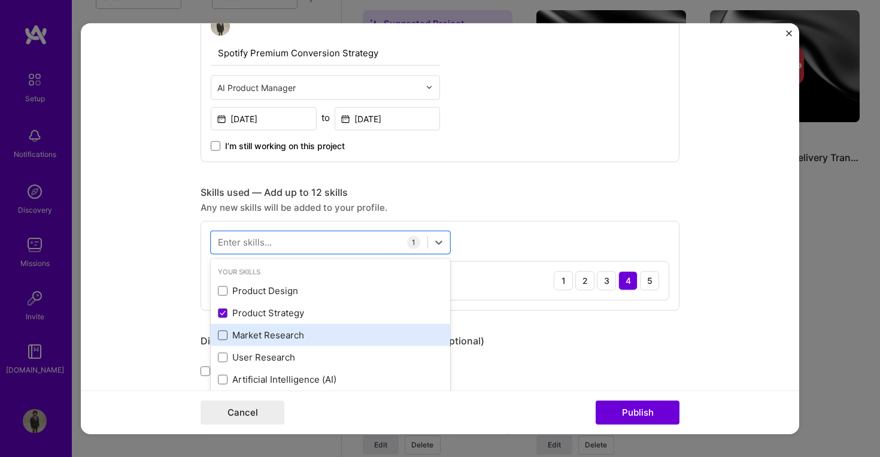
click at [218, 332] on span at bounding box center [223, 335] width 10 height 10
click at [0, 0] on input "checkbox" at bounding box center [0, 0] width 0 height 0
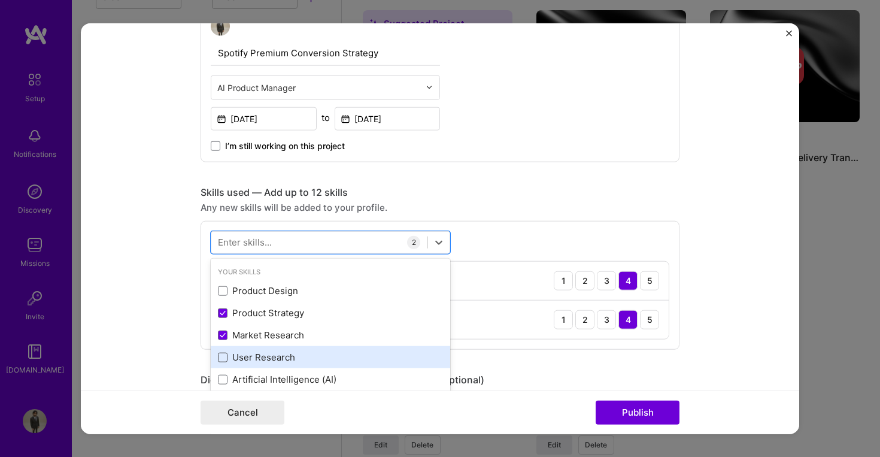
click at [220, 357] on span at bounding box center [223, 357] width 10 height 10
click at [0, 0] on input "checkbox" at bounding box center [0, 0] width 0 height 0
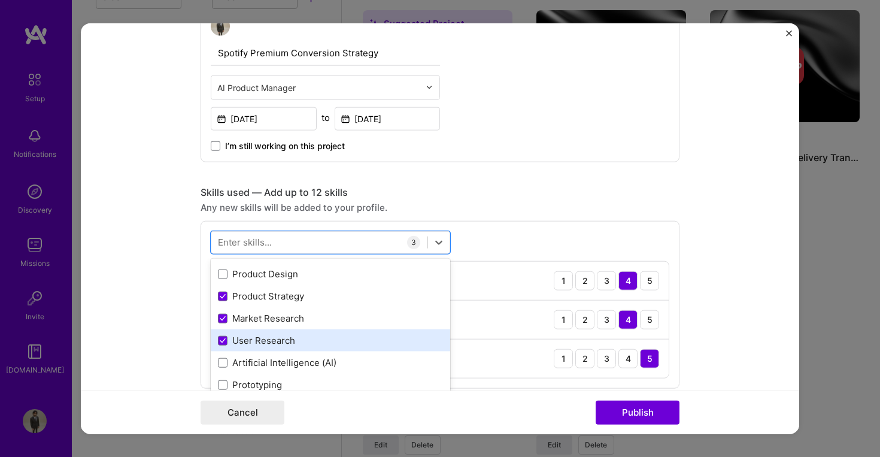
scroll to position [41, 0]
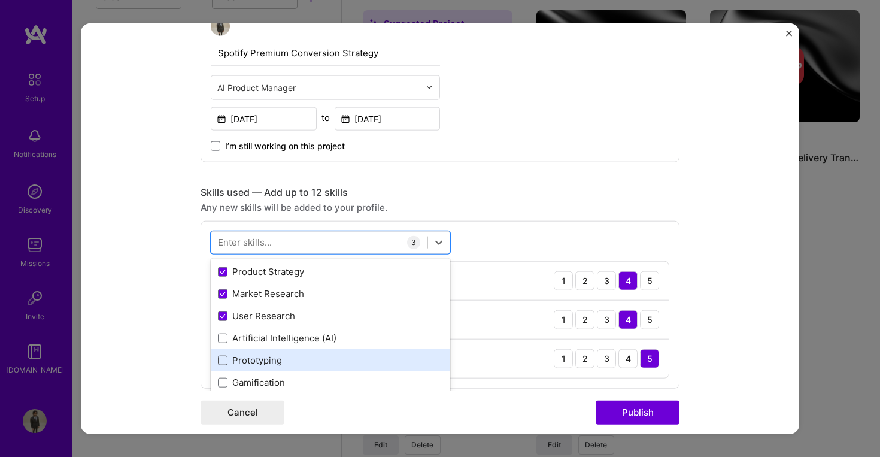
click at [218, 361] on span at bounding box center [223, 360] width 10 height 10
click at [0, 0] on input "checkbox" at bounding box center [0, 0] width 0 height 0
click at [220, 360] on icon at bounding box center [223, 360] width 6 height 5
click at [0, 0] on input "checkbox" at bounding box center [0, 0] width 0 height 0
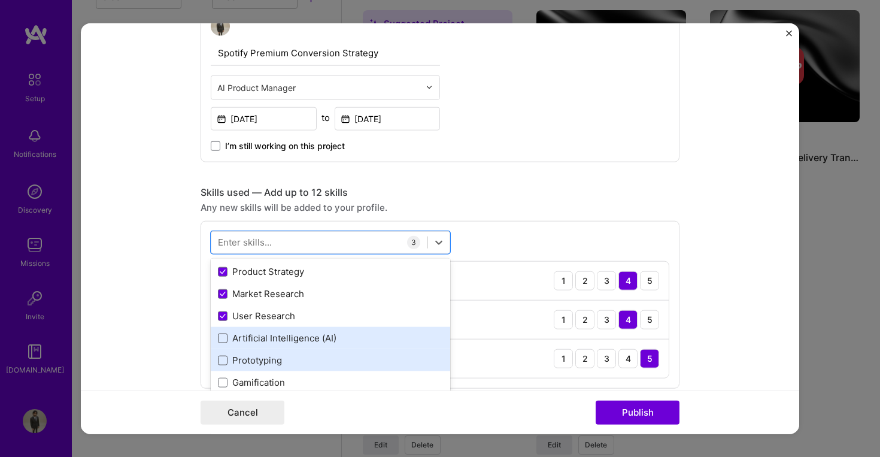
click at [219, 340] on span at bounding box center [223, 338] width 10 height 10
click at [0, 0] on input "checkbox" at bounding box center [0, 0] width 0 height 0
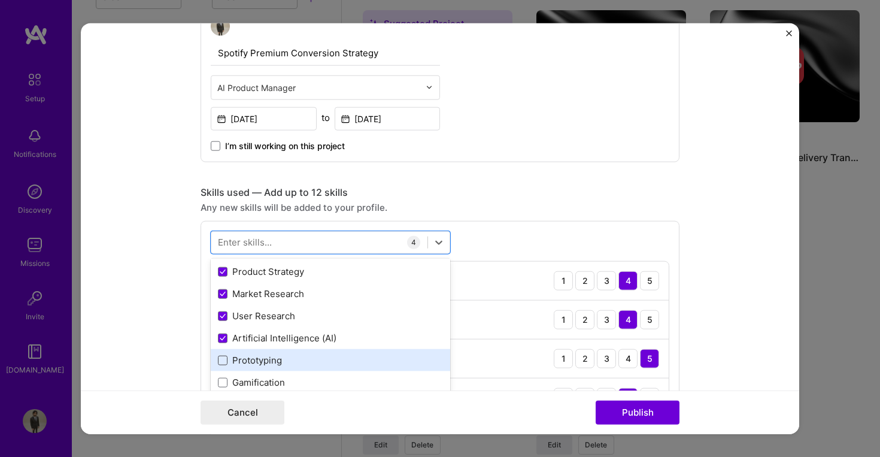
scroll to position [158, 0]
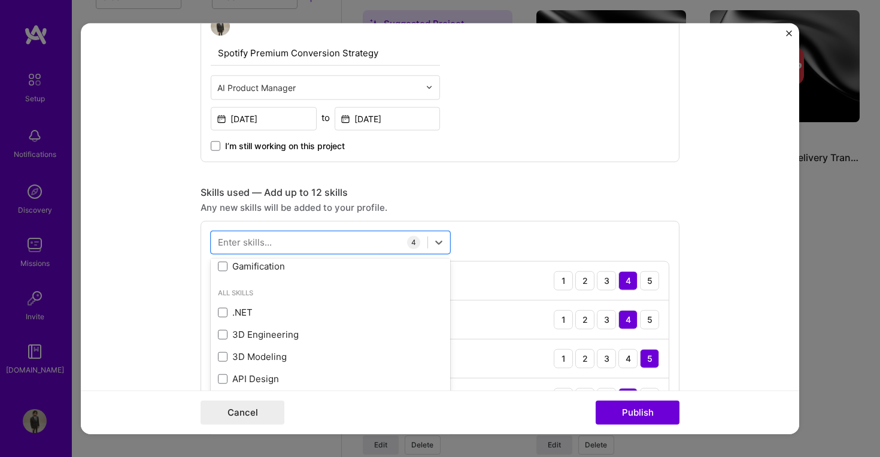
click at [173, 296] on form "Editing suggested project This project is suggested based on your LinkedIn, res…" at bounding box center [440, 228] width 719 height 411
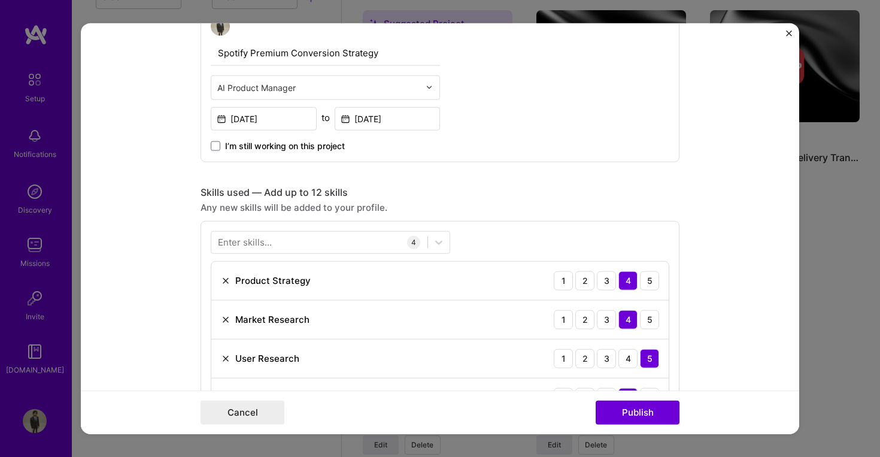
scroll to position [746, 0]
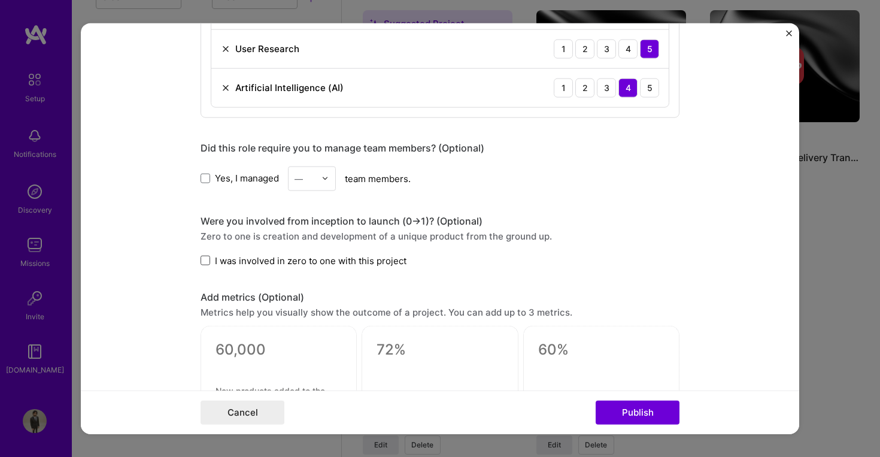
click at [203, 262] on span at bounding box center [206, 261] width 10 height 10
click at [0, 0] on input "I was involved in zero to one with this project" at bounding box center [0, 0] width 0 height 0
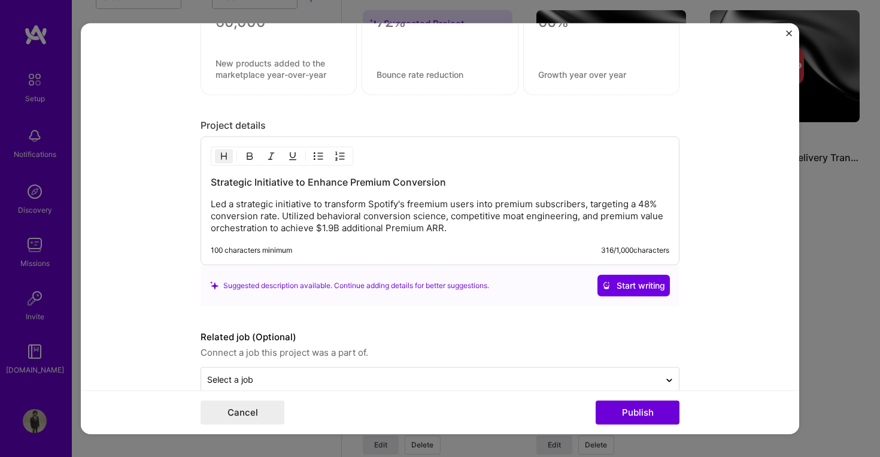
scroll to position [1096, 0]
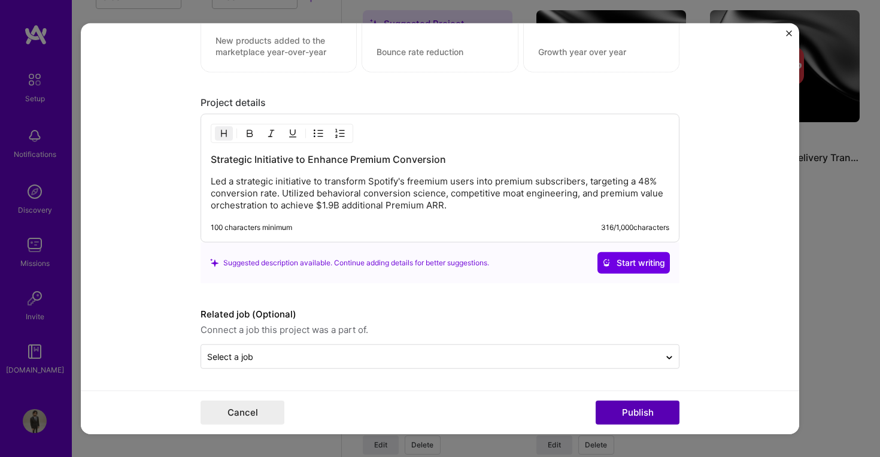
click at [654, 407] on button "Publish" at bounding box center [638, 413] width 84 height 24
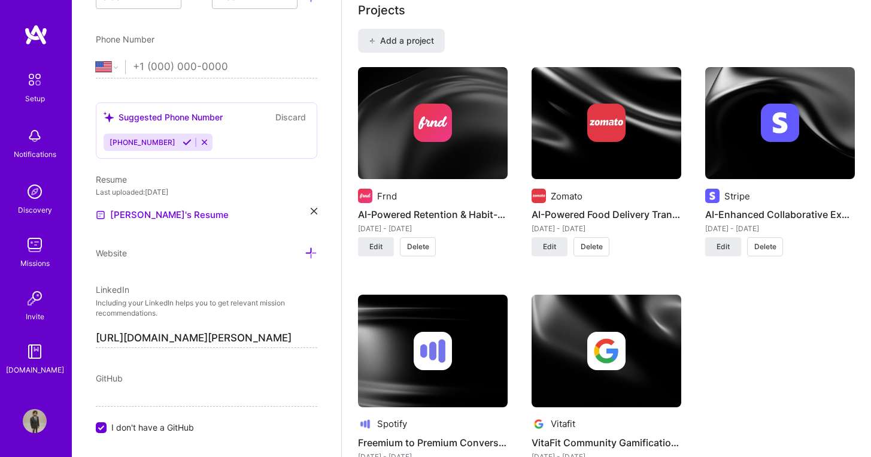
scroll to position [952, 0]
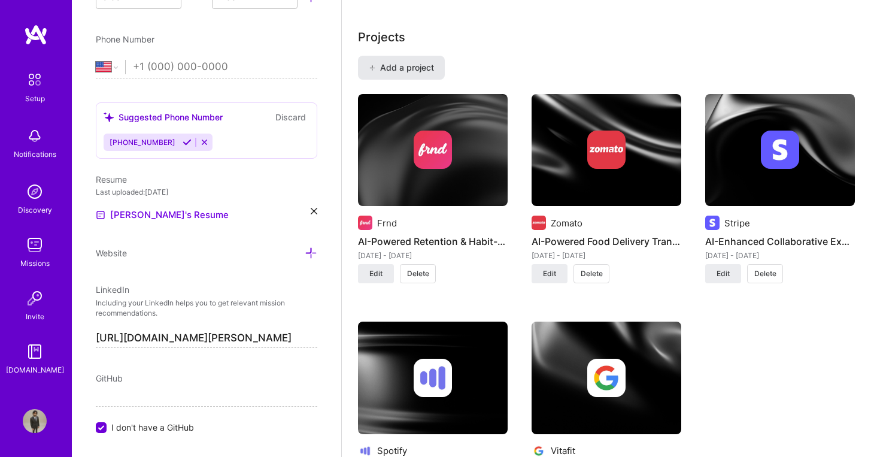
click at [420, 62] on span "Add a project" at bounding box center [401, 68] width 65 height 12
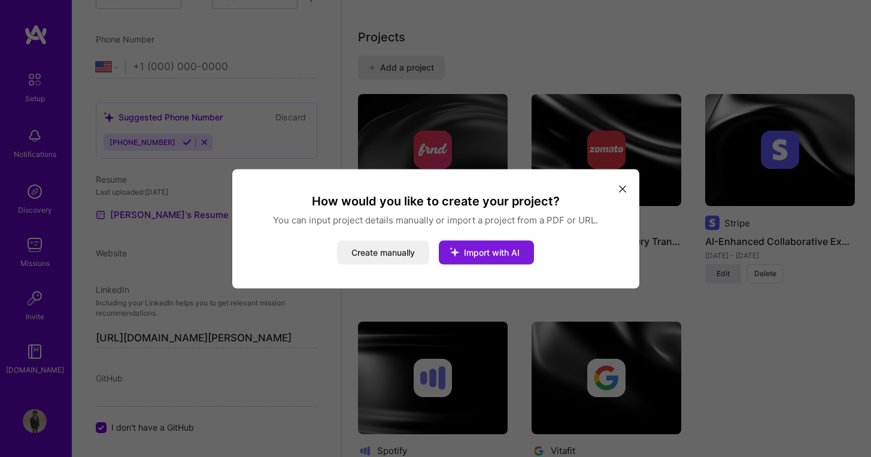
click at [471, 252] on span "Import with AI" at bounding box center [492, 252] width 56 height 10
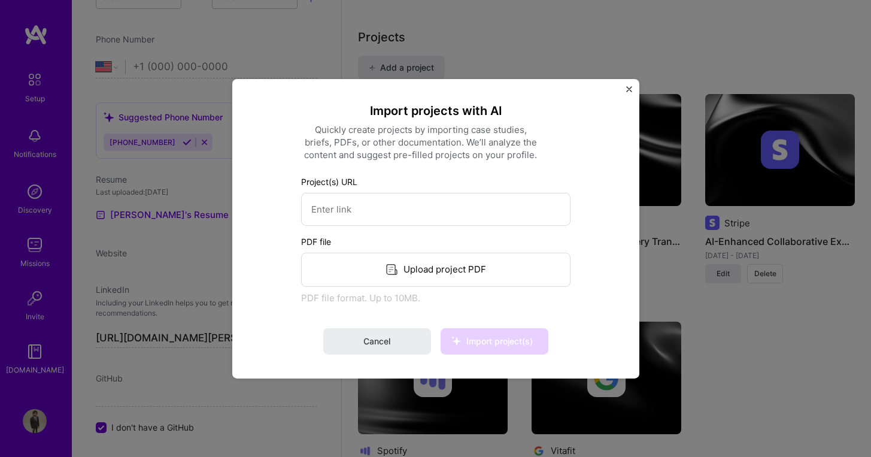
click at [416, 264] on div "Upload project PDF" at bounding box center [436, 269] width 270 height 34
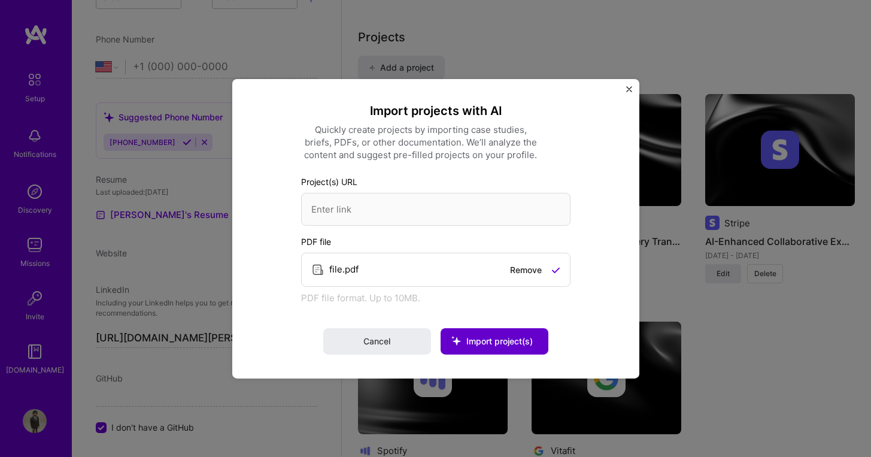
click at [498, 344] on span "Import project(s)" at bounding box center [500, 341] width 66 height 10
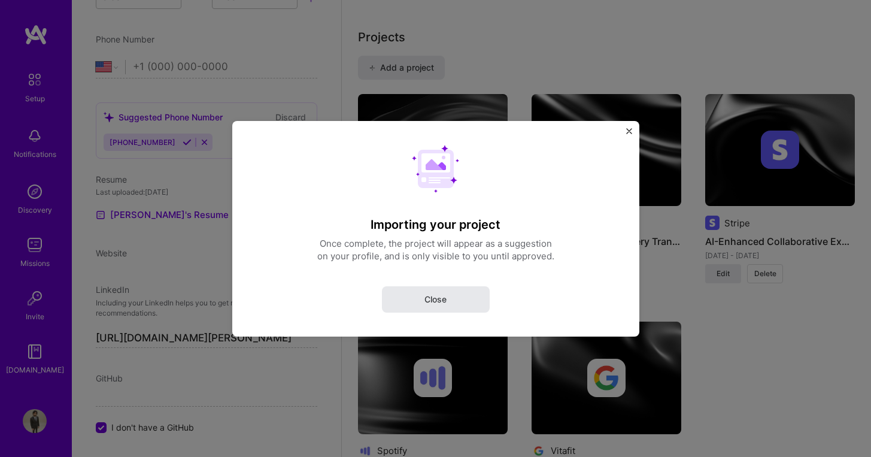
click at [435, 297] on span "Close" at bounding box center [436, 299] width 22 height 12
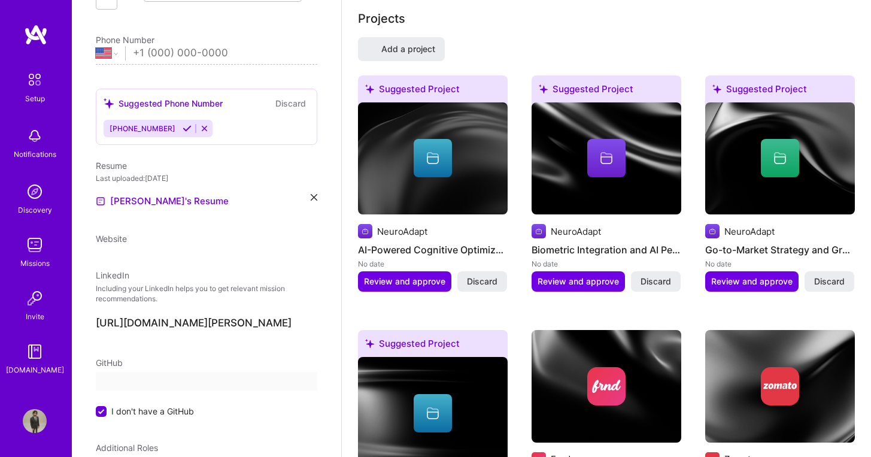
select select "US"
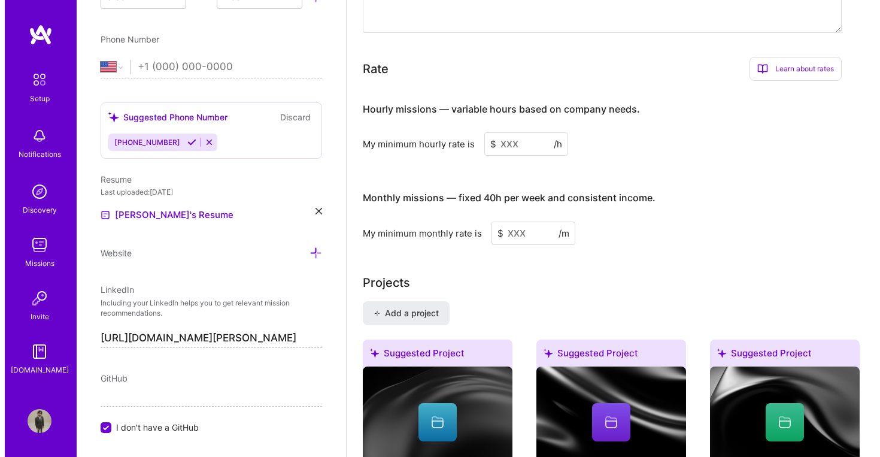
scroll to position [1049, 0]
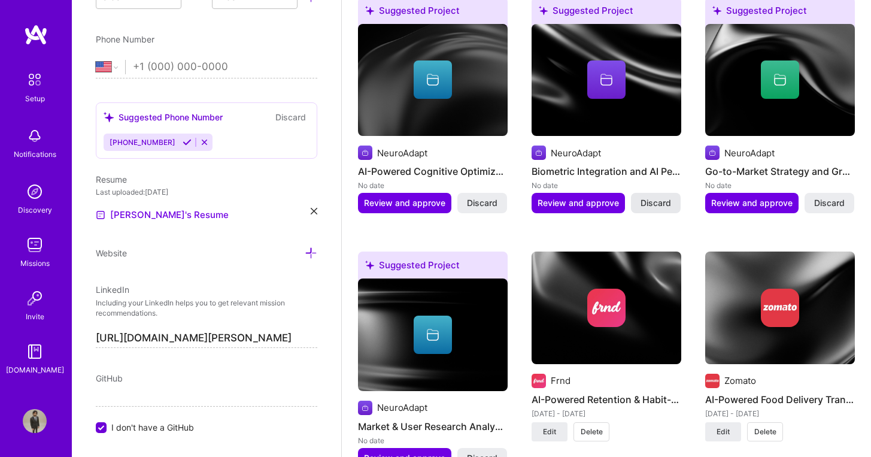
click at [654, 197] on span "Discard" at bounding box center [656, 203] width 31 height 12
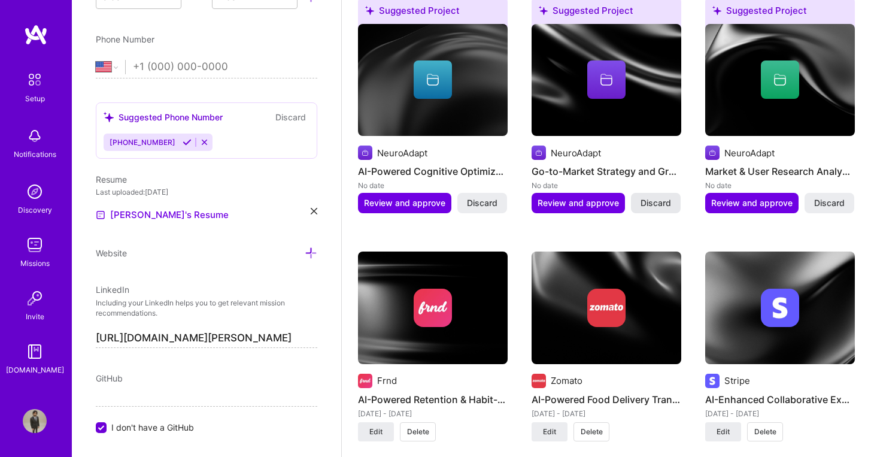
click at [657, 196] on button "Discard" at bounding box center [656, 203] width 50 height 20
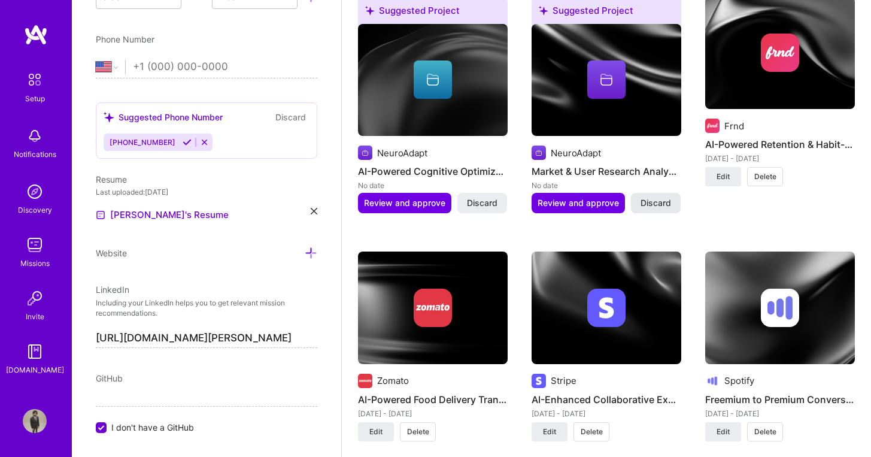
click at [658, 197] on span "Discard" at bounding box center [656, 203] width 31 height 12
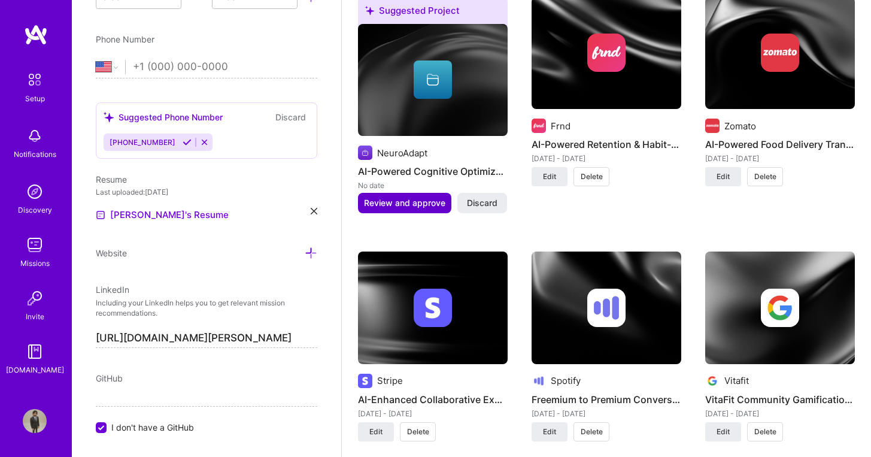
click at [417, 197] on span "Review and approve" at bounding box center [404, 203] width 81 height 12
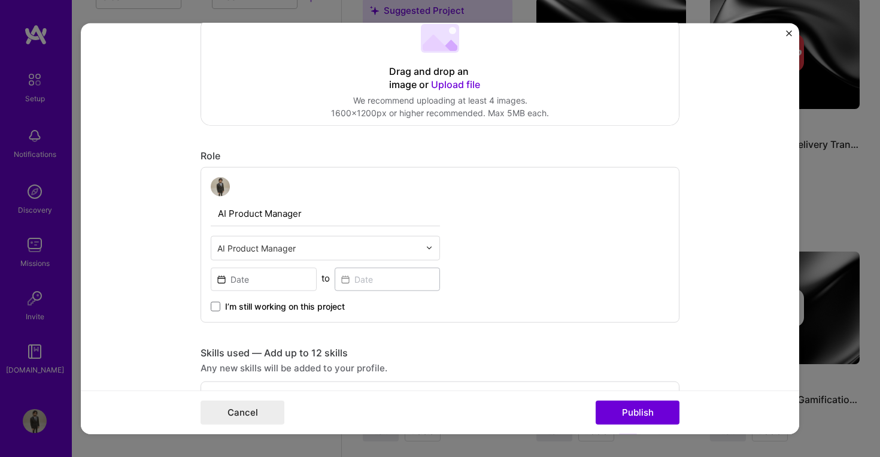
scroll to position [399, 0]
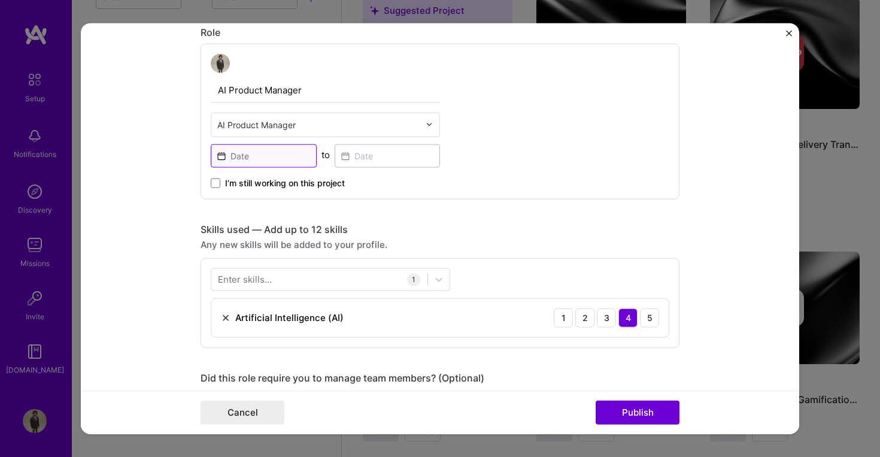
click at [259, 162] on input at bounding box center [264, 155] width 106 height 23
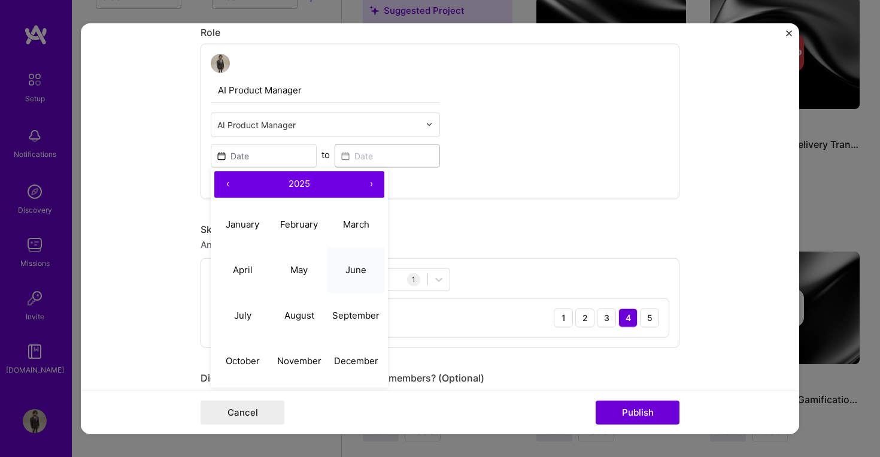
click at [335, 271] on button "June" at bounding box center [356, 270] width 57 height 46
type input "[DATE]"
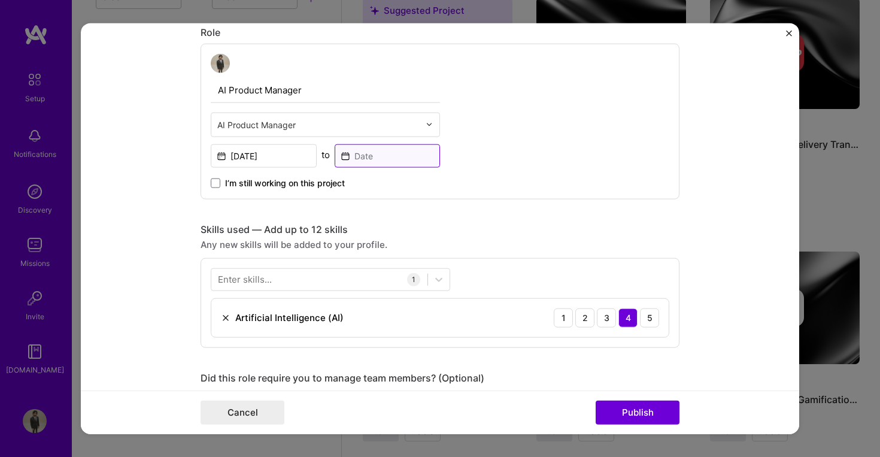
click at [371, 158] on input at bounding box center [388, 155] width 106 height 23
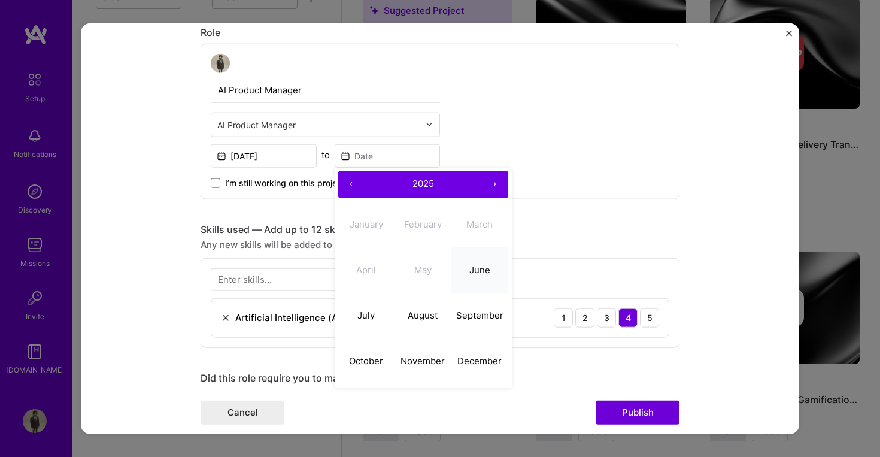
click at [470, 277] on button "June" at bounding box center [480, 270] width 57 height 46
type input "[DATE]"
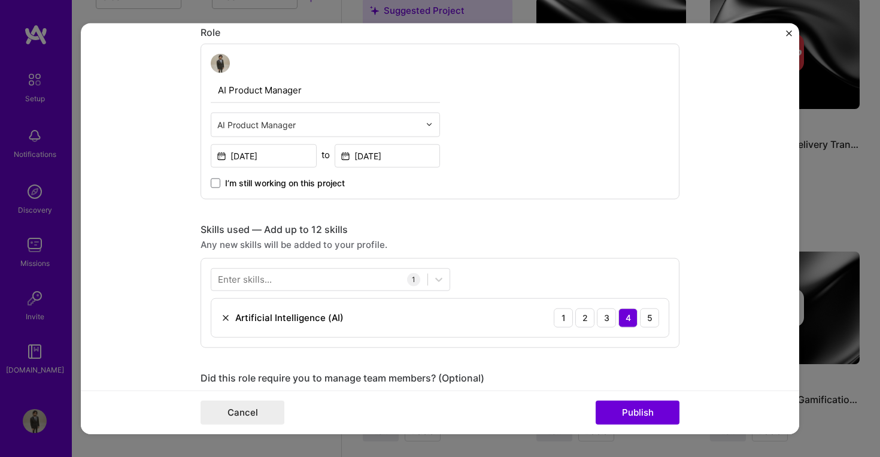
scroll to position [502, 0]
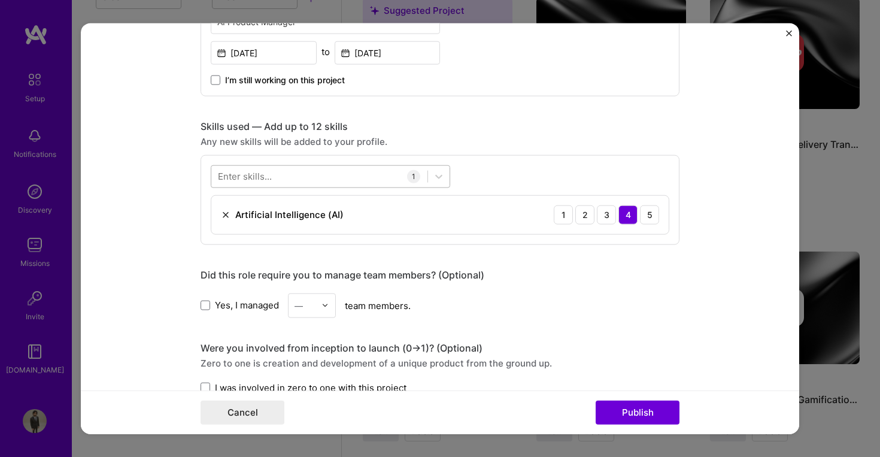
click at [265, 183] on div at bounding box center [319, 177] width 216 height 20
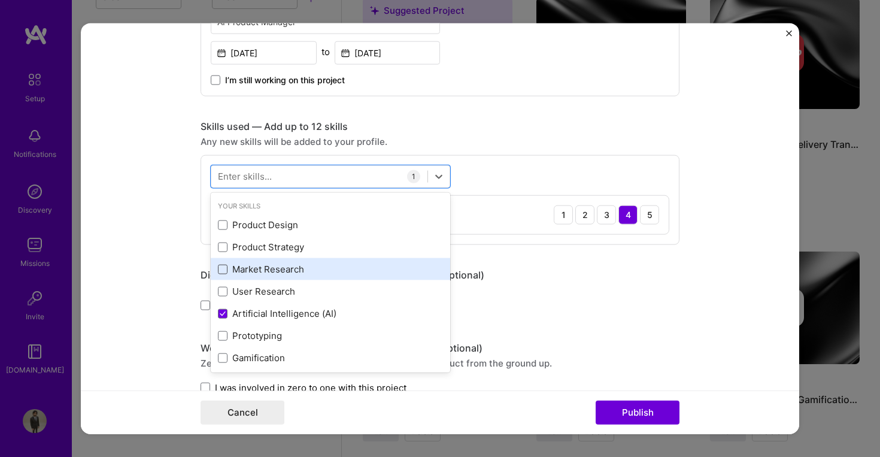
click at [219, 270] on span at bounding box center [223, 269] width 10 height 10
click at [0, 0] on input "checkbox" at bounding box center [0, 0] width 0 height 0
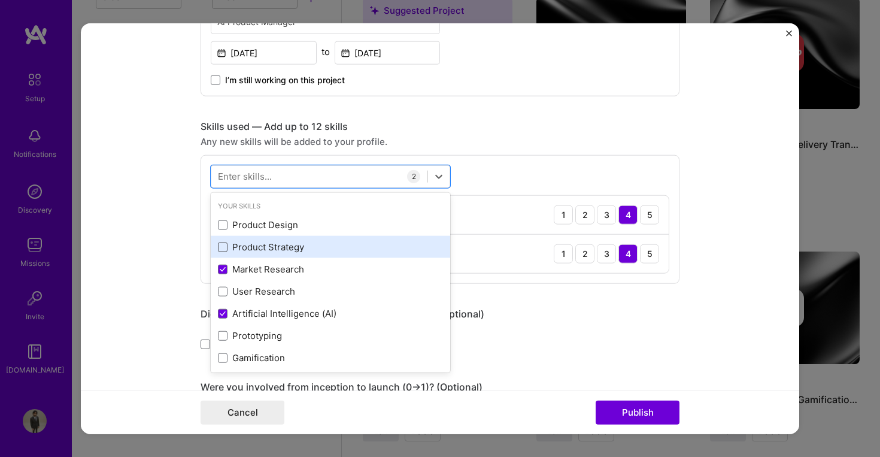
click at [220, 251] on span at bounding box center [223, 247] width 10 height 10
click at [0, 0] on input "checkbox" at bounding box center [0, 0] width 0 height 0
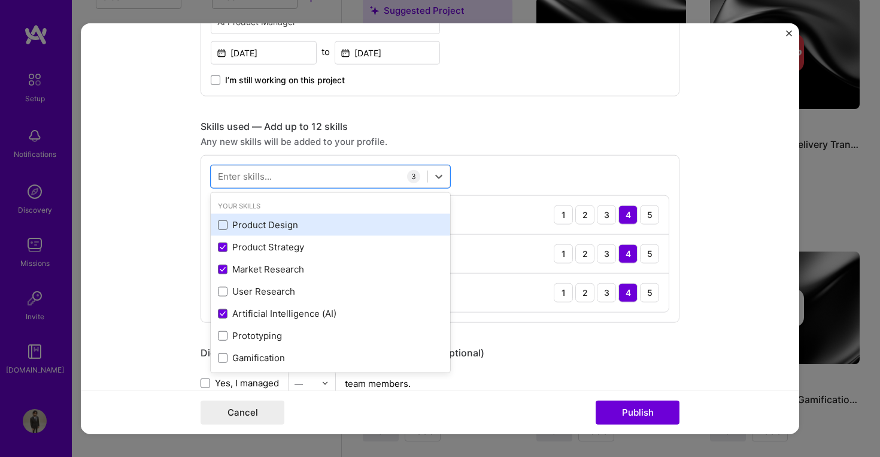
click at [219, 225] on span at bounding box center [223, 225] width 10 height 10
click at [0, 0] on input "checkbox" at bounding box center [0, 0] width 0 height 0
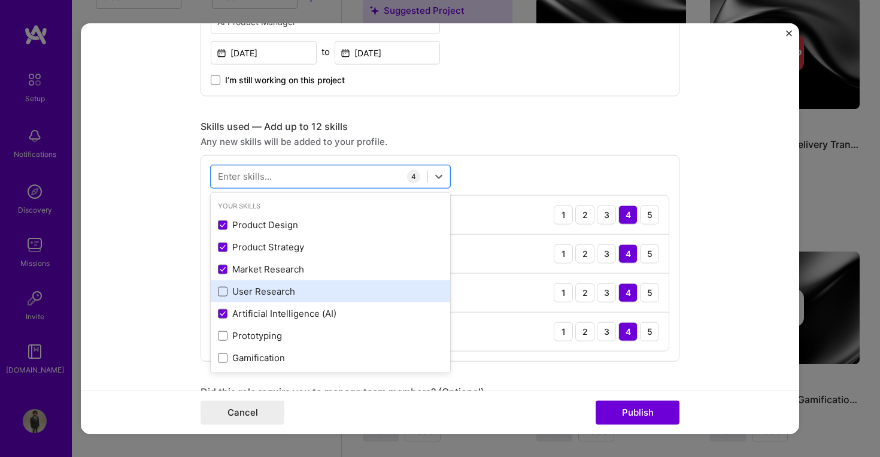
click at [220, 292] on span at bounding box center [223, 291] width 10 height 10
click at [0, 0] on input "checkbox" at bounding box center [0, 0] width 0 height 0
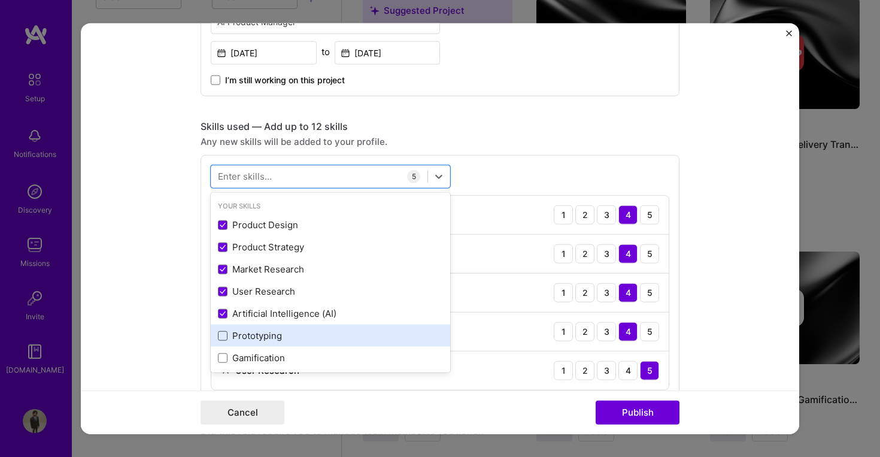
click at [219, 335] on span at bounding box center [223, 336] width 10 height 10
click at [0, 0] on input "checkbox" at bounding box center [0, 0] width 0 height 0
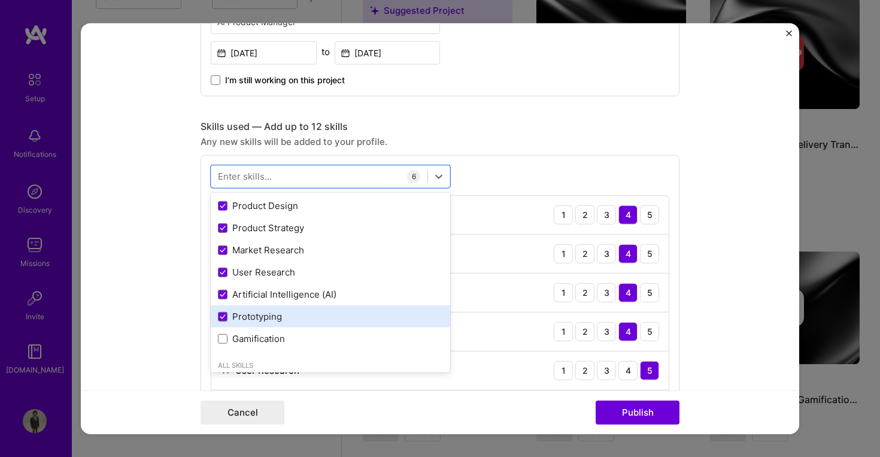
scroll to position [22, 0]
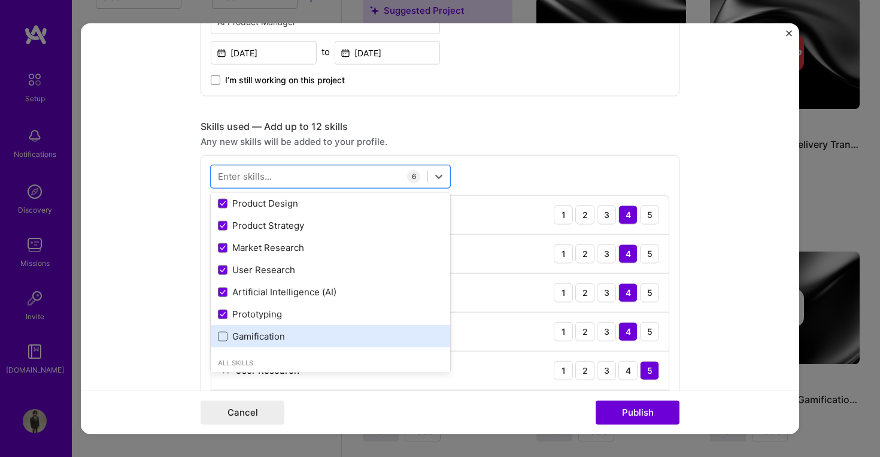
click at [222, 338] on span at bounding box center [223, 336] width 10 height 10
click at [0, 0] on input "checkbox" at bounding box center [0, 0] width 0 height 0
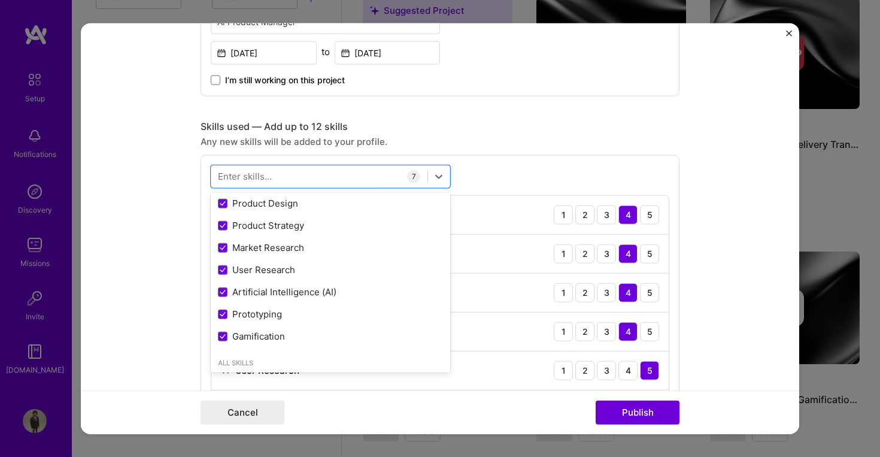
click at [513, 402] on div "Cancel Publish" at bounding box center [440, 413] width 479 height 24
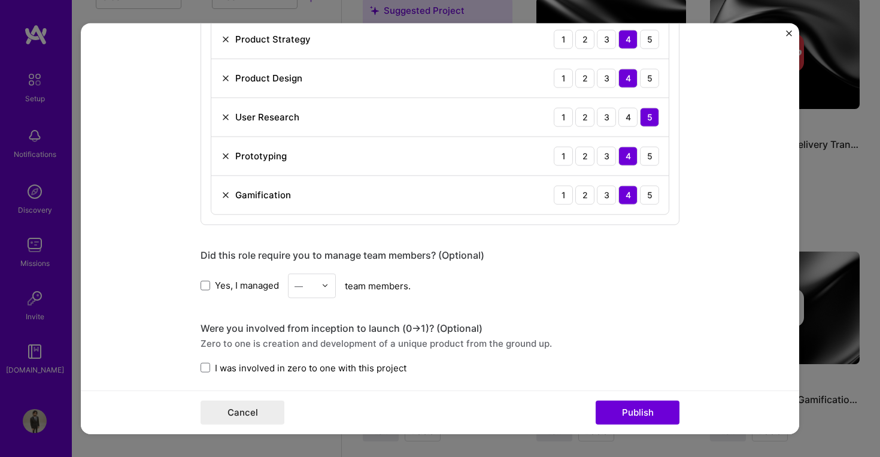
scroll to position [781, 0]
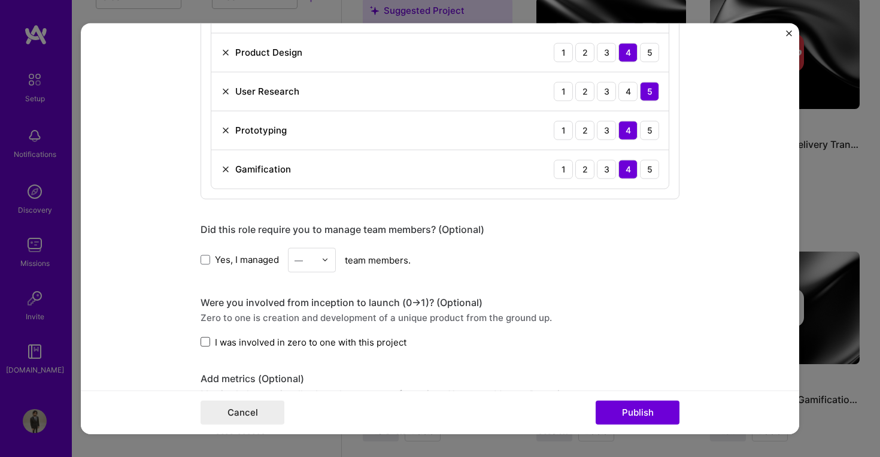
click at [202, 340] on span at bounding box center [206, 342] width 10 height 10
click at [0, 0] on input "I was involved in zero to one with this project" at bounding box center [0, 0] width 0 height 0
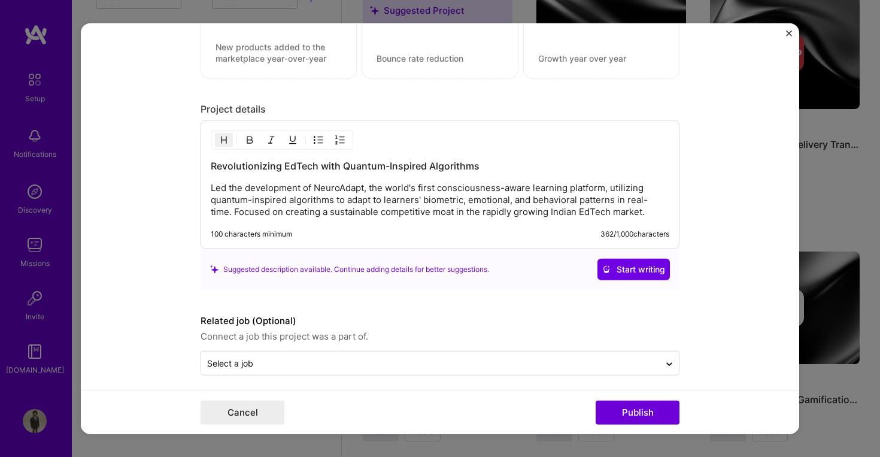
scroll to position [1213, 0]
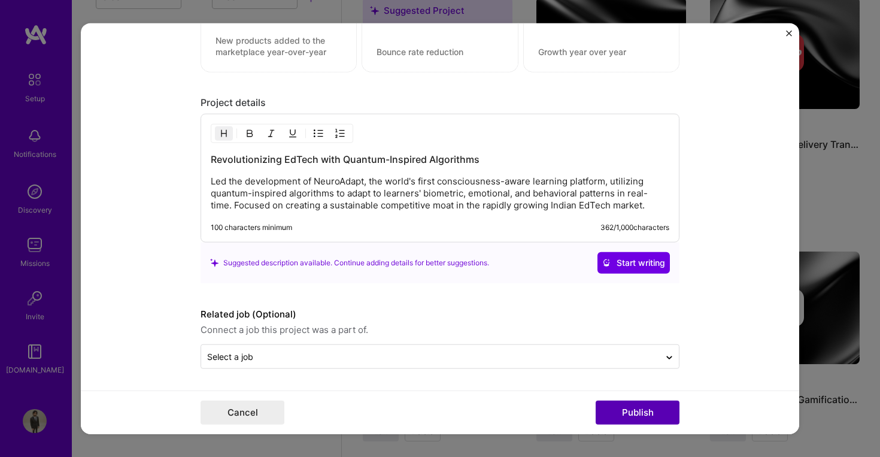
click at [634, 413] on button "Publish" at bounding box center [638, 413] width 84 height 24
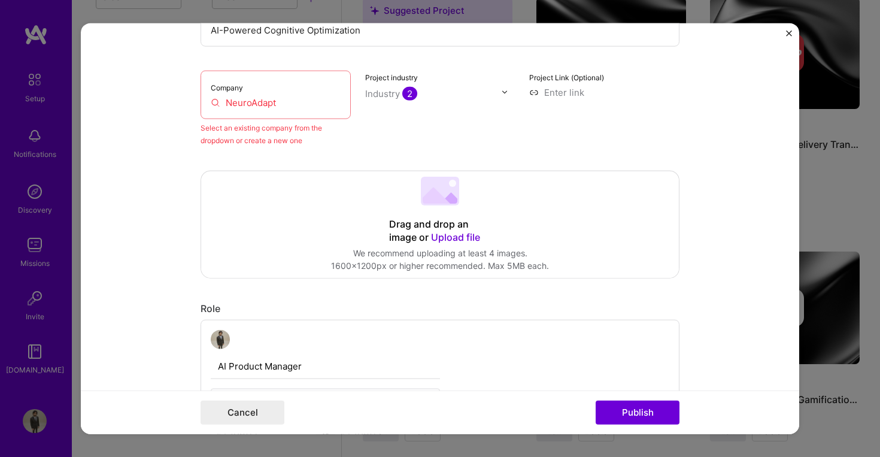
scroll to position [78, 0]
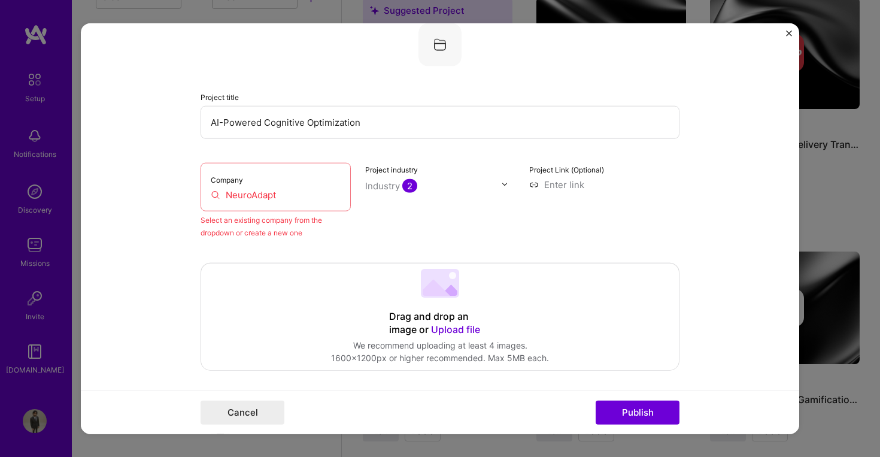
click at [332, 196] on input "NeuroAdapt" at bounding box center [276, 194] width 130 height 13
click at [265, 195] on input "NeuroAdapt" at bounding box center [276, 194] width 130 height 13
click at [277, 195] on input "NeuroAdapt" at bounding box center [276, 194] width 130 height 13
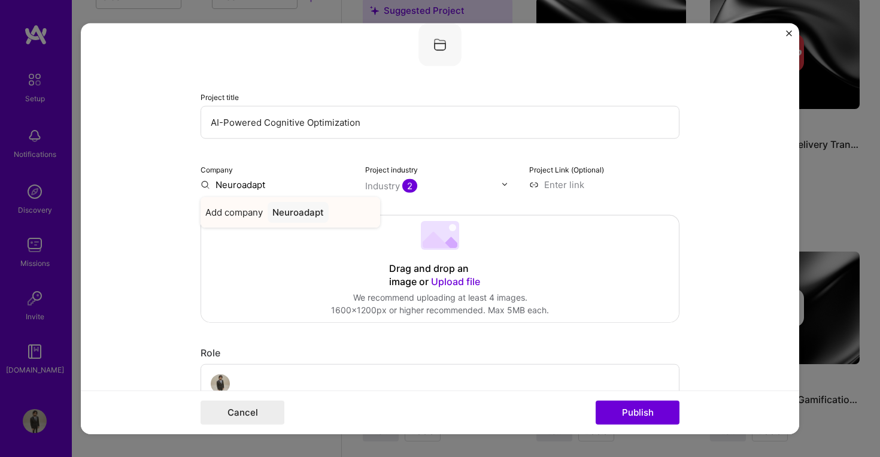
type input "Neuroadapt"
click at [294, 213] on div "Neuroadapt" at bounding box center [298, 211] width 61 height 21
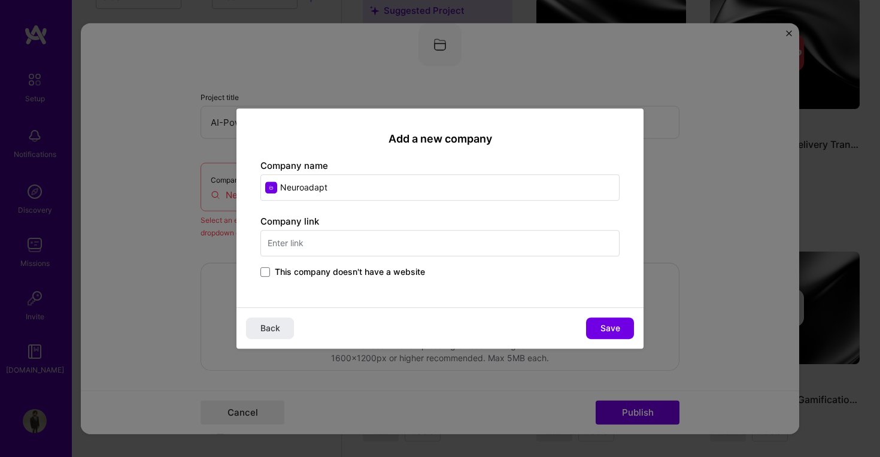
click at [397, 249] on input "text" at bounding box center [440, 243] width 359 height 26
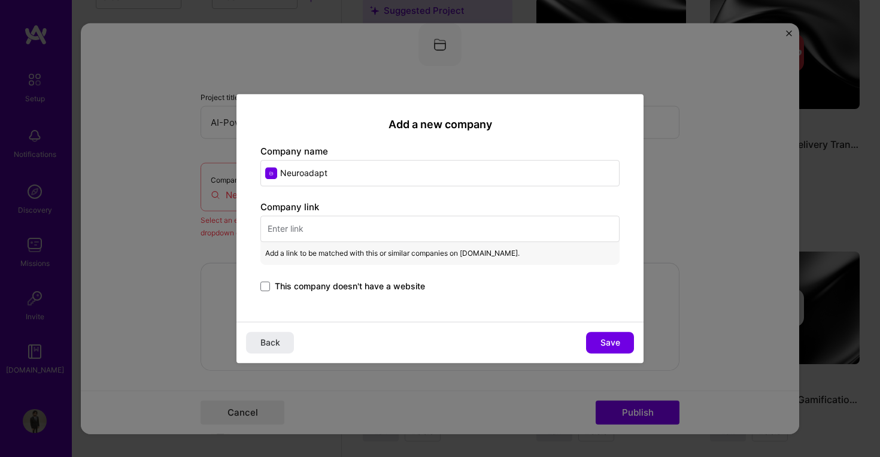
paste input "https://www.google.com/?client=safari&channel=mac_bm"
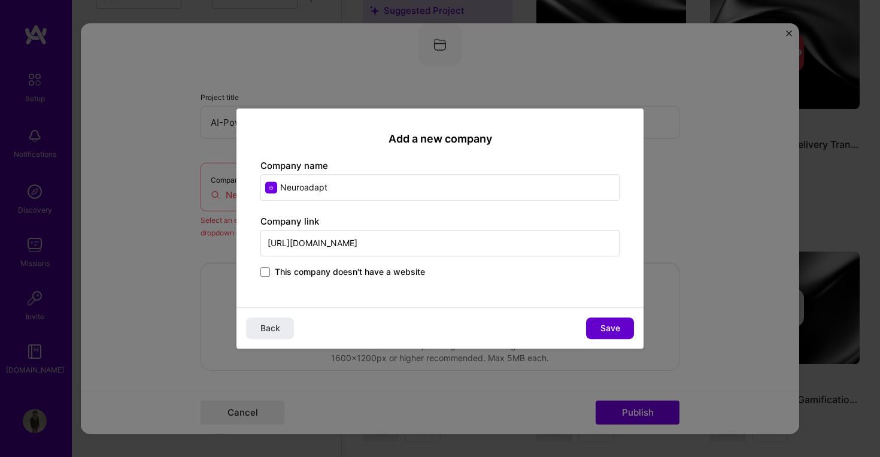
type input "https://www.google.com/?client=safari&channel=mac_bm"
click at [594, 325] on button "Save" at bounding box center [610, 328] width 48 height 22
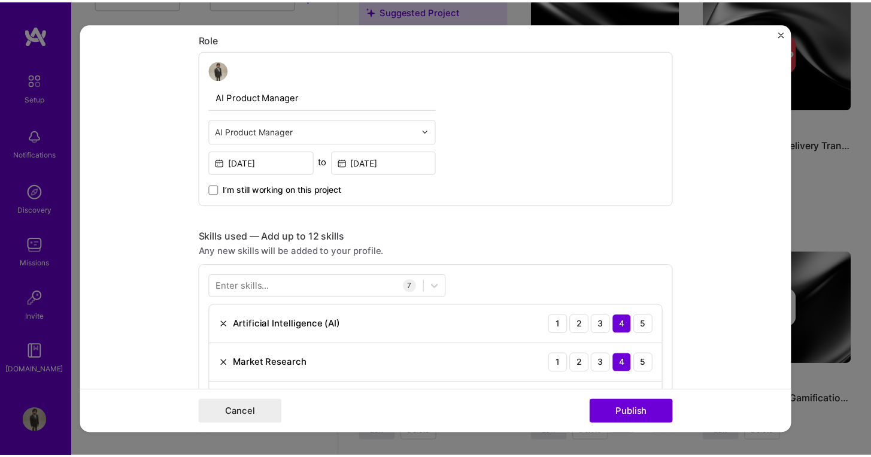
scroll to position [585, 0]
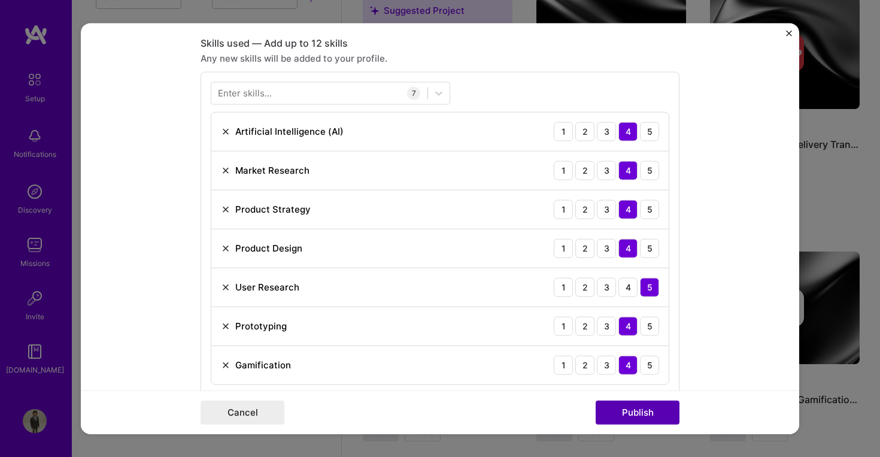
click at [648, 414] on button "Publish" at bounding box center [638, 413] width 84 height 24
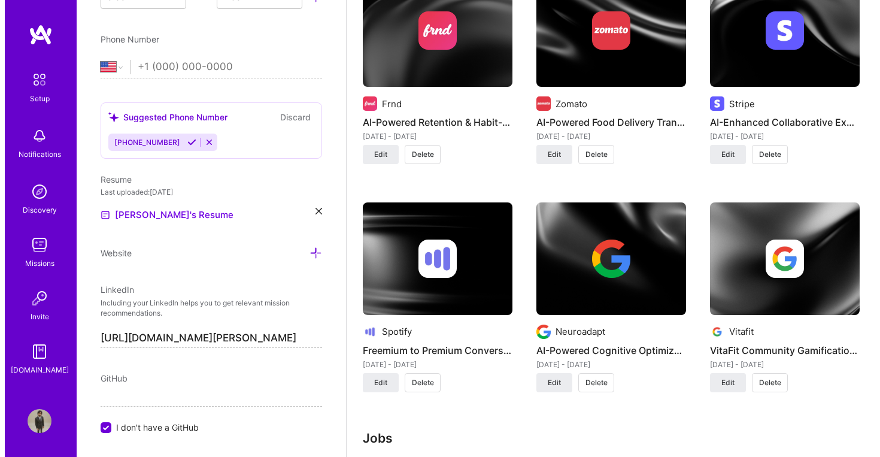
scroll to position [1148, 0]
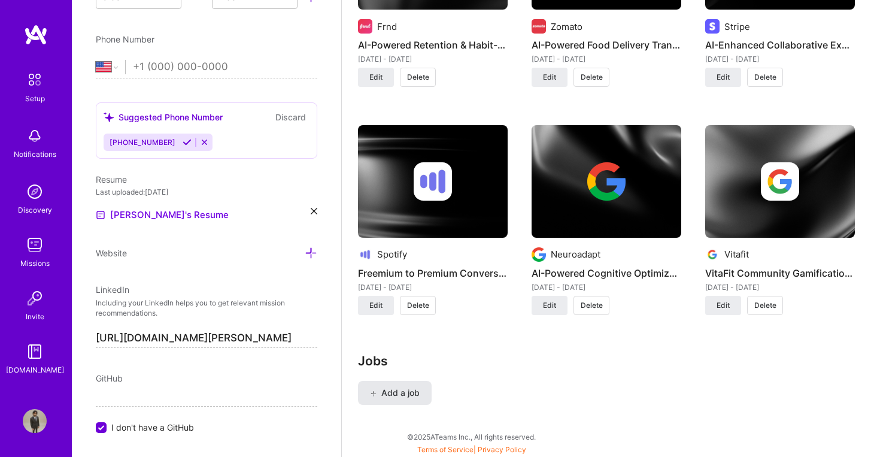
click at [404, 387] on span "Add a job" at bounding box center [395, 393] width 50 height 12
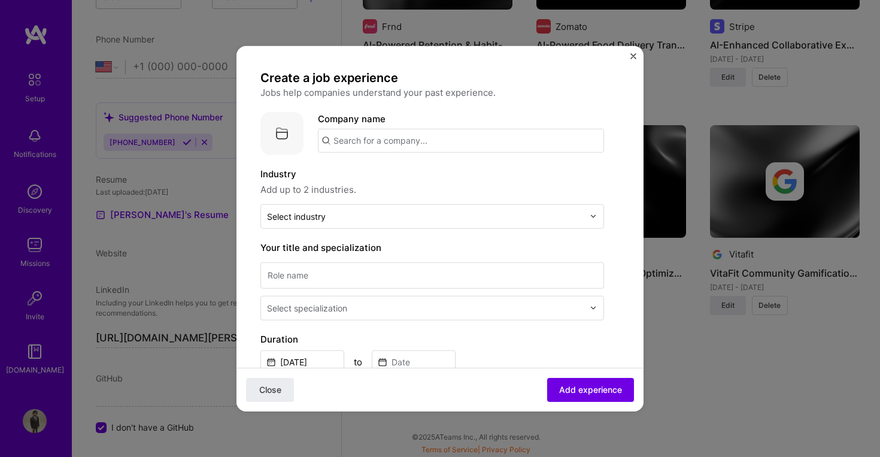
click at [401, 145] on input "text" at bounding box center [461, 140] width 286 height 24
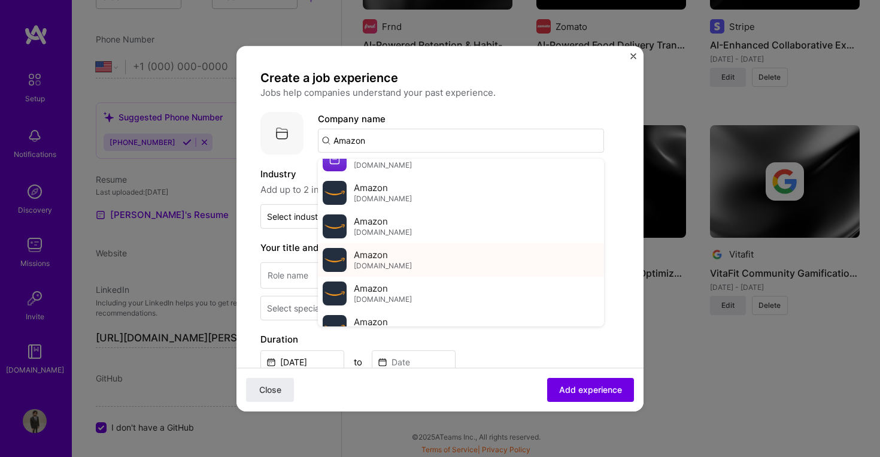
scroll to position [40, 0]
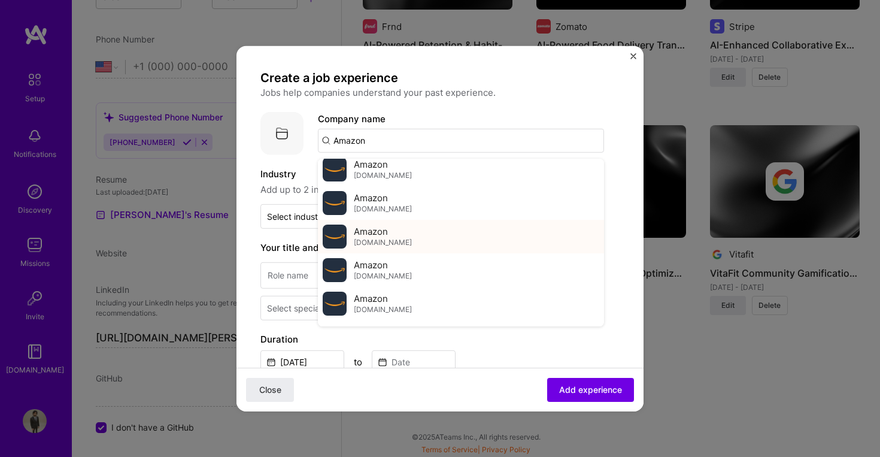
type input "Amazon"
click at [424, 236] on div "Amazon amazon.com" at bounding box center [461, 236] width 286 height 34
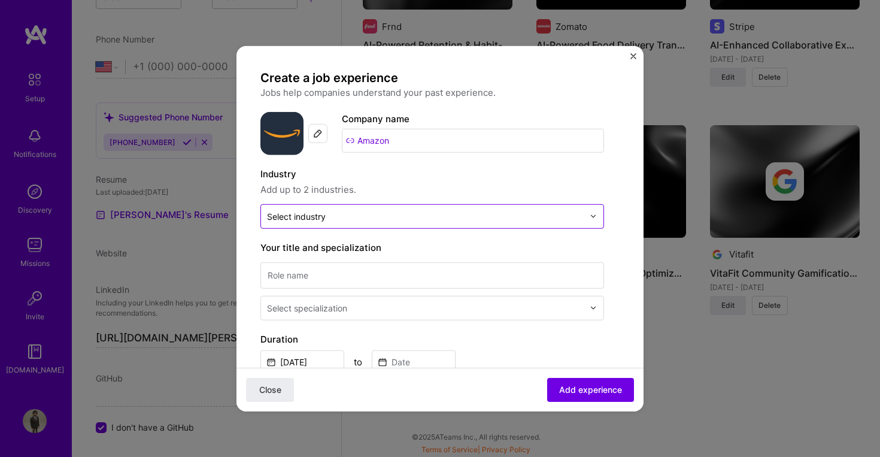
click at [366, 220] on input "text" at bounding box center [425, 216] width 317 height 13
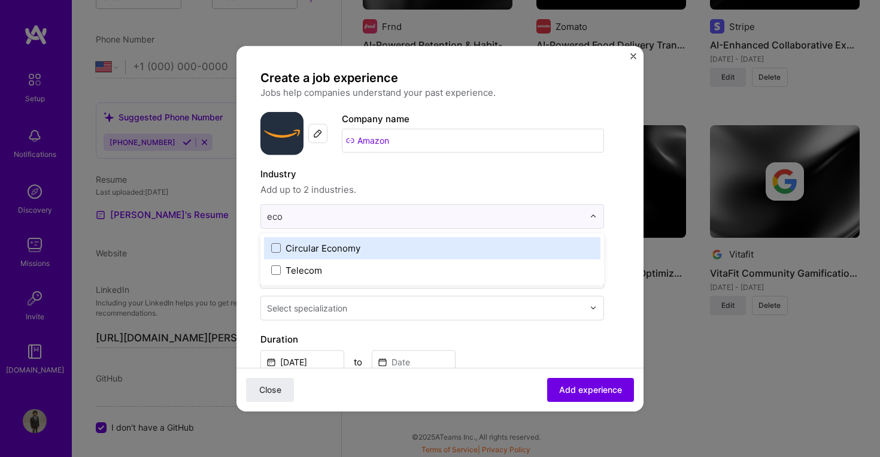
scroll to position [0, 0]
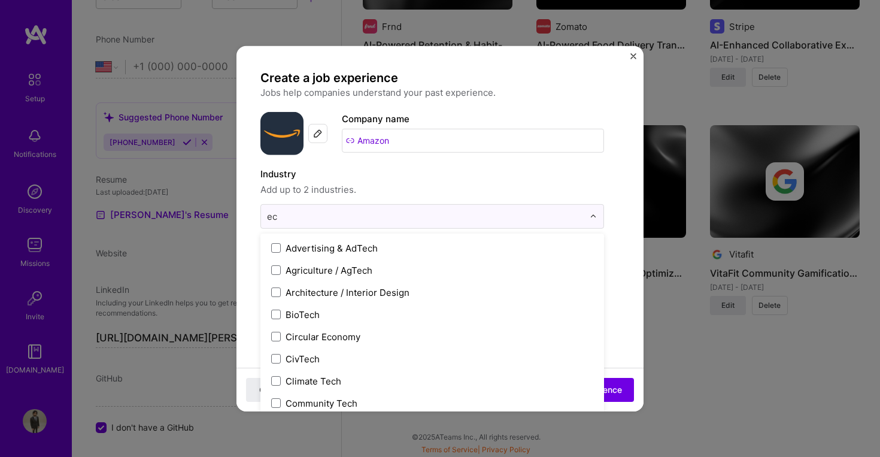
type input "e"
type input "E"
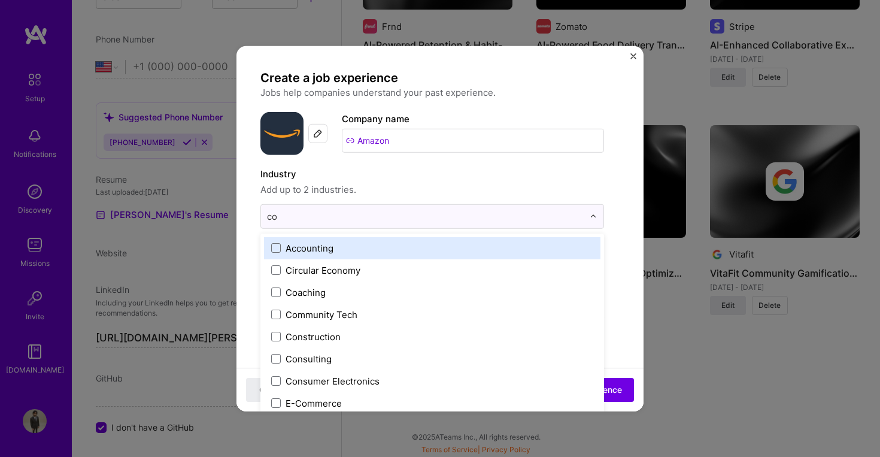
type input "com"
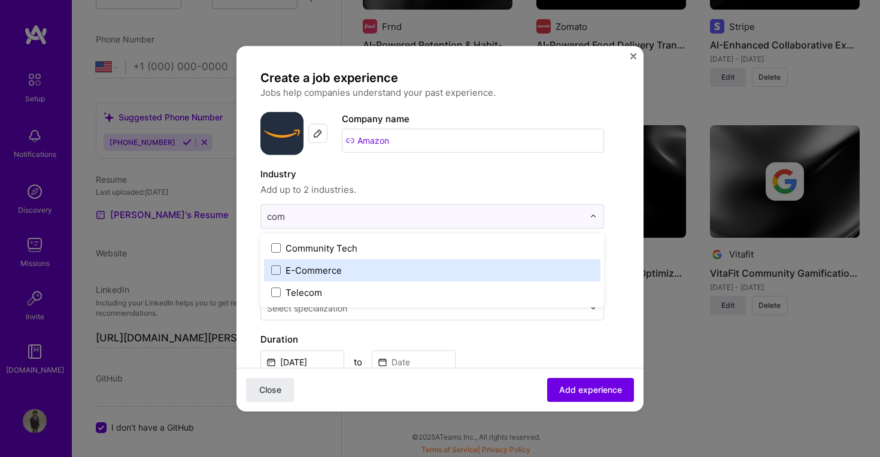
click at [351, 273] on label "E-Commerce" at bounding box center [432, 270] width 322 height 13
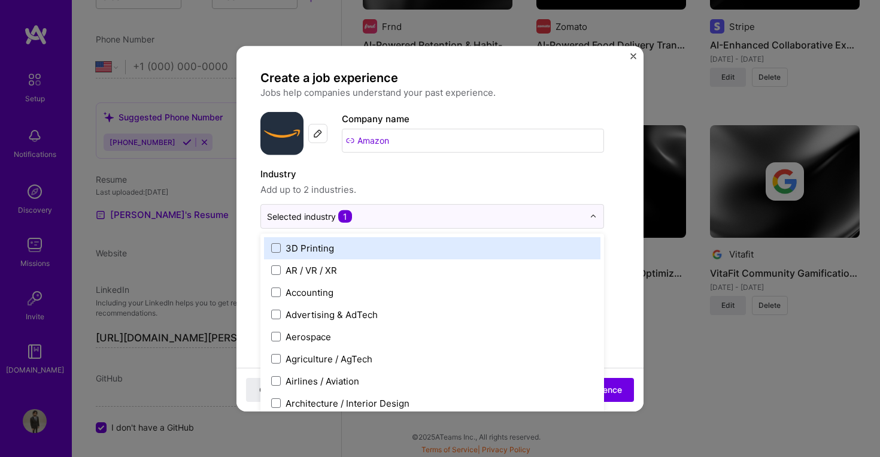
click at [375, 187] on span "Add up to 2 industries." at bounding box center [433, 189] width 344 height 14
click at [393, 223] on div at bounding box center [425, 215] width 317 height 15
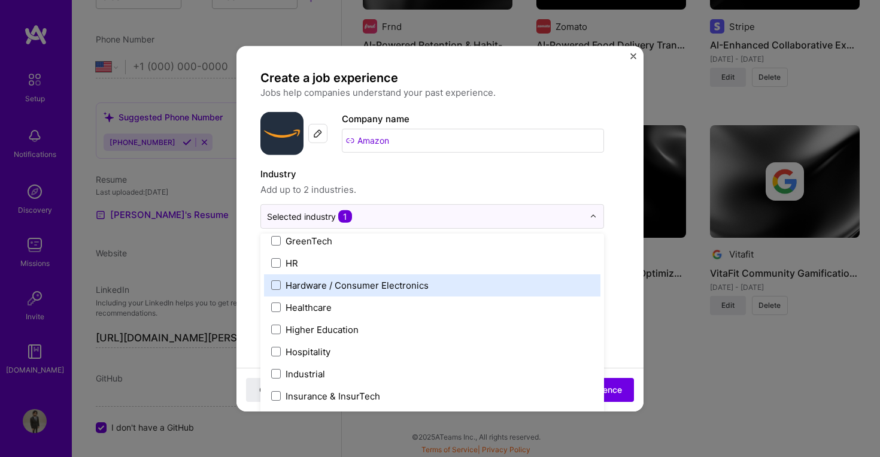
scroll to position [1599, 0]
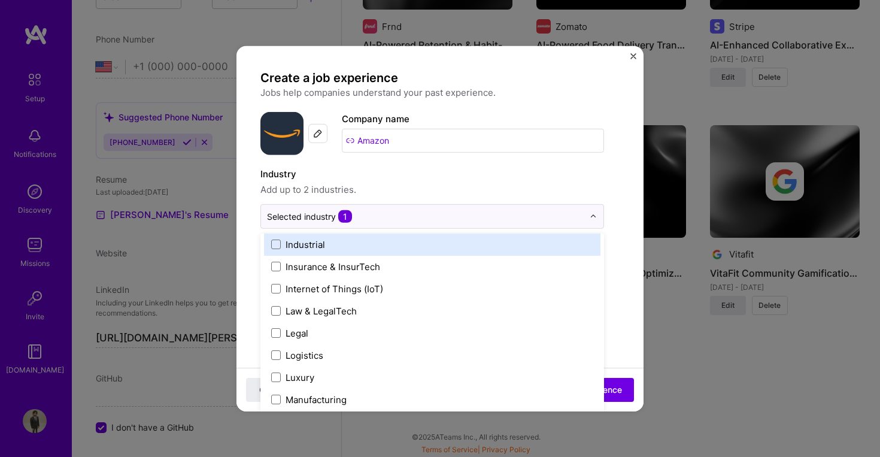
click at [437, 180] on label "Industry" at bounding box center [433, 174] width 344 height 14
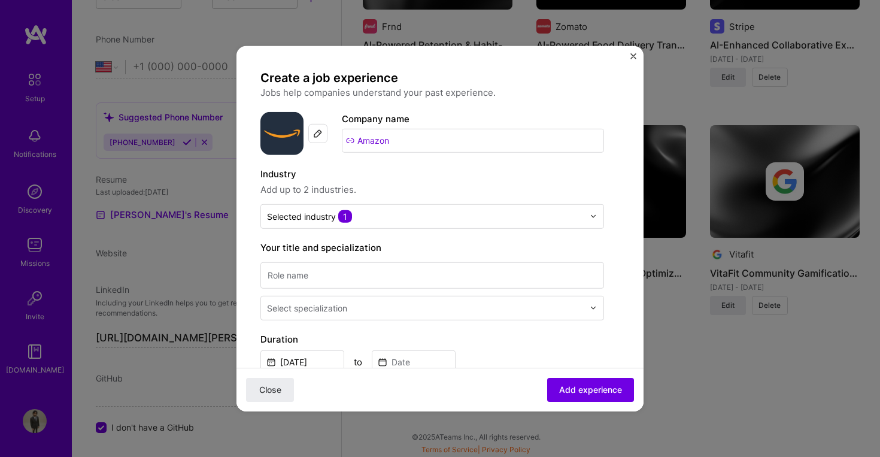
scroll to position [22, 0]
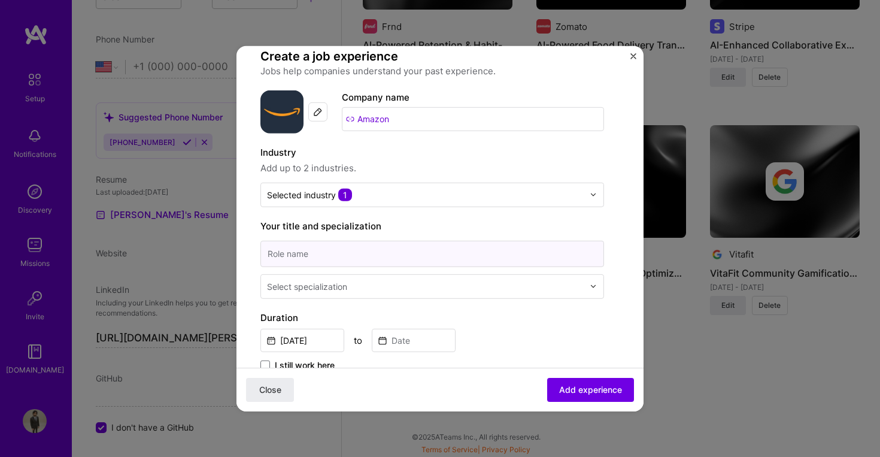
click at [436, 252] on input at bounding box center [433, 253] width 344 height 26
type input "Seller Associate"
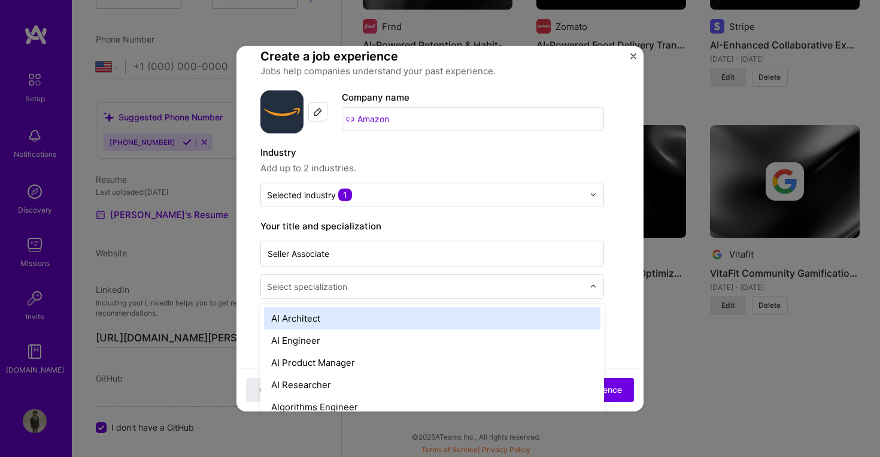
click at [462, 293] on div at bounding box center [426, 286] width 319 height 15
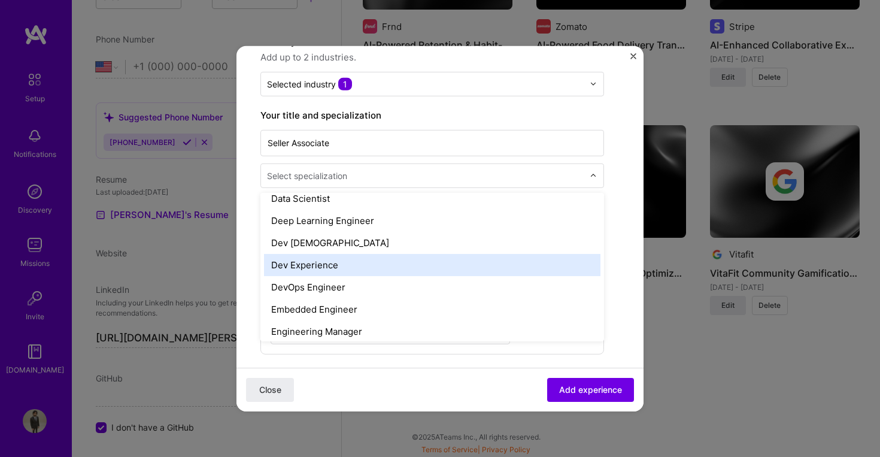
scroll to position [628, 0]
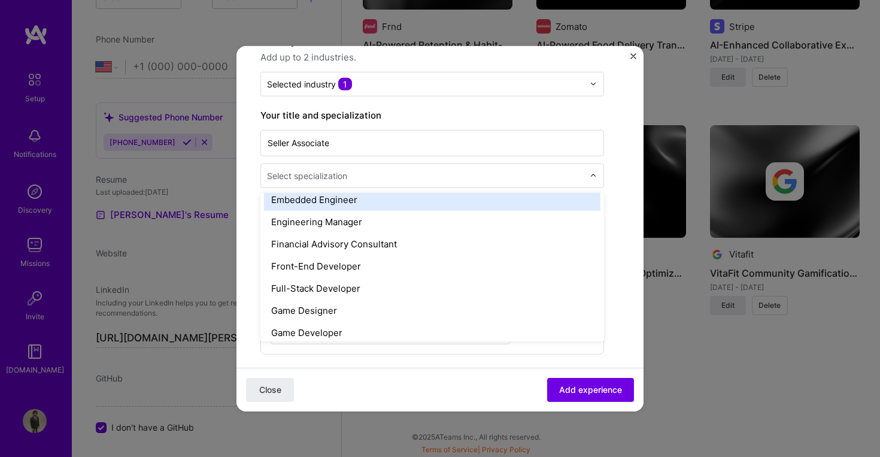
click at [340, 159] on div "Seller Associate option Embedded Engineer focused, 29 of 70. 70 results availab…" at bounding box center [433, 157] width 344 height 60
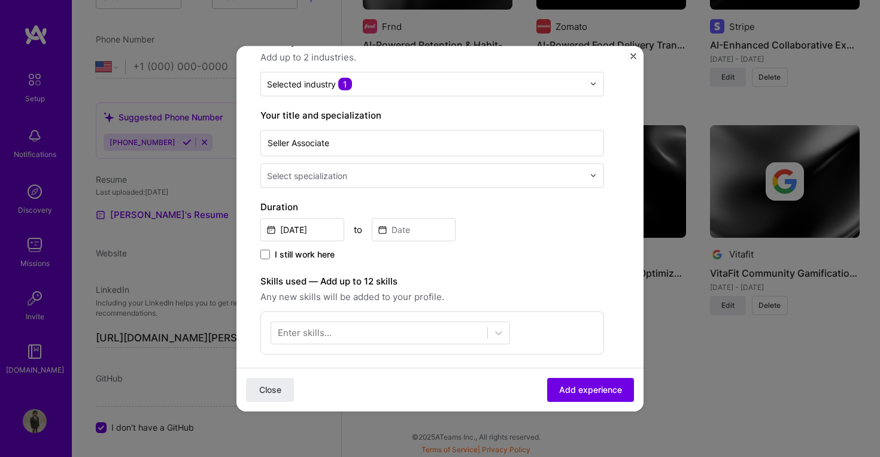
click at [362, 179] on input "text" at bounding box center [426, 175] width 319 height 13
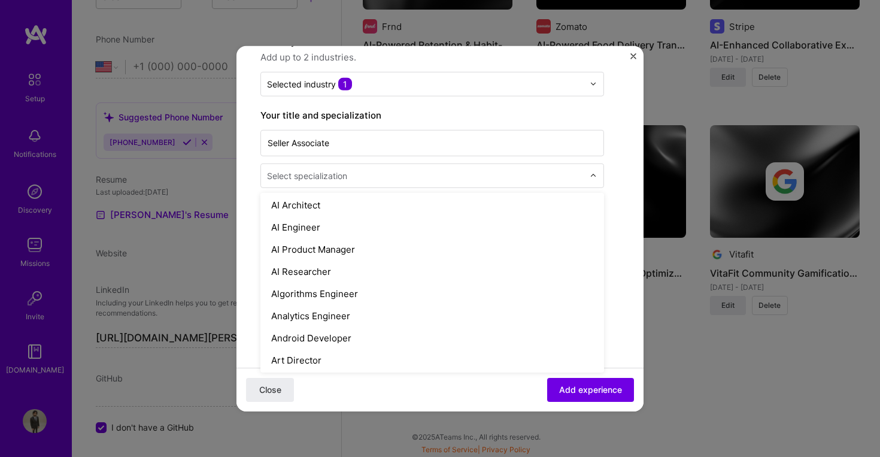
scroll to position [0, 0]
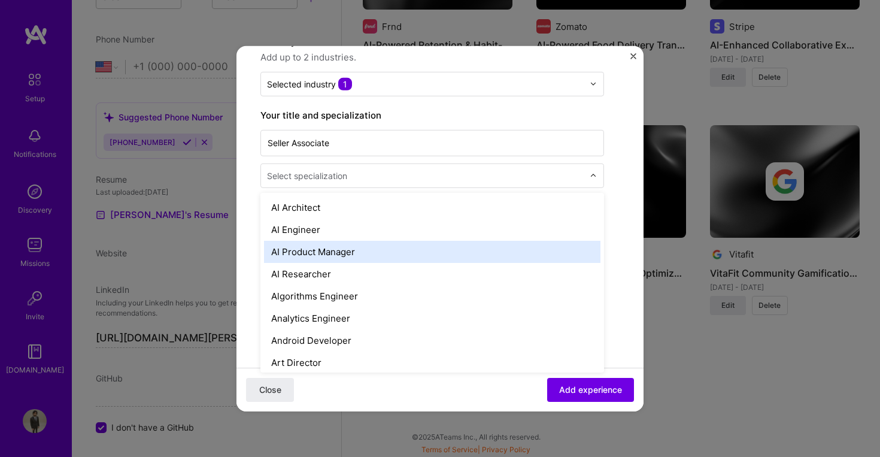
click at [615, 250] on form "Create a job experience Jobs help companies understand your past experience. Co…" at bounding box center [440, 331] width 407 height 789
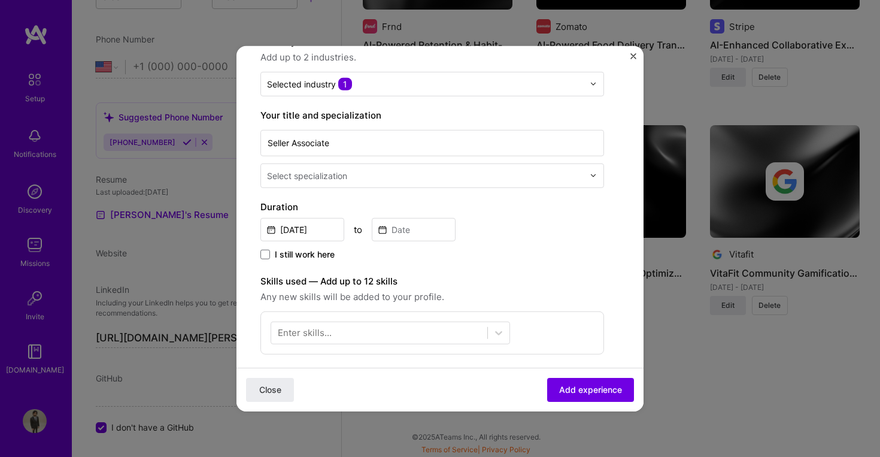
scroll to position [155, 0]
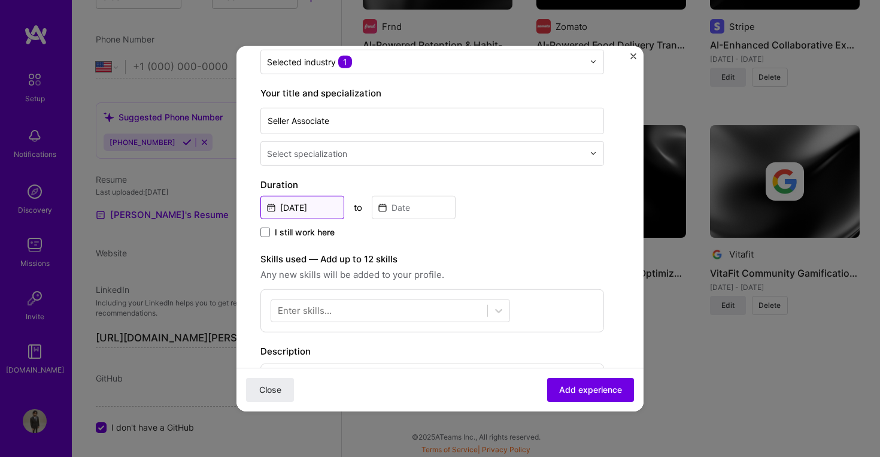
click at [301, 208] on input "[DATE]" at bounding box center [303, 206] width 84 height 23
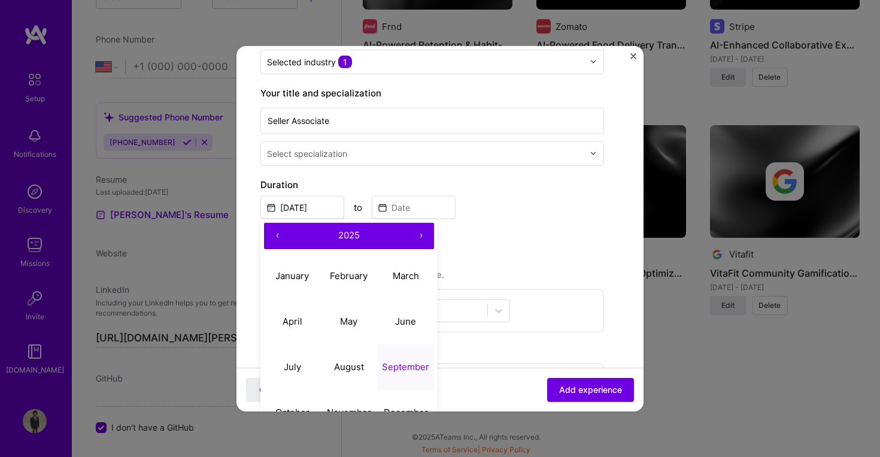
click at [281, 235] on button "‹" at bounding box center [277, 235] width 26 height 26
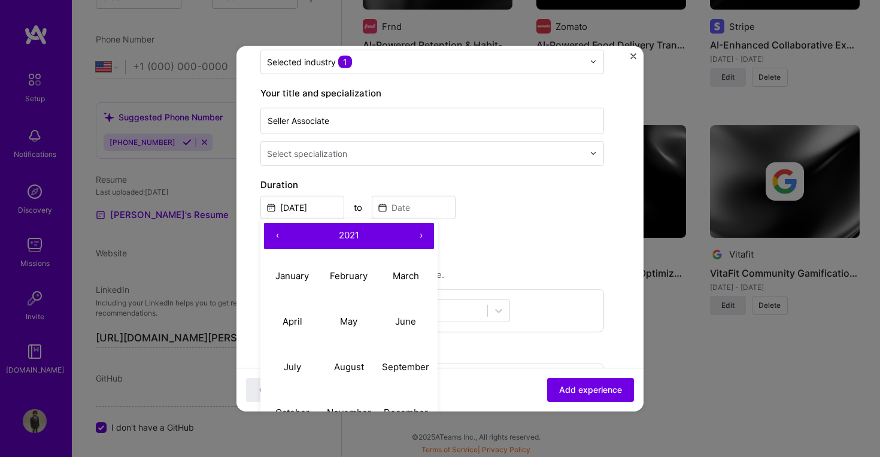
click at [281, 235] on button "‹" at bounding box center [277, 235] width 26 height 26
click at [417, 240] on button "›" at bounding box center [421, 235] width 26 height 26
click at [420, 238] on button "›" at bounding box center [421, 235] width 26 height 26
click at [297, 367] on abbr "July" at bounding box center [292, 366] width 17 height 11
type input "Jul, 2021"
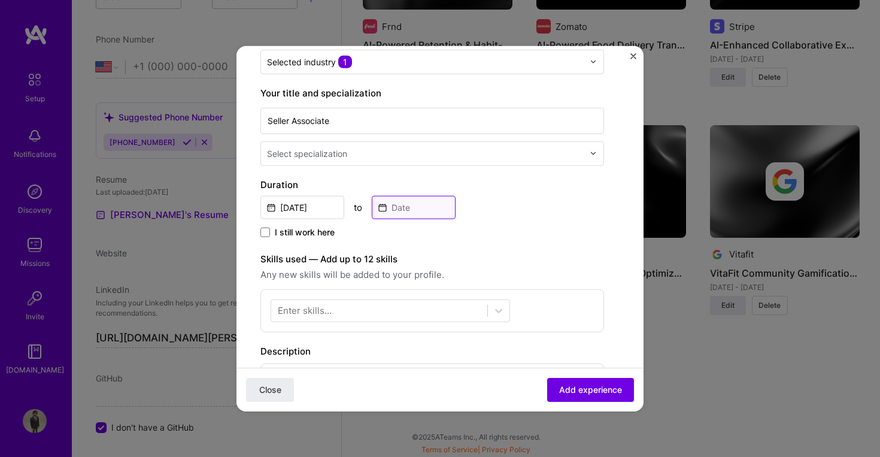
click at [419, 207] on input at bounding box center [414, 206] width 84 height 23
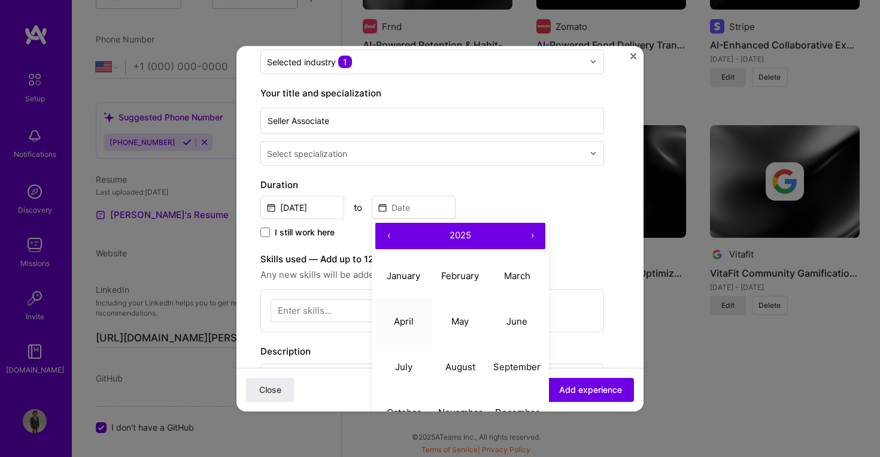
click at [404, 323] on abbr "April" at bounding box center [404, 321] width 20 height 11
type input "Apr, 2025"
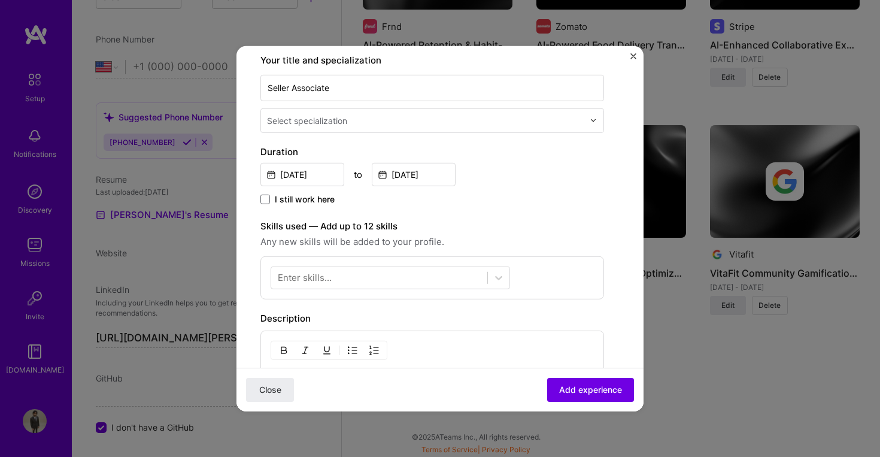
scroll to position [310, 0]
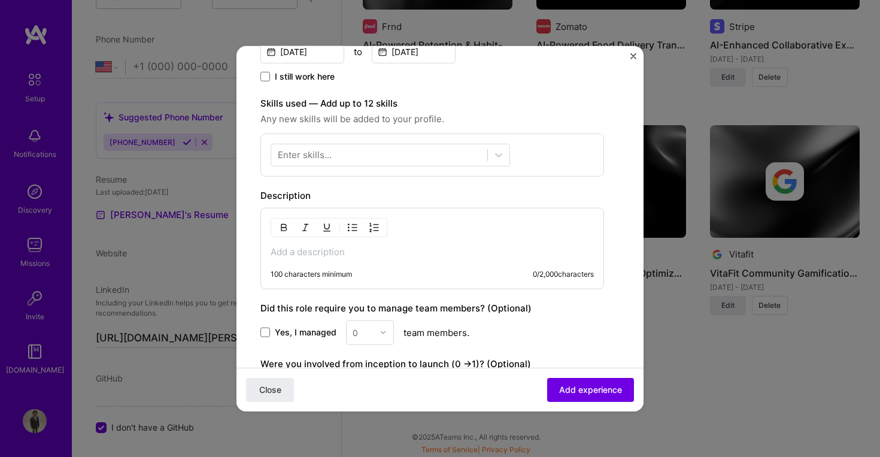
click at [388, 258] on p at bounding box center [432, 252] width 323 height 12
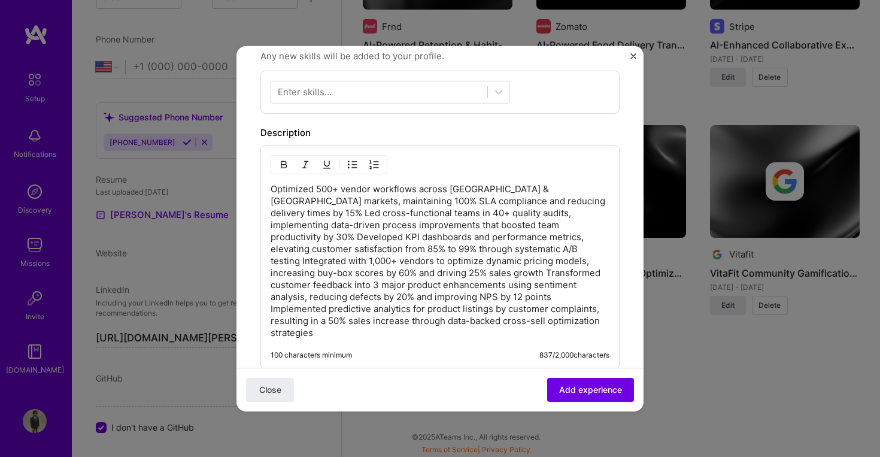
scroll to position [579, 0]
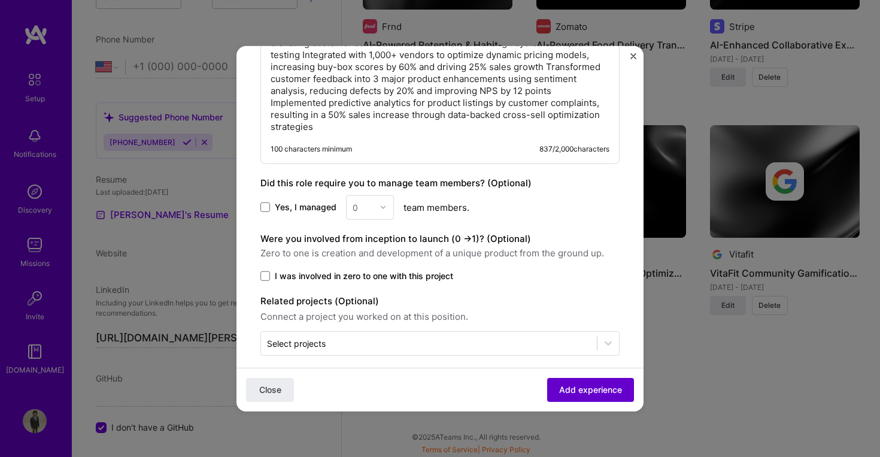
click at [589, 388] on span "Add experience" at bounding box center [590, 390] width 63 height 12
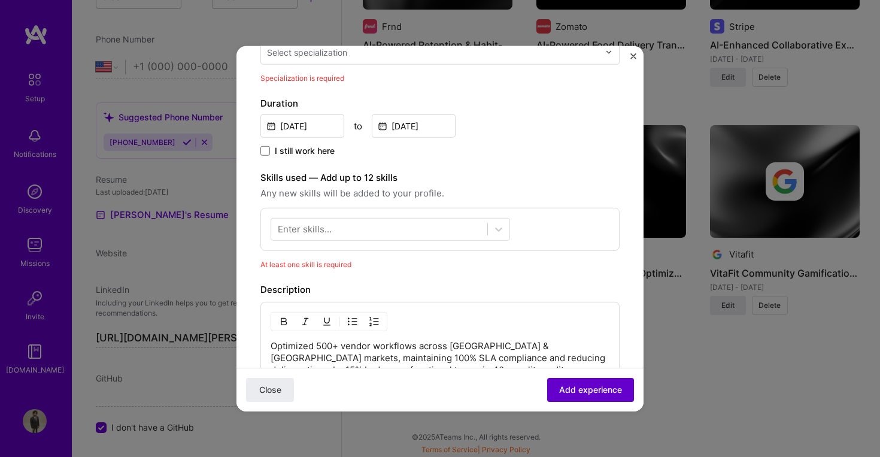
scroll to position [195, 0]
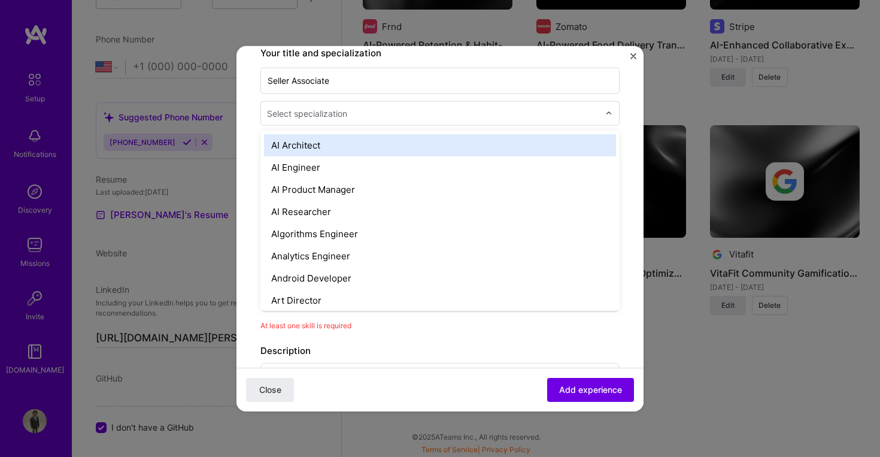
click at [330, 117] on div "Select specialization" at bounding box center [307, 113] width 80 height 13
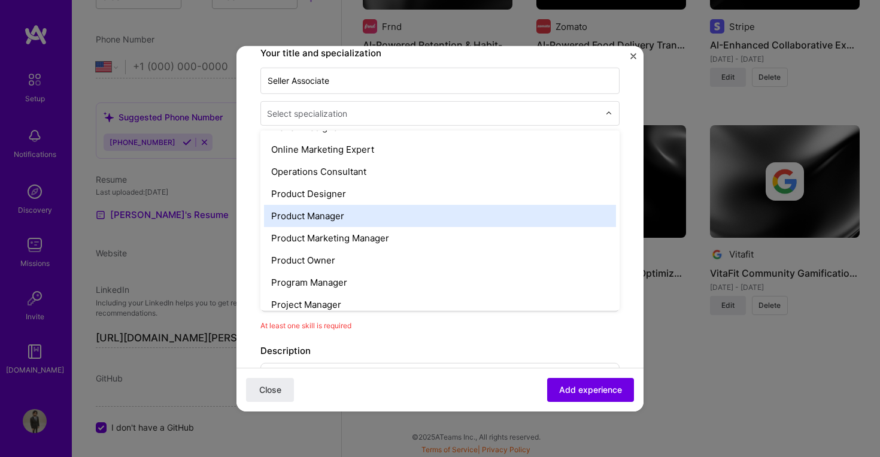
scroll to position [1021, 0]
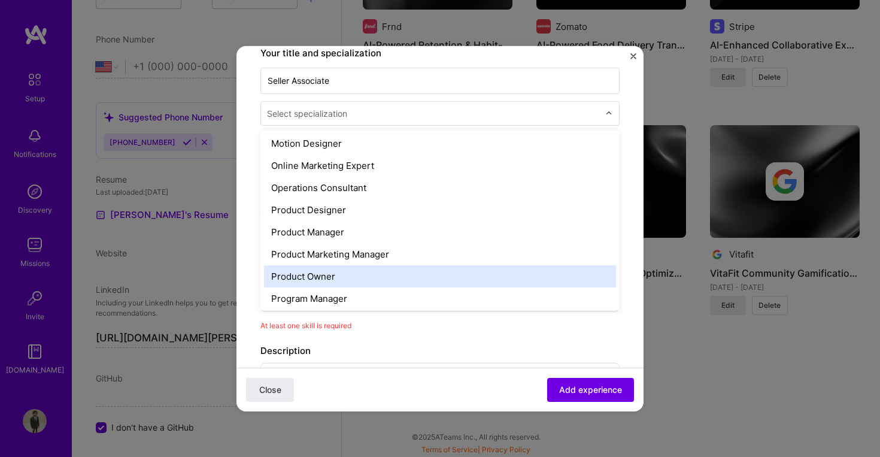
click at [398, 280] on div "Product Owner" at bounding box center [440, 276] width 352 height 22
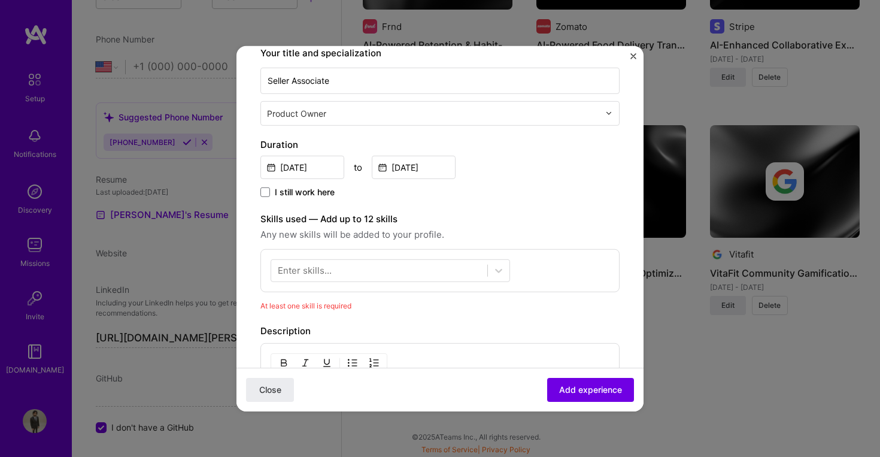
scroll to position [309, 0]
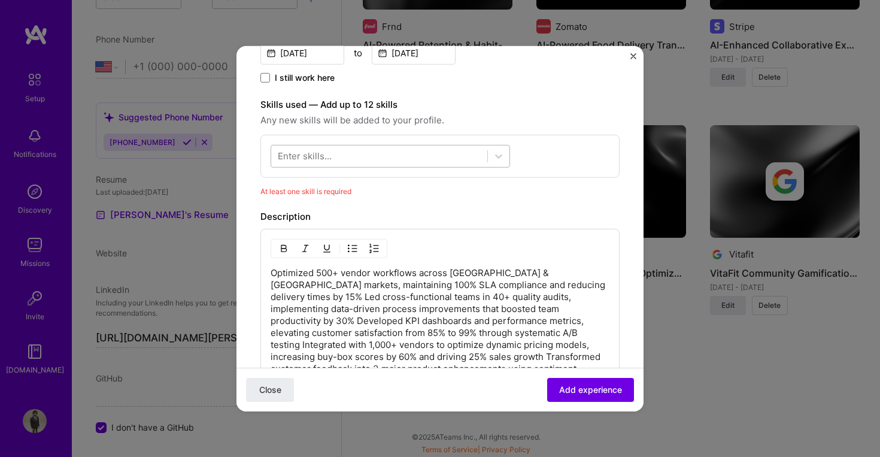
click at [420, 151] on div at bounding box center [379, 156] width 216 height 20
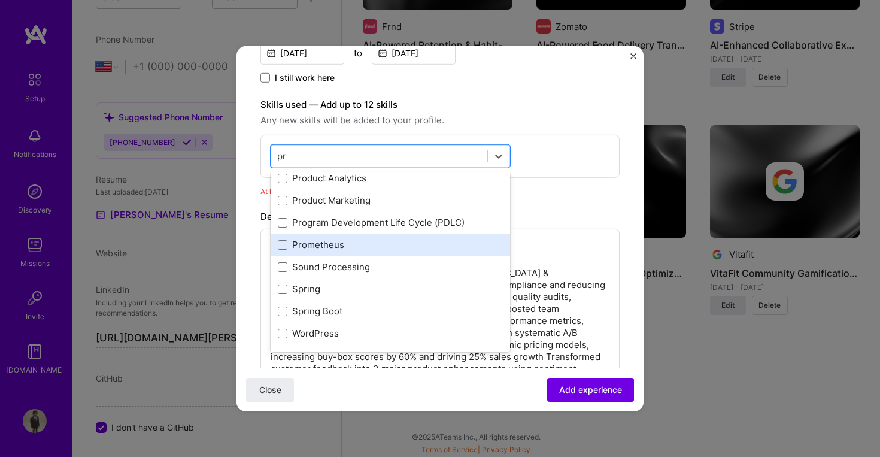
scroll to position [139, 0]
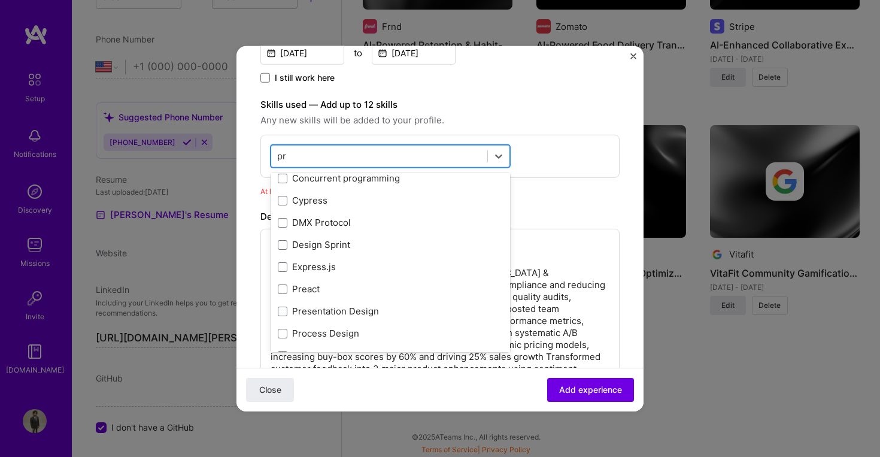
type input "p"
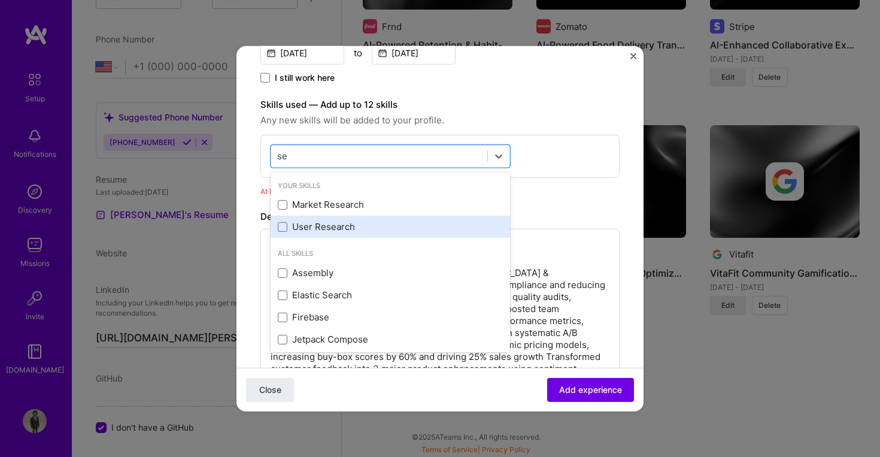
click at [287, 228] on div "User Research" at bounding box center [390, 226] width 225 height 13
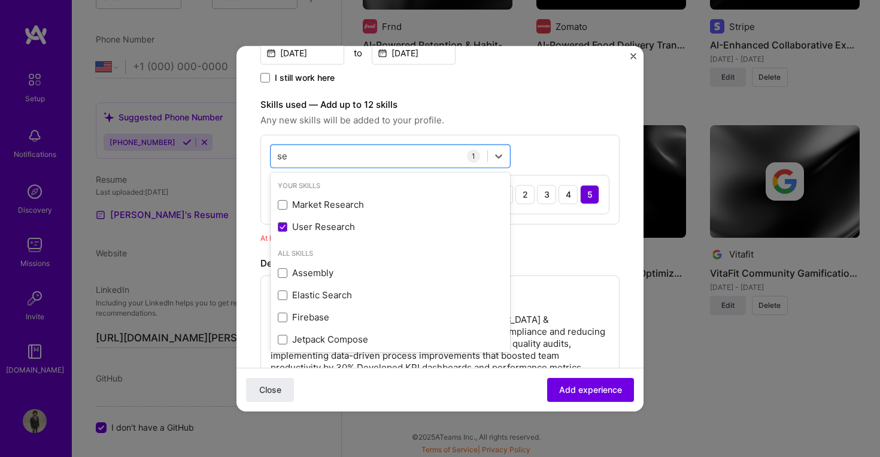
type input "se"
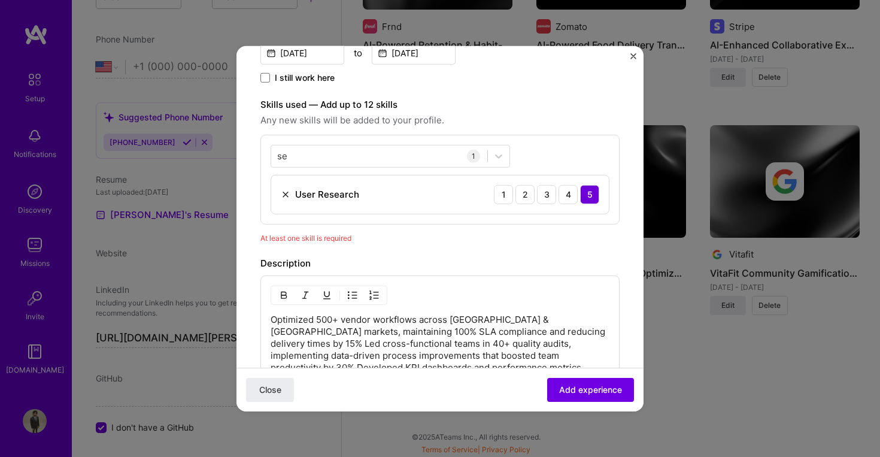
click at [553, 247] on div "Create a job experience Jobs help companies understand your past experience. Co…" at bounding box center [440, 225] width 359 height 931
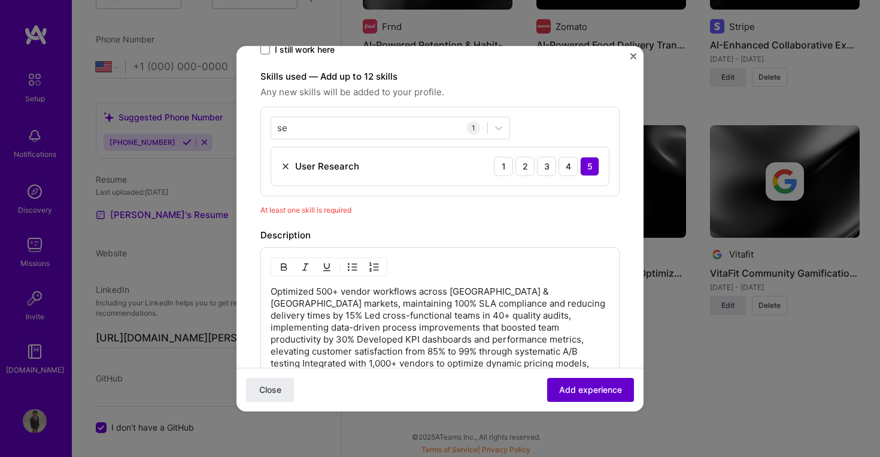
click at [585, 398] on button "Add experience" at bounding box center [590, 390] width 87 height 24
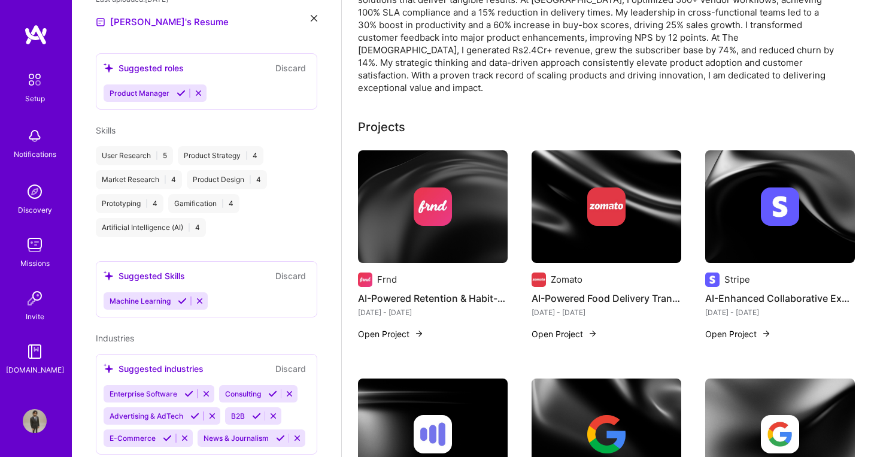
scroll to position [698, 0]
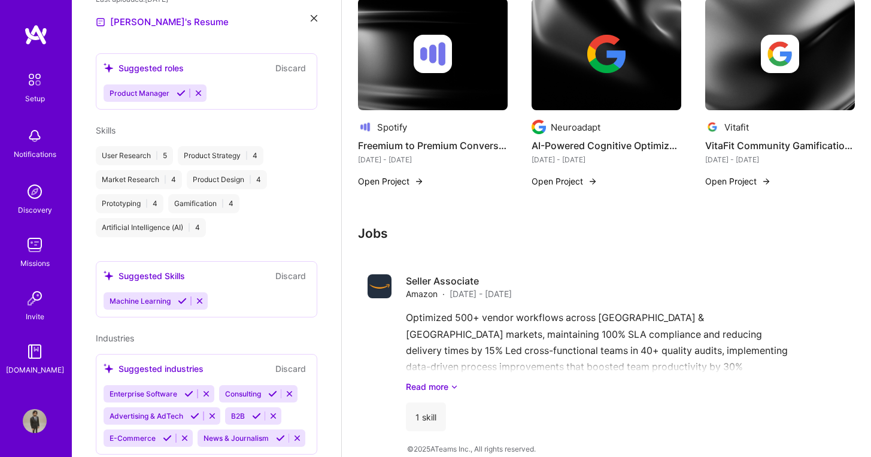
click at [504, 226] on div "Jobs Seller Associate Amazon · Jul 2021 - Apr 2025 Optimized 500+ vendor workfl…" at bounding box center [596, 333] width 476 height 215
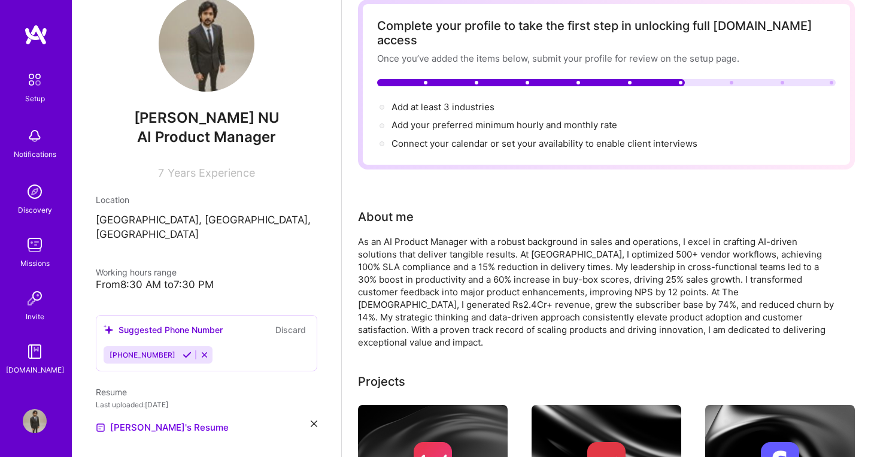
scroll to position [108, 0]
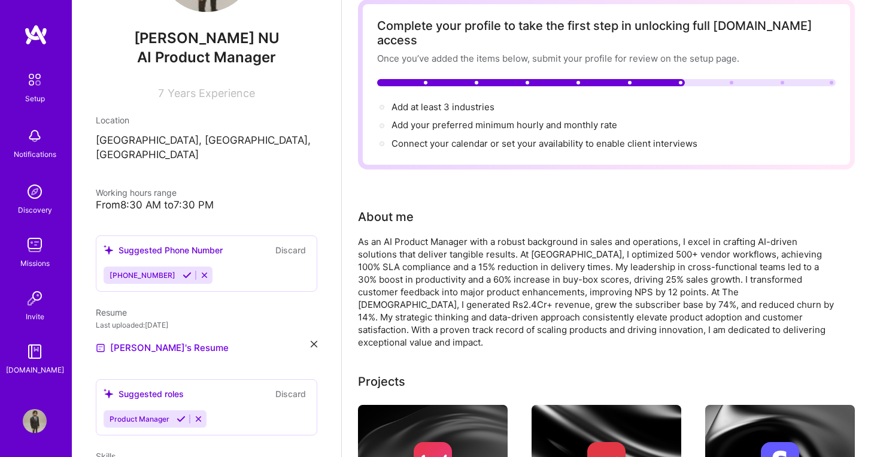
click at [183, 271] on icon at bounding box center [187, 275] width 9 height 9
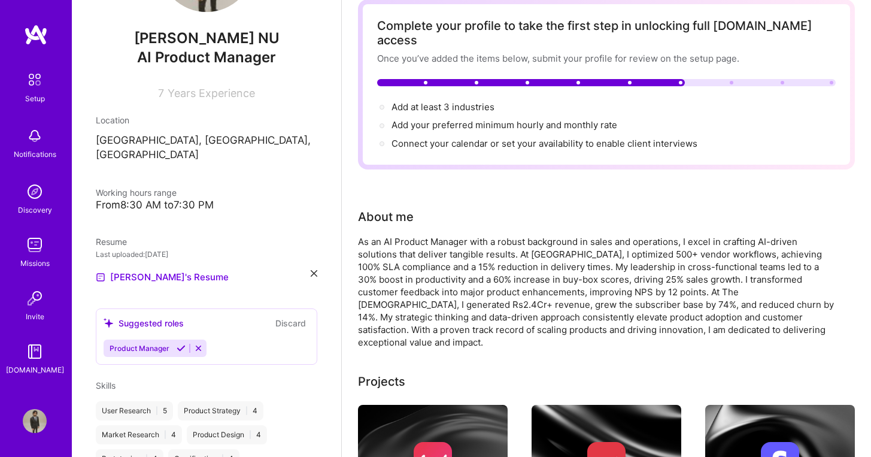
click at [189, 199] on div "From 8:30 AM to 7:30 PM" at bounding box center [207, 205] width 222 height 13
click at [154, 187] on span "Working hours range" at bounding box center [136, 192] width 81 height 10
click at [128, 187] on span "Working hours range" at bounding box center [136, 192] width 81 height 10
click at [112, 187] on span "Working hours range" at bounding box center [136, 192] width 81 height 10
click at [102, 187] on span "Working hours range" at bounding box center [136, 192] width 81 height 10
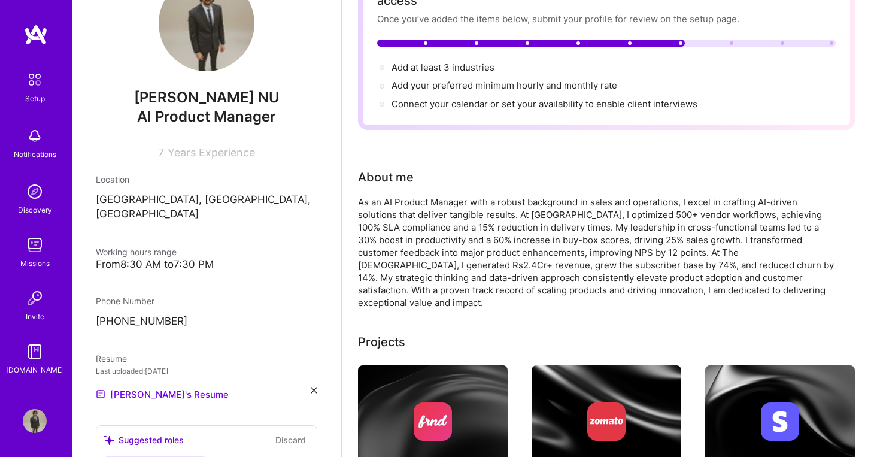
scroll to position [0, 0]
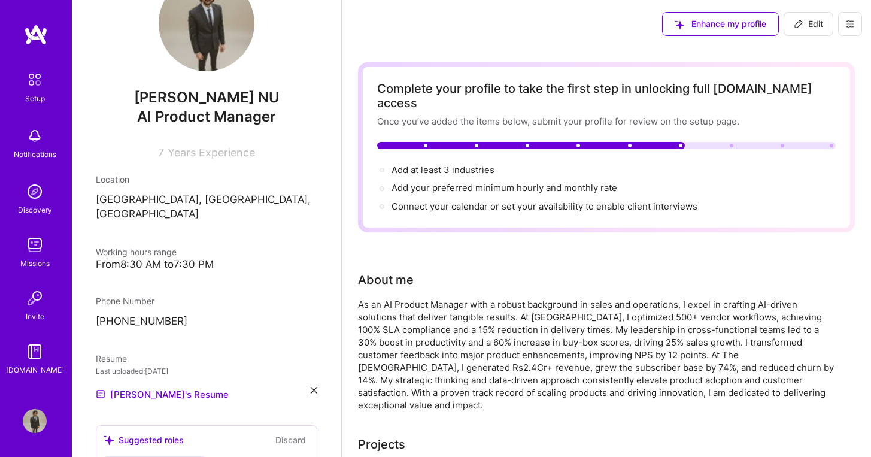
click at [797, 31] on button "Edit" at bounding box center [809, 24] width 50 height 24
select select "IN"
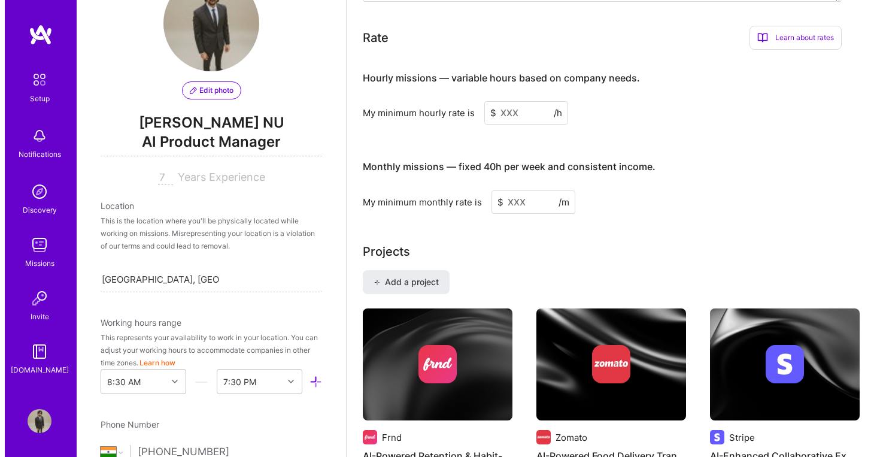
scroll to position [1324, 0]
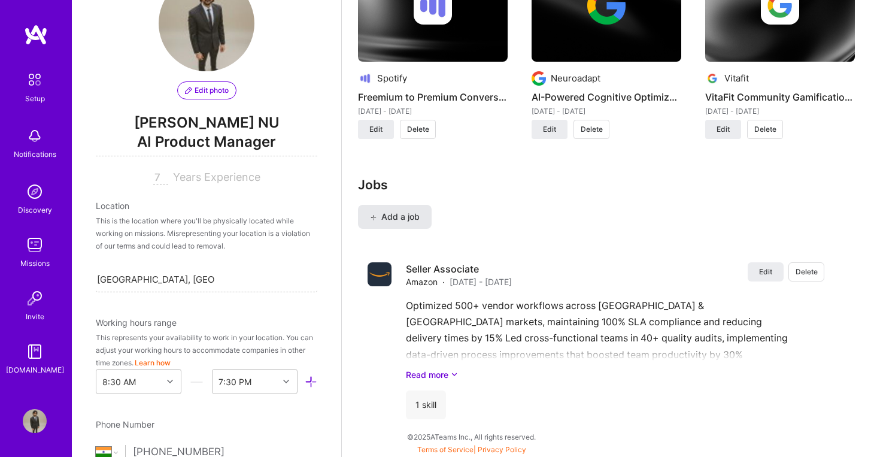
click at [401, 211] on span "Add a job" at bounding box center [395, 217] width 50 height 12
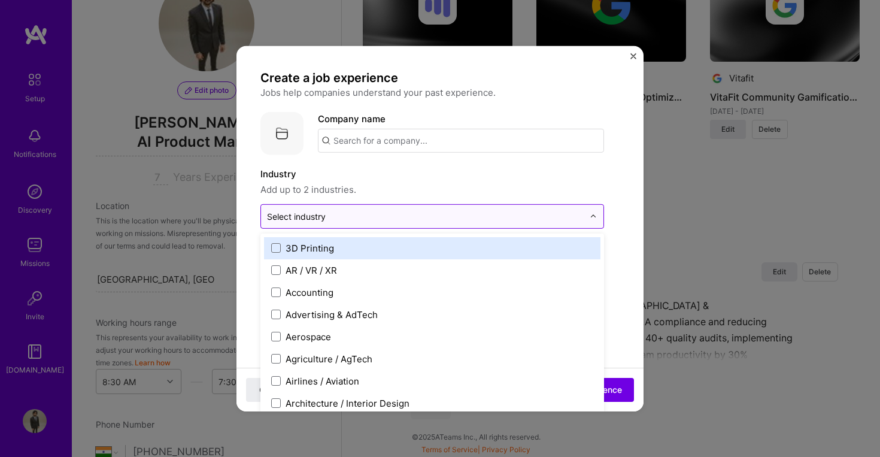
click at [374, 209] on div at bounding box center [425, 215] width 317 height 15
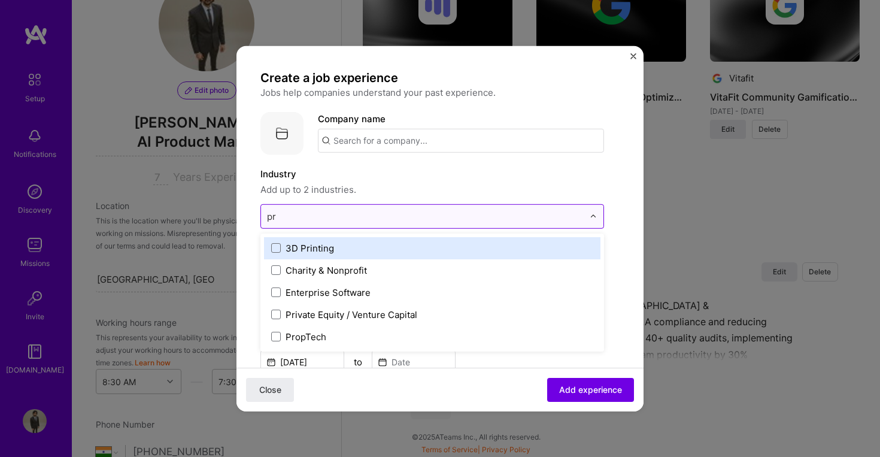
type input "p"
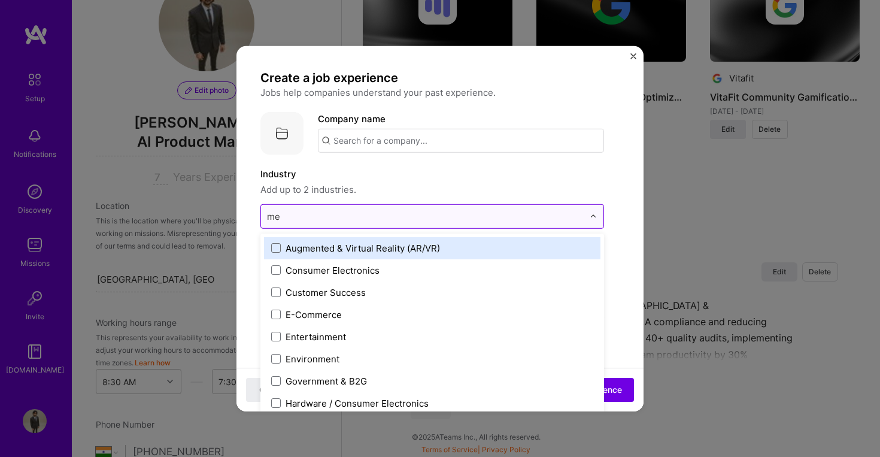
type input "med"
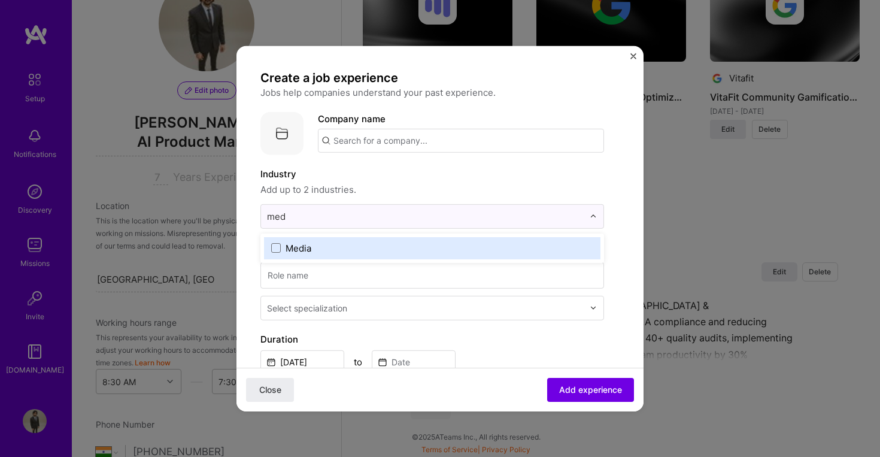
click at [380, 244] on label "Media" at bounding box center [432, 247] width 322 height 13
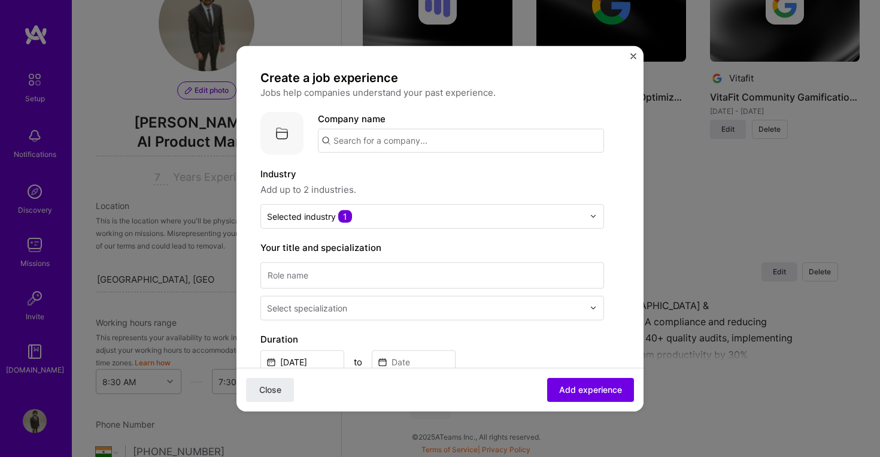
click at [383, 191] on span "Add up to 2 industries." at bounding box center [433, 189] width 344 height 14
click at [374, 281] on input at bounding box center [433, 275] width 344 height 26
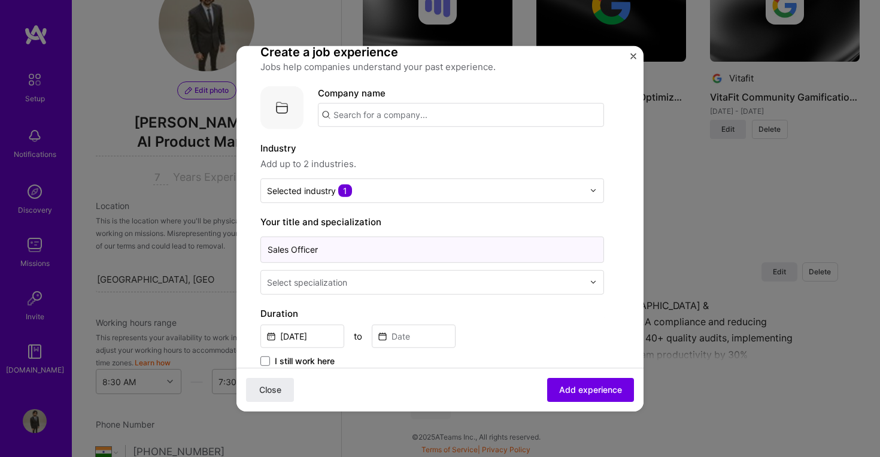
type input "Sales Officer"
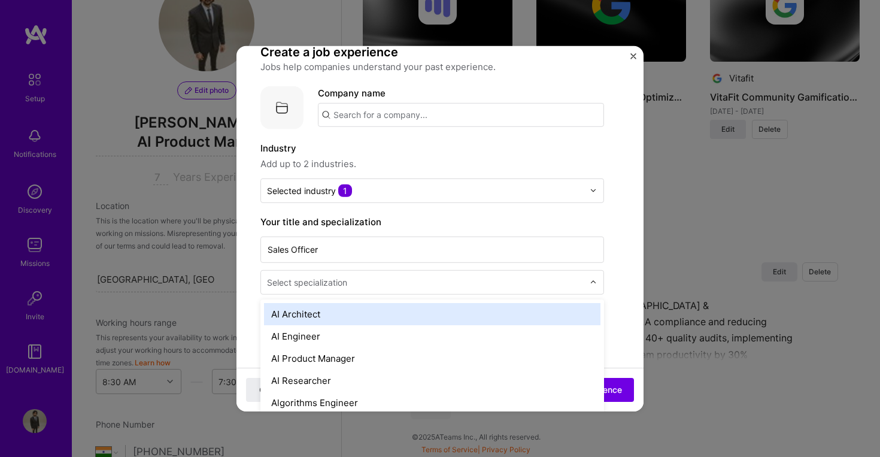
click at [401, 291] on div "Select specialization" at bounding box center [425, 281] width 329 height 23
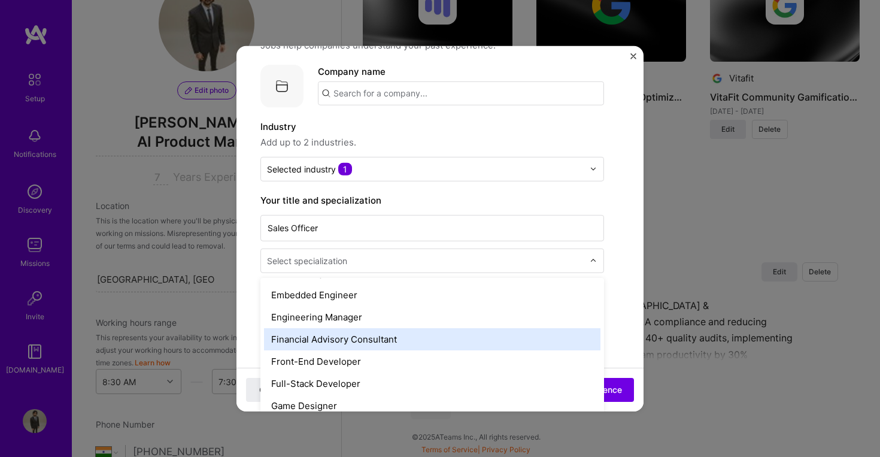
scroll to position [744, 0]
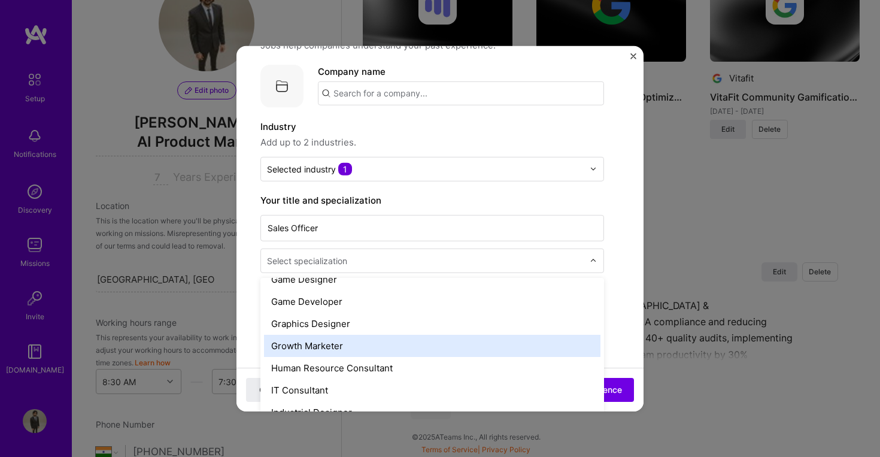
click at [398, 343] on div "Growth Marketer" at bounding box center [432, 345] width 337 height 22
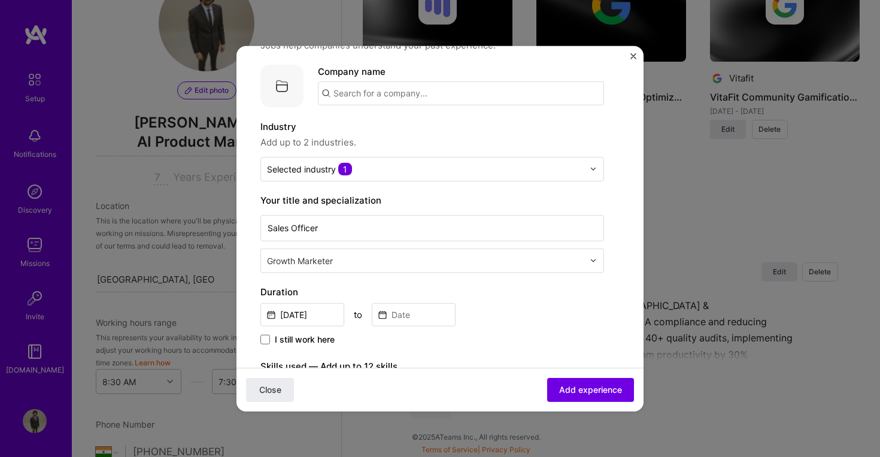
scroll to position [74, 0]
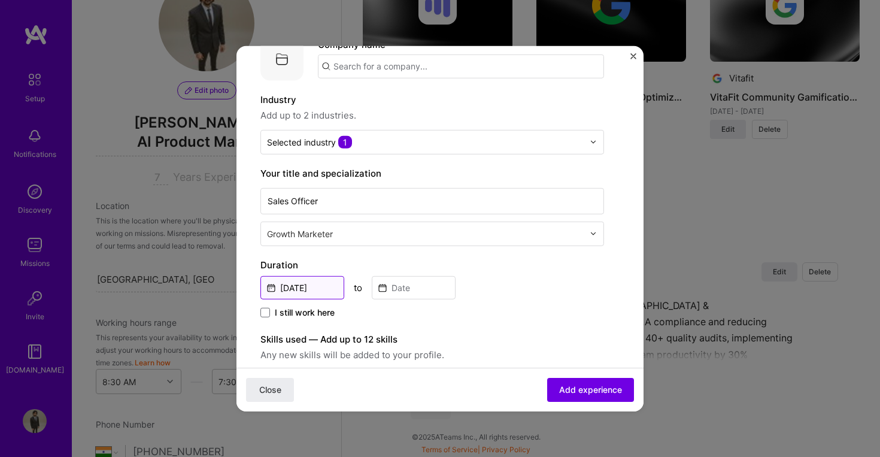
click at [322, 290] on input "[DATE]" at bounding box center [303, 287] width 84 height 23
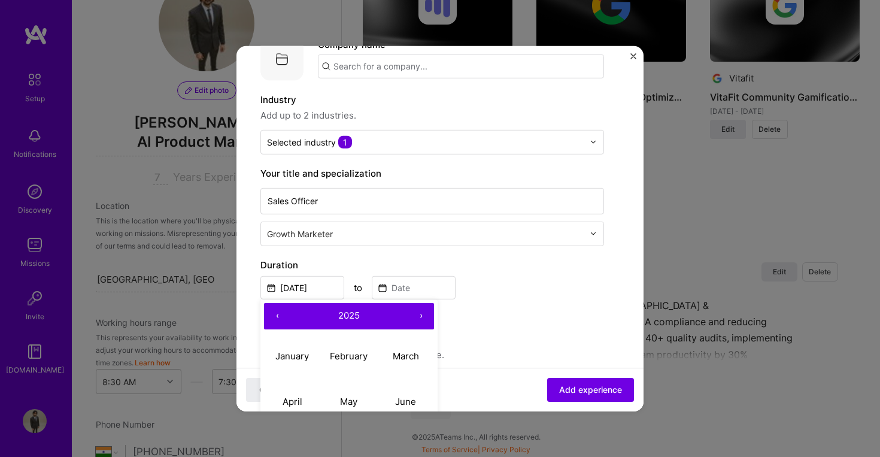
click at [281, 317] on button "‹" at bounding box center [277, 315] width 26 height 26
click at [280, 317] on button "‹" at bounding box center [277, 315] width 26 height 26
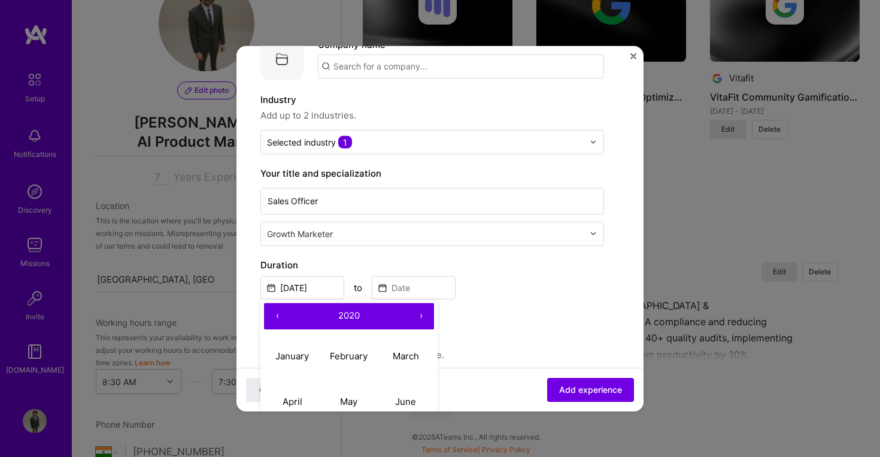
click at [280, 317] on button "‹" at bounding box center [277, 315] width 26 height 26
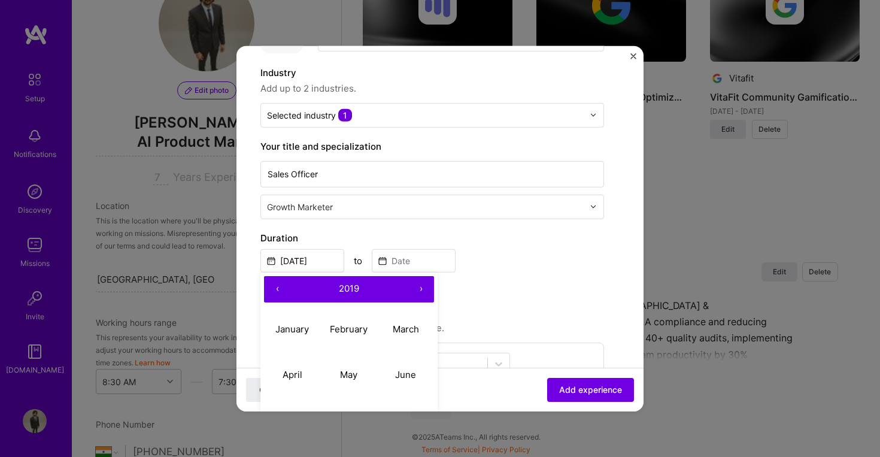
click at [276, 284] on button "‹" at bounding box center [277, 289] width 26 height 26
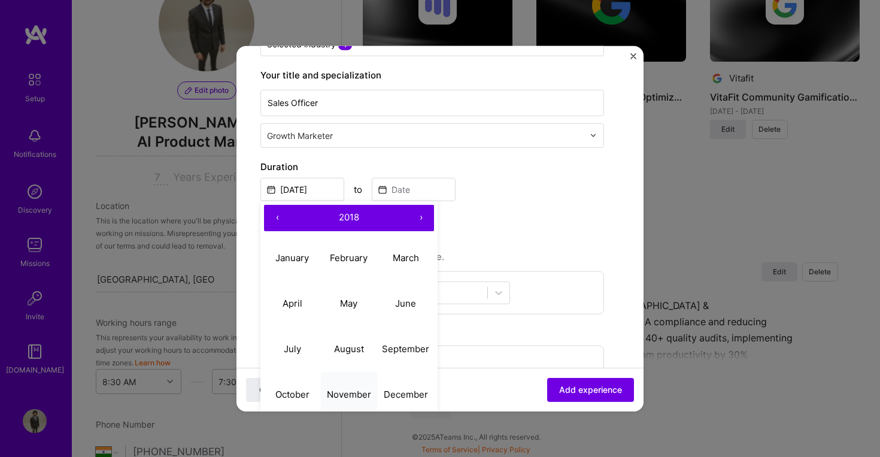
scroll to position [231, 0]
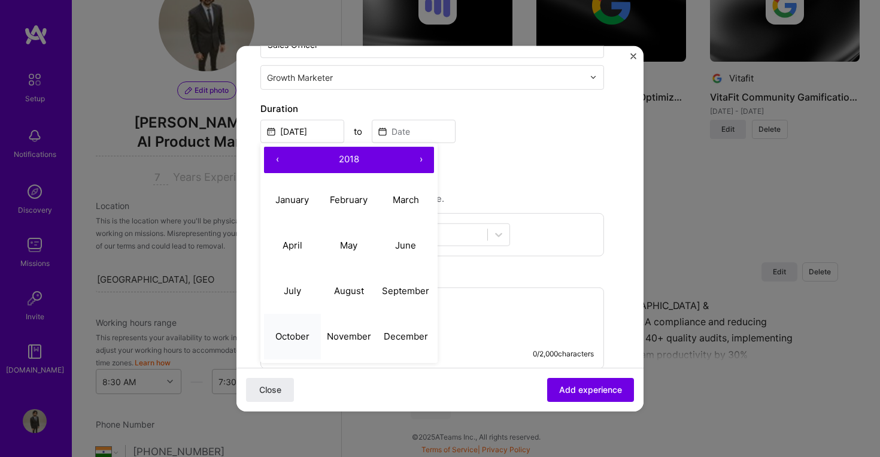
click at [307, 335] on abbr "October" at bounding box center [293, 336] width 34 height 11
type input "[DATE]"
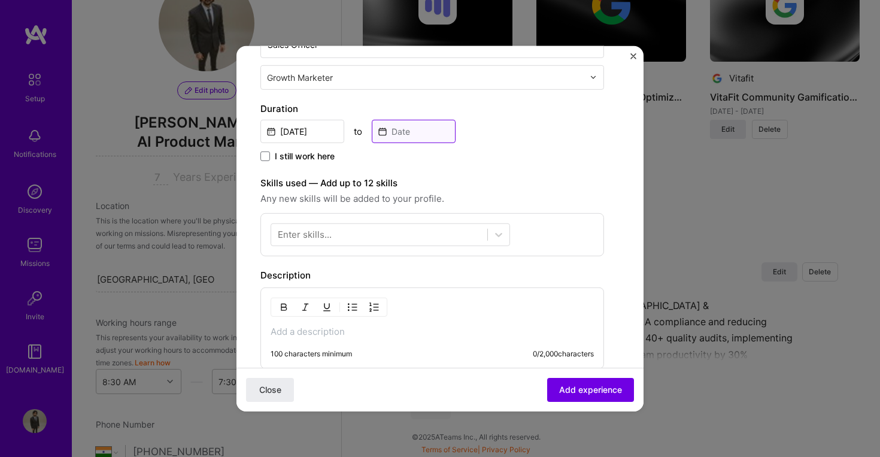
click at [399, 129] on input at bounding box center [414, 130] width 84 height 23
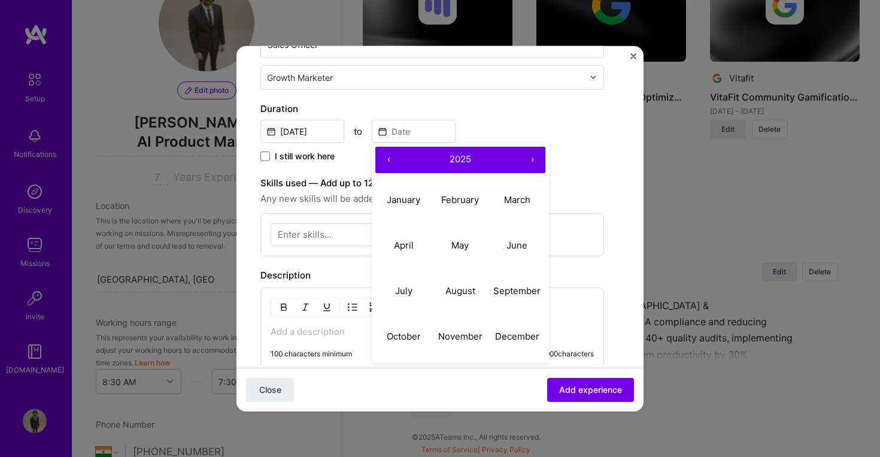
click at [391, 162] on button "‹" at bounding box center [389, 159] width 26 height 26
click at [450, 200] on abbr "February" at bounding box center [460, 199] width 38 height 11
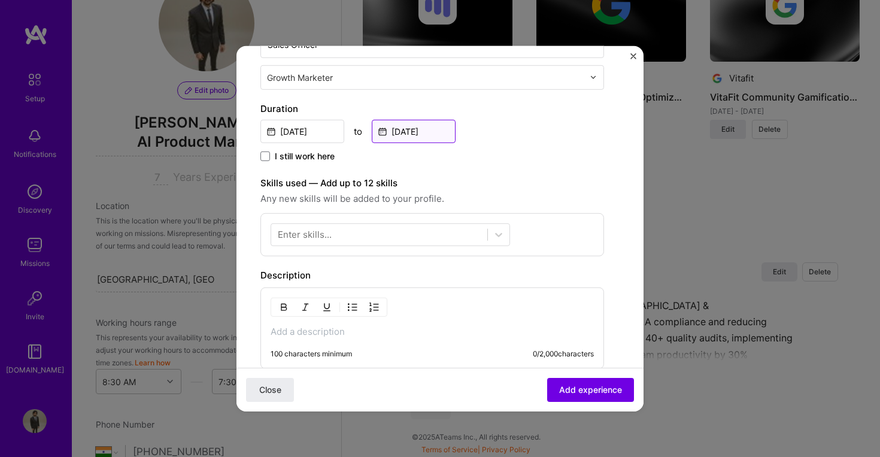
click at [410, 135] on input "[DATE]" at bounding box center [414, 130] width 84 height 23
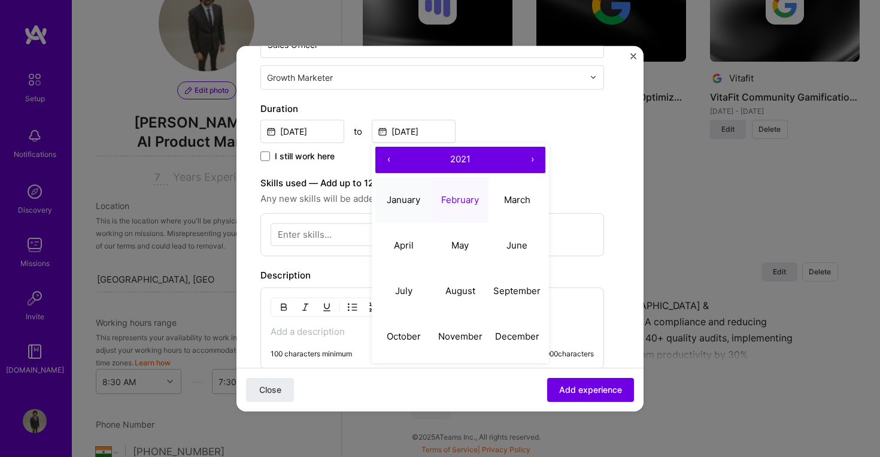
click at [405, 205] on button "January" at bounding box center [404, 200] width 57 height 46
type input "Jan, 2021"
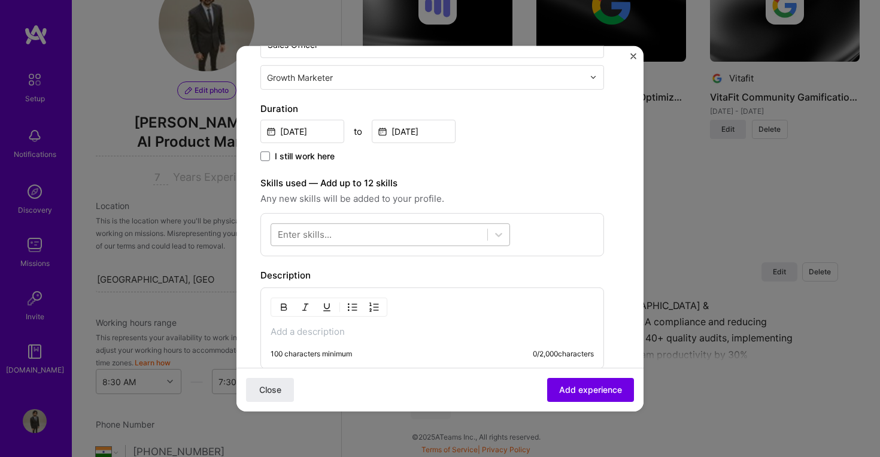
scroll to position [345, 0]
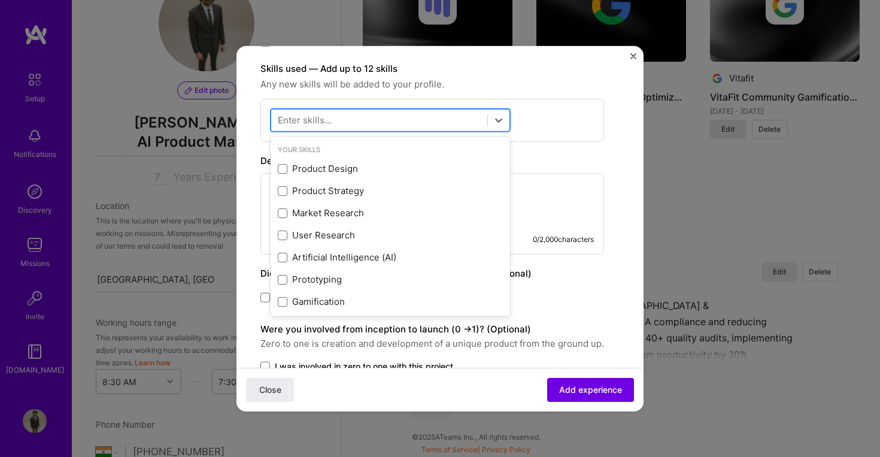
click at [379, 126] on div at bounding box center [379, 120] width 216 height 20
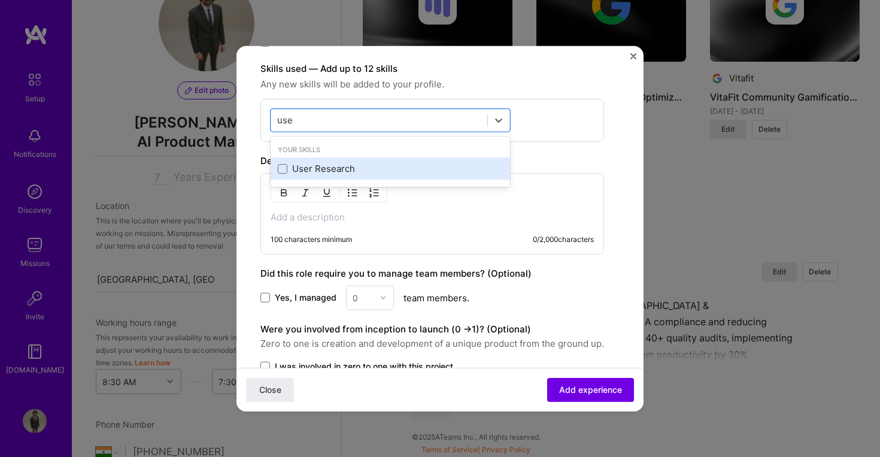
click at [326, 165] on div "User Research" at bounding box center [390, 168] width 225 height 13
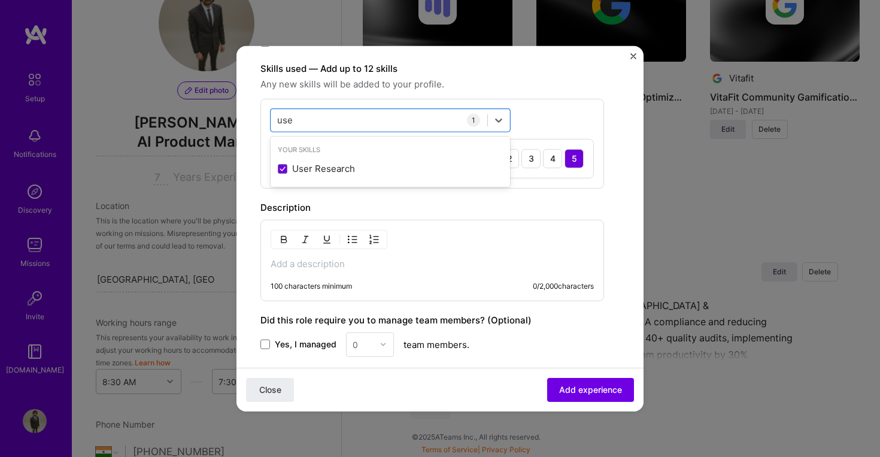
type input "use"
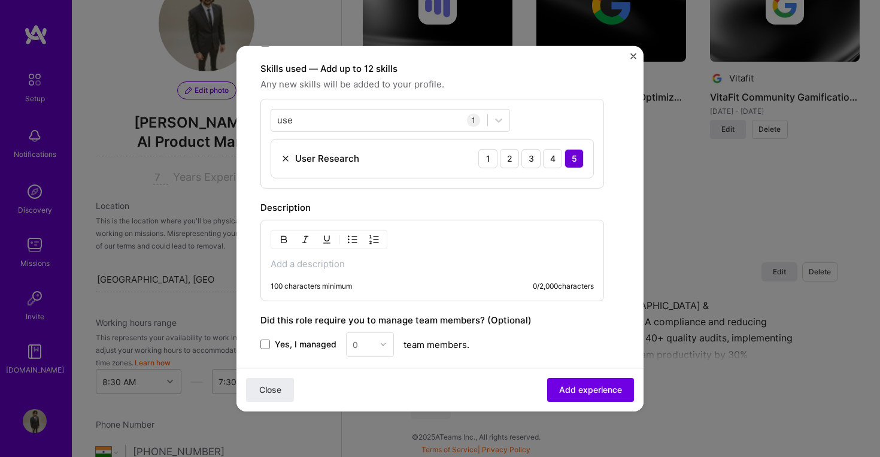
click at [506, 199] on div "Create a job experience Jobs help companies understand your past experience. Co…" at bounding box center [433, 108] width 344 height 768
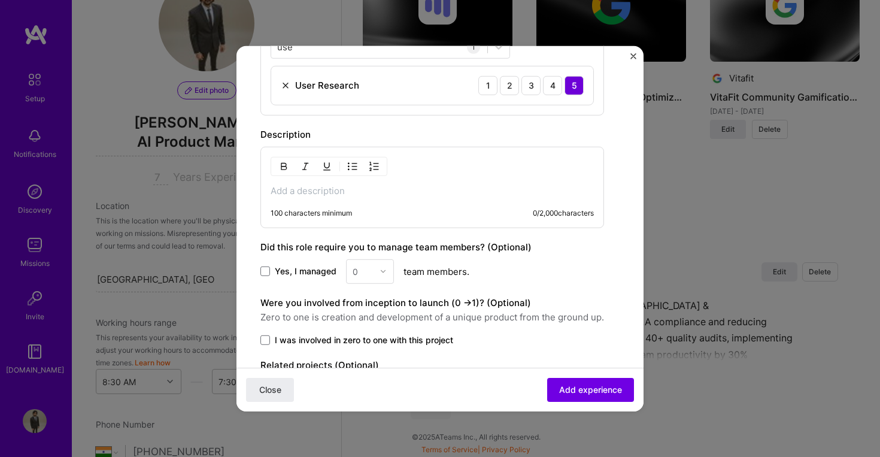
click at [450, 184] on div "100 characters minimum 0 / 2,000 characters" at bounding box center [433, 186] width 344 height 81
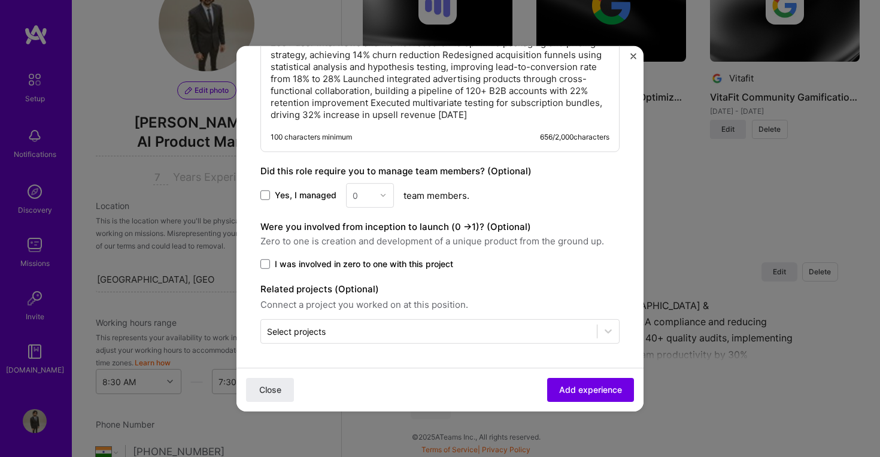
scroll to position [590, 0]
click at [262, 264] on span at bounding box center [266, 264] width 10 height 10
click at [0, 0] on input "I was involved in zero to one with this project" at bounding box center [0, 0] width 0 height 0
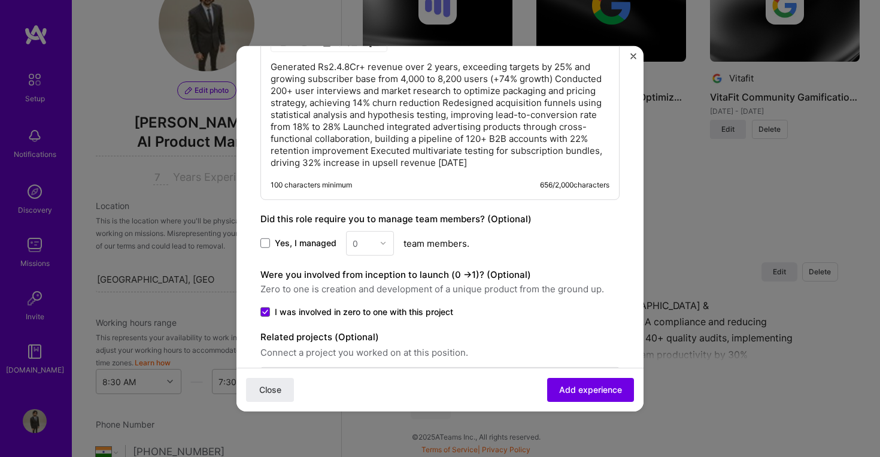
scroll to position [475, 0]
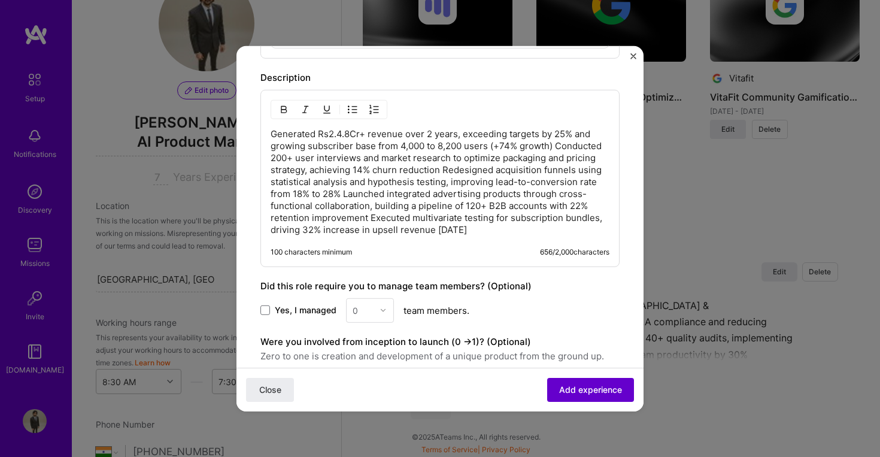
click at [580, 393] on span "Add experience" at bounding box center [590, 390] width 63 height 12
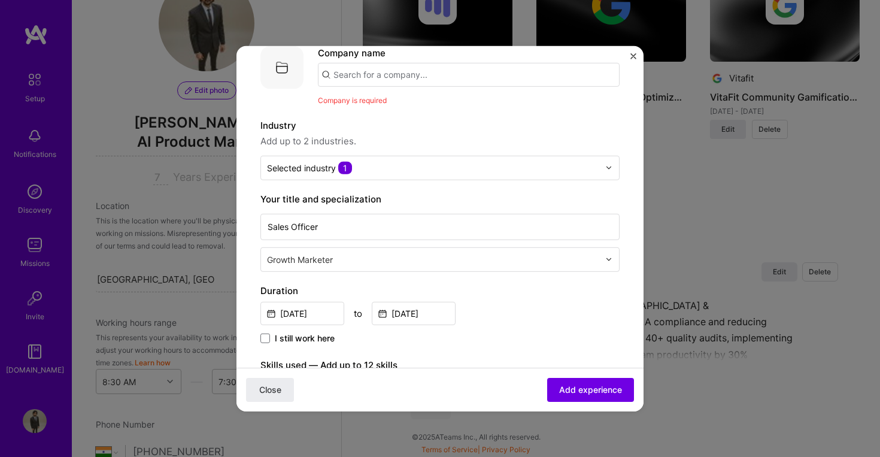
scroll to position [40, 0]
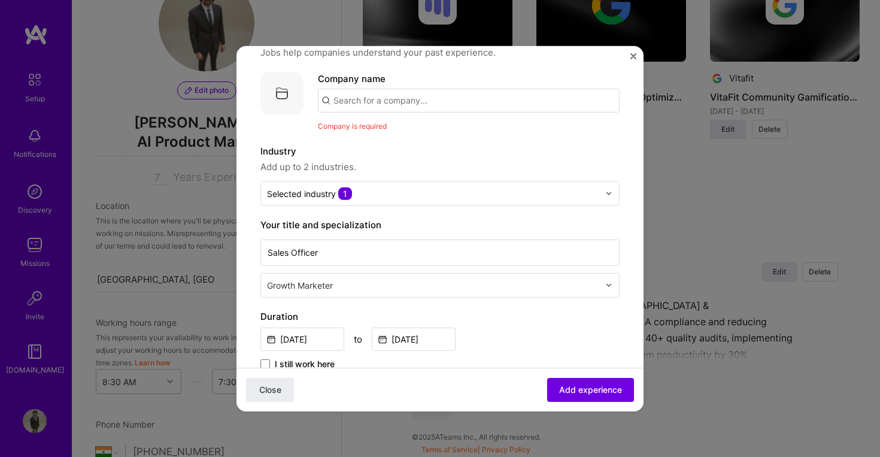
click at [431, 98] on input "text" at bounding box center [469, 100] width 302 height 24
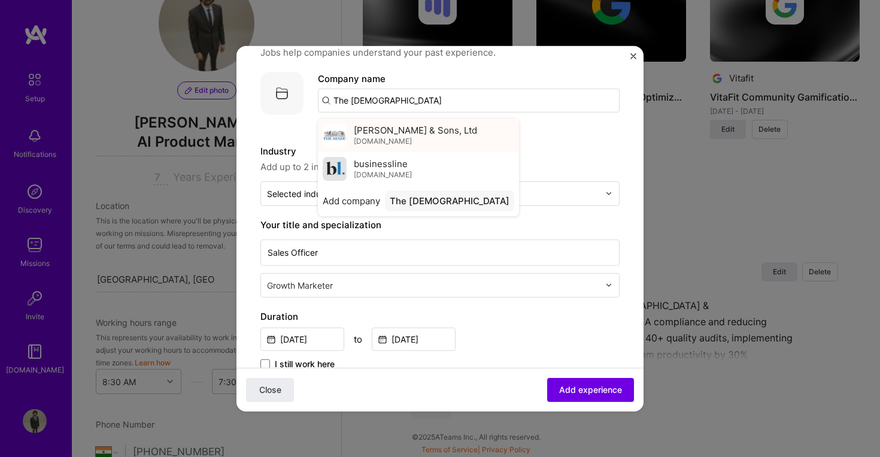
scroll to position [38, 0]
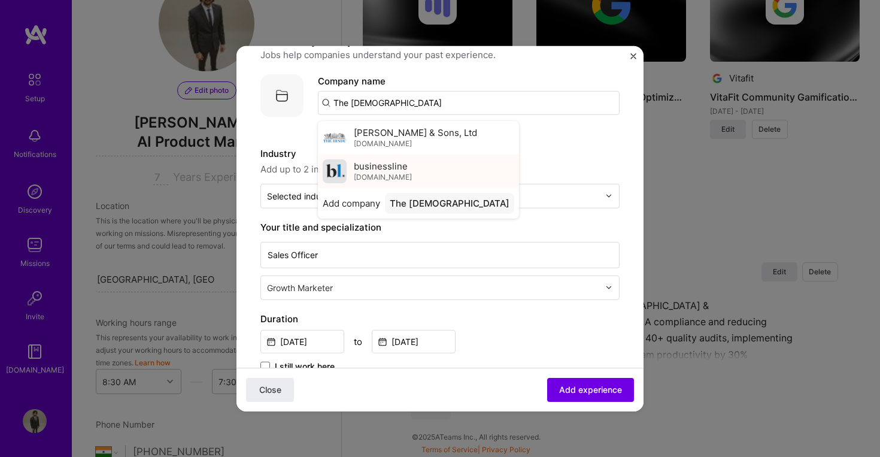
click at [412, 167] on div "businessline thehindubusinessline.com" at bounding box center [383, 171] width 58 height 22
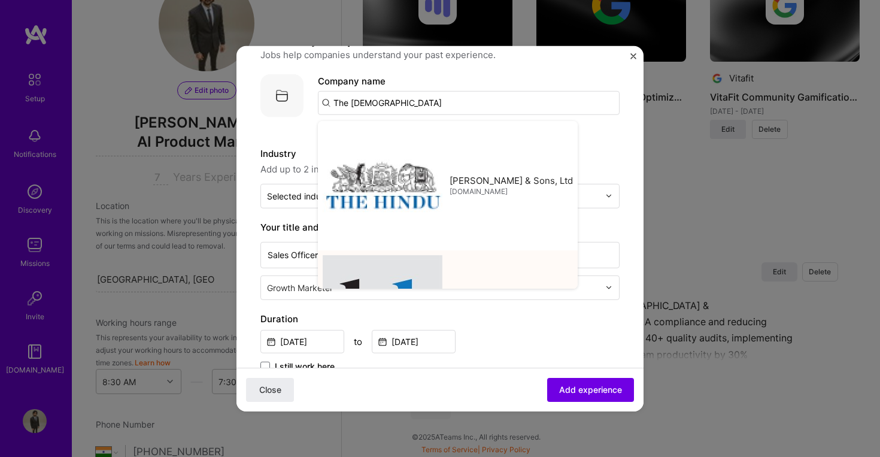
type input "businessline"
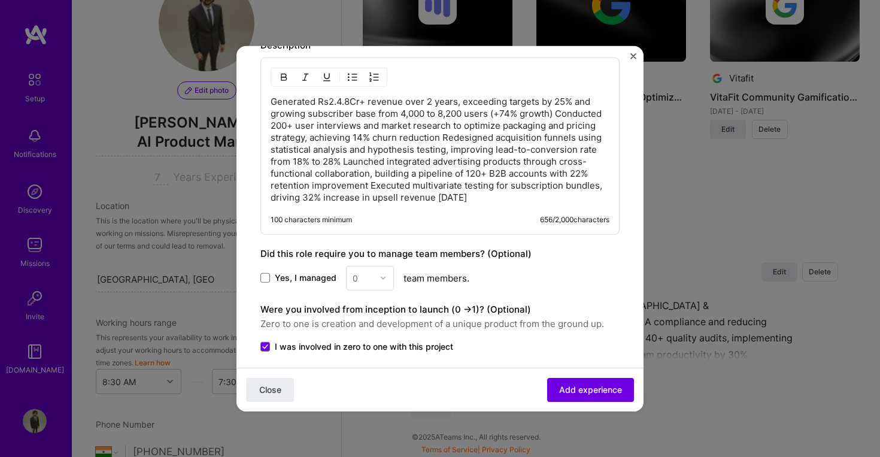
scroll to position [607, 0]
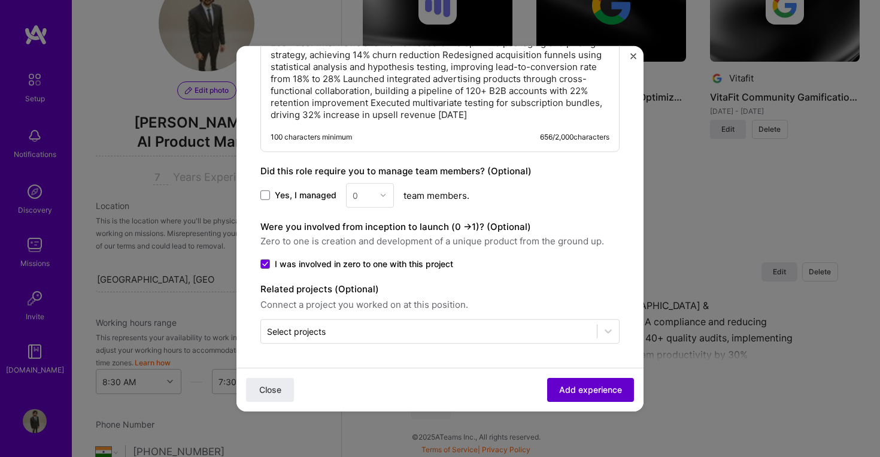
click at [602, 394] on span "Add experience" at bounding box center [590, 389] width 63 height 12
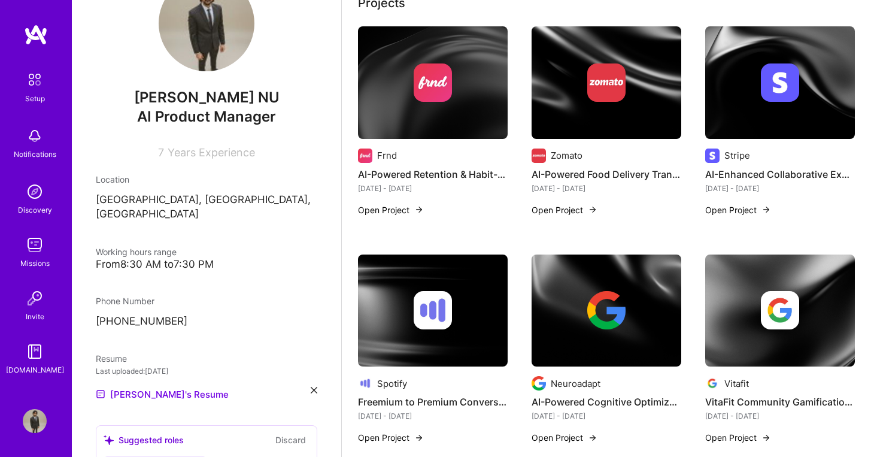
scroll to position [776, 0]
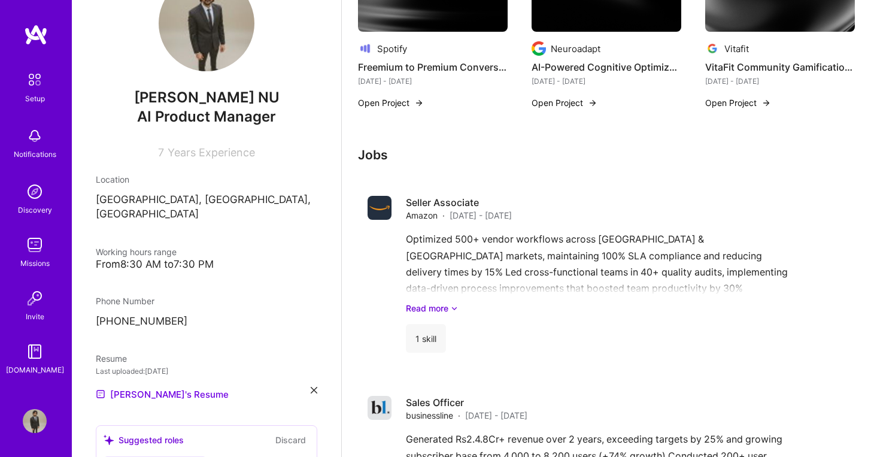
click at [165, 258] on div "From 8:30 AM to 7:30 PM" at bounding box center [207, 264] width 222 height 13
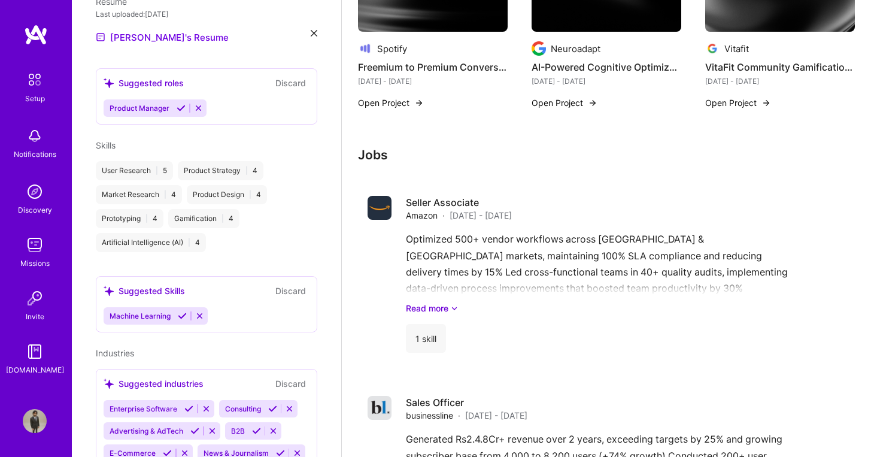
scroll to position [428, 0]
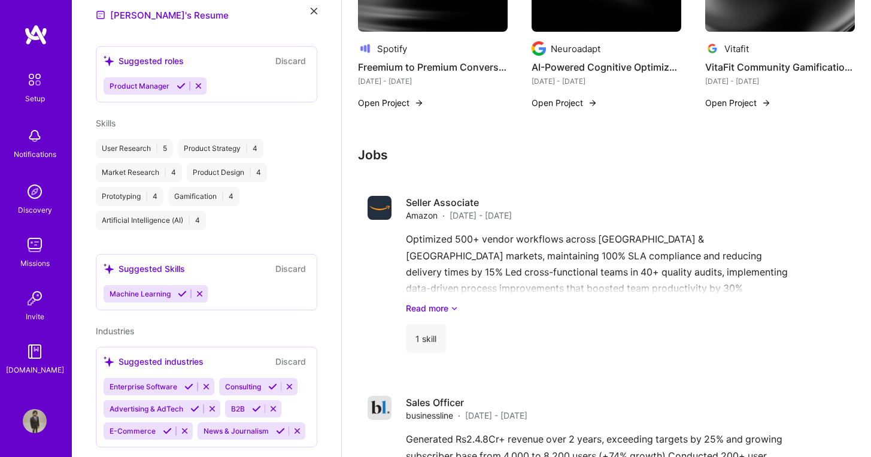
click at [182, 289] on icon at bounding box center [182, 293] width 9 height 9
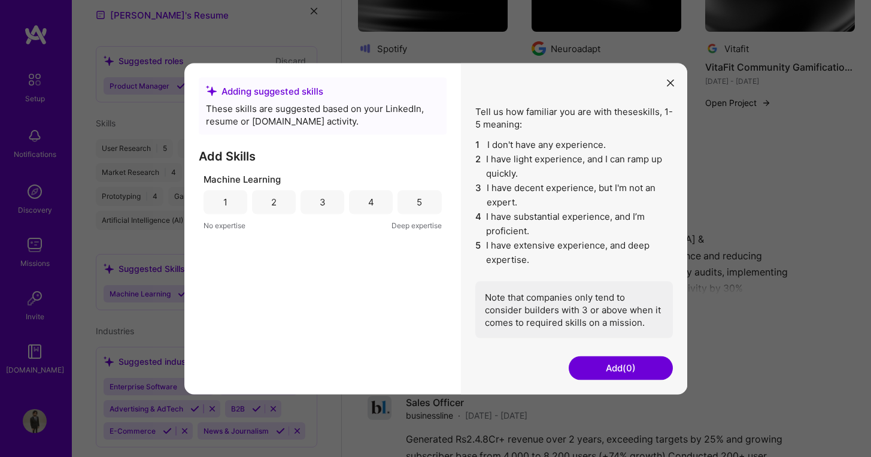
click at [317, 208] on div "3" at bounding box center [323, 202] width 44 height 24
click at [590, 371] on button "Add (1)" at bounding box center [621, 368] width 104 height 24
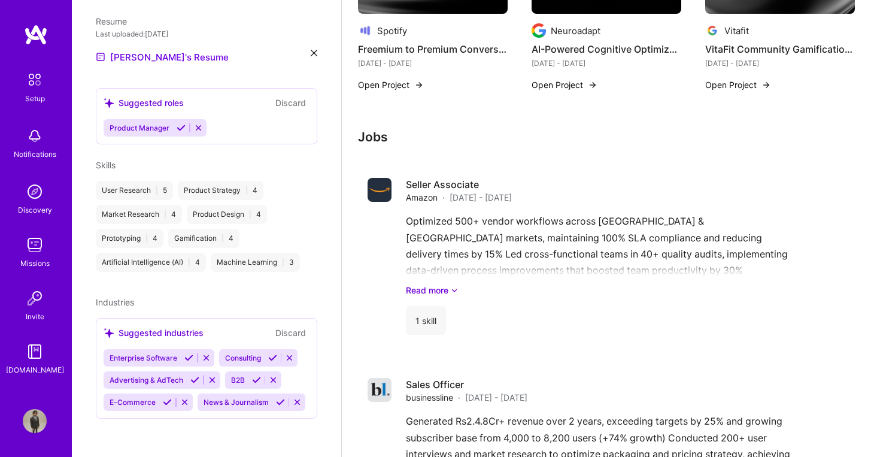
scroll to position [810, 0]
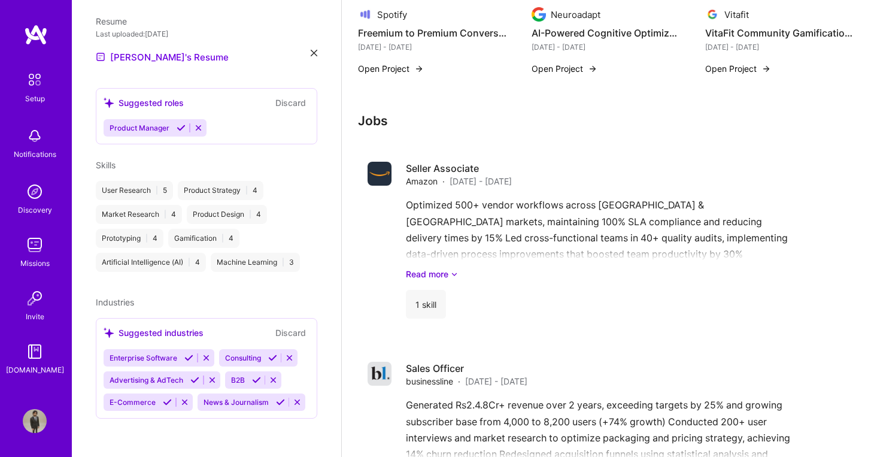
click at [165, 398] on icon at bounding box center [167, 402] width 9 height 9
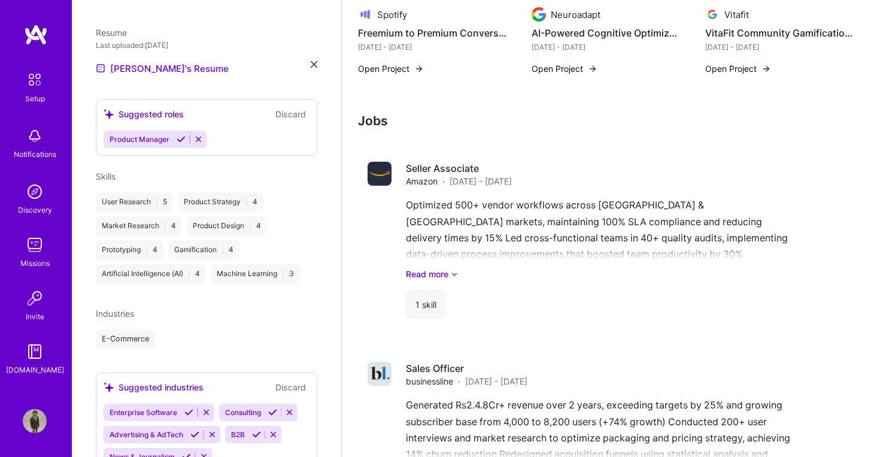
scroll to position [417, 0]
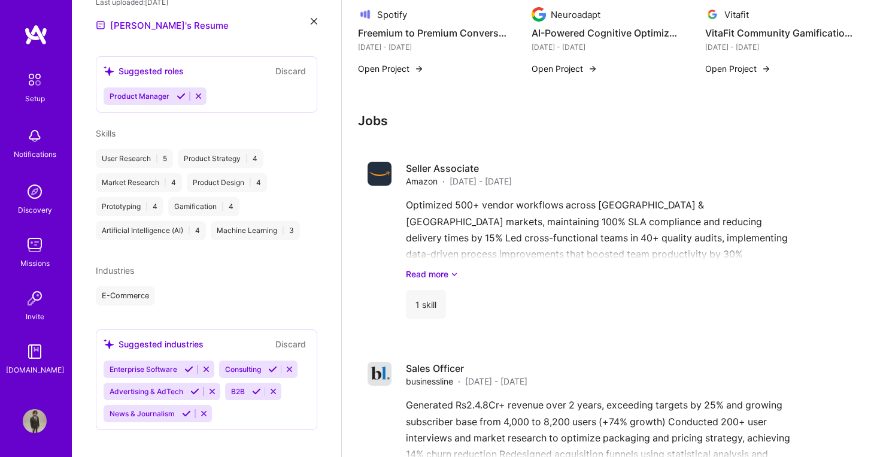
click at [192, 387] on icon at bounding box center [194, 391] width 9 height 9
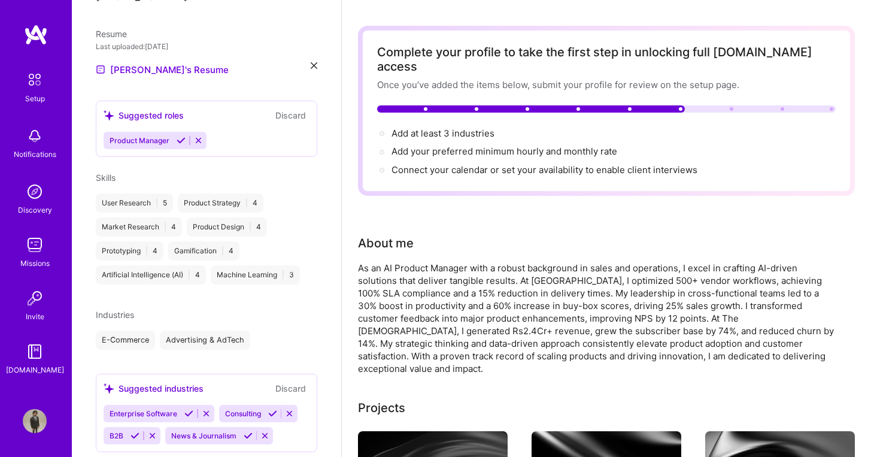
scroll to position [0, 0]
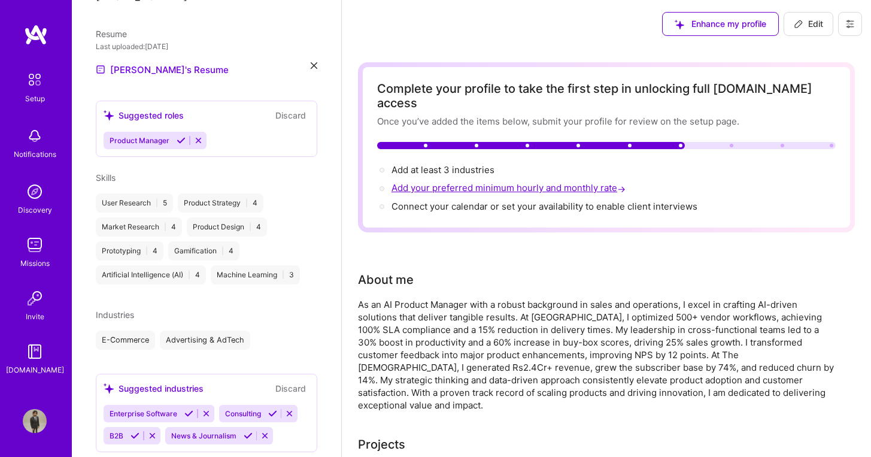
click at [441, 182] on span "Add your preferred minimum hourly and monthly rate →" at bounding box center [510, 187] width 237 height 11
select select "IN"
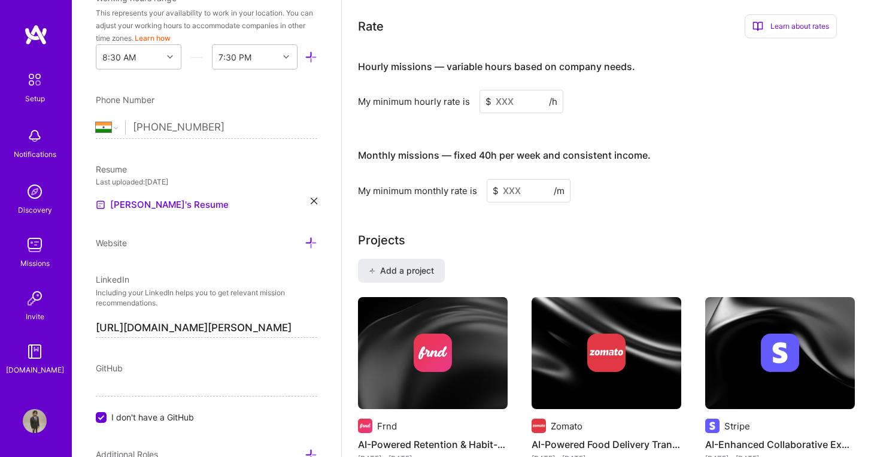
scroll to position [724, 0]
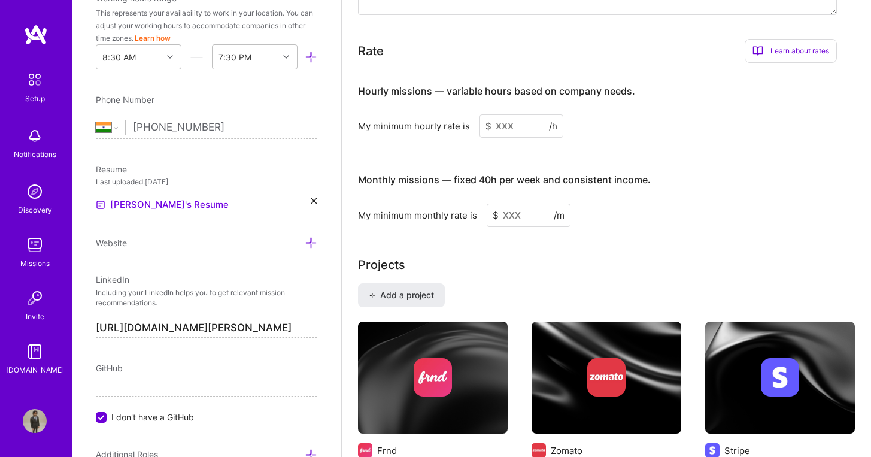
click at [514, 116] on input at bounding box center [522, 125] width 84 height 23
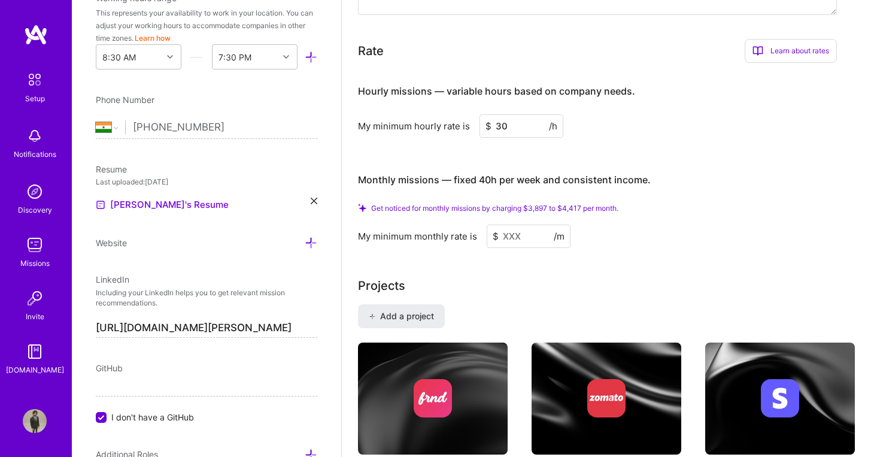
type input "30"
click at [511, 225] on input at bounding box center [529, 236] width 84 height 23
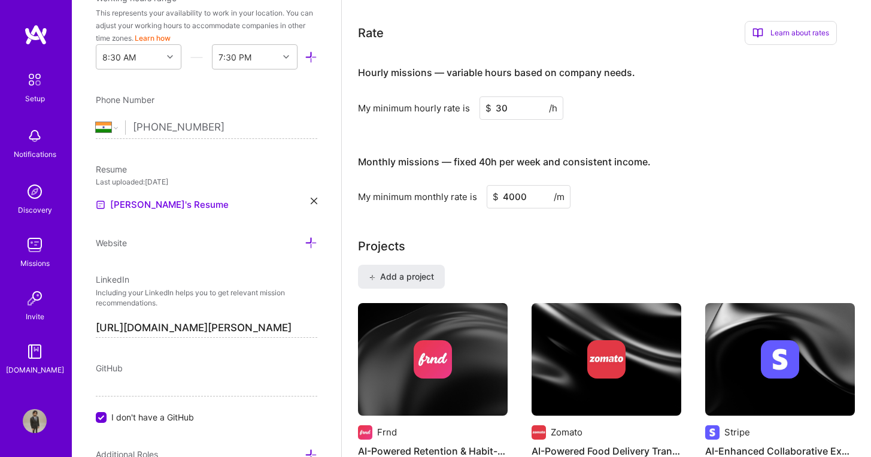
type input "4000"
click at [516, 237] on div "Projects" at bounding box center [606, 246] width 497 height 18
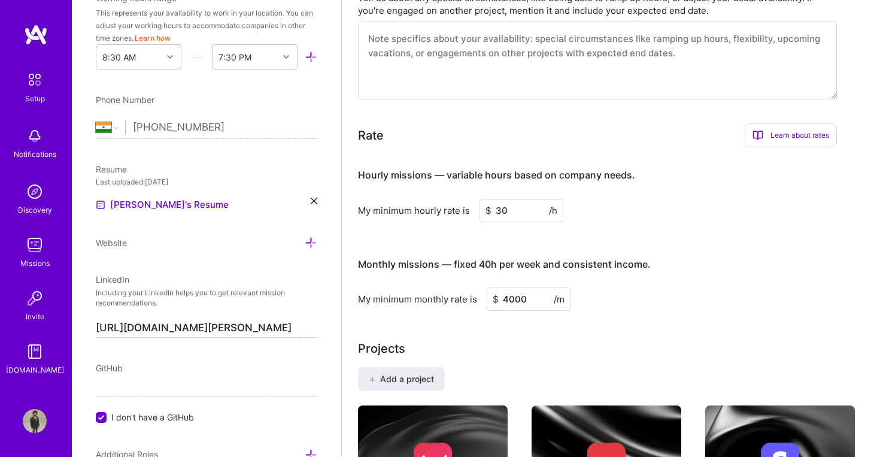
scroll to position [619, 0]
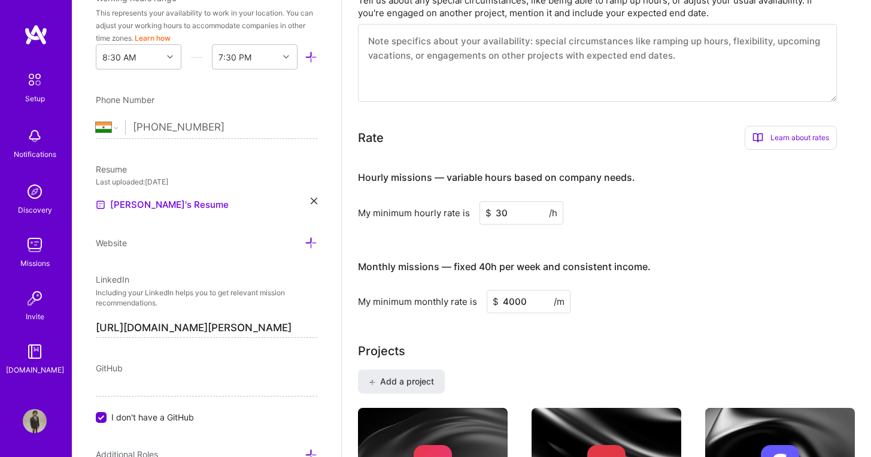
click at [767, 126] on div "Learn about rates" at bounding box center [791, 138] width 92 height 24
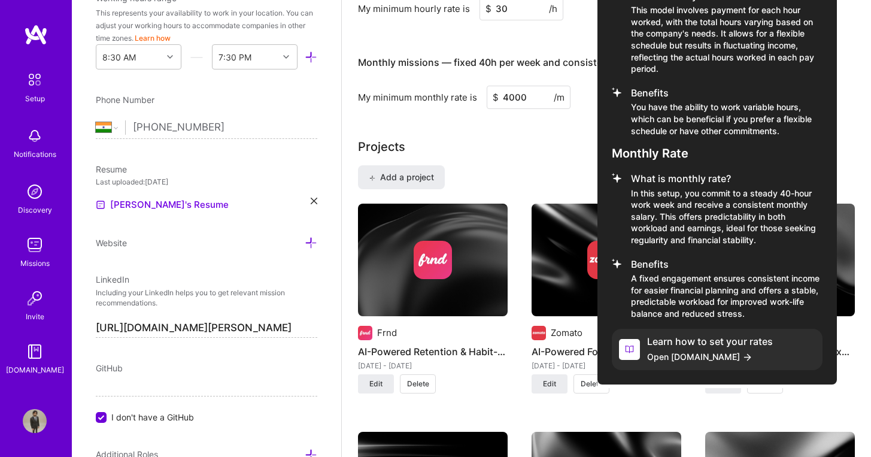
scroll to position [688, 0]
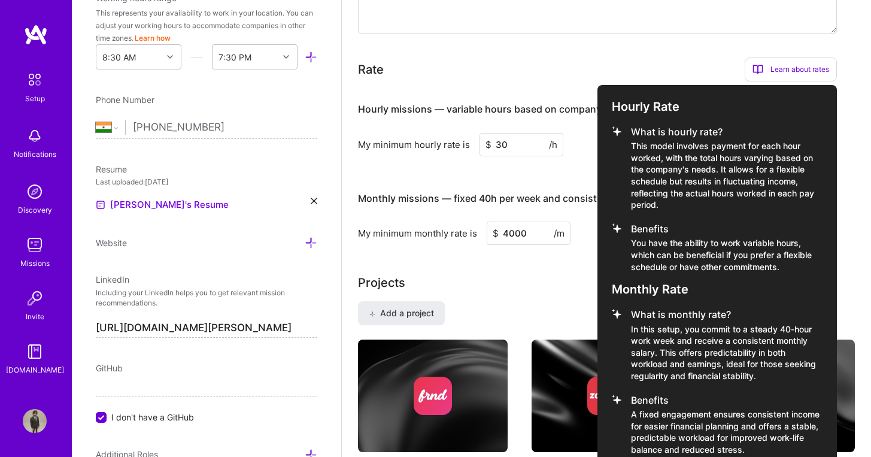
click at [576, 137] on div at bounding box center [435, 228] width 871 height 457
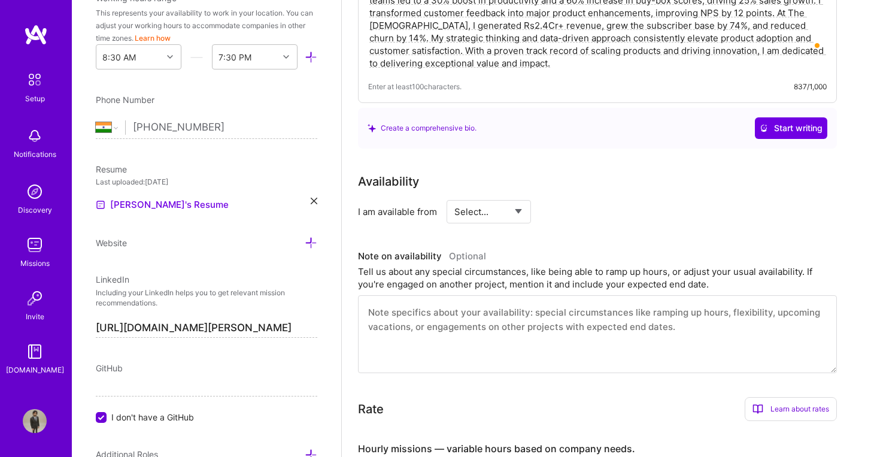
scroll to position [371, 0]
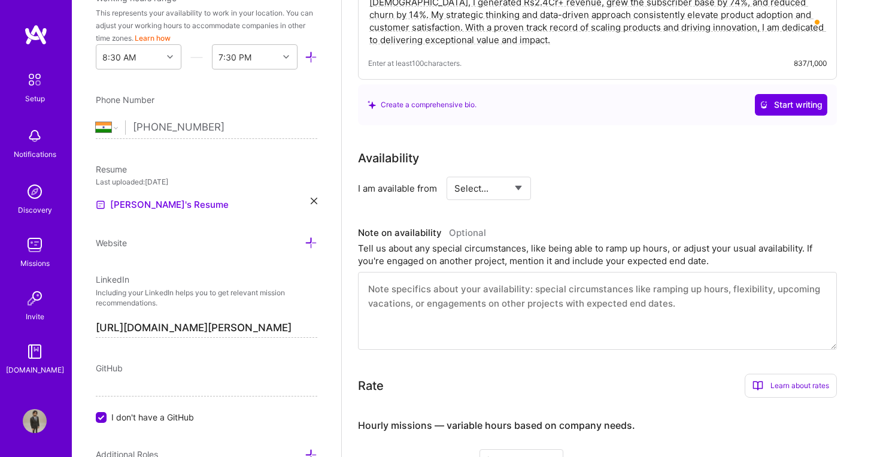
select select "Right Now"
click at [577, 177] on input at bounding box center [598, 188] width 72 height 23
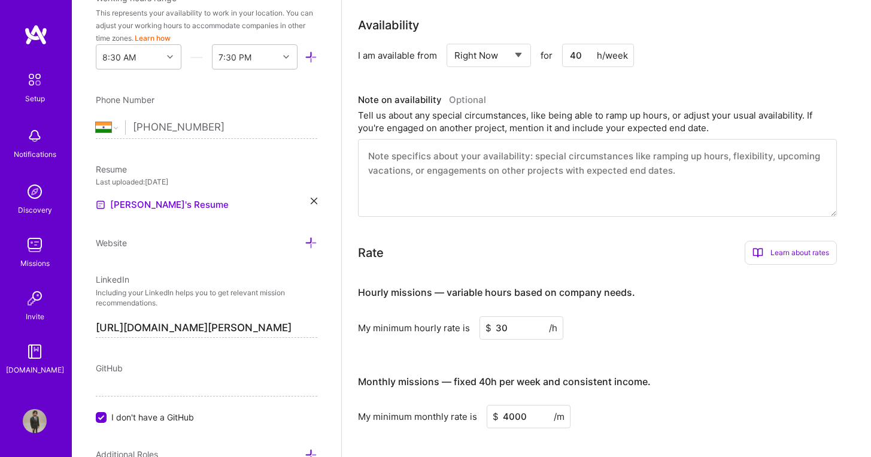
type input "40"
click at [491, 165] on textarea "To enrich screen reader interactions, please activate Accessibility in Grammarl…" at bounding box center [597, 178] width 479 height 78
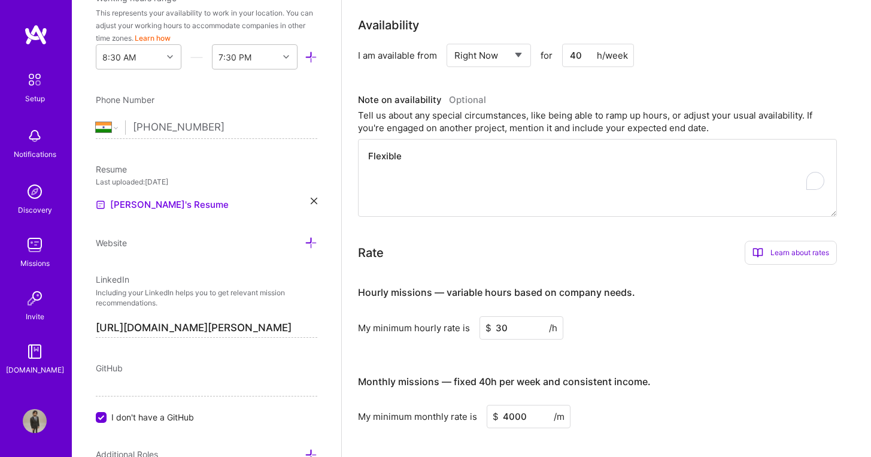
click at [497, 165] on textarea "Flexible" at bounding box center [597, 178] width 479 height 78
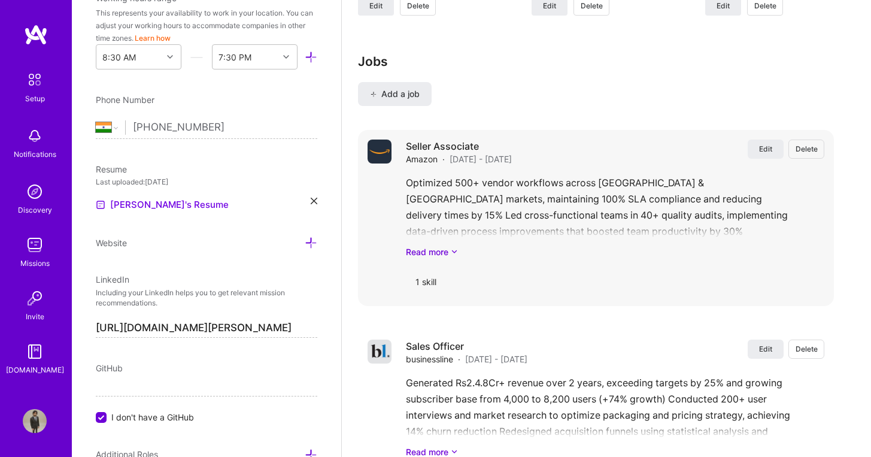
scroll to position [1506, 0]
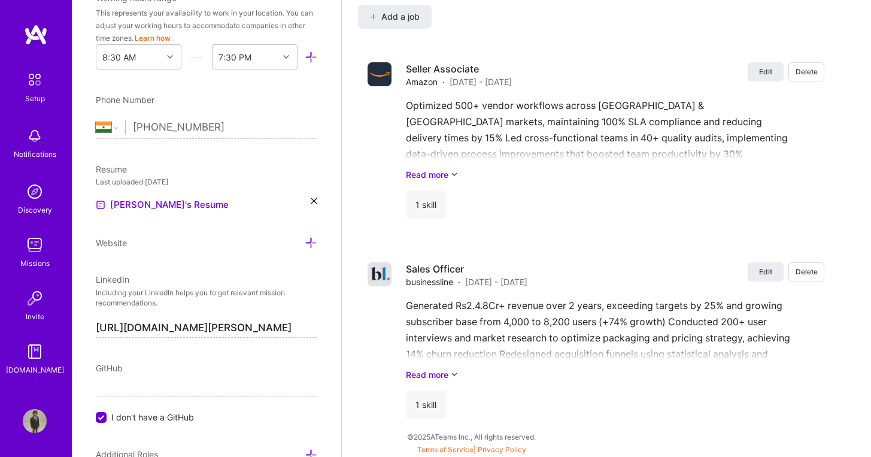
type textarea "Flexible"
click at [181, 243] on div "Website" at bounding box center [207, 243] width 222 height 14
click at [305, 242] on icon at bounding box center [311, 243] width 13 height 13
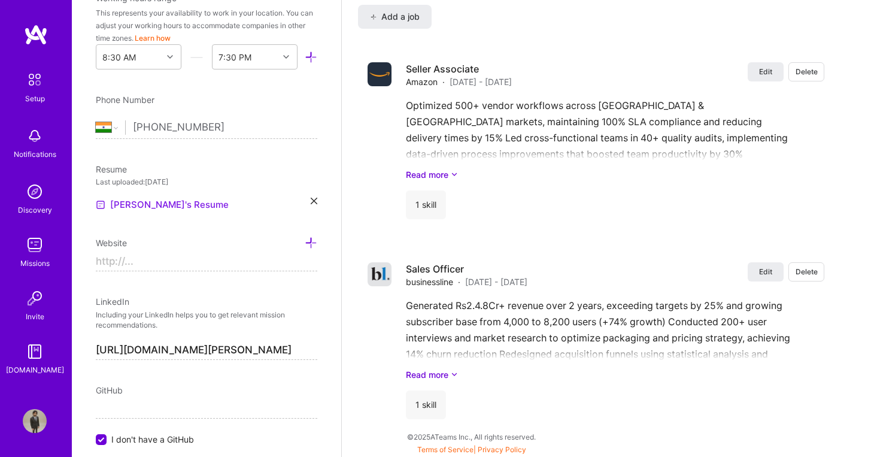
paste input "https://aipmsivasanmugavel.lovable.app"
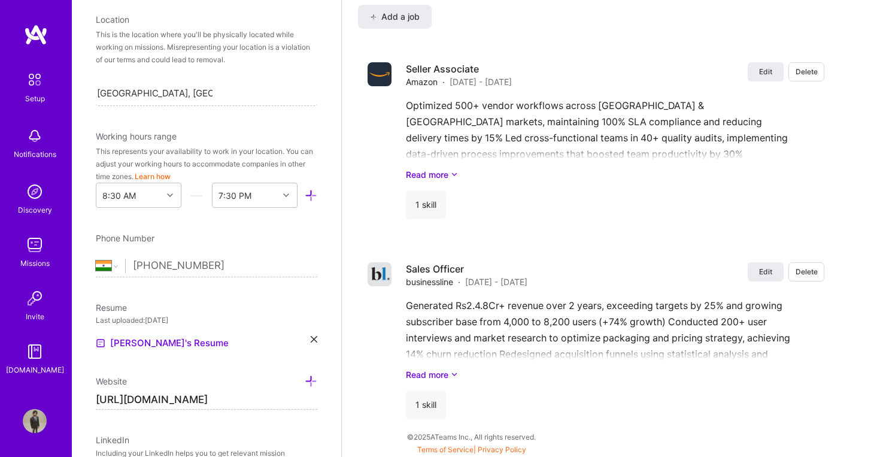
type input "https://aipmsivasanmugavel.lovable.app"
click at [320, 240] on div "Edit photo Siva Sanmugavel NU AI Product Manager 7 Years Experience Location Th…" at bounding box center [207, 228] width 270 height 457
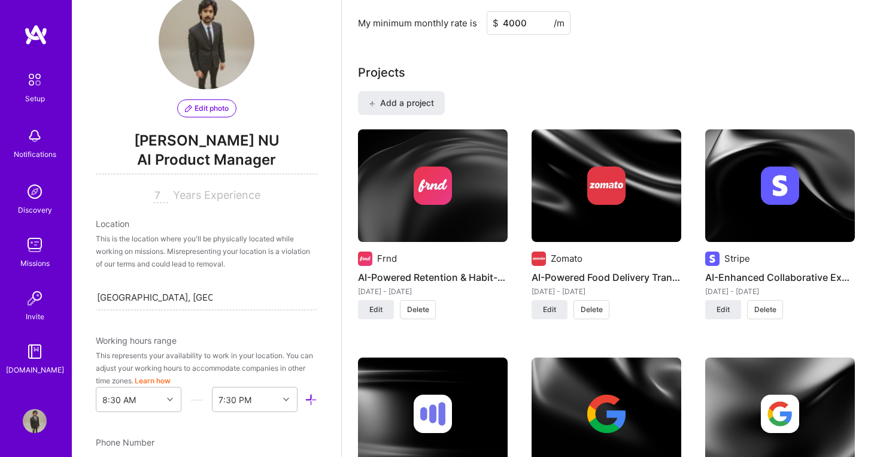
scroll to position [120, 0]
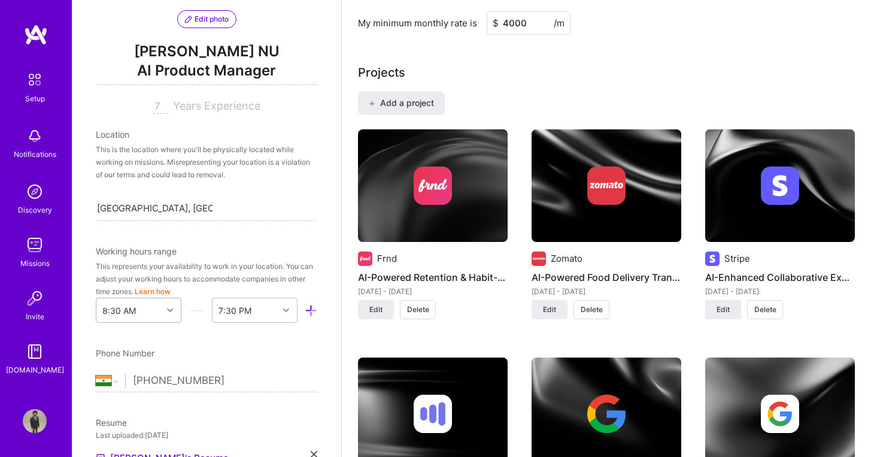
click at [164, 311] on div "8:30 AM" at bounding box center [139, 310] width 86 height 25
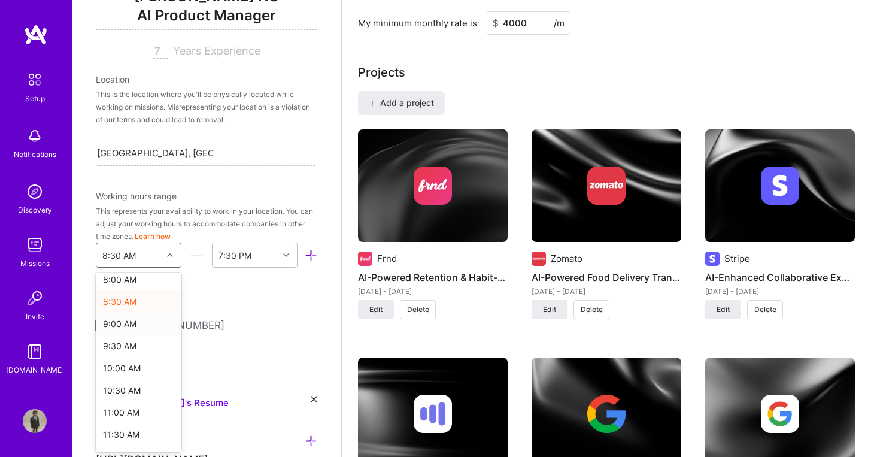
scroll to position [383, 0]
click at [144, 391] on div "11:00 AM" at bounding box center [139, 391] width 86 height 22
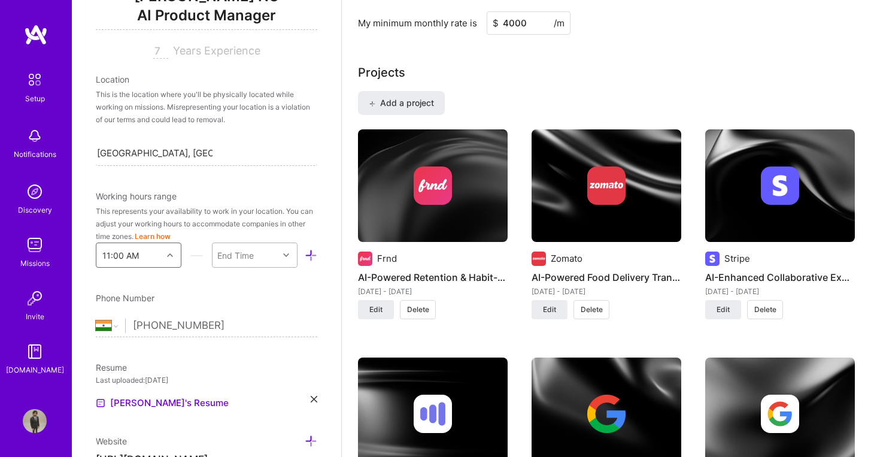
click at [241, 255] on div "End Time" at bounding box center [235, 255] width 37 height 13
click at [232, 280] on div "11:00 PM" at bounding box center [255, 277] width 86 height 22
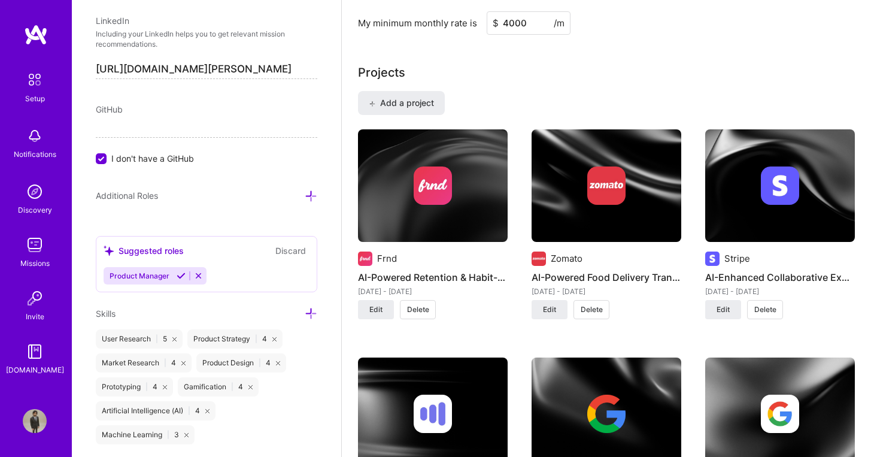
scroll to position [656, 0]
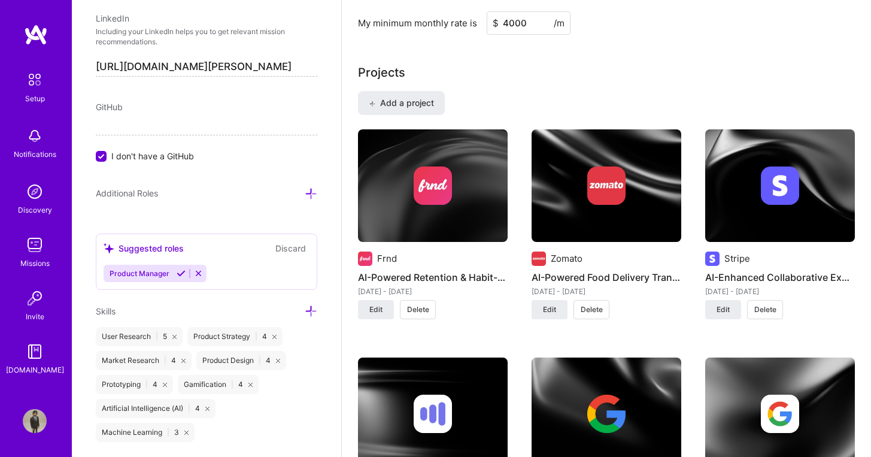
click at [180, 274] on icon at bounding box center [181, 273] width 9 height 9
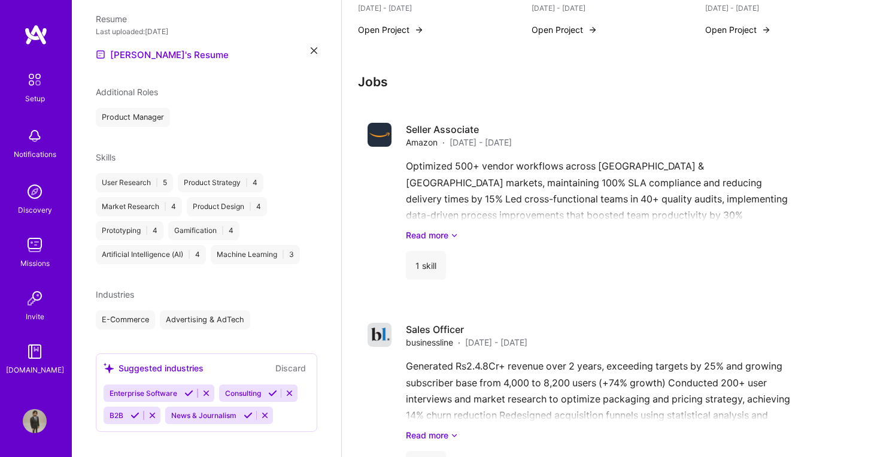
scroll to position [898, 0]
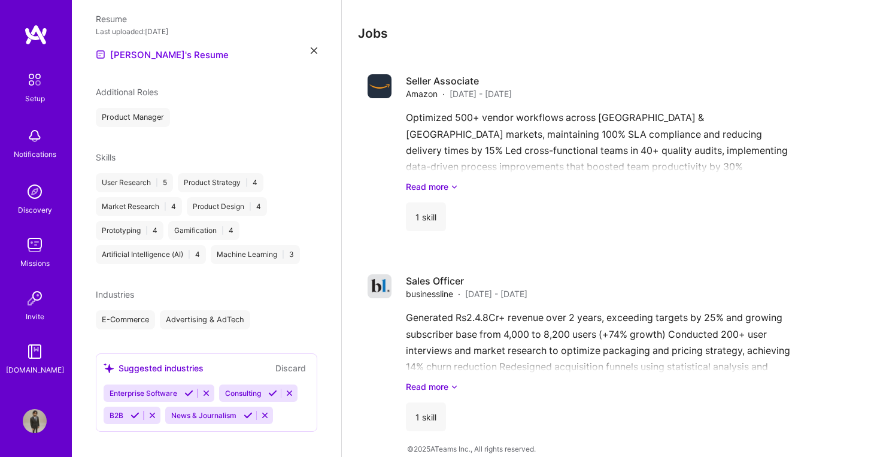
click at [133, 411] on icon at bounding box center [135, 415] width 9 height 9
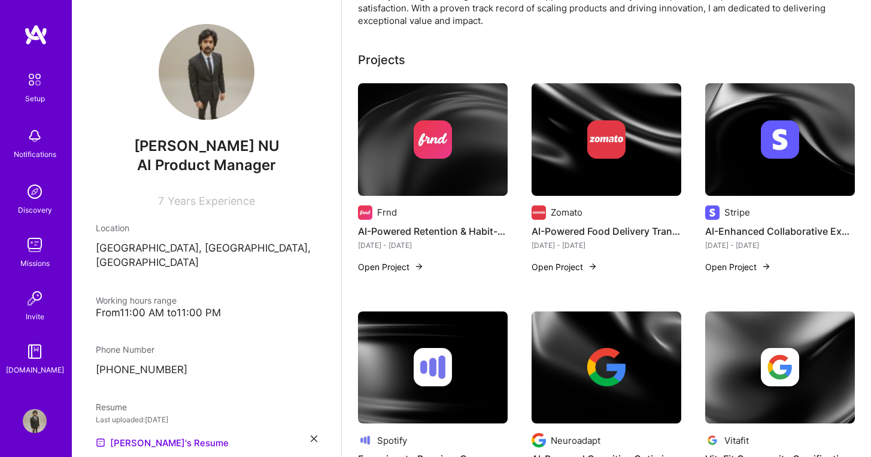
scroll to position [0, 0]
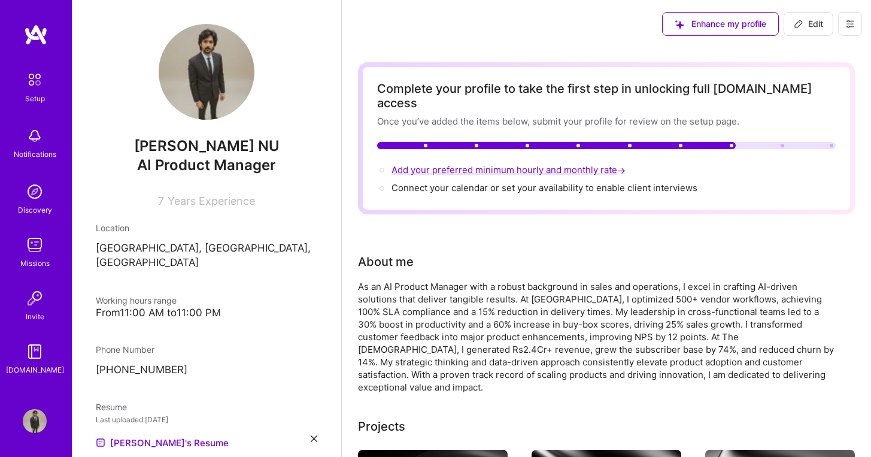
click at [496, 164] on span "Add your preferred minimum hourly and monthly rate →" at bounding box center [510, 169] width 237 height 11
select select "IN"
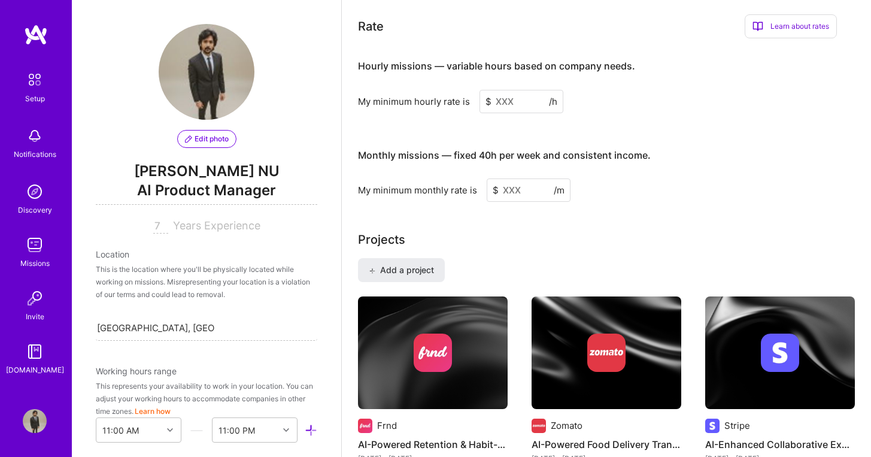
scroll to position [710, 0]
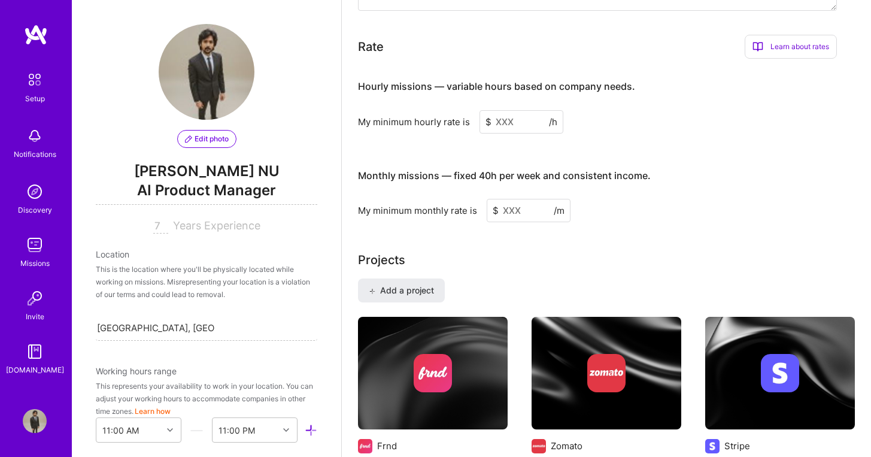
click at [501, 110] on input at bounding box center [522, 121] width 84 height 23
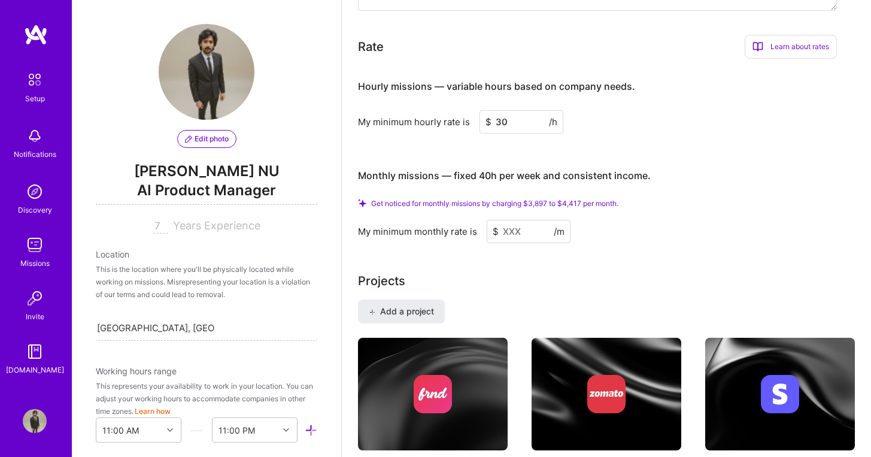
type input "30"
click at [515, 137] on div "Hourly missions — variable hours based on company needs. My minimum hourly rate…" at bounding box center [597, 155] width 479 height 175
click at [524, 140] on div "Hourly missions — variable hours based on company needs. My minimum hourly rate…" at bounding box center [597, 155] width 479 height 175
click at [519, 220] on input at bounding box center [529, 231] width 84 height 23
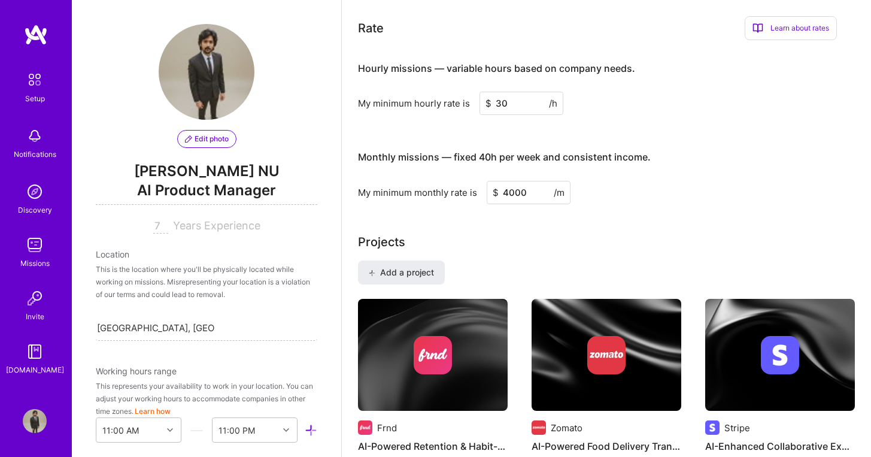
type input "4000"
click at [525, 218] on div "Complete your profile to take the first step in unlocking full A.Team access On…" at bounding box center [606, 279] width 497 height 1854
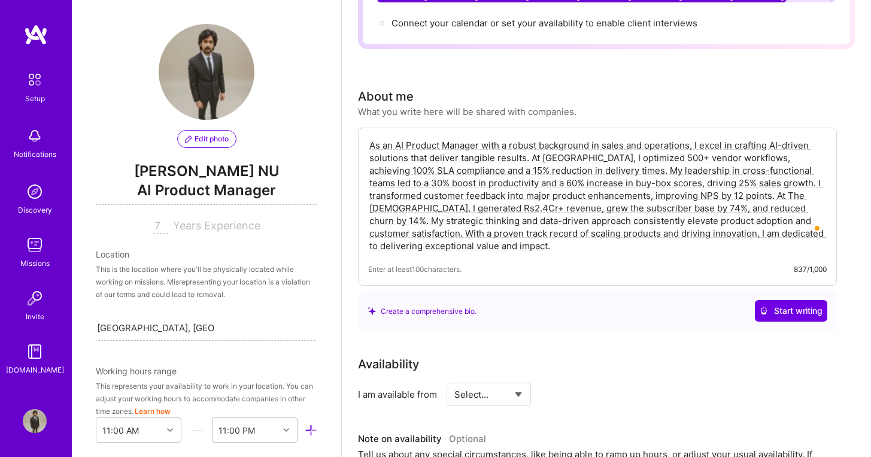
scroll to position [0, 0]
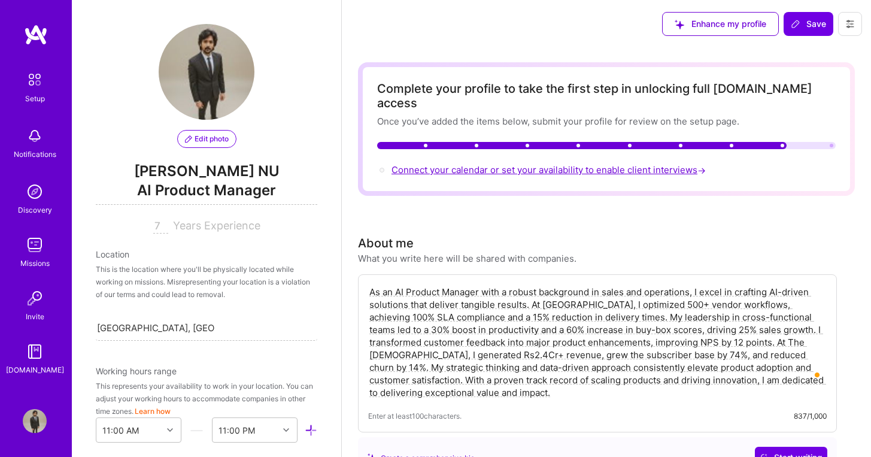
click at [502, 164] on span "Connect your calendar or set your availability to enable client interviews →" at bounding box center [550, 169] width 317 height 11
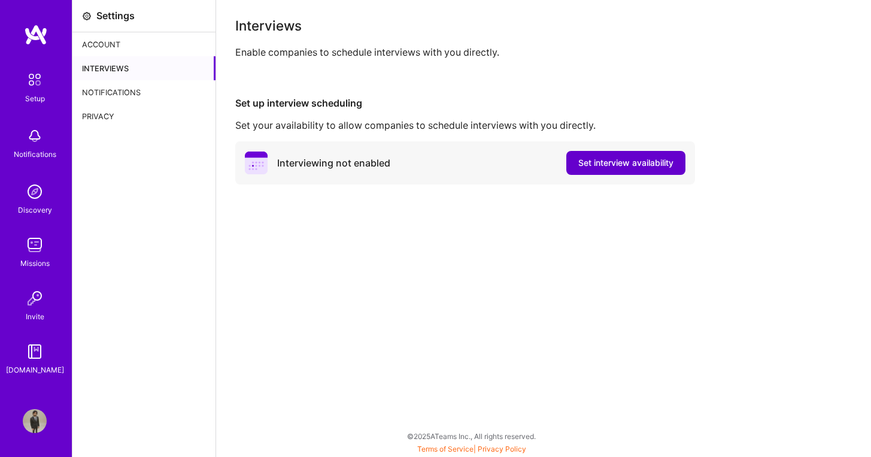
click at [604, 165] on span "Set interview availability" at bounding box center [626, 163] width 95 height 12
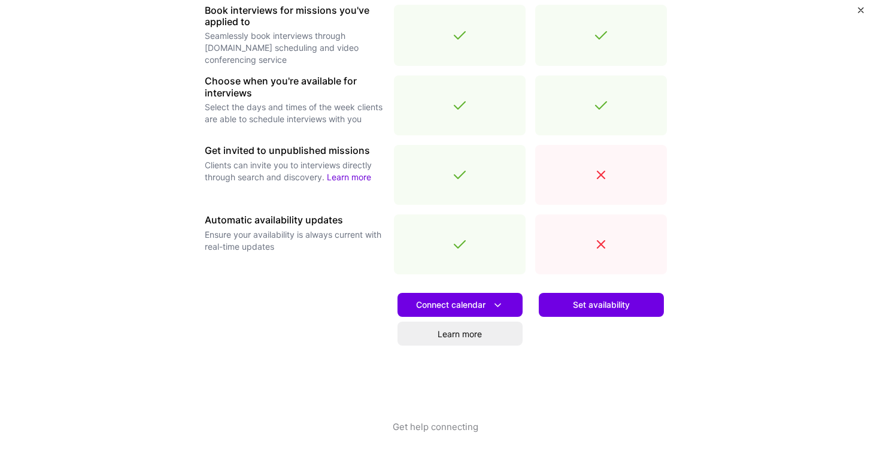
scroll to position [14, 0]
click at [580, 304] on span "Set availability" at bounding box center [601, 305] width 57 height 12
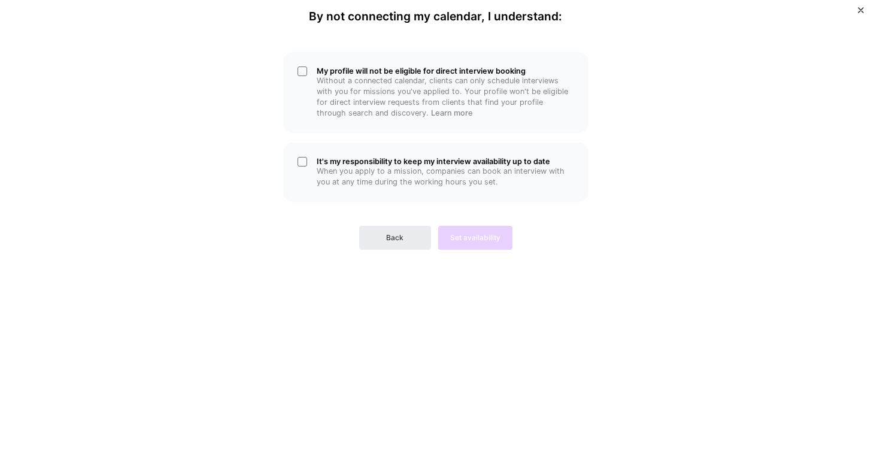
scroll to position [0, 0]
click at [407, 229] on button "Back" at bounding box center [395, 238] width 72 height 24
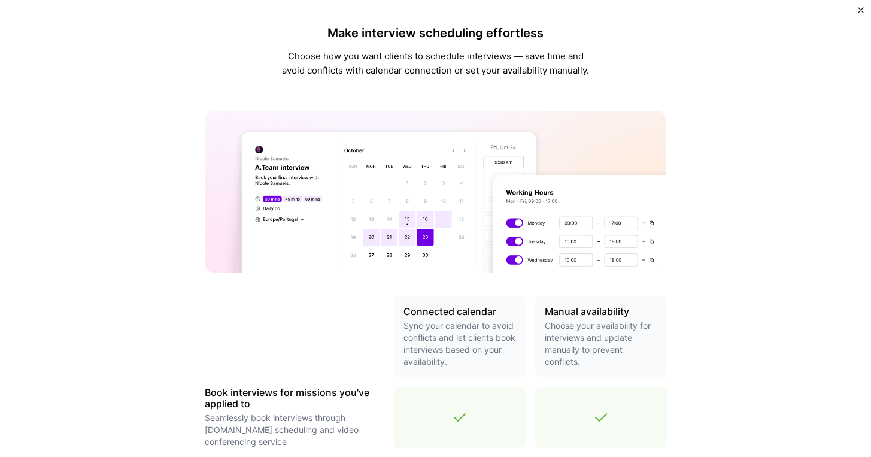
scroll to position [296, 0]
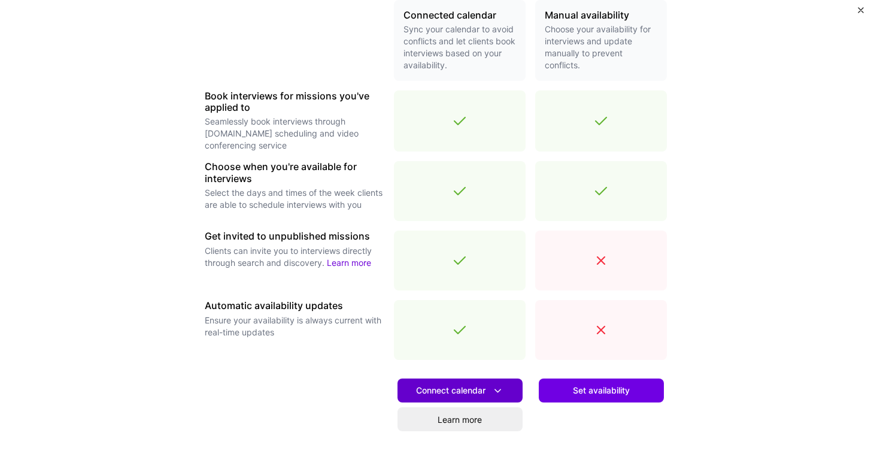
click at [480, 389] on span "Connect calendar" at bounding box center [460, 391] width 88 height 13
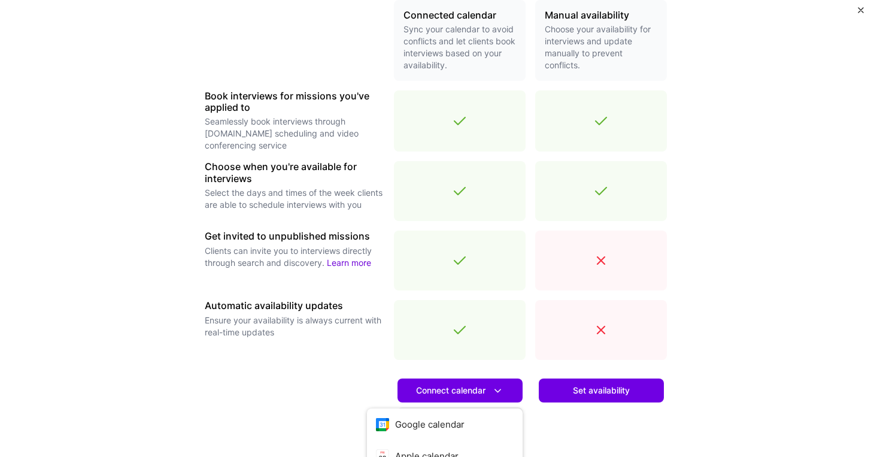
scroll to position [380, 0]
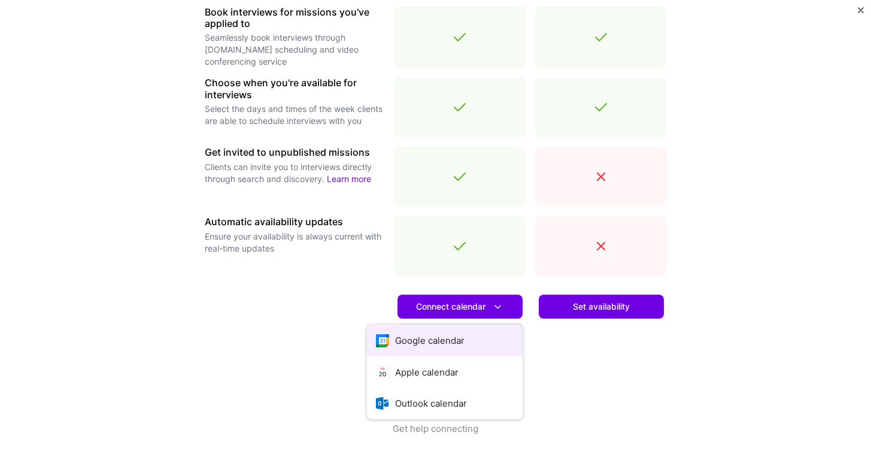
click at [449, 332] on button "Google calendar" at bounding box center [445, 341] width 156 height 32
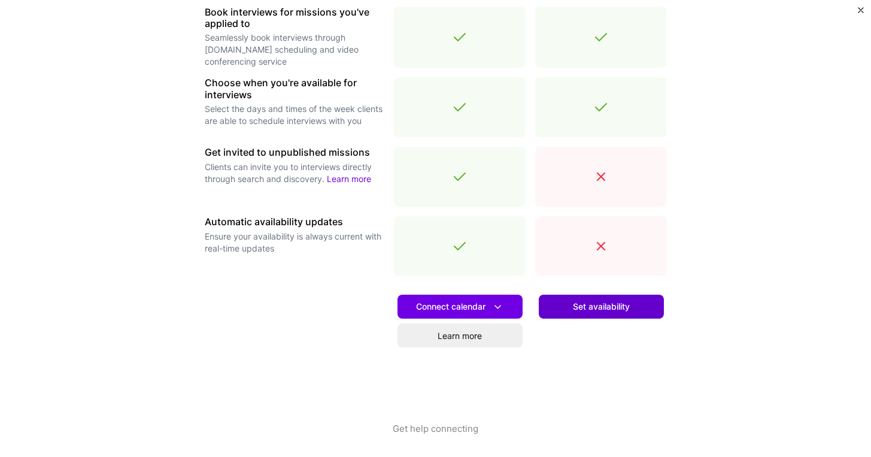
click at [592, 314] on button "Set availability" at bounding box center [601, 307] width 125 height 24
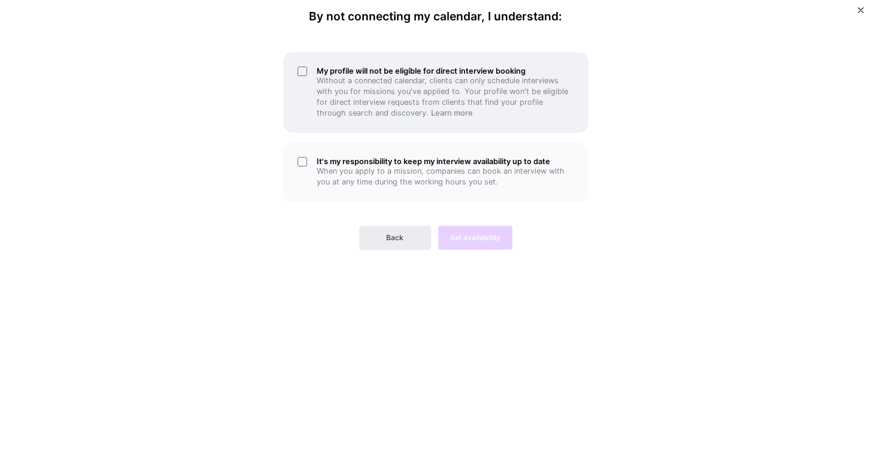
click at [298, 71] on div "My profile will not be eligible for direct interview booking Without a connecte…" at bounding box center [435, 92] width 305 height 81
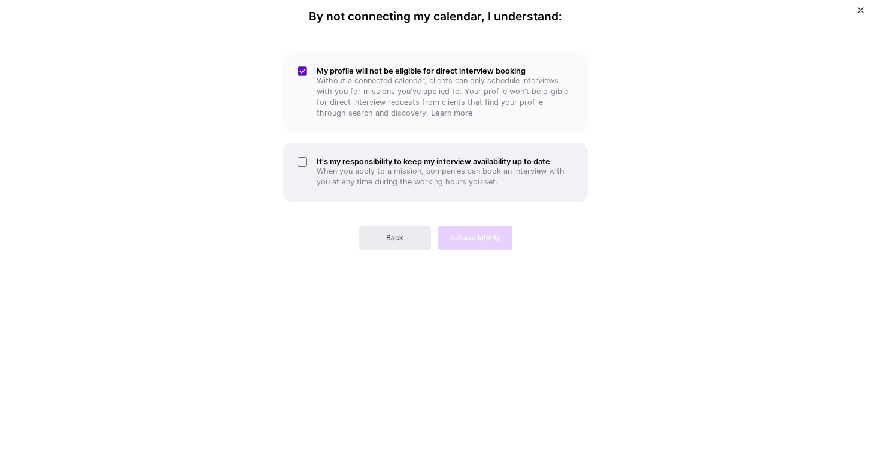
click at [302, 162] on div "It's my responsibility to keep my interview availability up to date When you ap…" at bounding box center [435, 172] width 305 height 59
click at [301, 161] on div "It's my responsibility to keep my interview availability up to date When you ap…" at bounding box center [435, 172] width 305 height 59
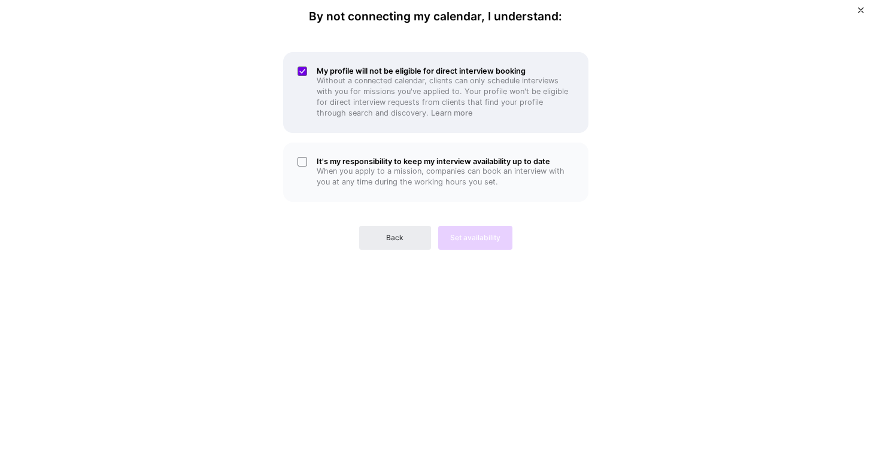
click at [298, 70] on div "My profile will not be eligible for direct interview booking Without a connecte…" at bounding box center [435, 92] width 305 height 81
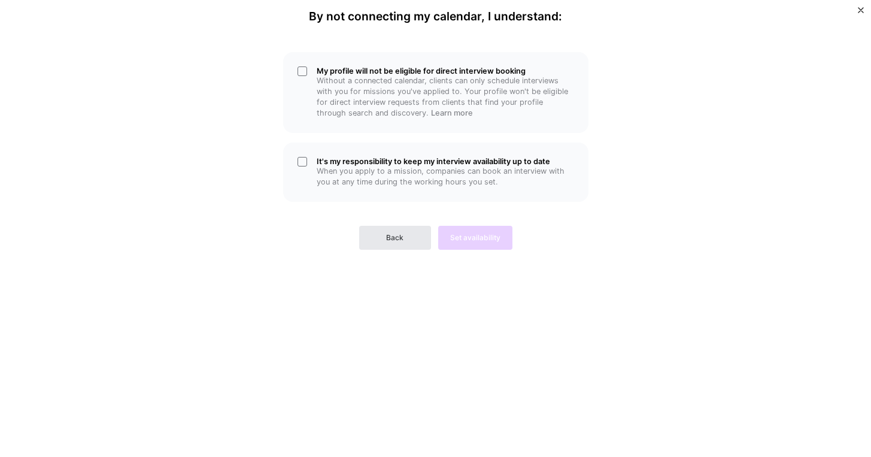
click at [401, 232] on span "Back" at bounding box center [394, 237] width 17 height 11
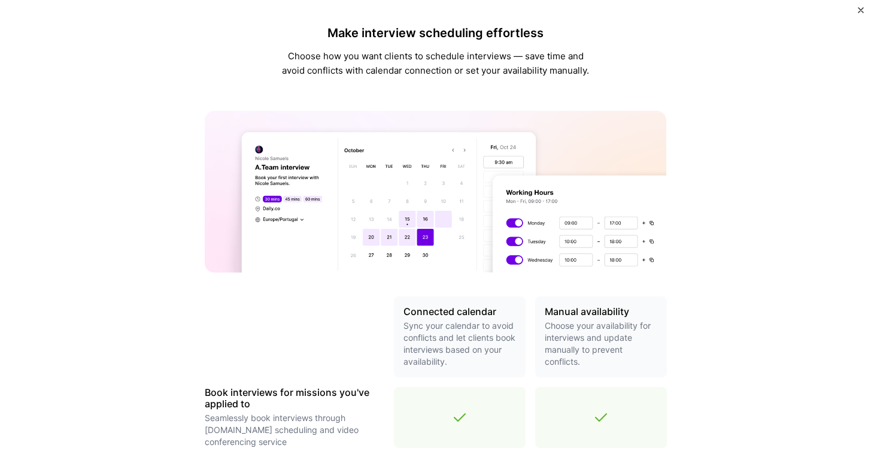
scroll to position [382, 0]
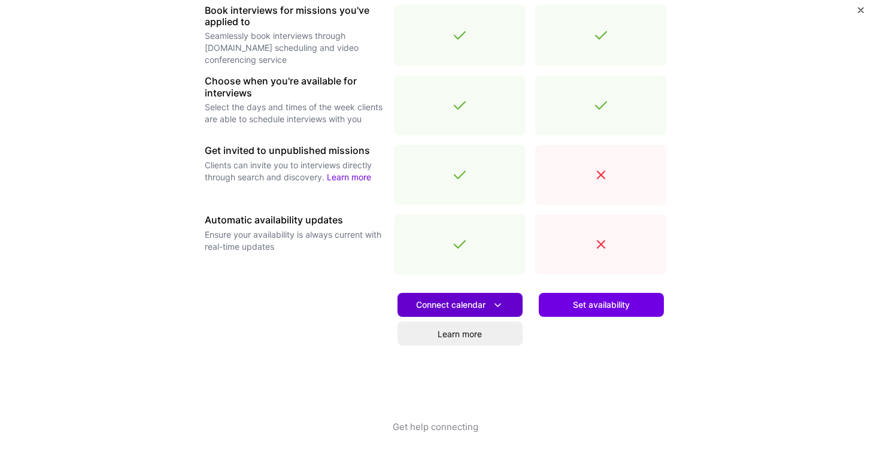
click at [473, 302] on span "Connect calendar" at bounding box center [460, 305] width 88 height 13
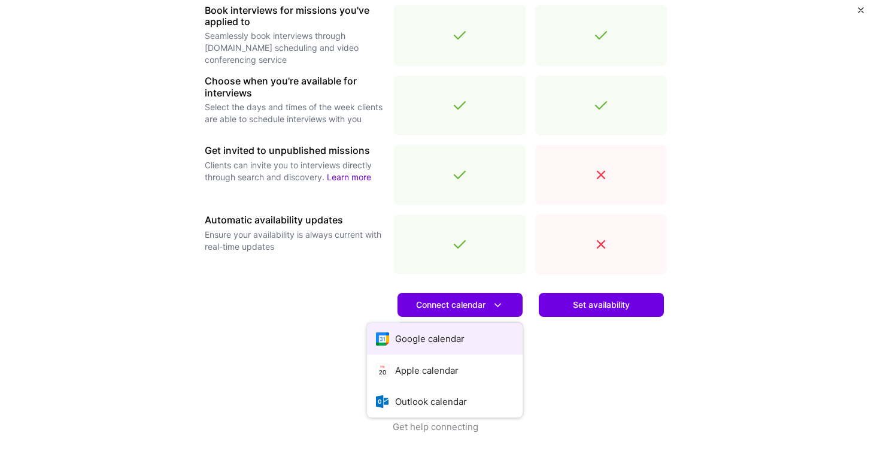
click at [473, 343] on button "Google calendar" at bounding box center [445, 339] width 156 height 32
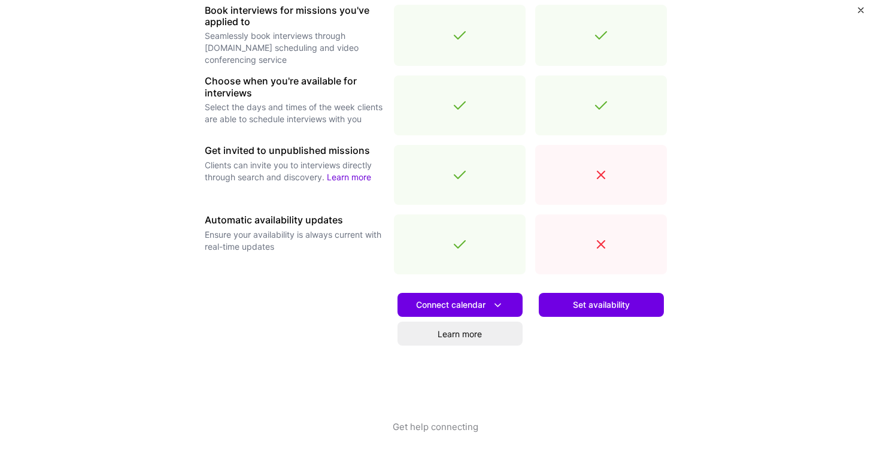
scroll to position [381, 0]
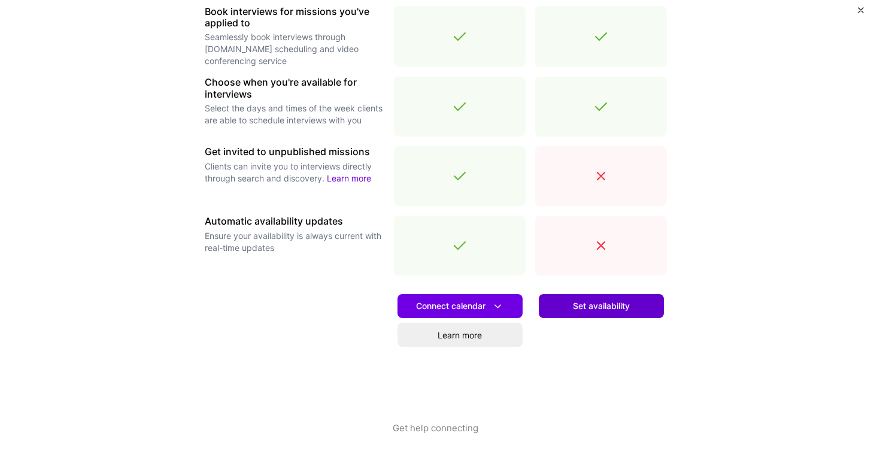
click at [576, 300] on span "Set availability" at bounding box center [601, 306] width 57 height 12
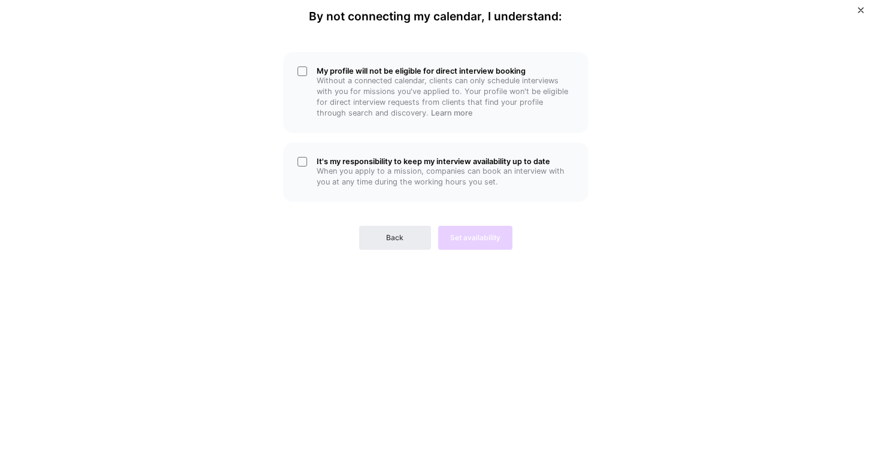
scroll to position [0, 0]
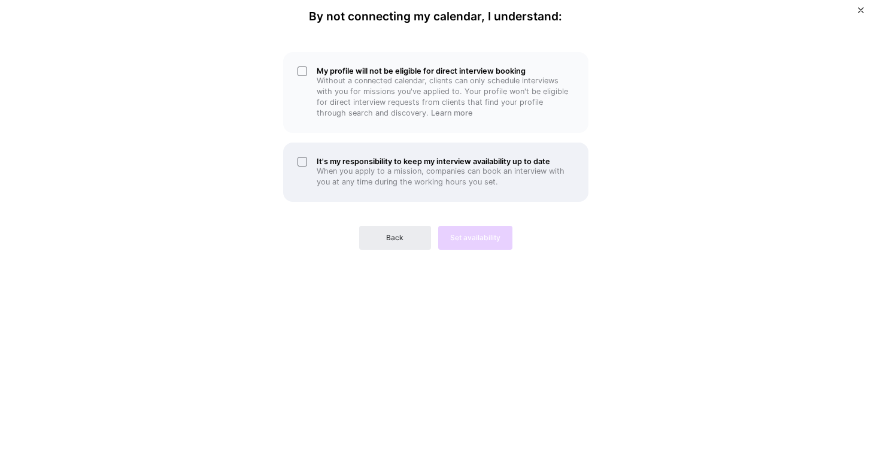
click at [338, 170] on p "When you apply to a mission, companies can book an interview with you at any ti…" at bounding box center [446, 177] width 258 height 22
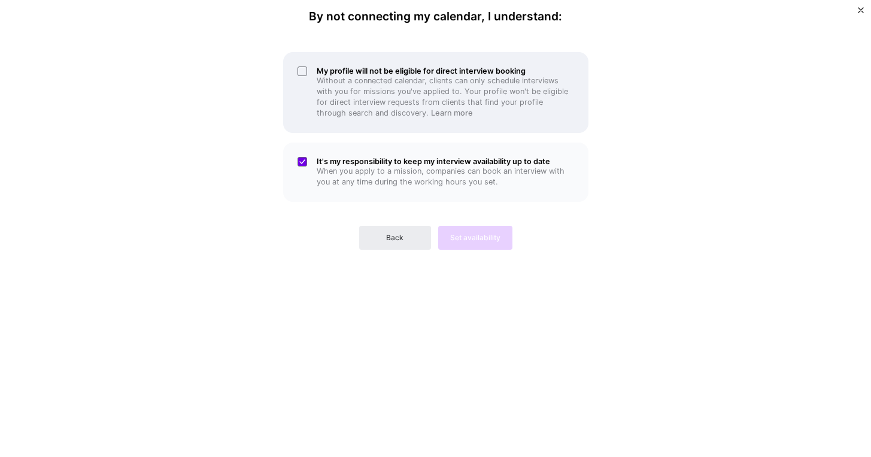
click at [322, 72] on h5 "My profile will not be eligible for direct interview booking" at bounding box center [446, 70] width 258 height 9
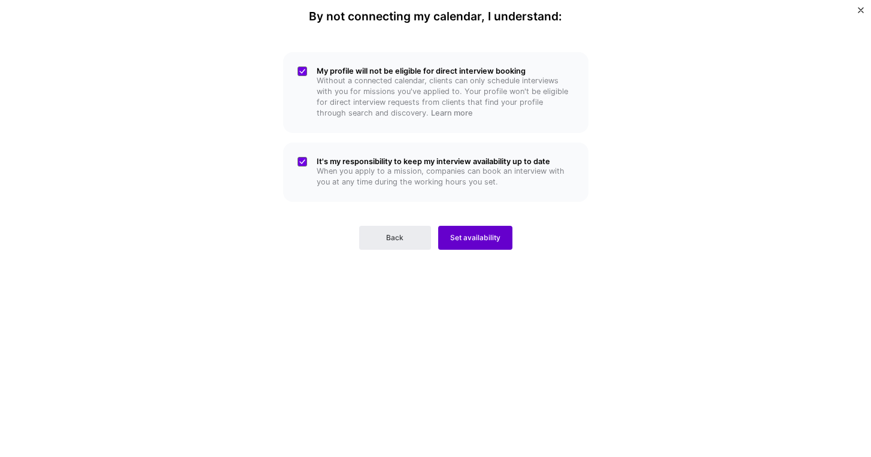
click at [468, 240] on button "Set availability" at bounding box center [475, 238] width 74 height 24
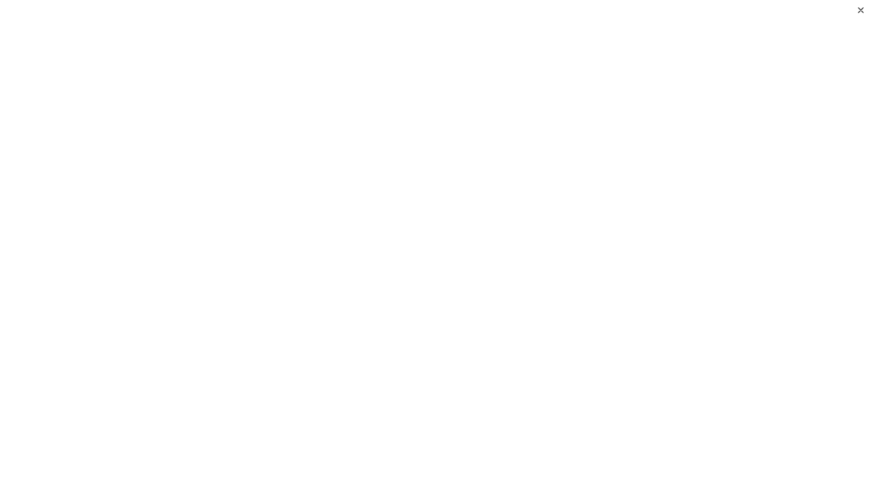
scroll to position [14, 0]
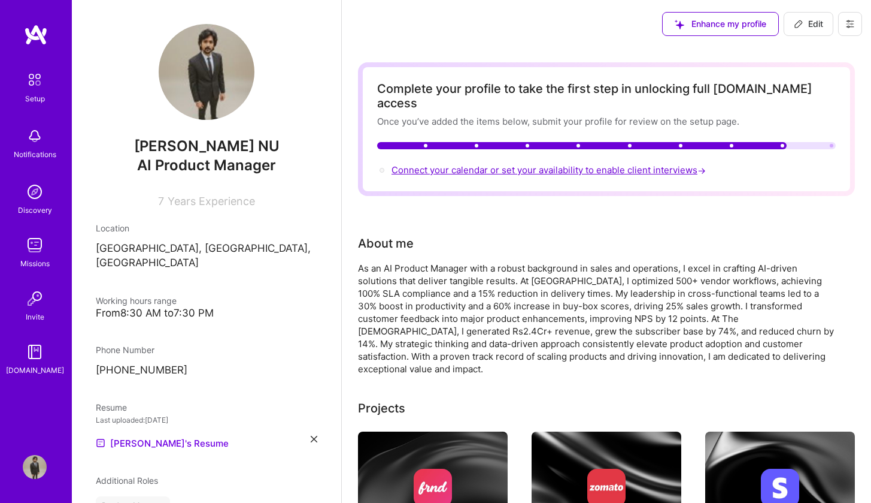
click at [480, 164] on span "Connect your calendar or set your availability to enable client interviews →" at bounding box center [550, 169] width 317 height 11
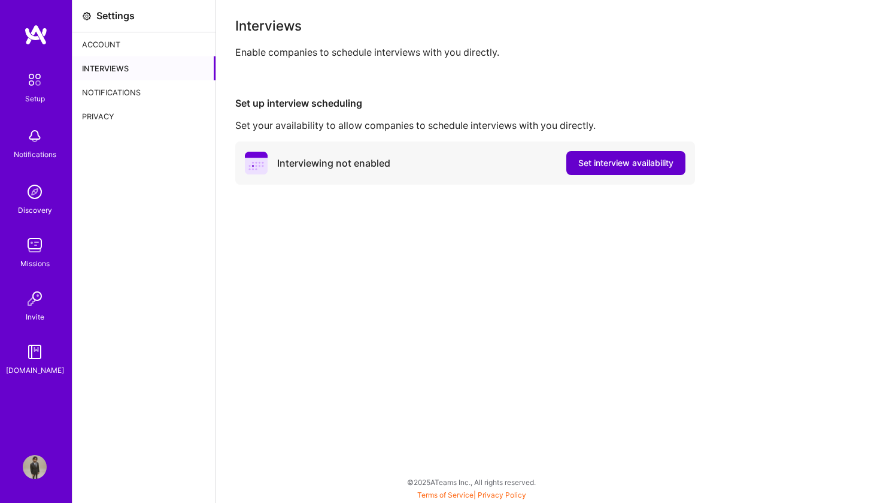
click at [614, 166] on span "Set interview availability" at bounding box center [626, 163] width 95 height 12
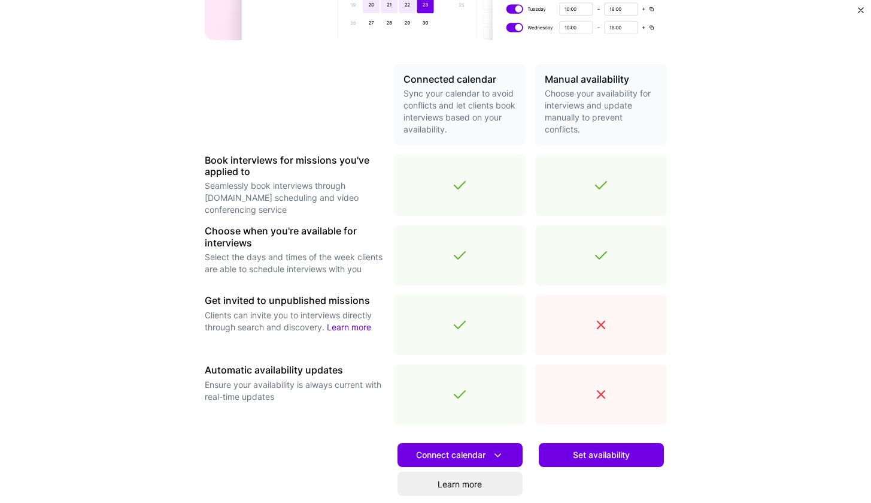
scroll to position [250, 0]
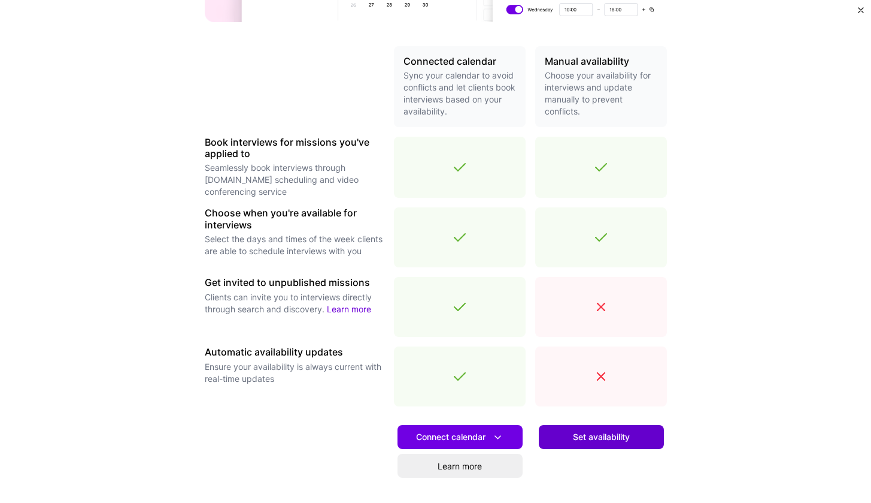
click at [614, 435] on span "Set availability" at bounding box center [601, 437] width 57 height 12
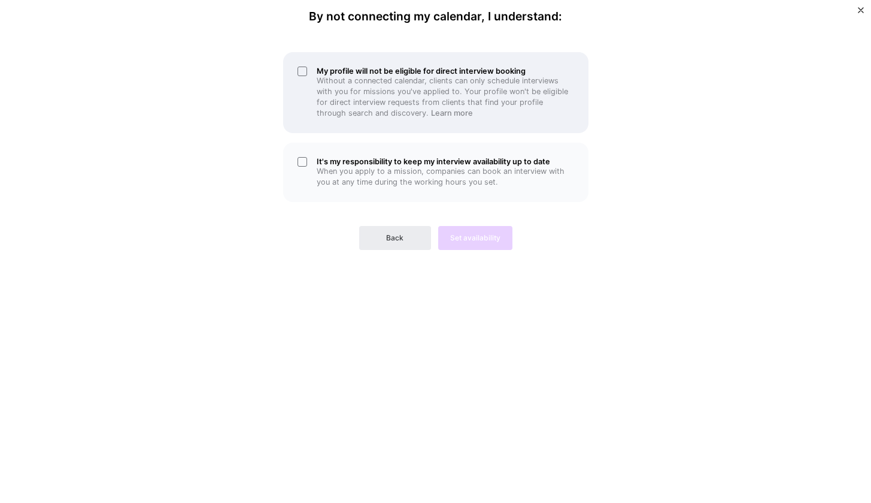
click at [335, 92] on p "Without a connected calendar, clients can only schedule interviews with you for…" at bounding box center [446, 96] width 258 height 43
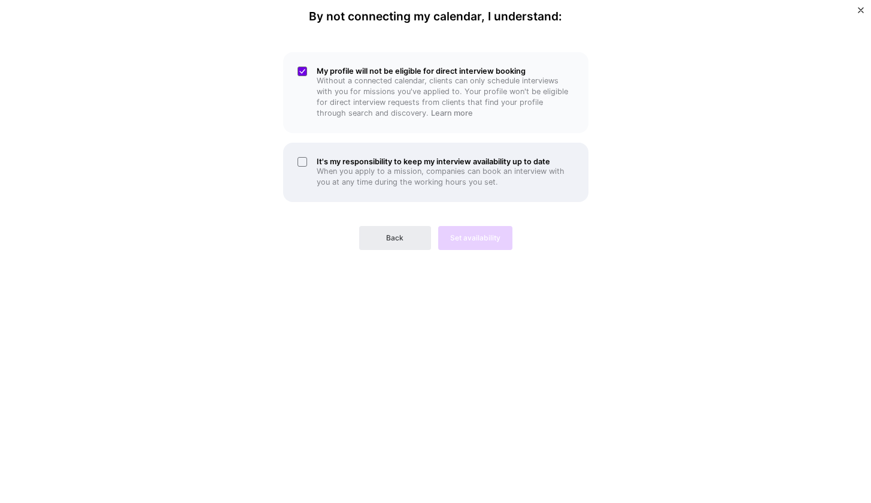
click at [338, 179] on p "When you apply to a mission, companies can book an interview with you at any ti…" at bounding box center [446, 177] width 258 height 22
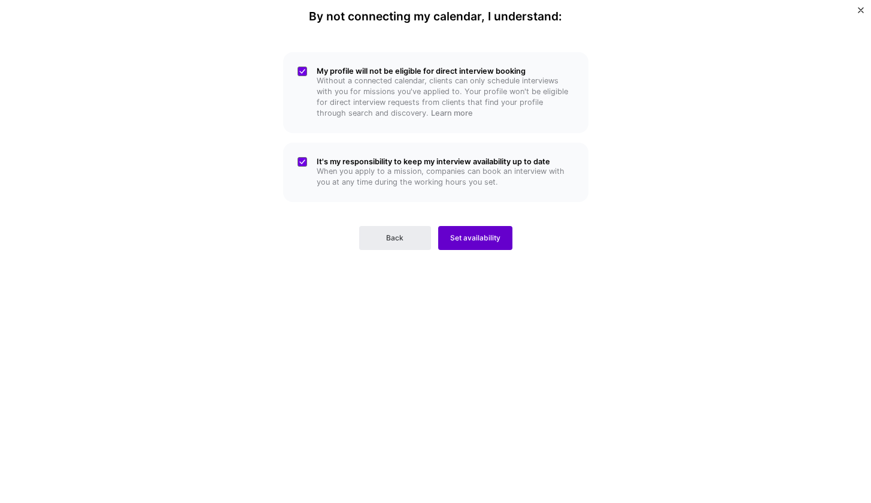
click at [475, 240] on button "Set availability" at bounding box center [475, 238] width 74 height 24
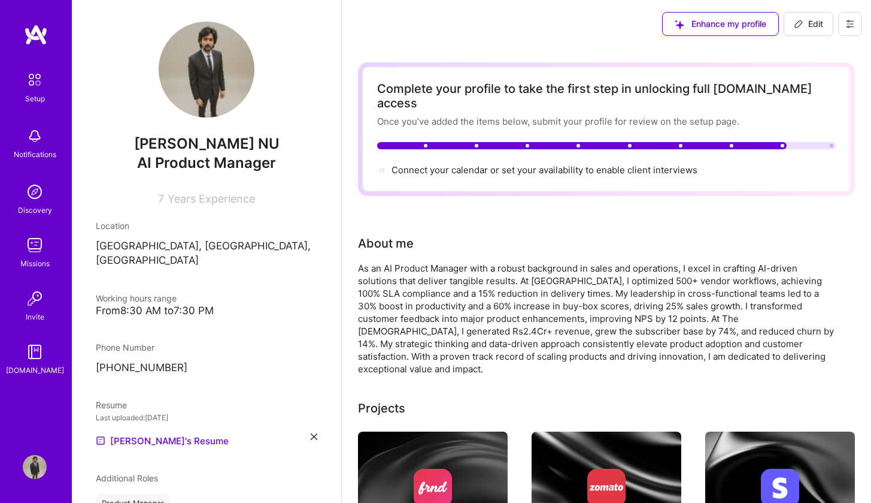
scroll to position [124, 0]
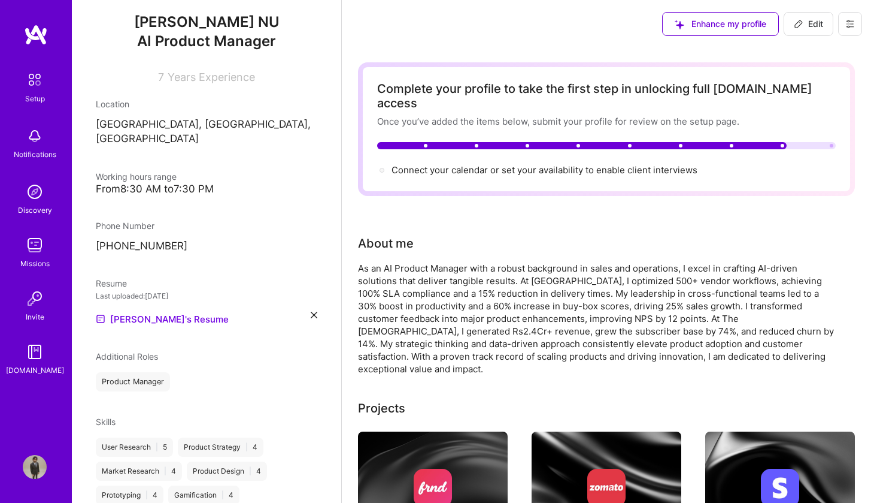
click at [201, 170] on div "Working hours range" at bounding box center [207, 176] width 222 height 13
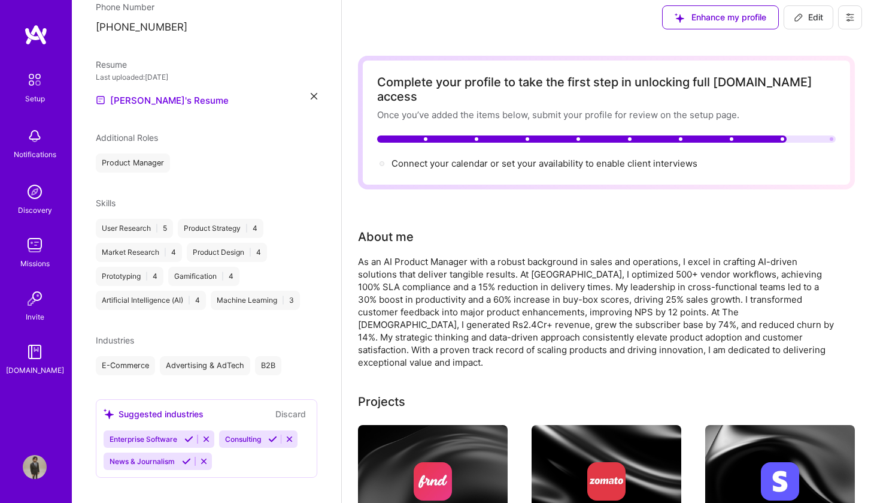
scroll to position [0, 0]
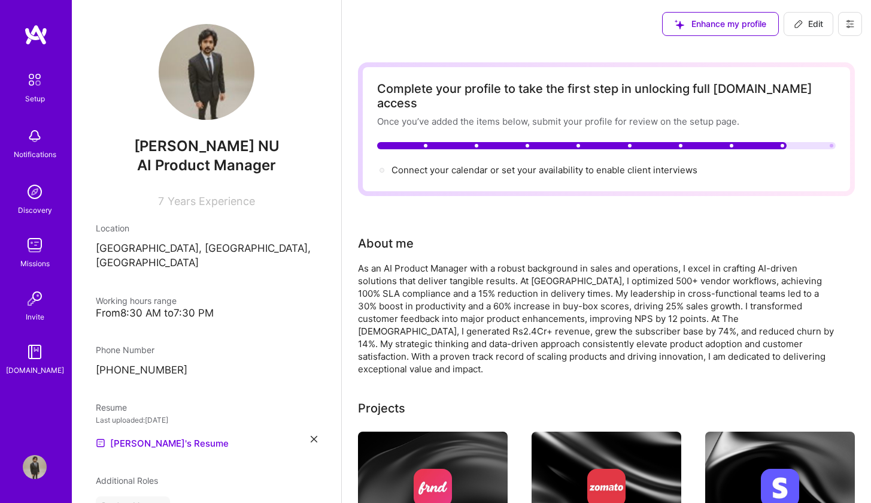
click at [27, 259] on div "Missions" at bounding box center [34, 263] width 29 height 13
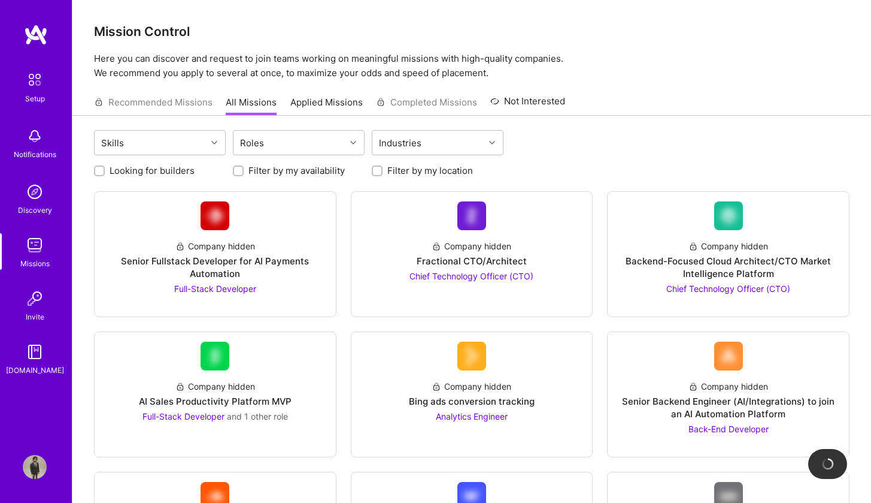
click at [322, 101] on link "Applied Missions" at bounding box center [326, 106] width 72 height 20
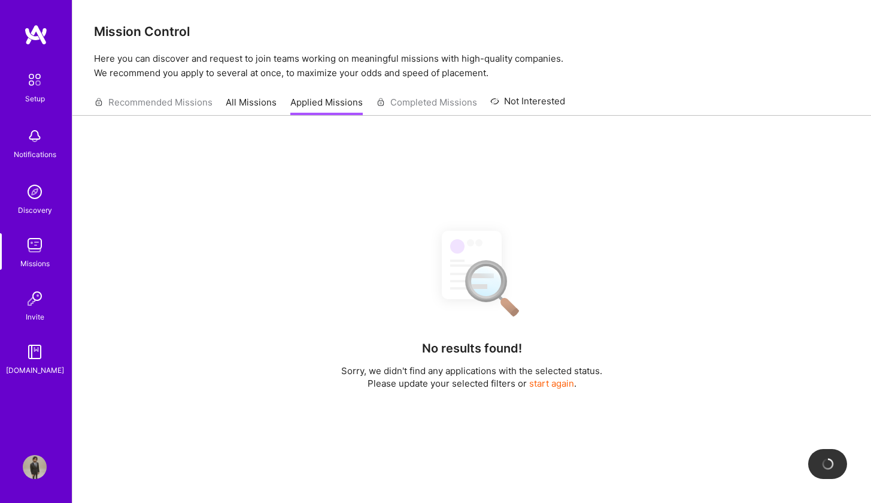
click at [405, 107] on div "Recommended Missions All Missions Applied Missions Completed Missions Not Inter…" at bounding box center [329, 102] width 471 height 26
click at [161, 115] on div "Recommended Missions All Missions Applied Missions Completed Missions Not Inter…" at bounding box center [471, 102] width 799 height 26
click at [158, 106] on div "Recommended Missions All Missions Applied Missions Completed Missions Not Inter…" at bounding box center [329, 102] width 471 height 26
click at [35, 141] on img at bounding box center [35, 136] width 24 height 24
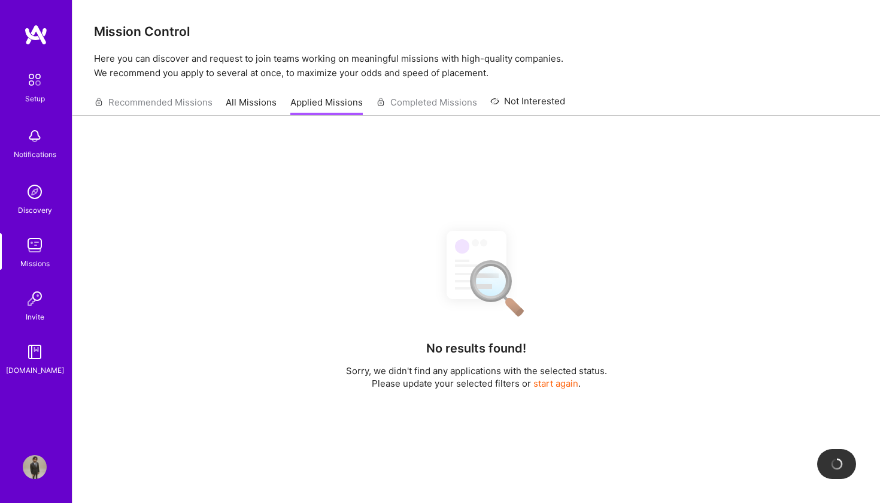
click at [43, 194] on img at bounding box center [35, 192] width 24 height 24
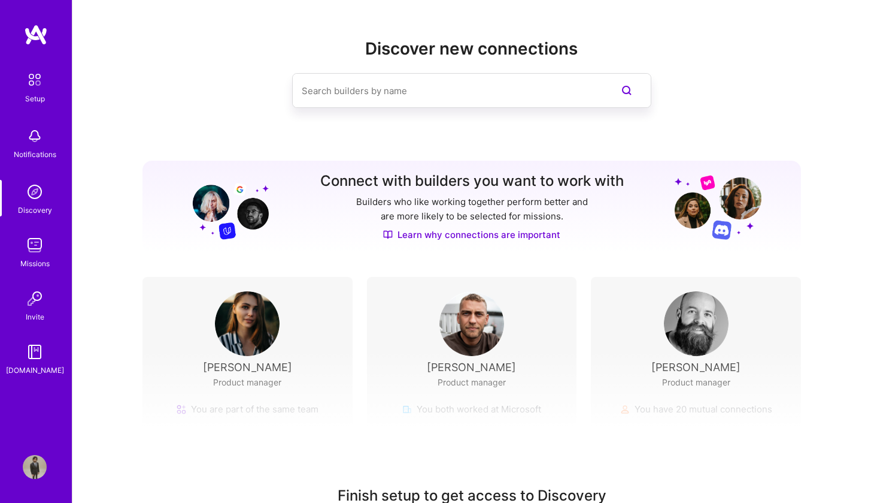
scroll to position [84, 0]
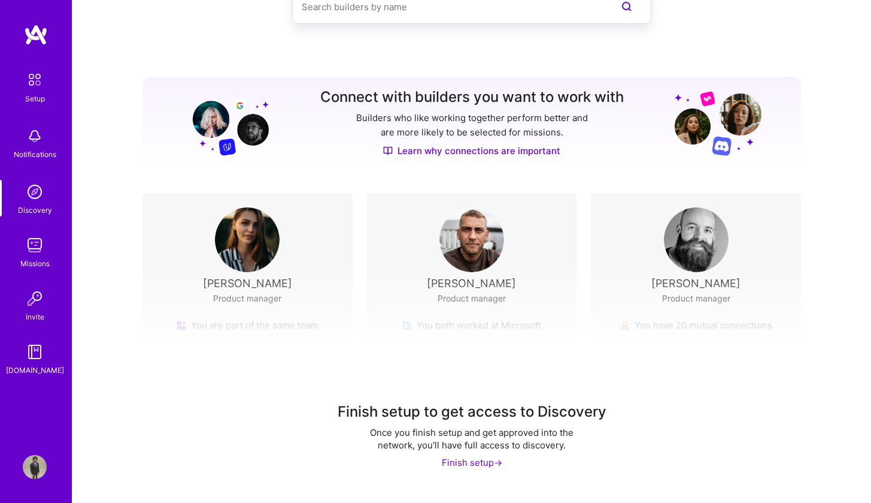
click at [494, 456] on div "Finish setup ->" at bounding box center [472, 462] width 60 height 13
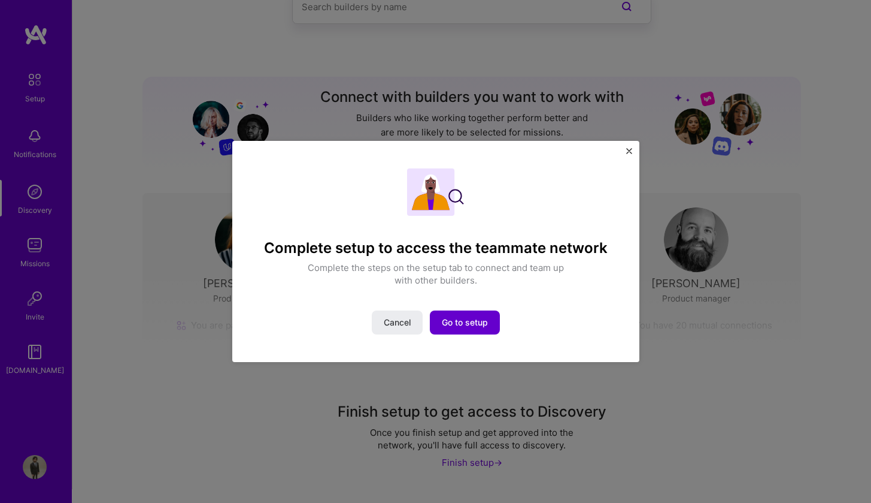
click at [467, 326] on span "Go to setup" at bounding box center [465, 322] width 46 height 12
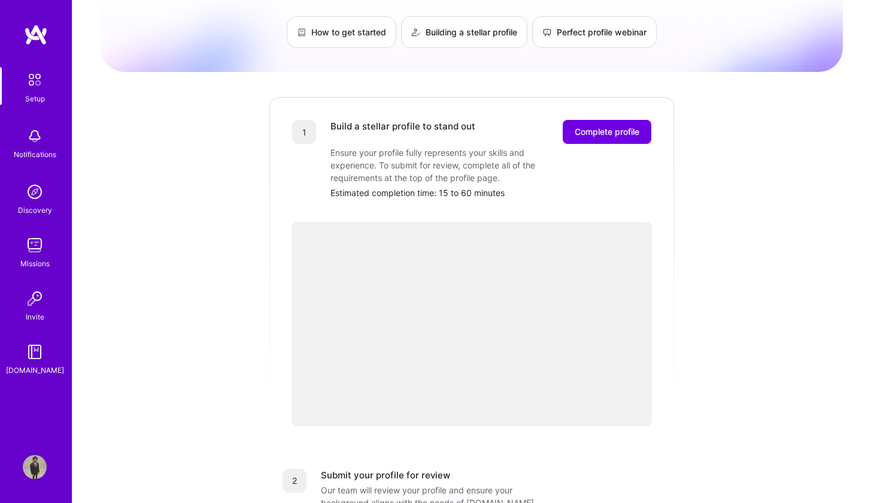
scroll to position [422, 0]
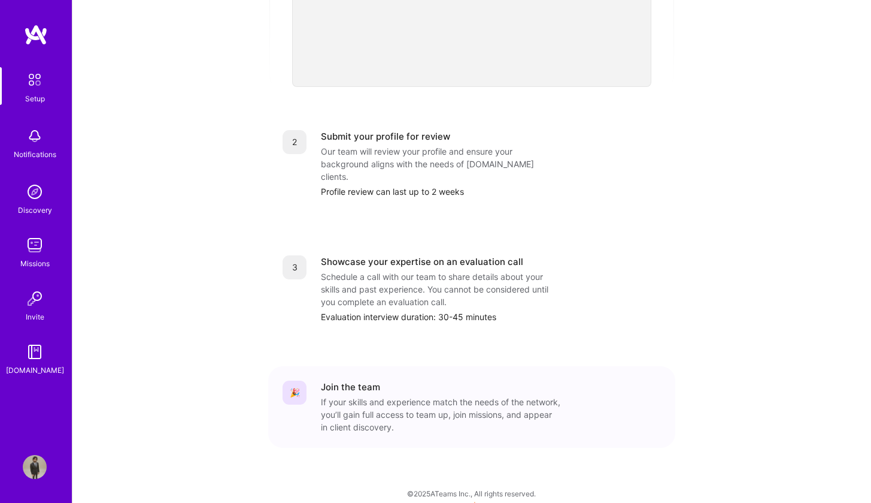
click at [30, 76] on img at bounding box center [34, 79] width 25 height 25
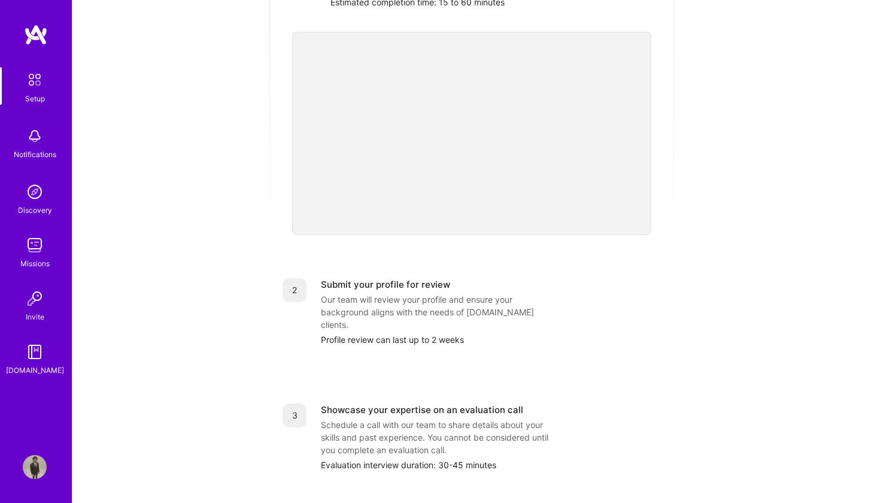
scroll to position [0, 0]
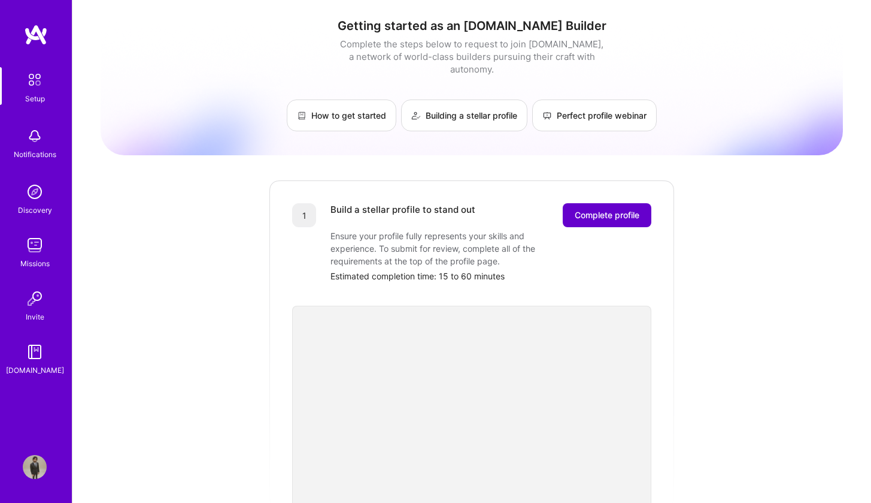
click at [603, 209] on span "Complete profile" at bounding box center [607, 215] width 65 height 12
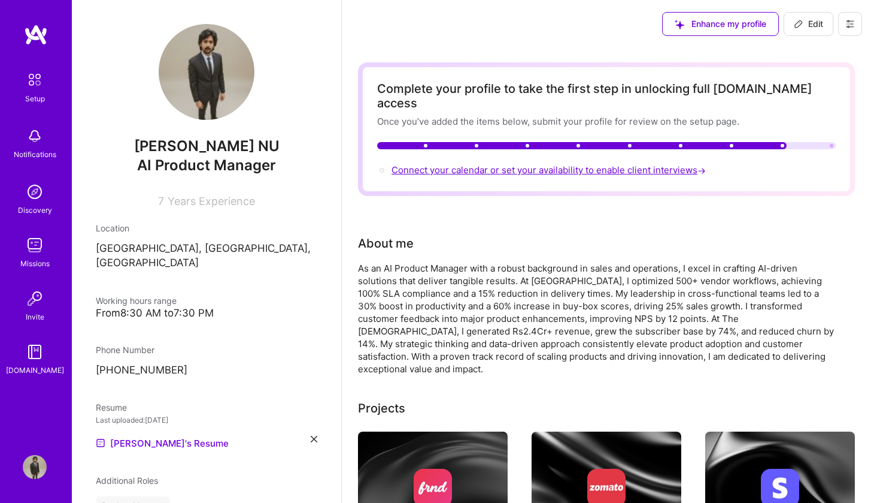
click at [603, 164] on span "Connect your calendar or set your availability to enable client interviews →" at bounding box center [550, 169] width 317 height 11
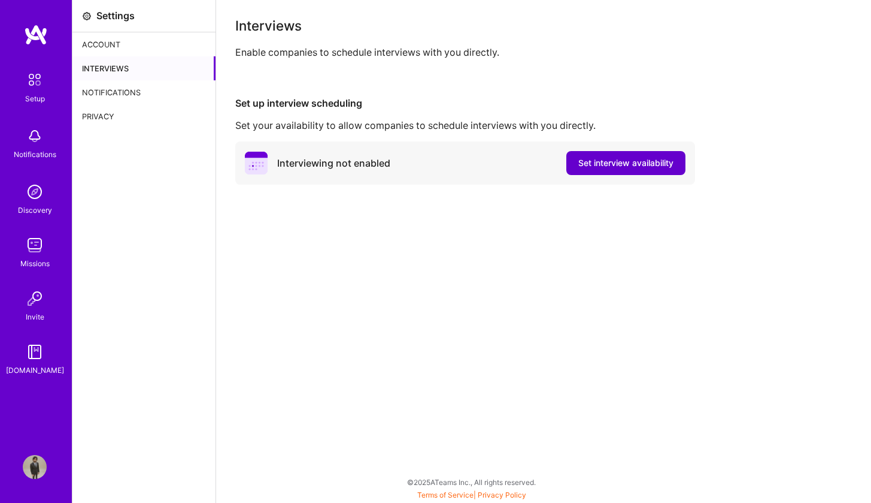
click at [605, 163] on span "Set interview availability" at bounding box center [626, 163] width 95 height 12
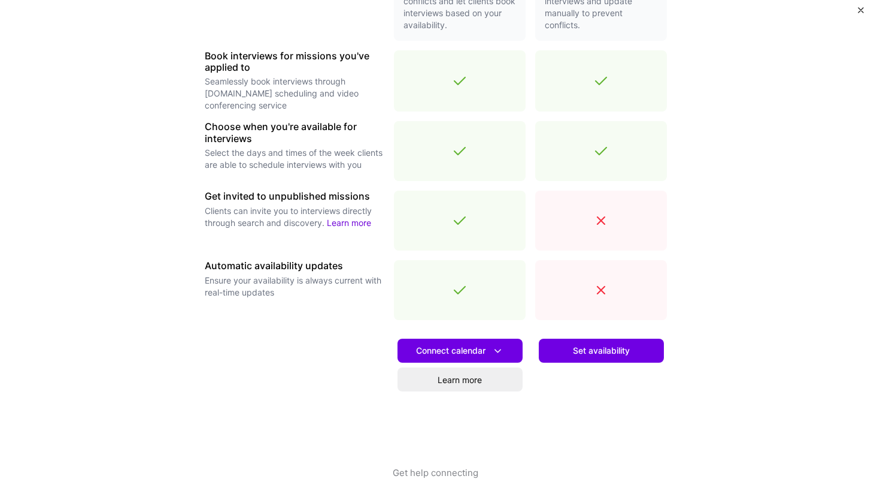
scroll to position [14, 0]
click at [470, 354] on span "Connect calendar" at bounding box center [460, 350] width 88 height 13
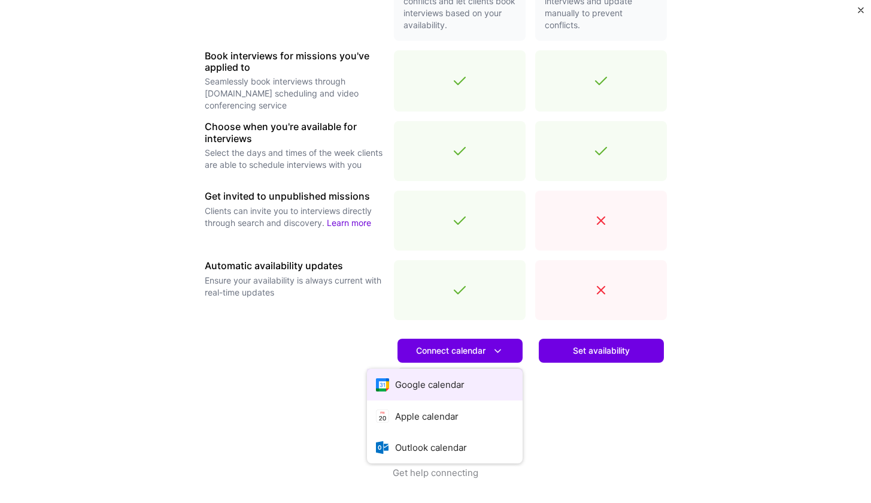
click at [466, 383] on button "Google calendar" at bounding box center [445, 384] width 156 height 32
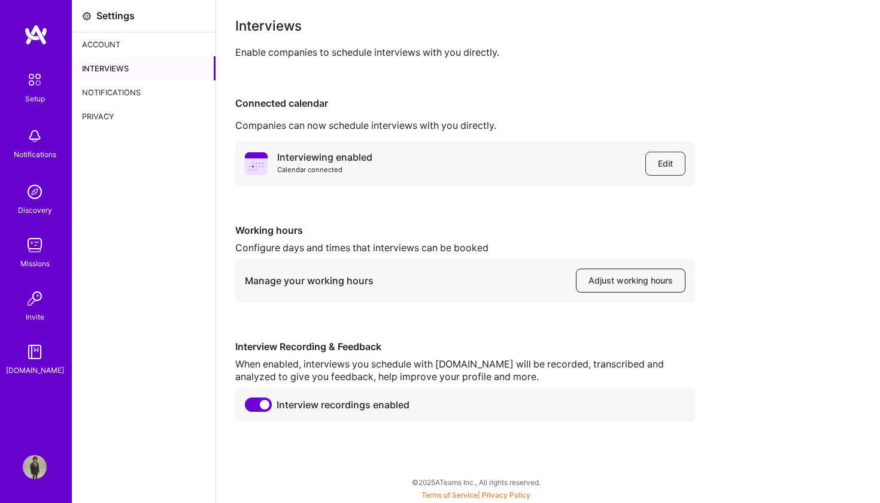
click at [620, 278] on span "Adjust working hours" at bounding box center [631, 280] width 84 height 12
click at [658, 281] on span "Adjust working hours" at bounding box center [631, 280] width 84 height 12
click at [422, 307] on div "Interviewing enabled Calendar connected Edit Working hours Configure days and t…" at bounding box center [548, 281] width 626 height 280
click at [35, 197] on img at bounding box center [35, 192] width 24 height 24
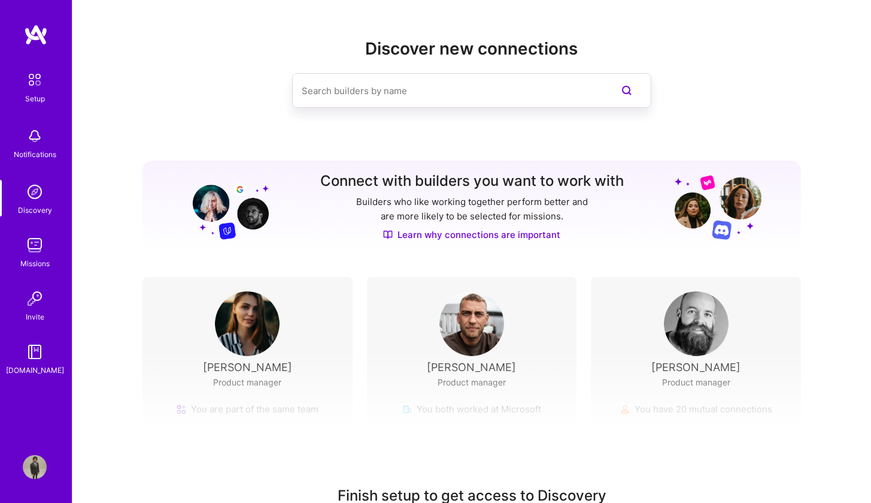
scroll to position [69, 0]
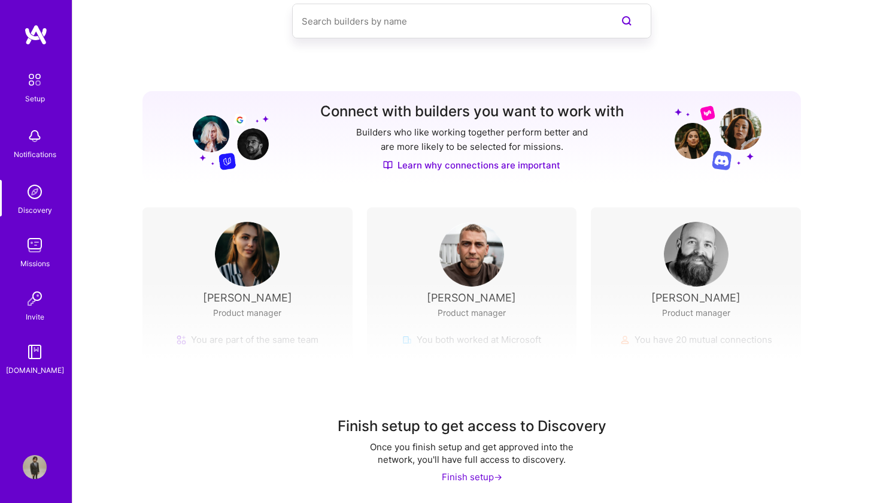
click at [462, 476] on div "Finish setup ->" at bounding box center [472, 476] width 60 height 13
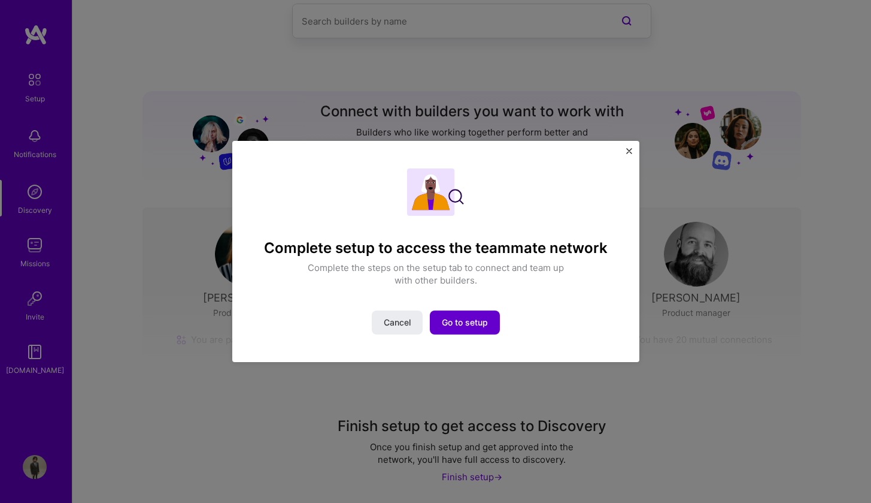
click at [464, 322] on span "Go to setup" at bounding box center [465, 322] width 46 height 12
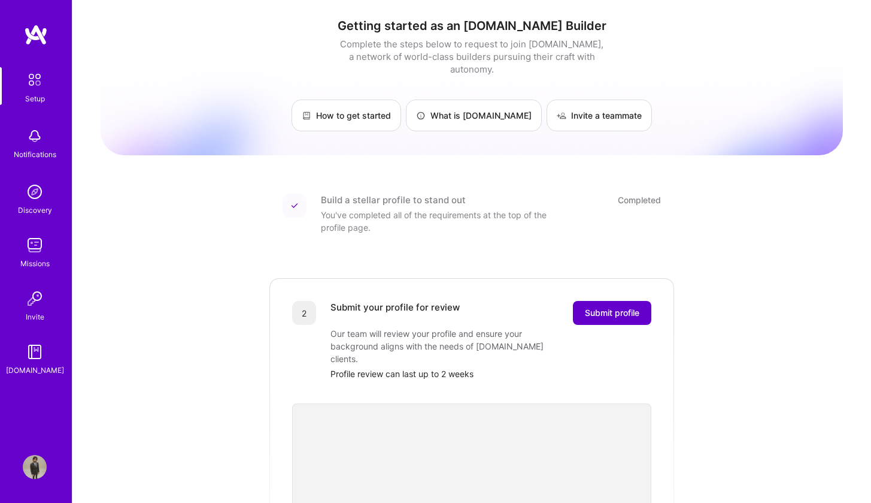
click at [622, 307] on span "Submit profile" at bounding box center [612, 313] width 55 height 12
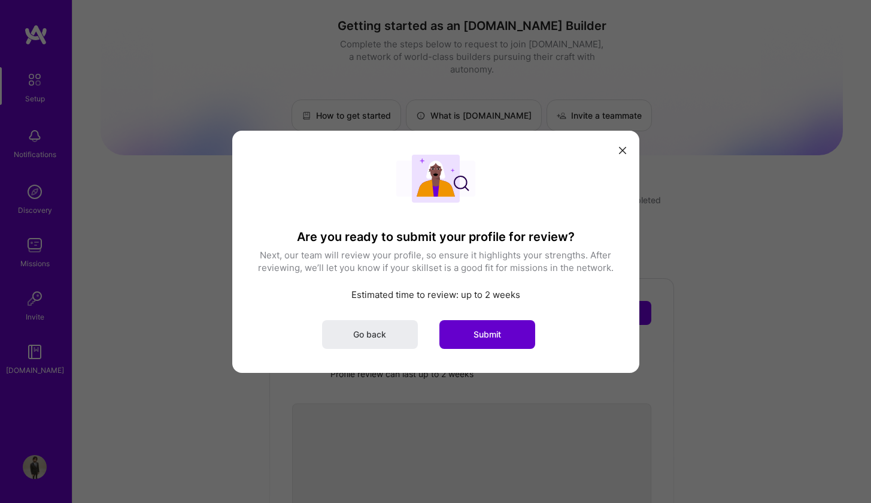
click at [477, 328] on span "Submit" at bounding box center [488, 334] width 28 height 12
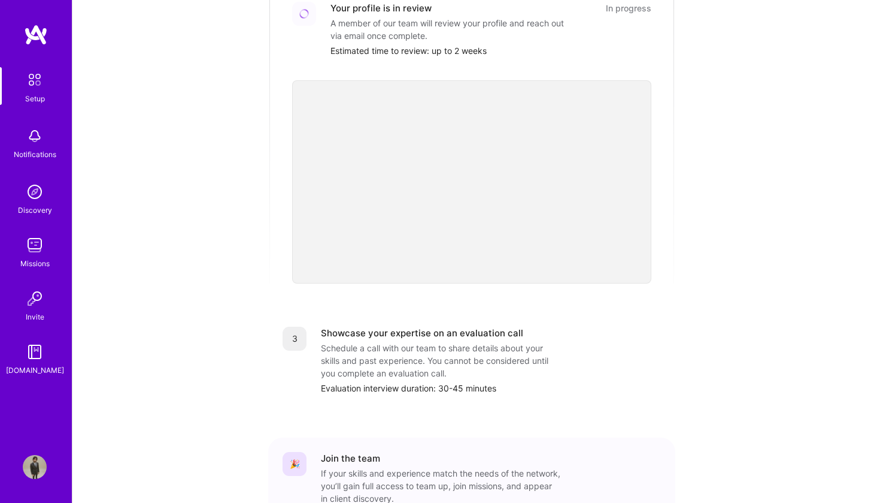
scroll to position [369, 0]
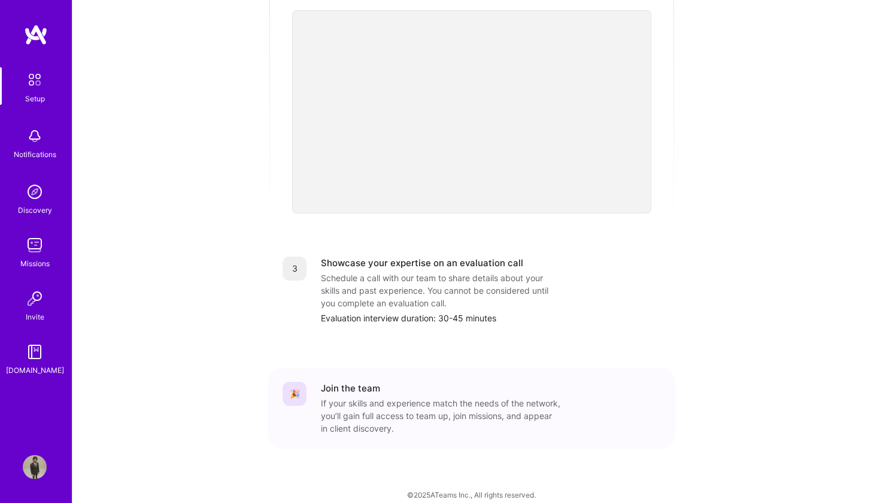
click at [33, 196] on img at bounding box center [35, 192] width 24 height 24
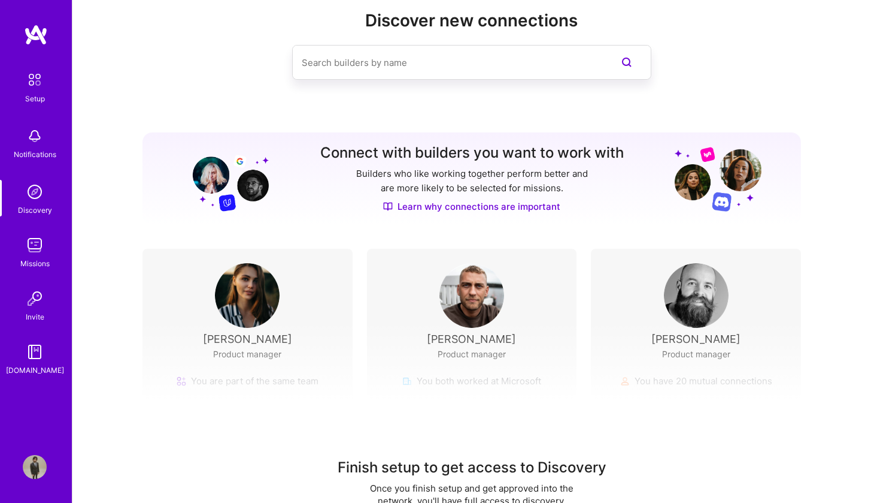
scroll to position [69, 0]
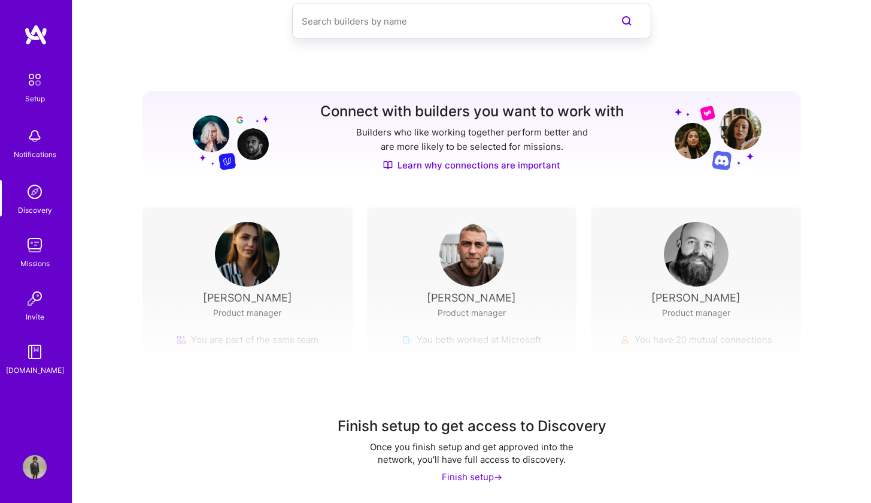
click at [482, 485] on div "Finish setup to get access to Discovery Once you finish setup and get approved …" at bounding box center [471, 391] width 799 height 223
click at [474, 476] on div "Finish setup ->" at bounding box center [472, 476] width 60 height 13
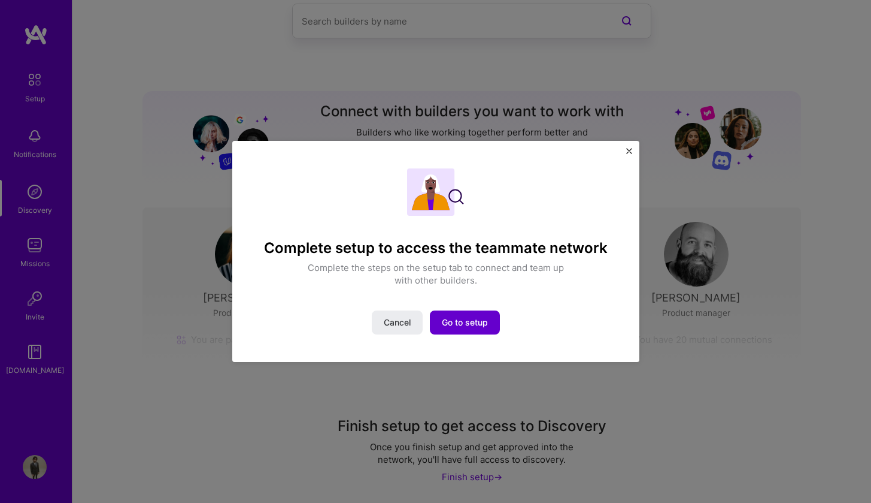
click at [471, 327] on span "Go to setup" at bounding box center [465, 322] width 46 height 12
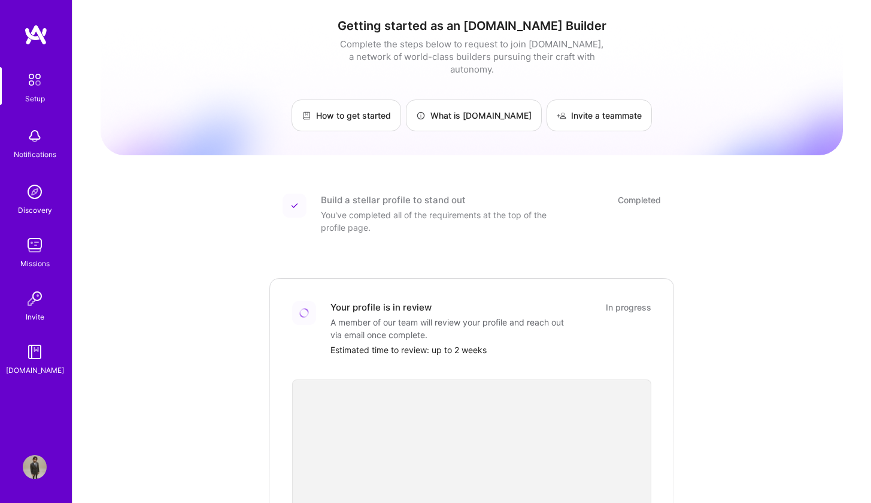
click at [41, 33] on img at bounding box center [36, 35] width 24 height 22
